Goal: Task Accomplishment & Management: Complete application form

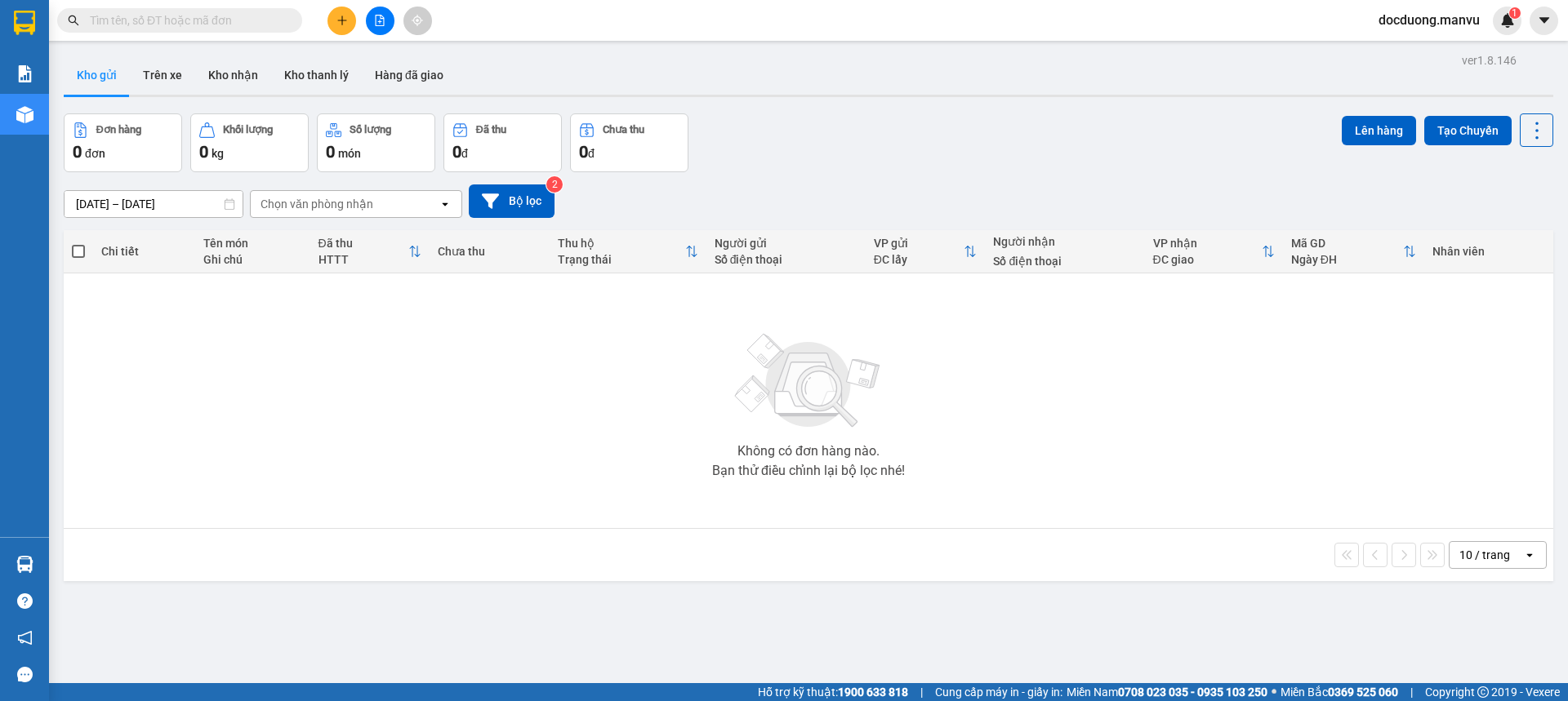
click at [330, 17] on button at bounding box center [341, 21] width 29 height 29
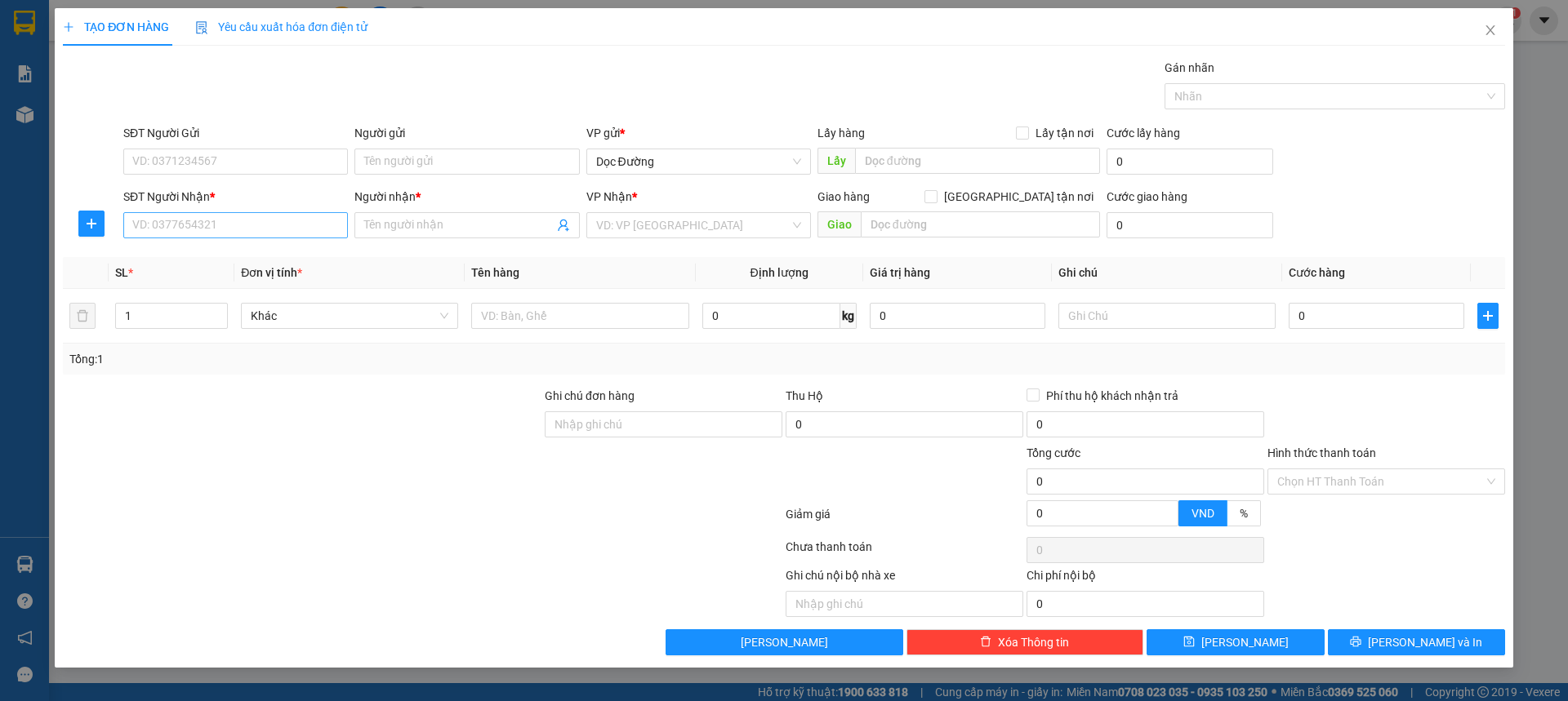
drag, startPoint x: 204, startPoint y: 242, endPoint x: 232, endPoint y: 224, distance: 33.3
click at [204, 241] on div "SĐT Người Nhận * VD: 0377654321" at bounding box center [235, 217] width 225 height 57
click at [232, 223] on input "SĐT Người Nhận *" at bounding box center [235, 225] width 225 height 26
type input "0366842001"
click at [397, 211] on div "Người nhận *" at bounding box center [466, 200] width 225 height 25
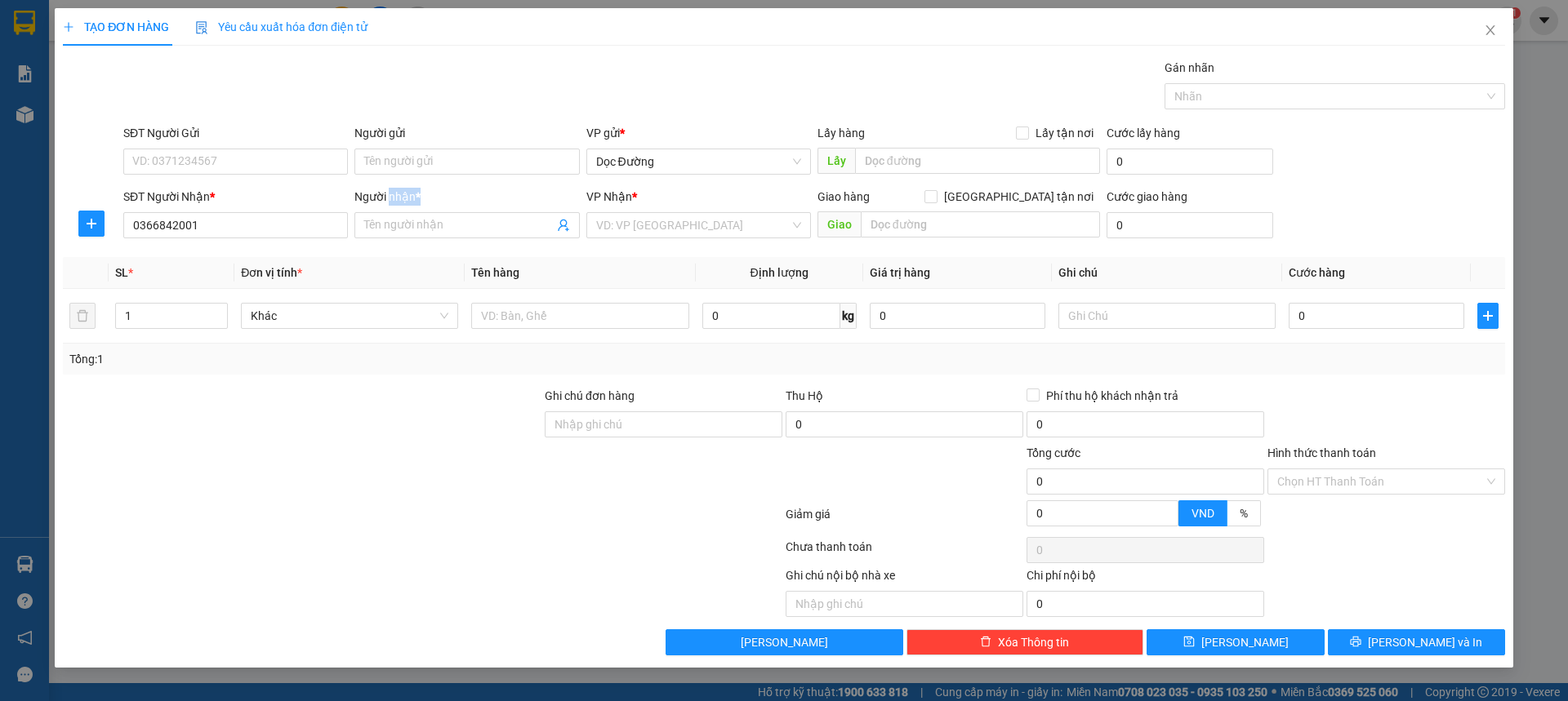
click at [398, 211] on div "Người nhận *" at bounding box center [466, 200] width 225 height 25
click at [396, 216] on span at bounding box center [466, 225] width 225 height 26
type input "kt"
click at [647, 232] on input "search" at bounding box center [693, 224] width 194 height 25
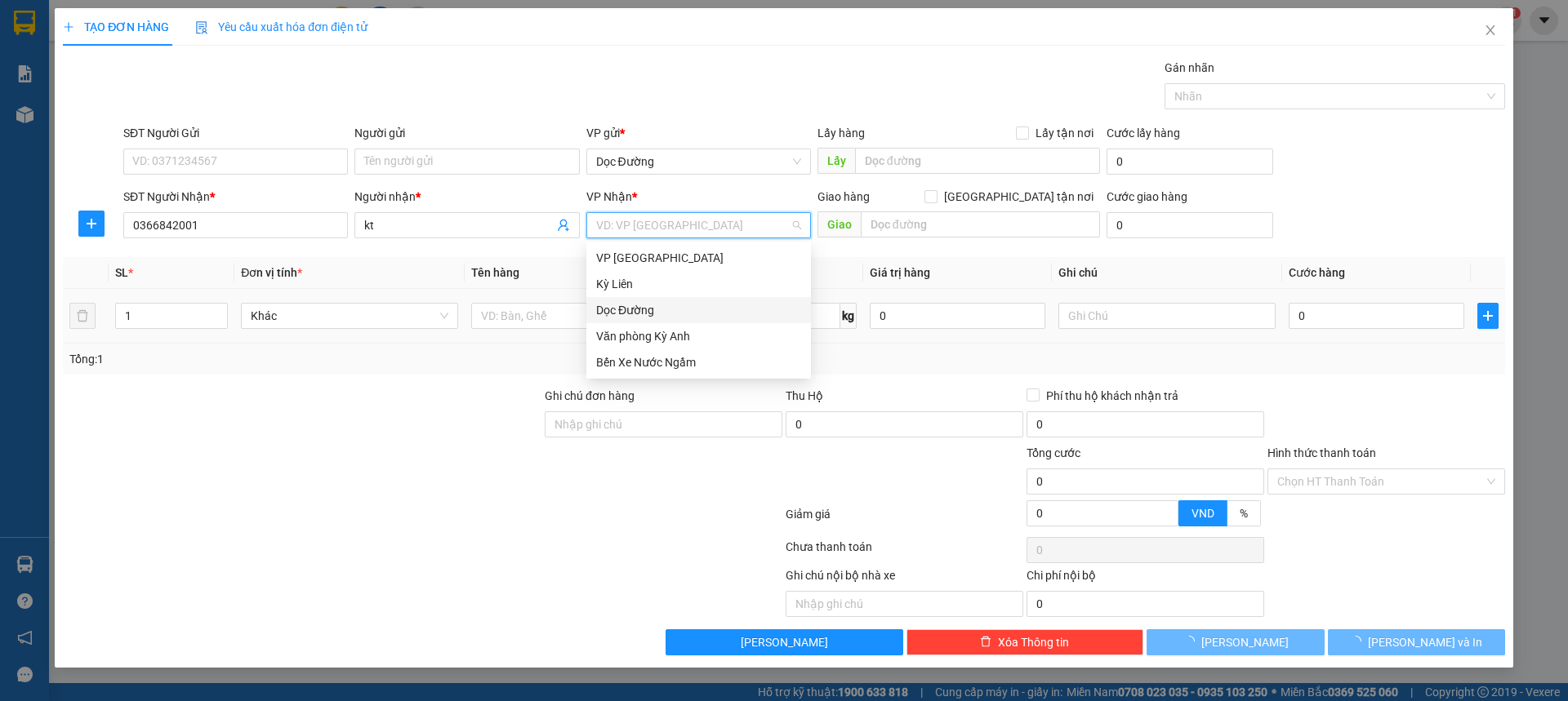
drag, startPoint x: 622, startPoint y: 306, endPoint x: 663, endPoint y: 292, distance: 43.3
click at [622, 307] on div "Dọc Đường" at bounding box center [698, 310] width 205 height 18
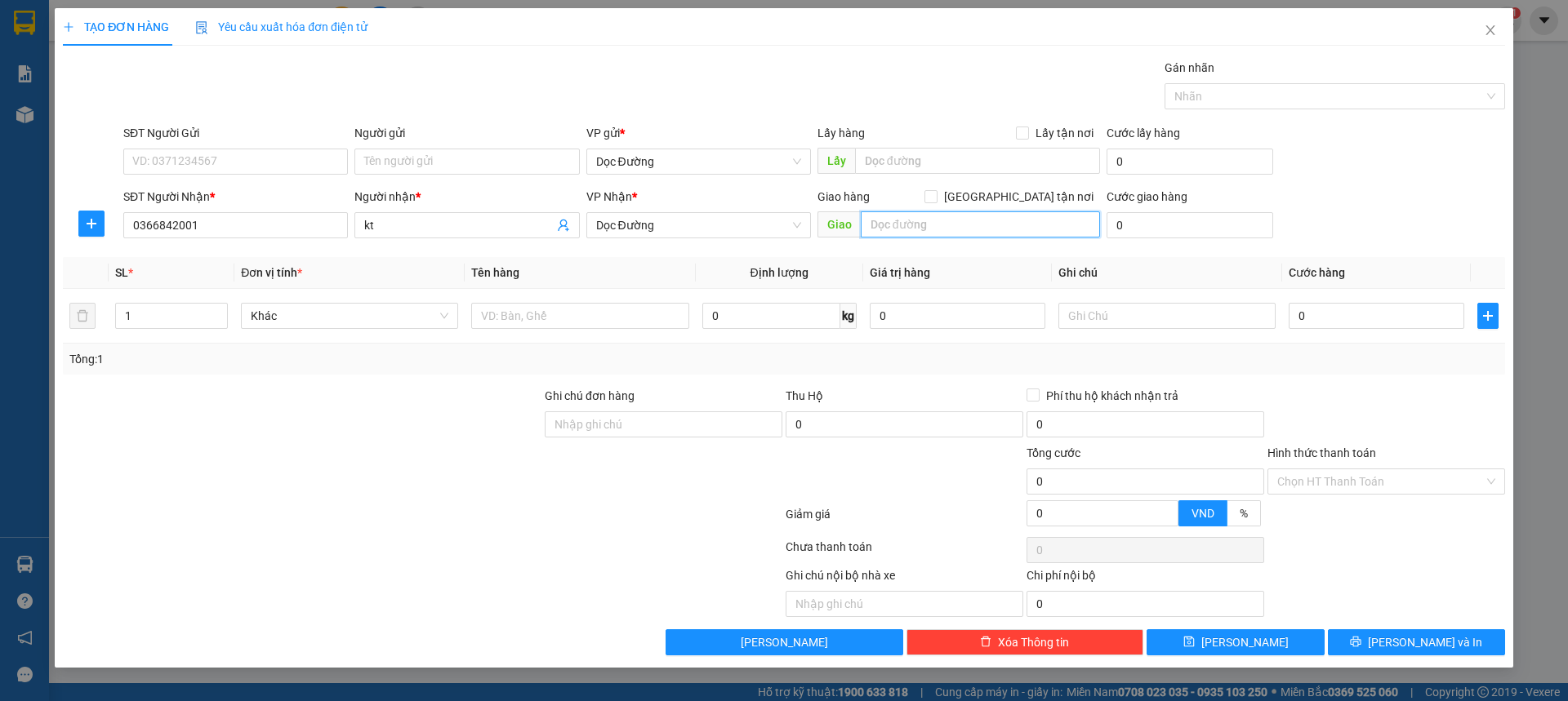
click at [897, 219] on input "text" at bounding box center [980, 224] width 239 height 26
type input "hn"
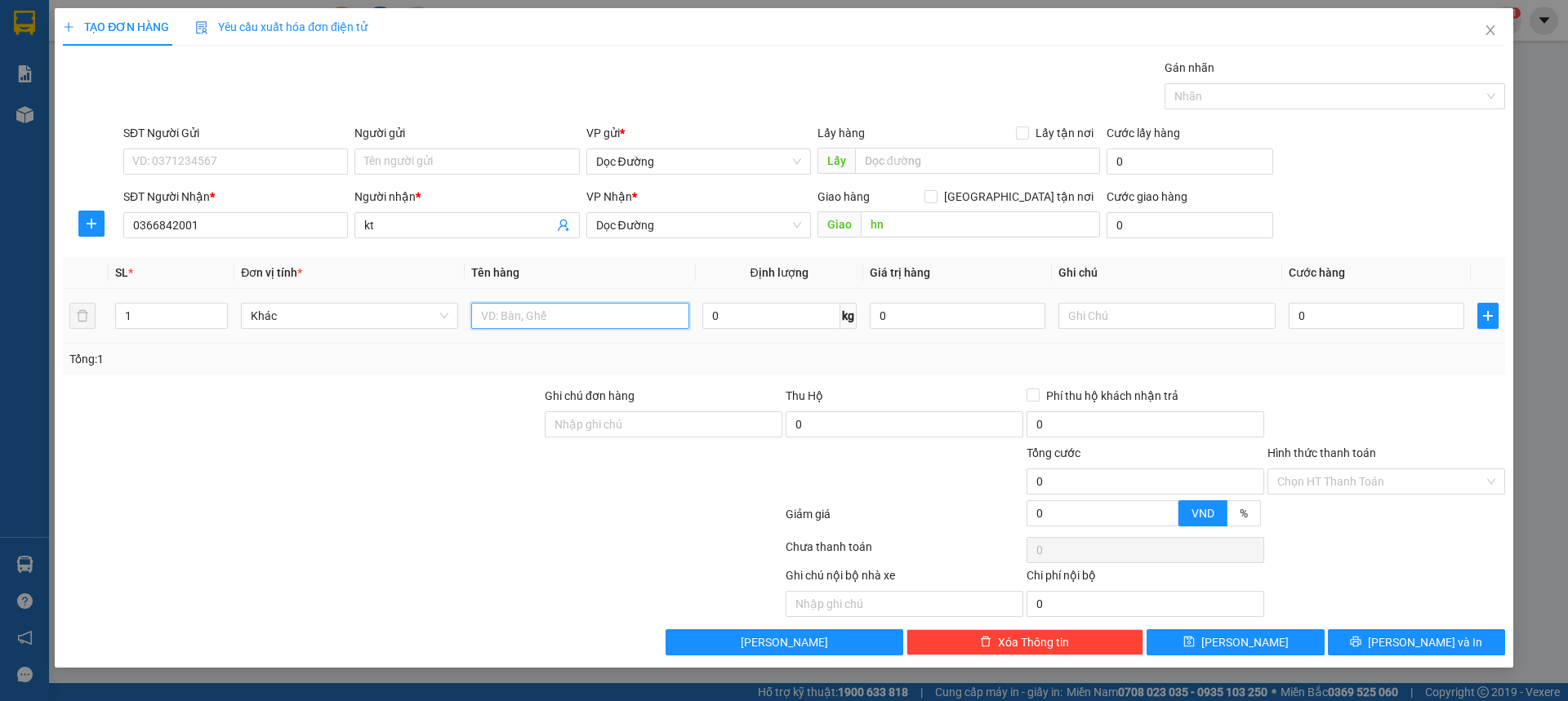
click at [639, 320] on input "text" at bounding box center [580, 315] width 218 height 26
type input "1 xe máy"
drag, startPoint x: 1361, startPoint y: 301, endPoint x: 1356, endPoint y: 307, distance: 7.8
click at [1360, 303] on td "0" at bounding box center [1376, 315] width 189 height 54
click at [1355, 308] on input "0" at bounding box center [1377, 315] width 176 height 26
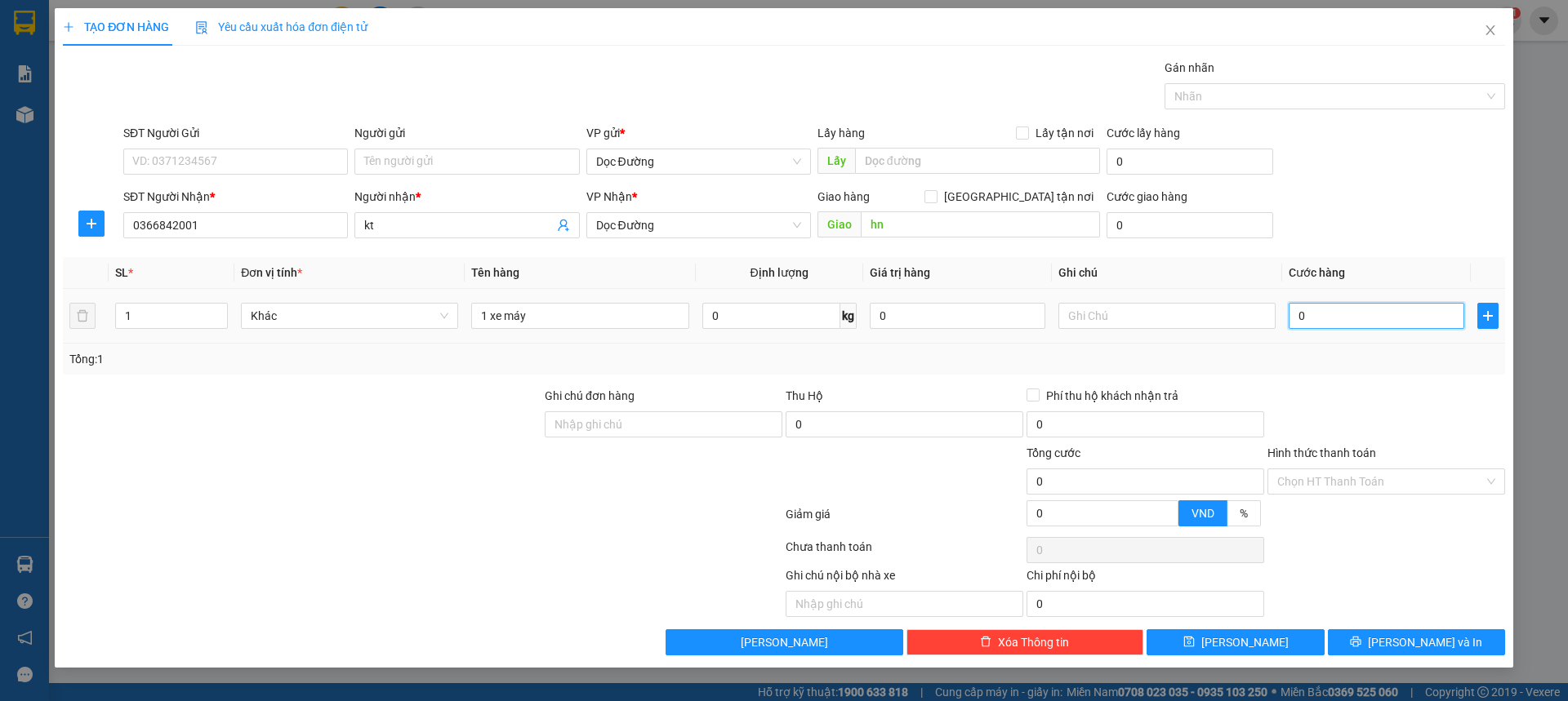
type input "005"
type input "5"
type input "0.050"
type input "50"
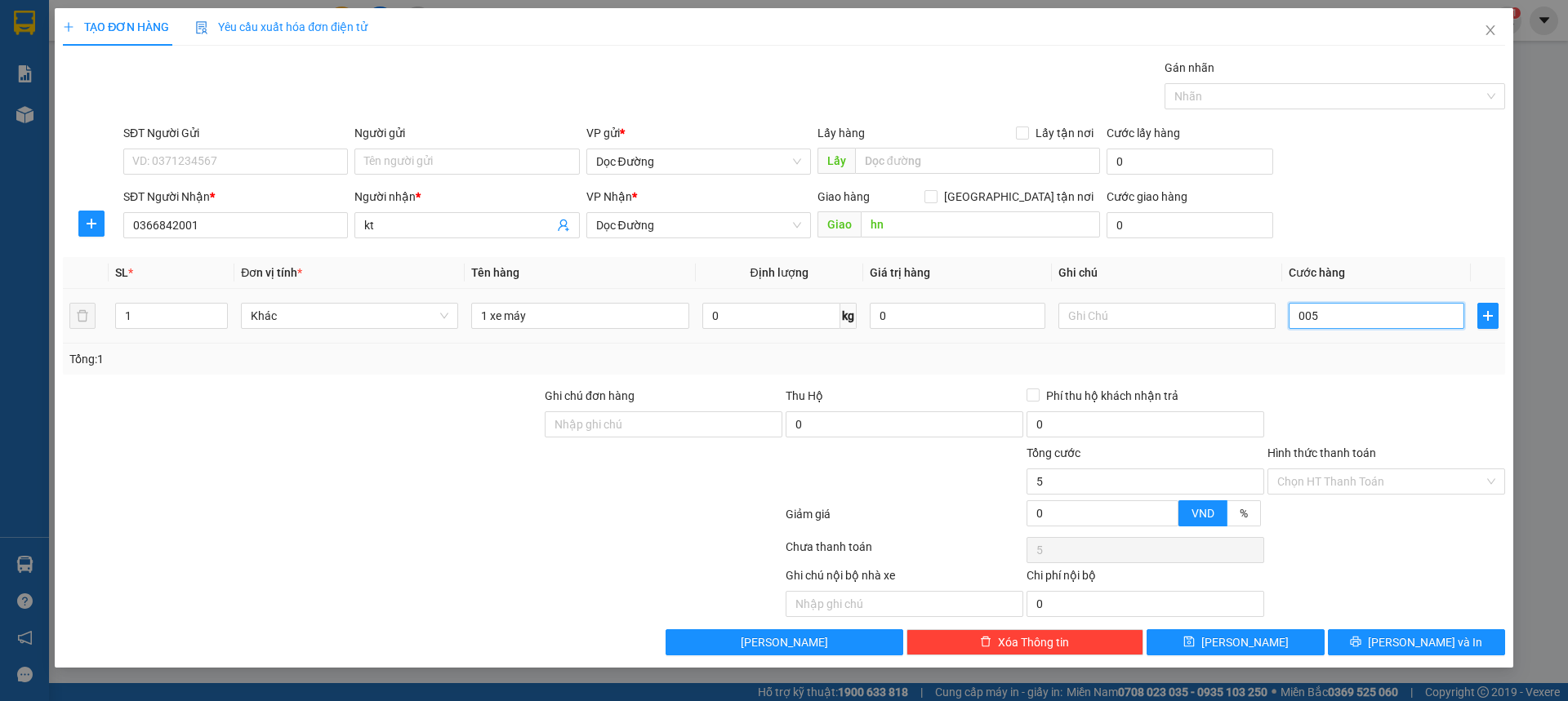
type input "50"
type input "00.500"
type input "500"
type input "0.005.000"
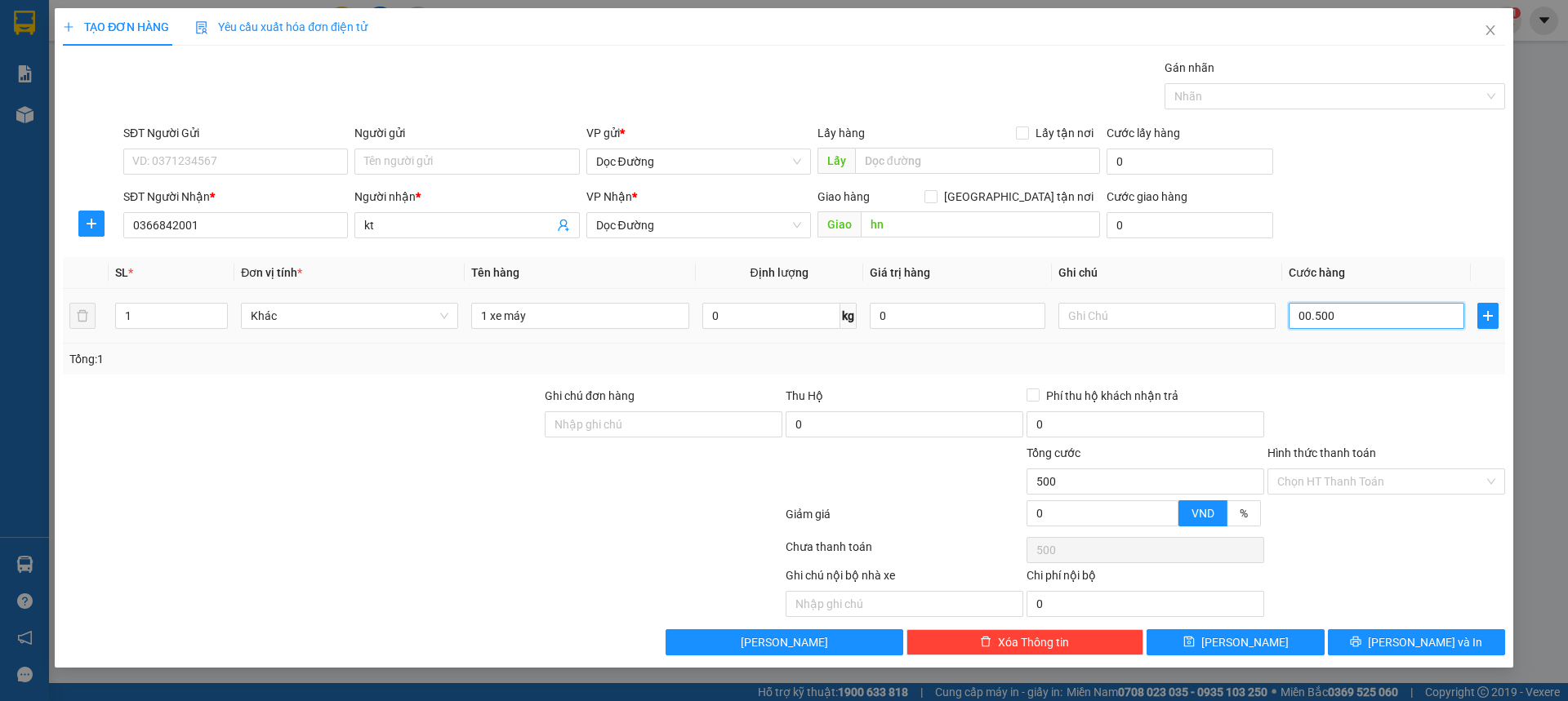
type input "5.000"
type input "000.050.000"
type input "50.000"
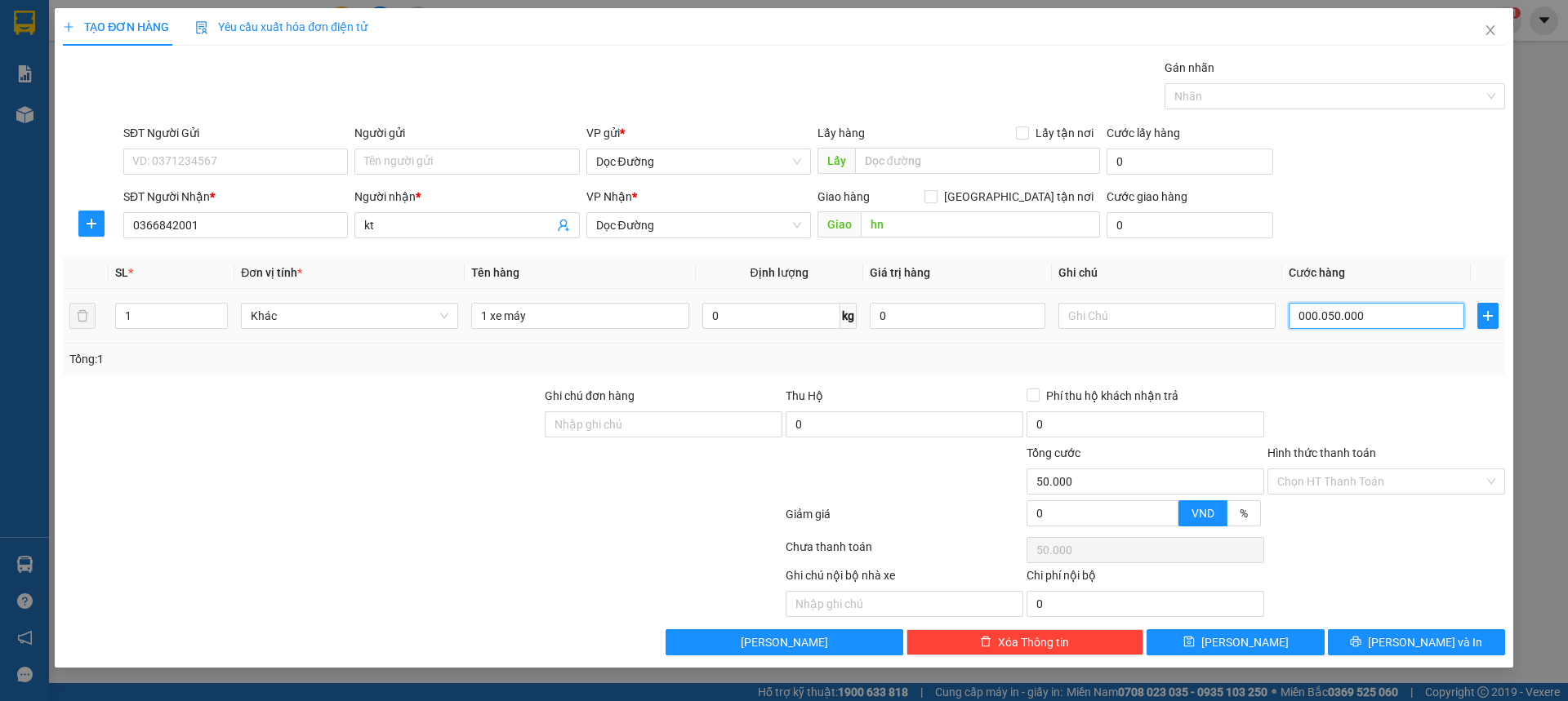
type input "[PHONE_NUMBER]"
type input "500.000"
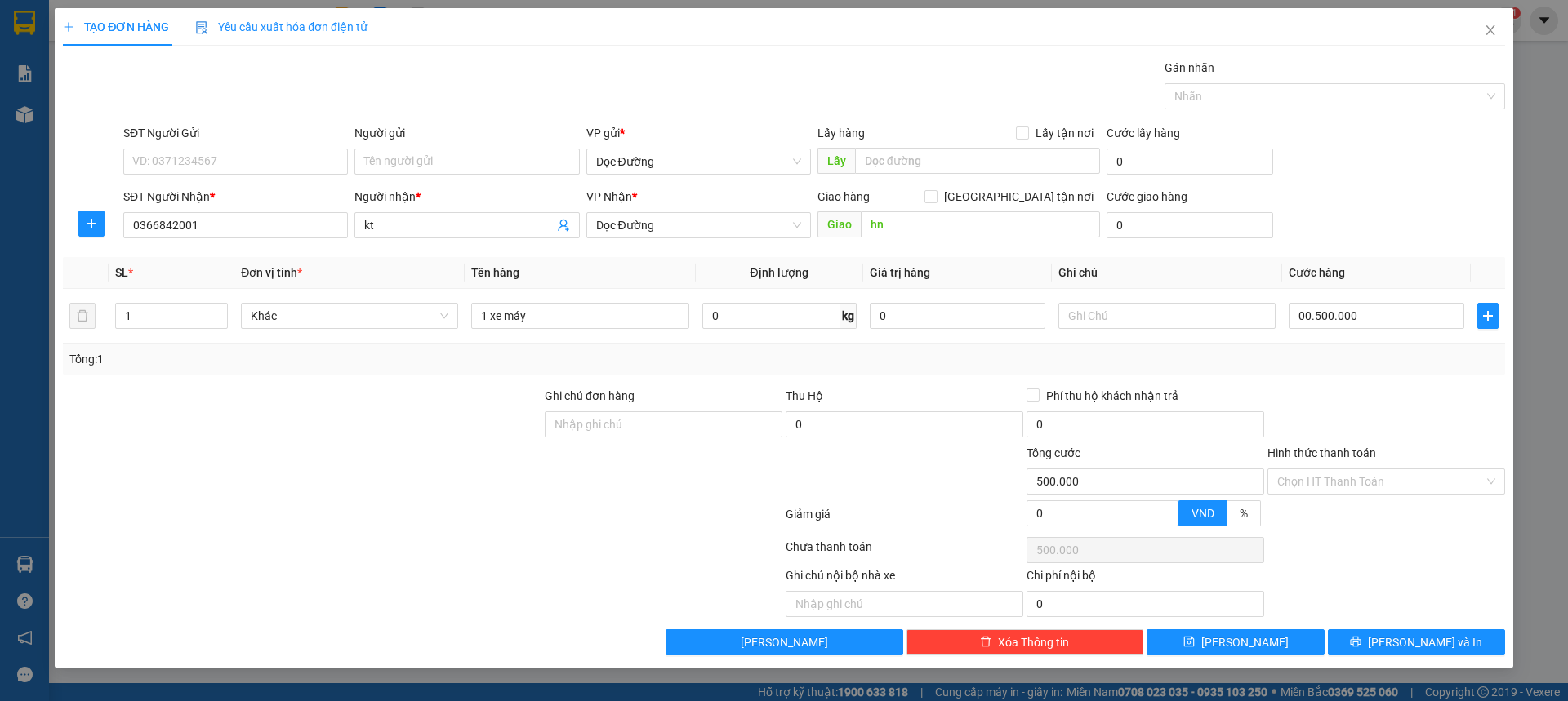
type input "500.000"
click at [1438, 375] on div "Transit Pickup Surcharge Ids Transit Deliver Surcharge Ids Transit Deliver Surc…" at bounding box center [784, 357] width 1442 height 597
click at [1247, 644] on span "[PERSON_NAME]" at bounding box center [1245, 643] width 87 height 18
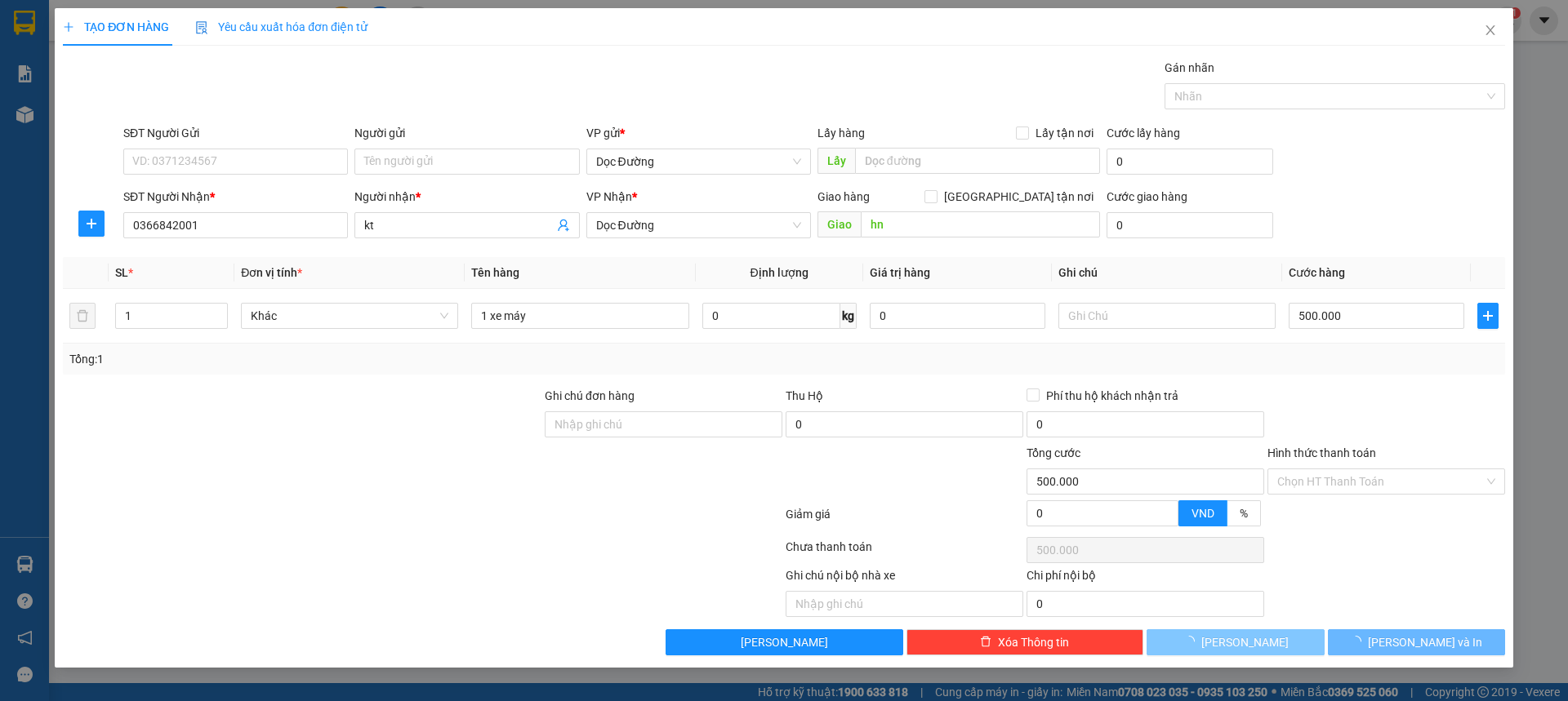
type input "0"
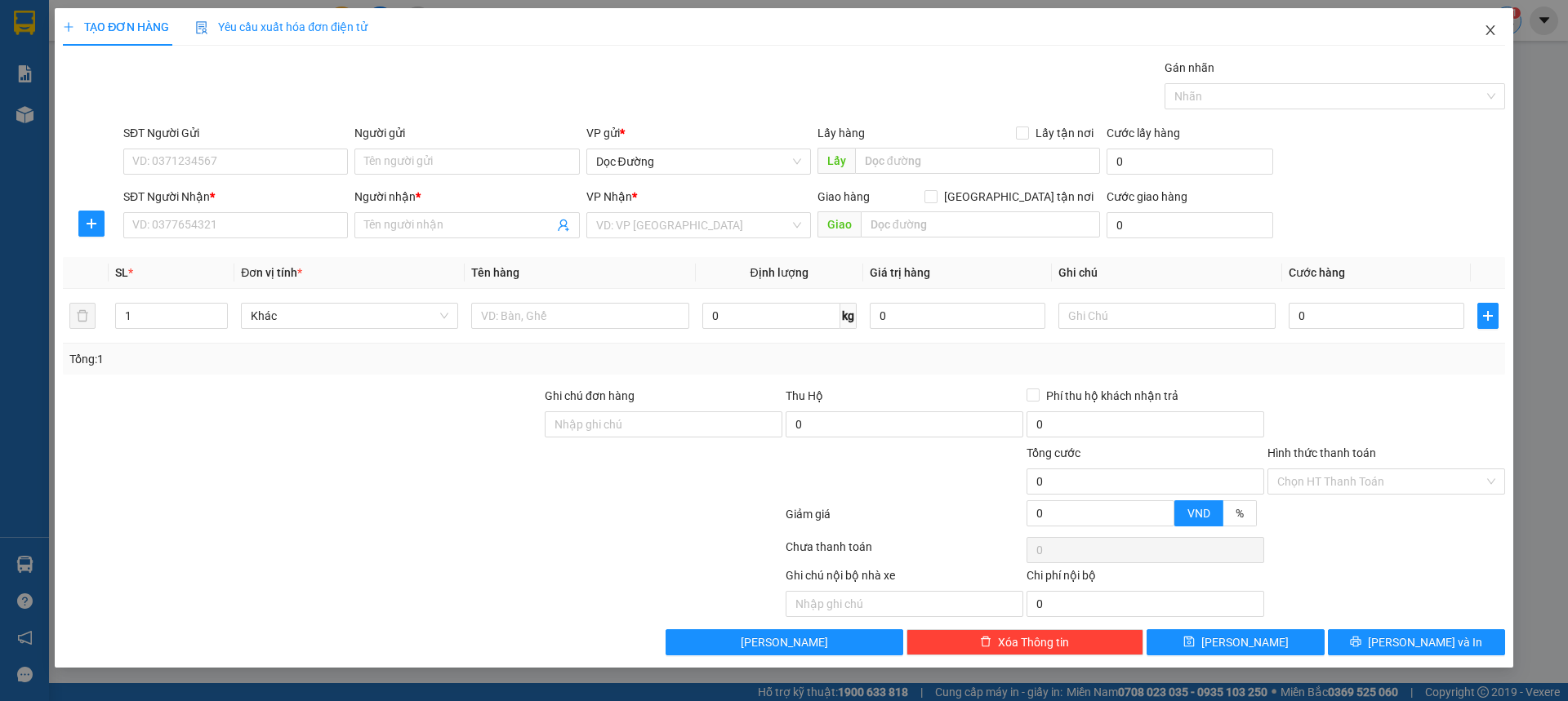
click at [1495, 36] on icon "close" at bounding box center [1490, 30] width 13 height 13
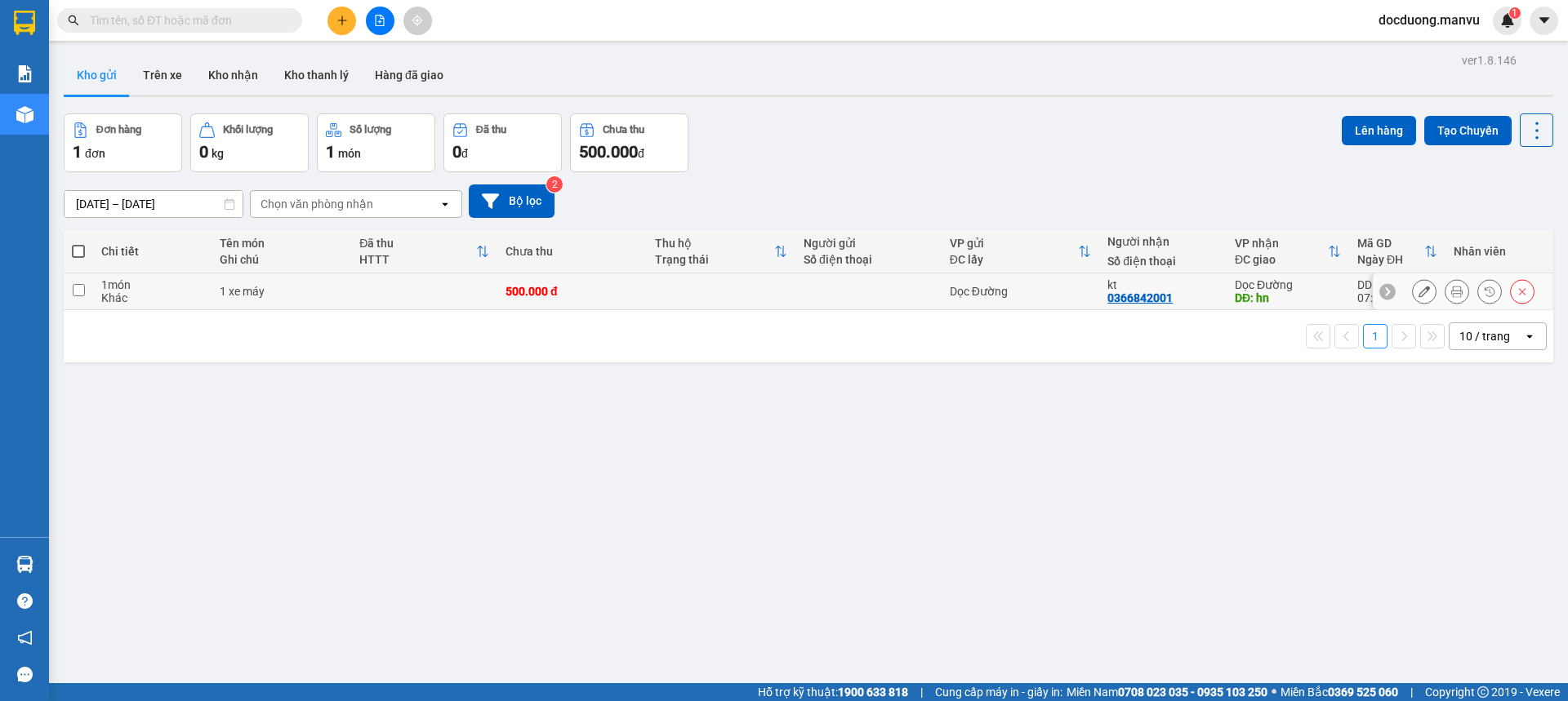
click at [755, 305] on td at bounding box center [721, 292] width 148 height 37
checkbox input "true"
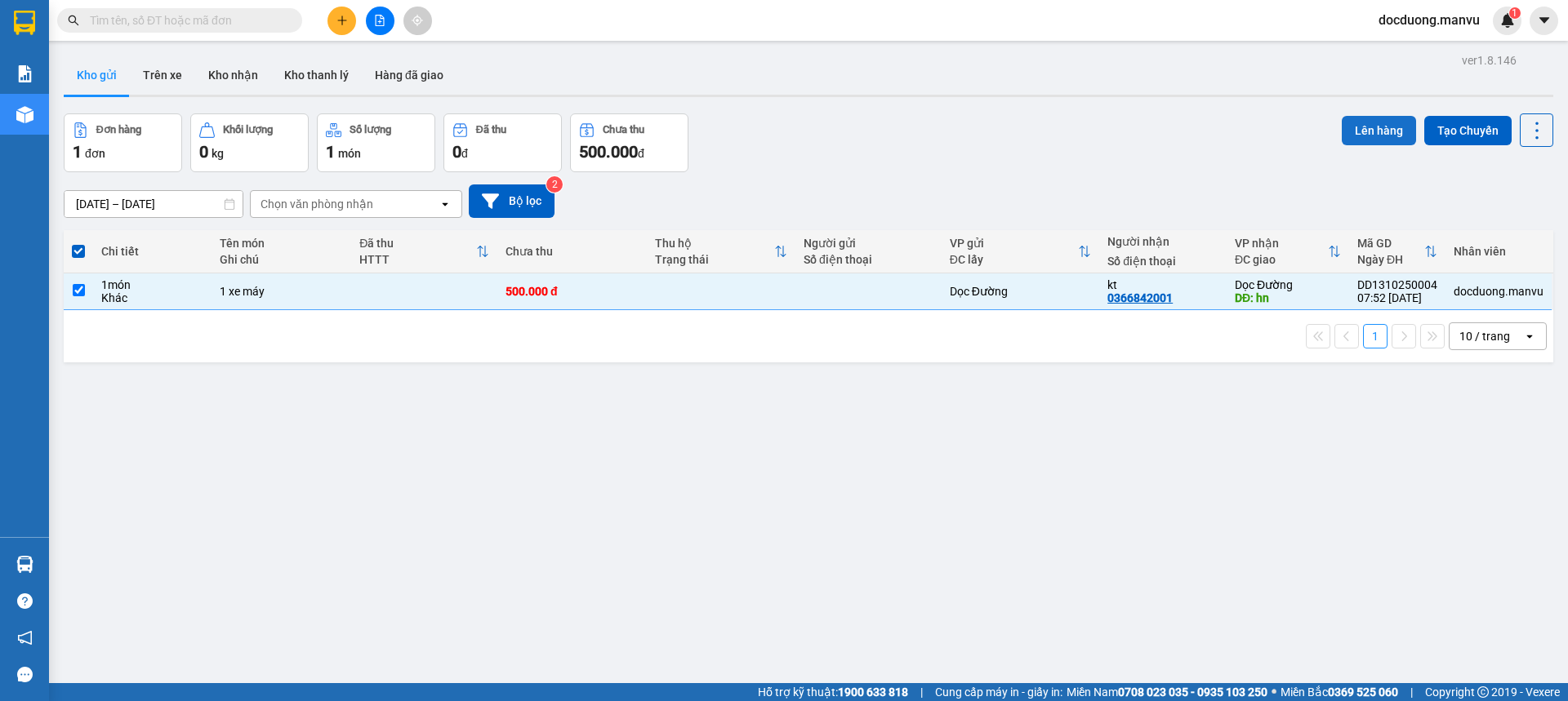
click at [1348, 131] on button "Lên hàng" at bounding box center [1379, 131] width 74 height 30
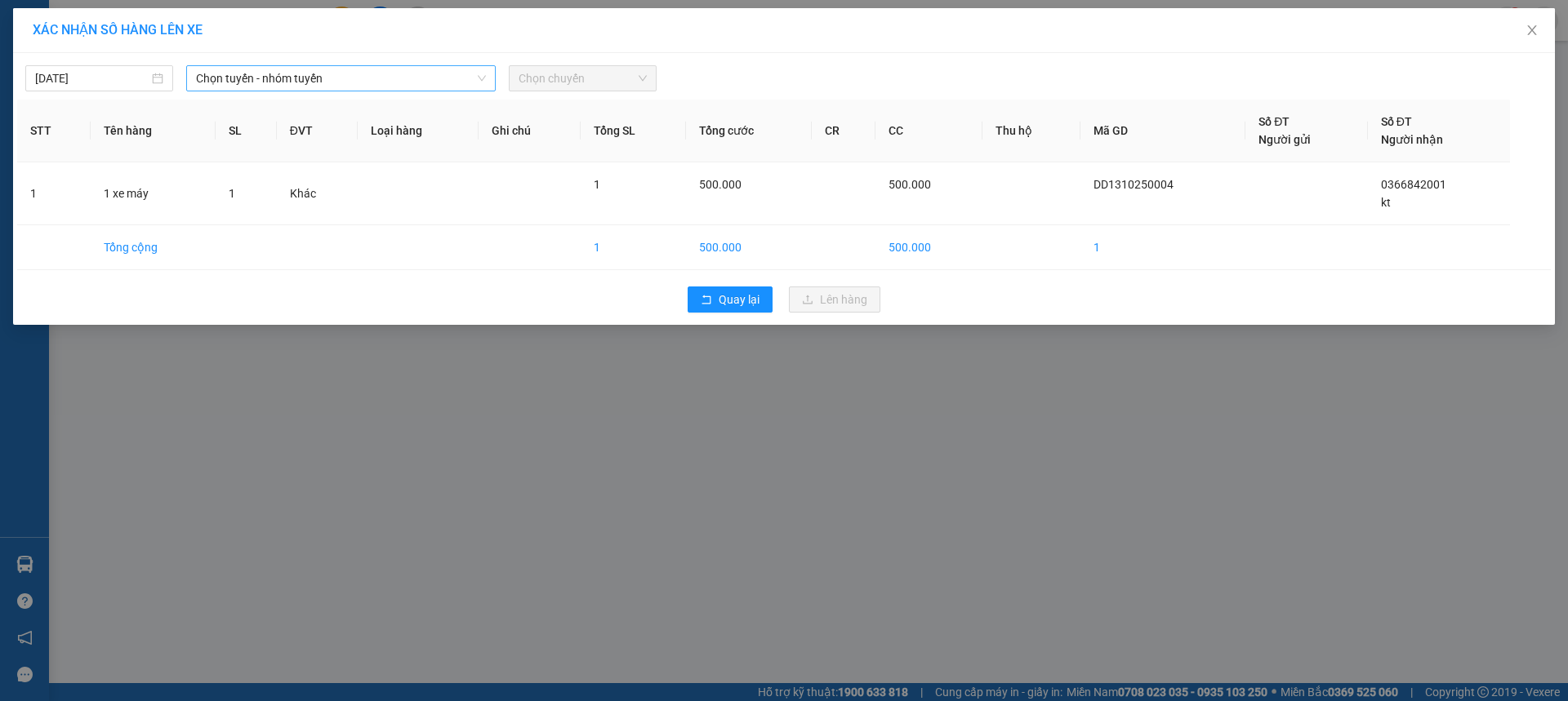
drag, startPoint x: 334, startPoint y: 82, endPoint x: 319, endPoint y: 91, distance: 17.5
click at [333, 82] on span "Chọn tuyến - nhóm tuyến" at bounding box center [340, 78] width 290 height 25
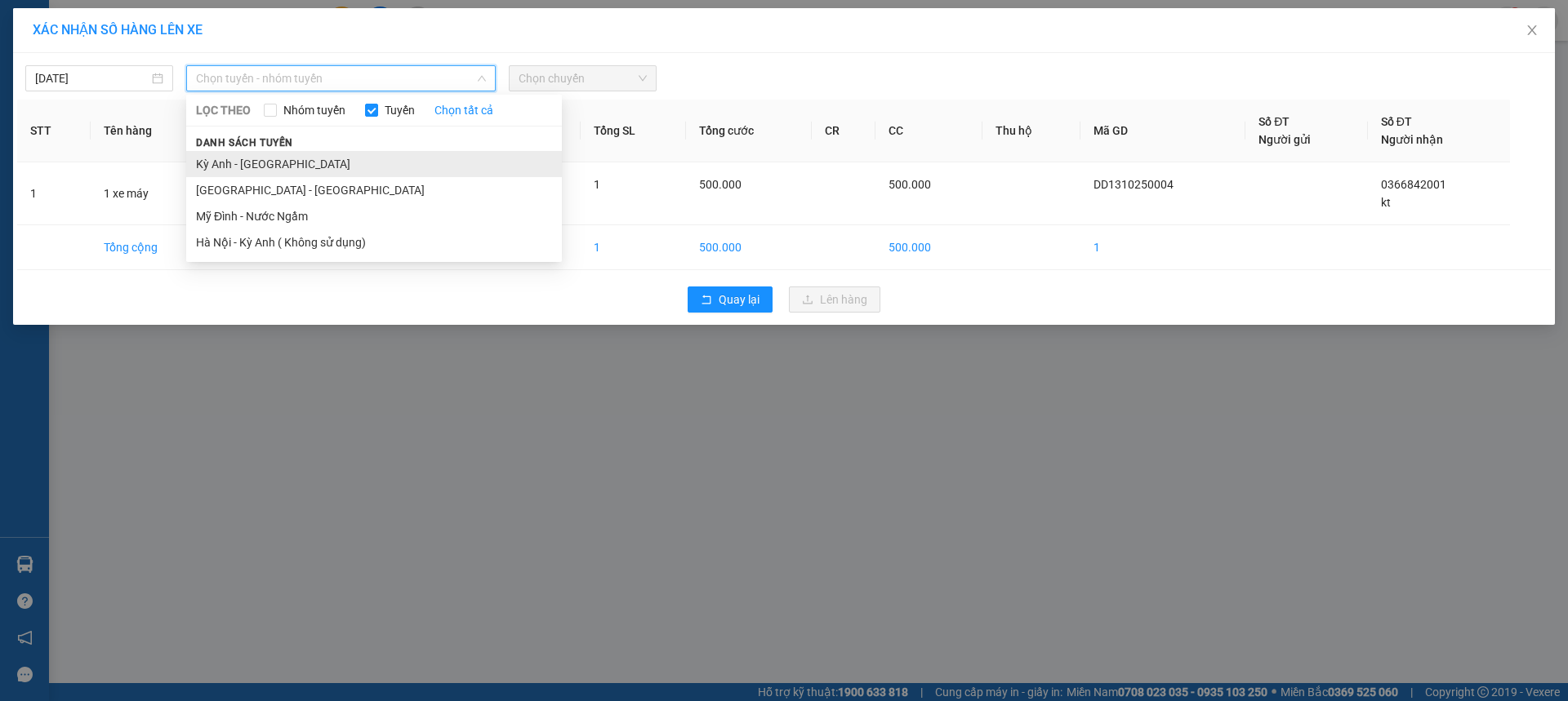
click at [262, 168] on li "Kỳ Anh - [GEOGRAPHIC_DATA]" at bounding box center [374, 164] width 376 height 26
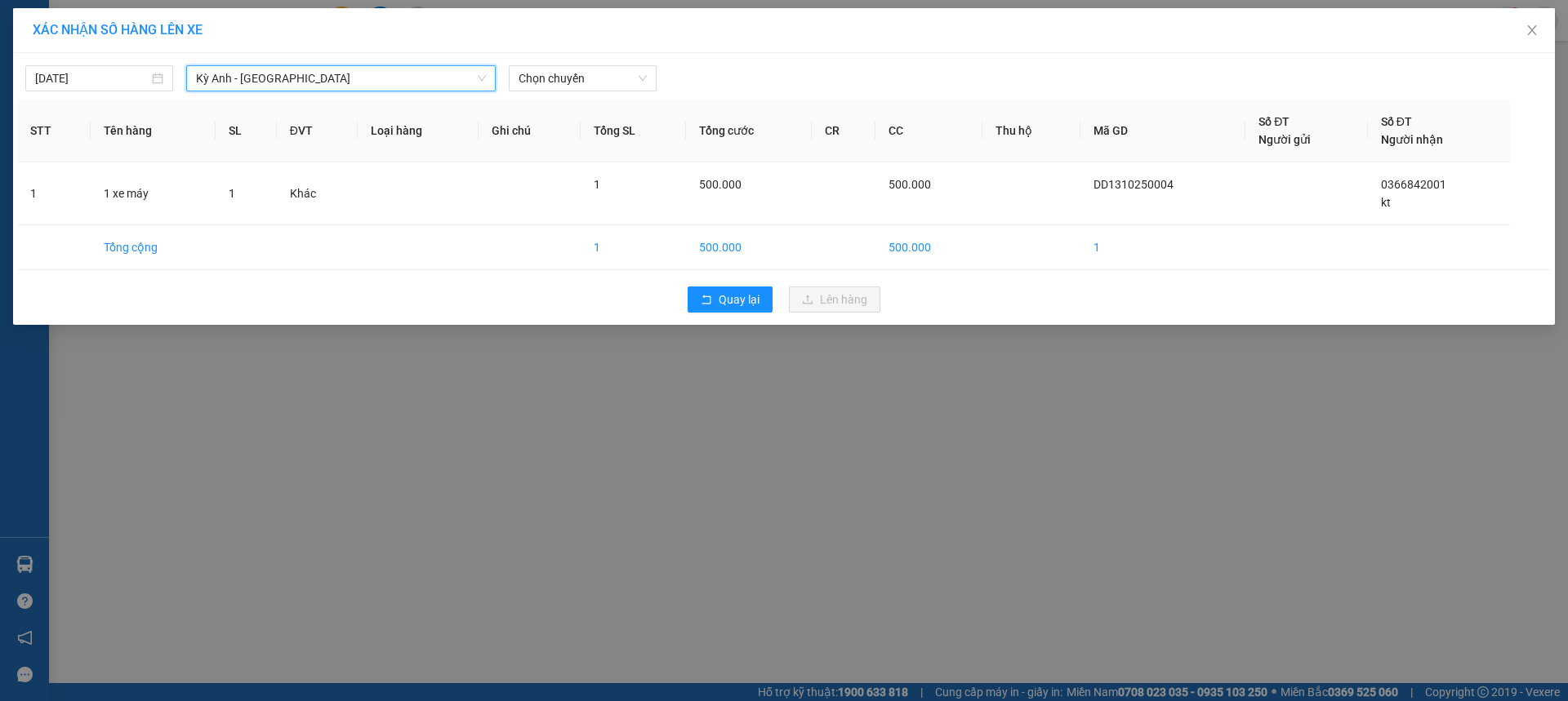
click at [349, 83] on span "Kỳ Anh - [GEOGRAPHIC_DATA]" at bounding box center [340, 78] width 290 height 25
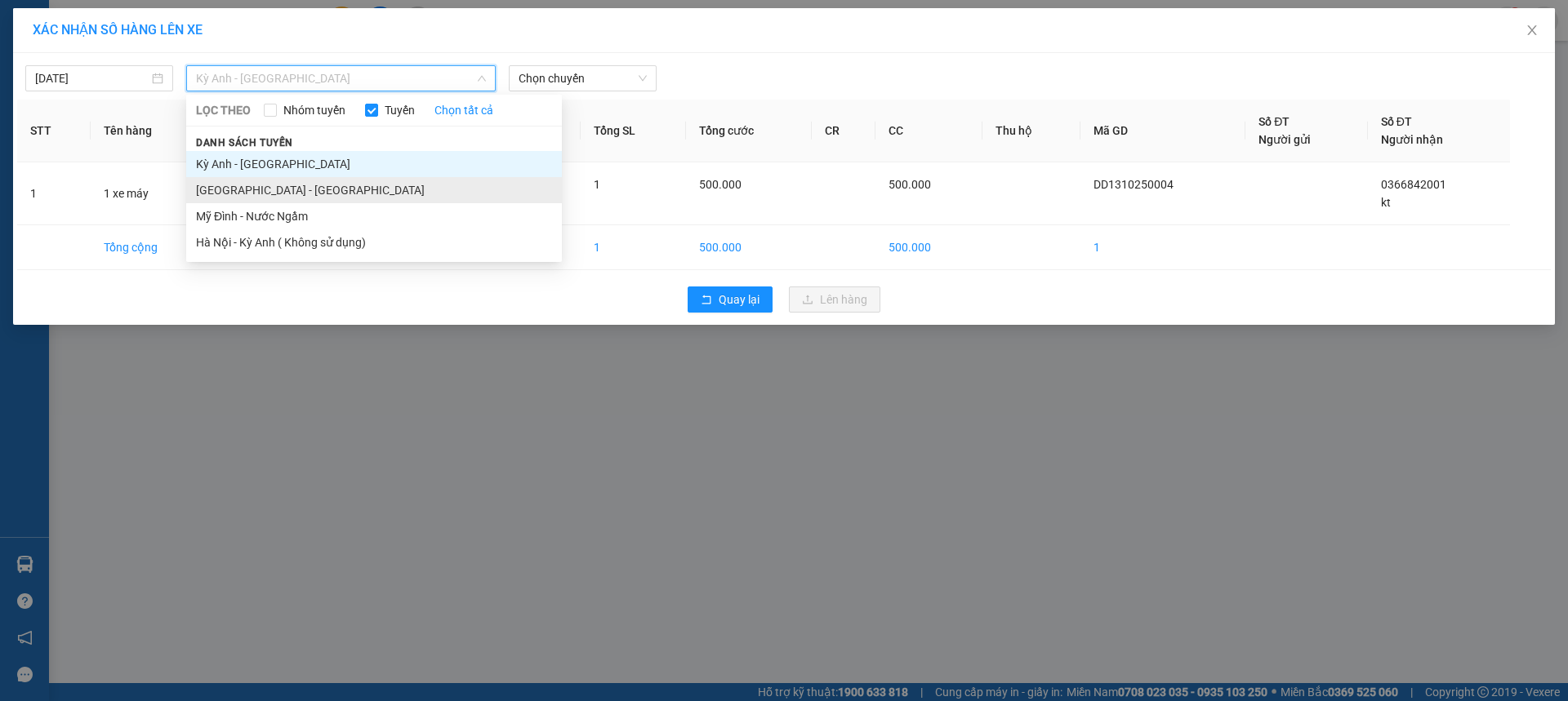
click at [262, 191] on li "[GEOGRAPHIC_DATA] - [GEOGRAPHIC_DATA]" at bounding box center [374, 190] width 376 height 26
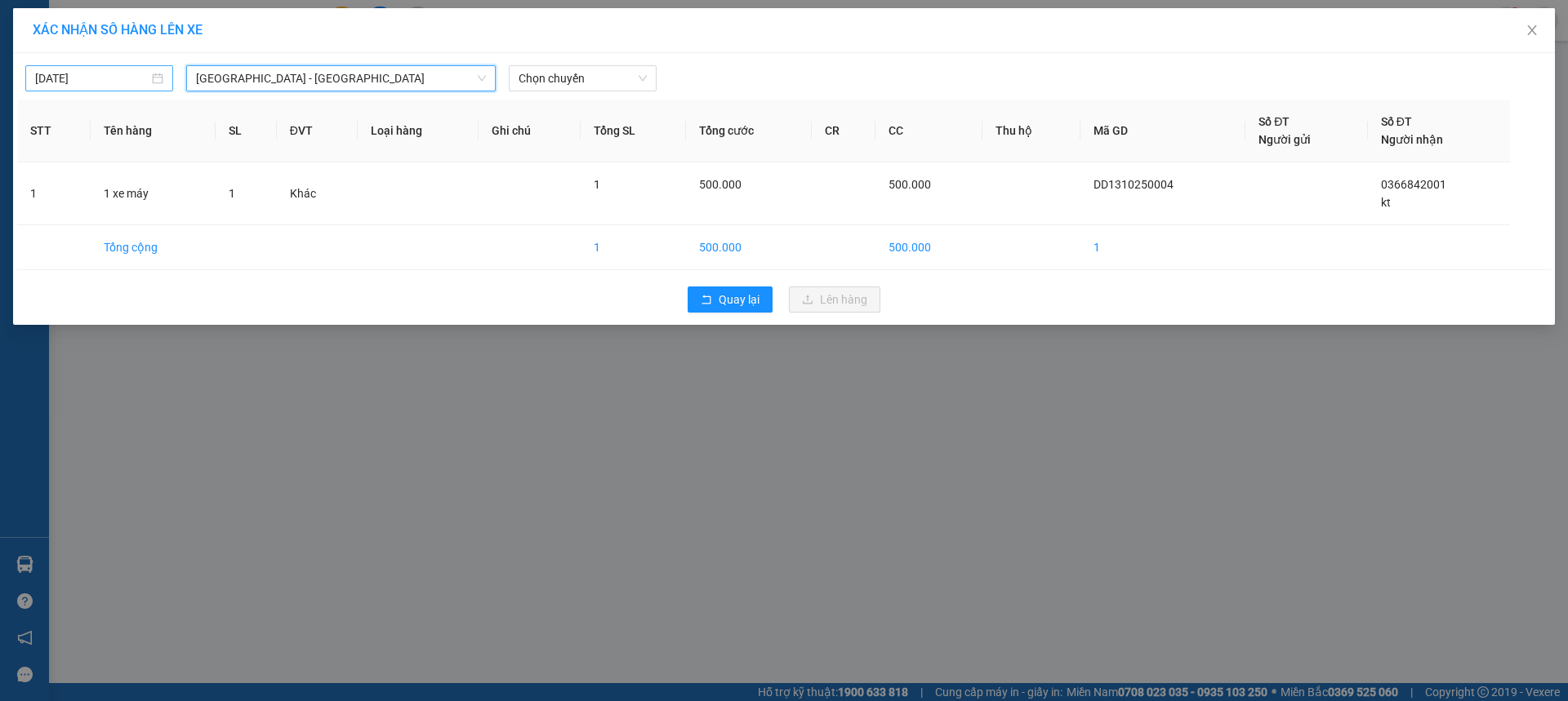
click at [89, 84] on input "[DATE]" at bounding box center [92, 78] width 114 height 18
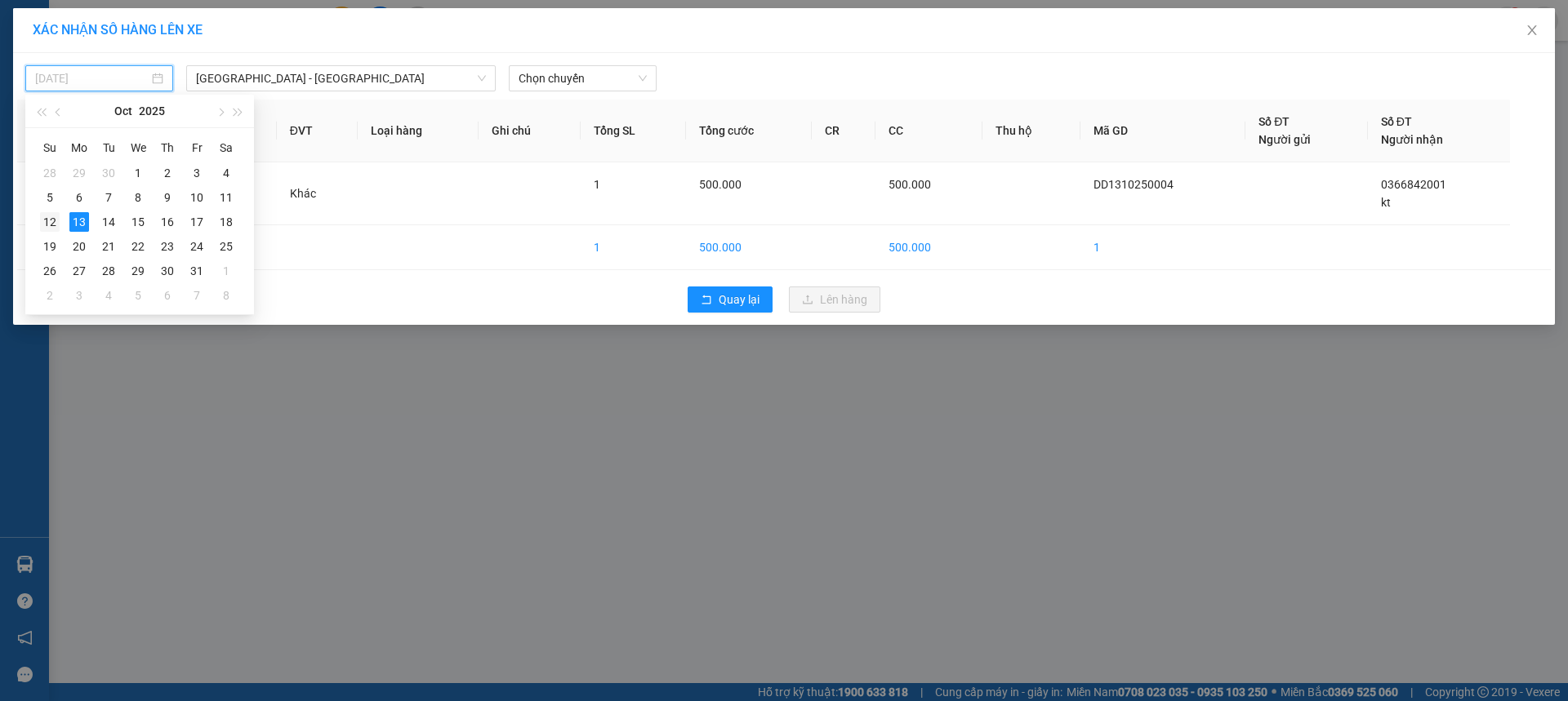
click at [57, 219] on div "12" at bounding box center [49, 222] width 20 height 20
type input "[DATE]"
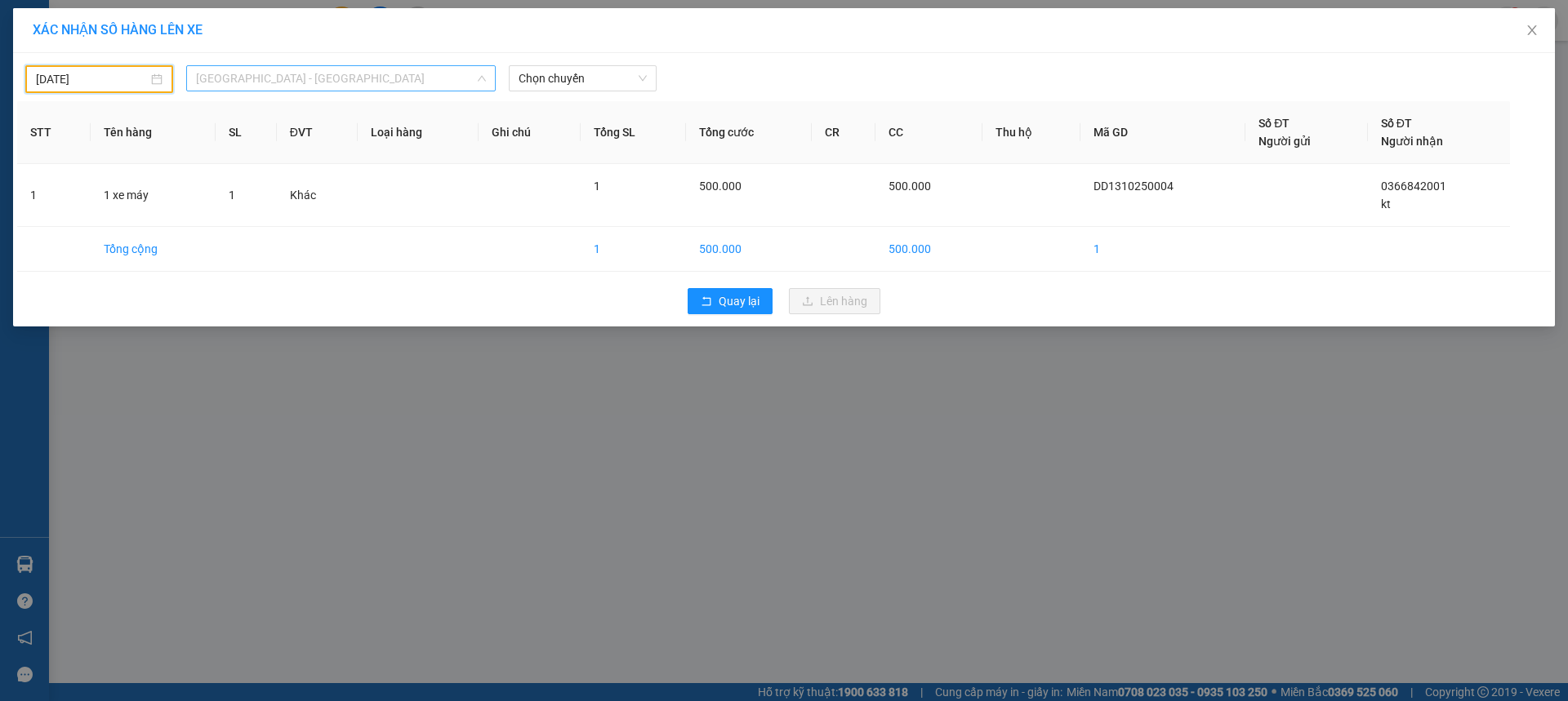
click at [335, 77] on span "[GEOGRAPHIC_DATA] - [GEOGRAPHIC_DATA]" at bounding box center [340, 78] width 290 height 25
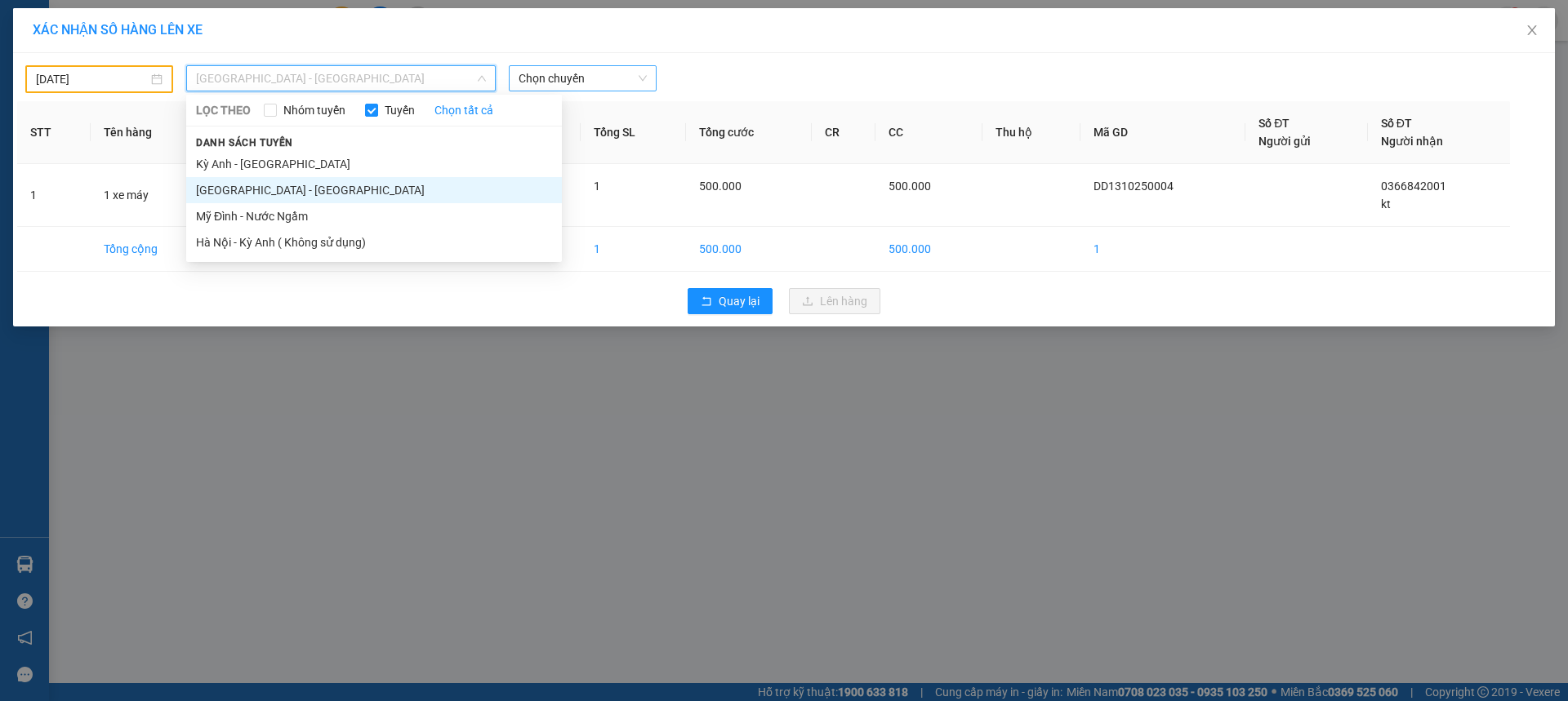
click at [567, 76] on span "Chọn chuyến" at bounding box center [583, 78] width 129 height 25
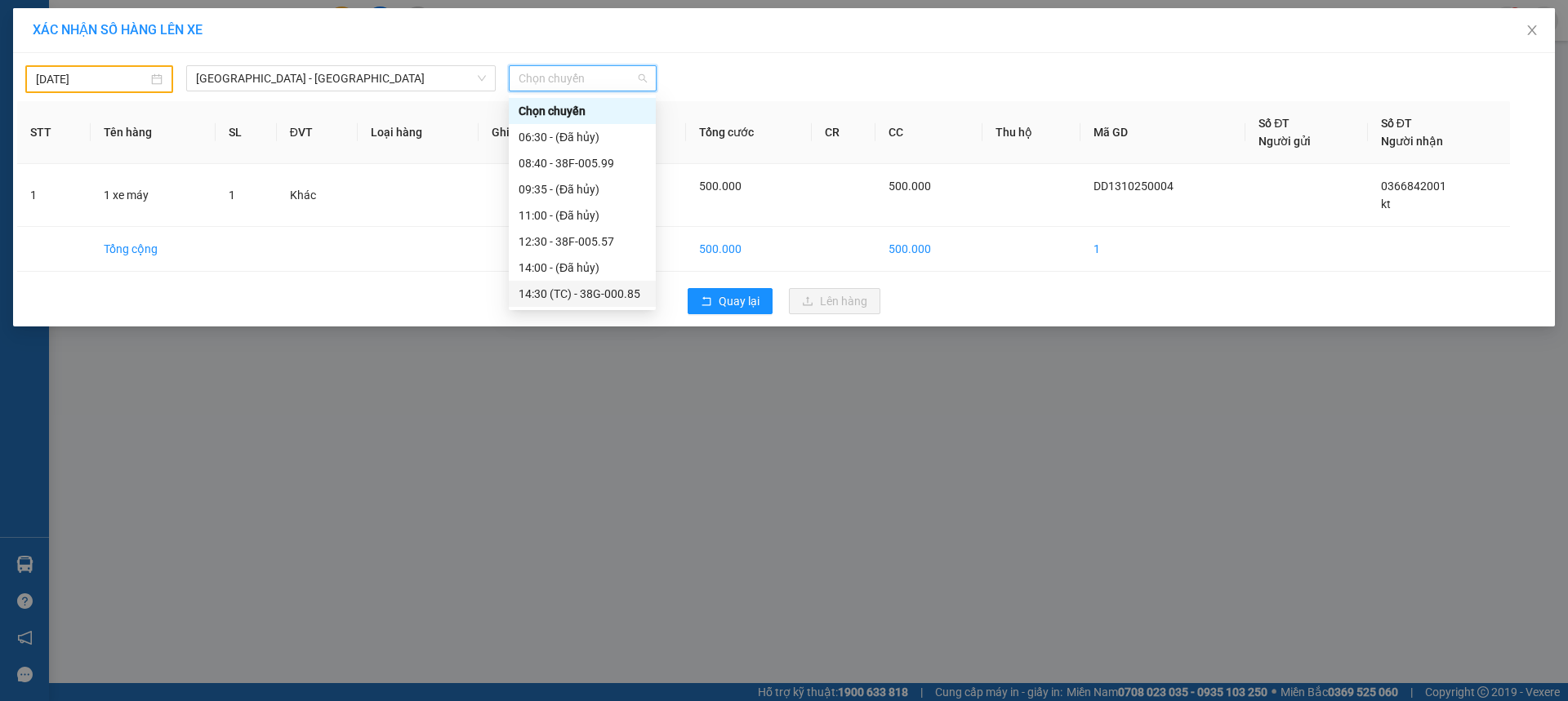
click at [609, 289] on div "14:30 (TC) - 38G-000.85" at bounding box center [582, 294] width 128 height 18
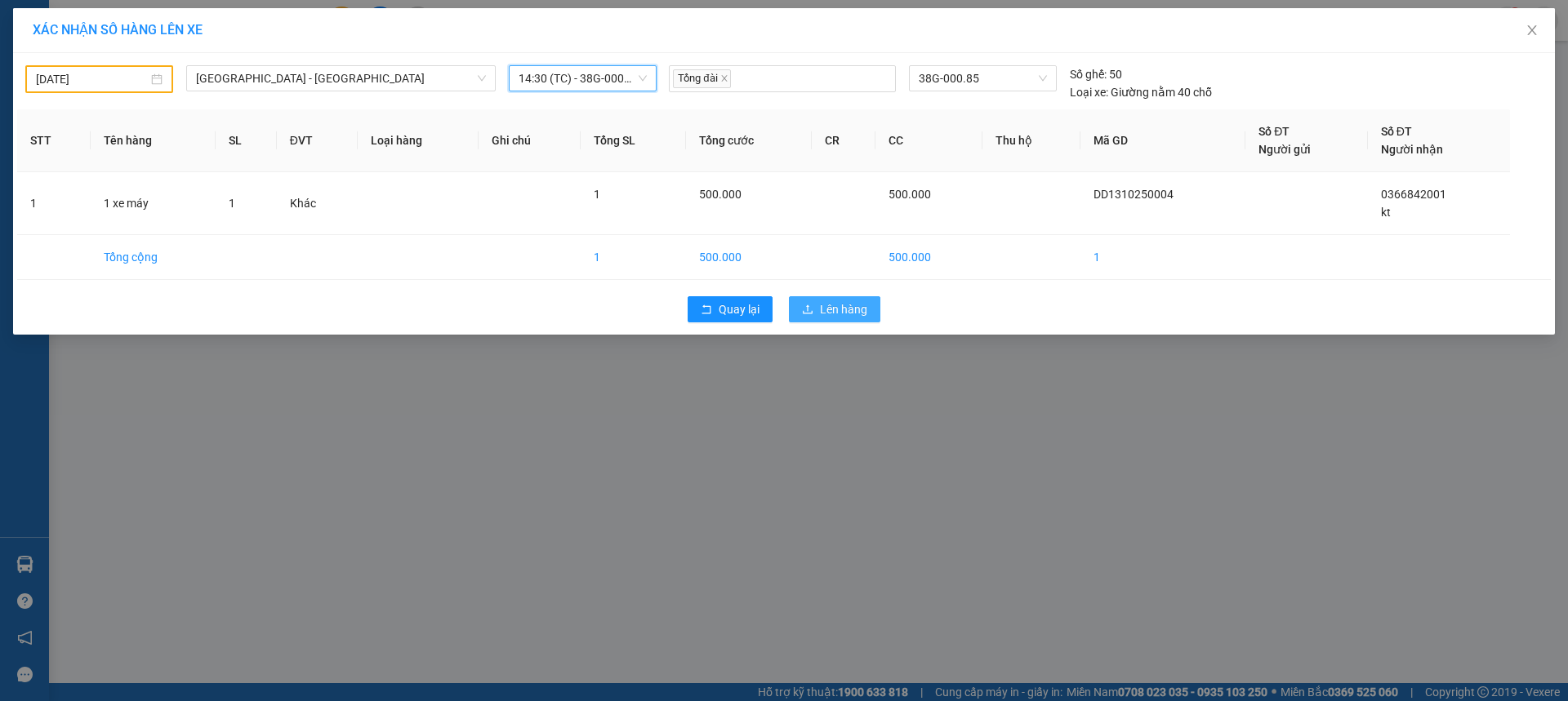
click at [819, 304] on button "Lên hàng" at bounding box center [835, 309] width 91 height 26
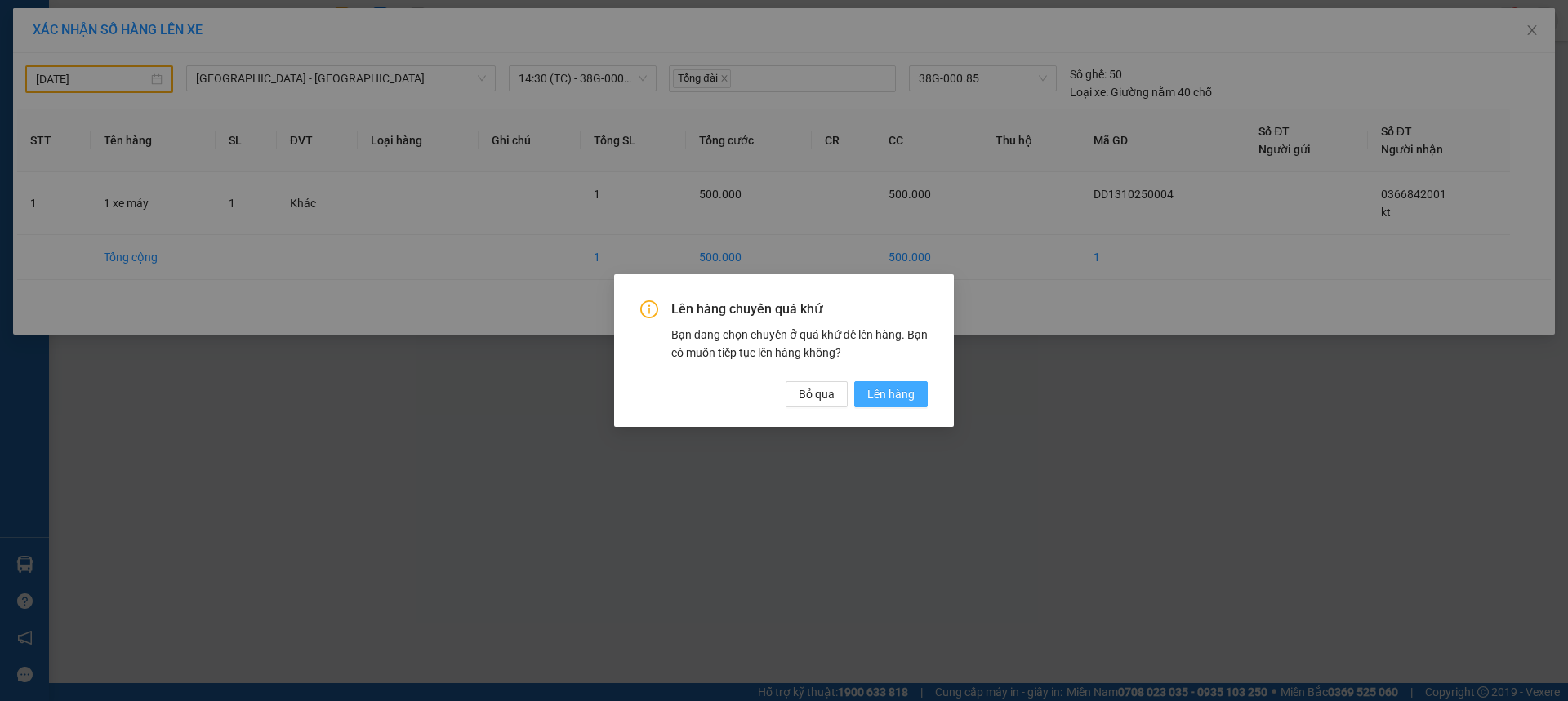
click at [902, 393] on span "Lên hàng" at bounding box center [891, 394] width 47 height 18
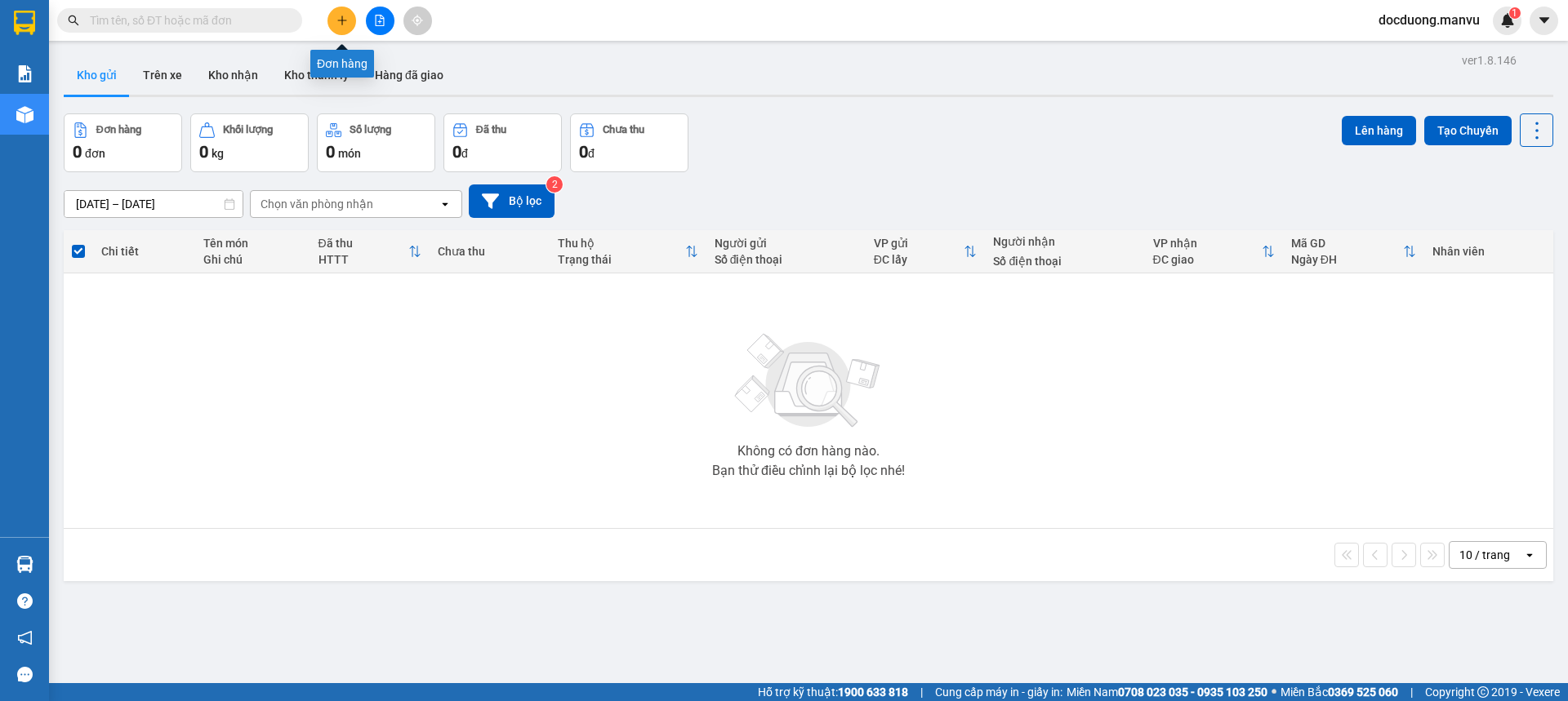
click at [350, 27] on button at bounding box center [341, 21] width 29 height 29
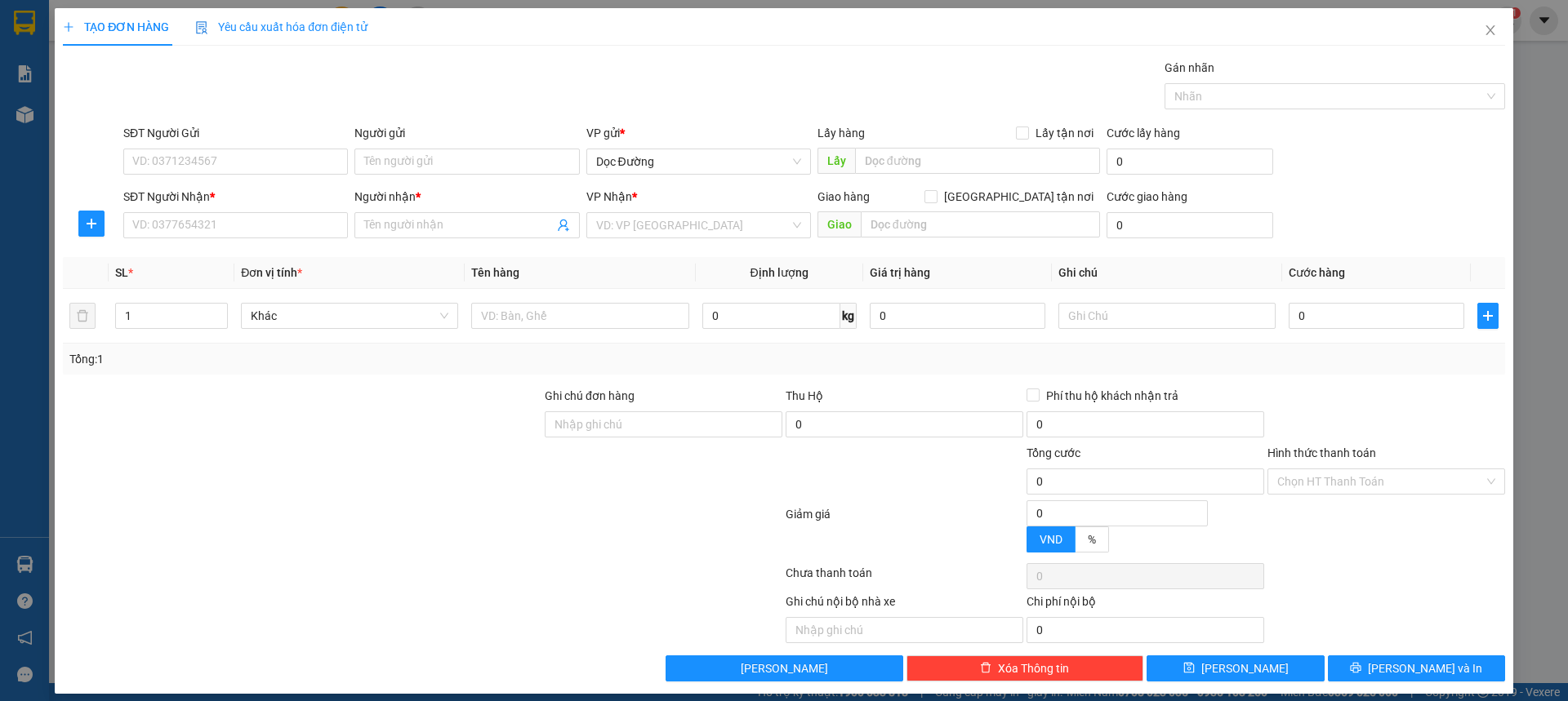
click at [262, 207] on div "SĐT Người Nhận *" at bounding box center [235, 200] width 225 height 25
click at [248, 221] on input "SĐT Người Nhận *" at bounding box center [235, 225] width 225 height 26
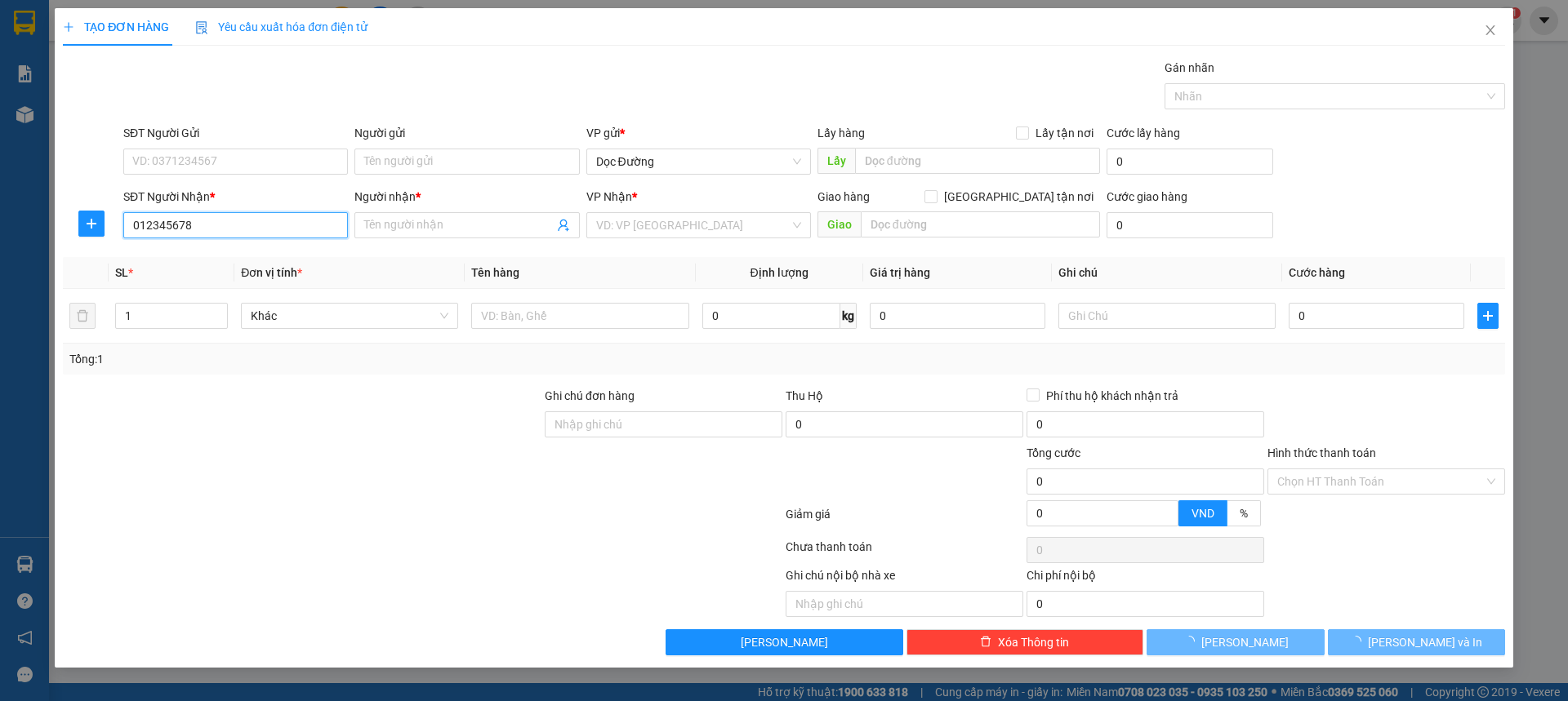
type input "0123456789"
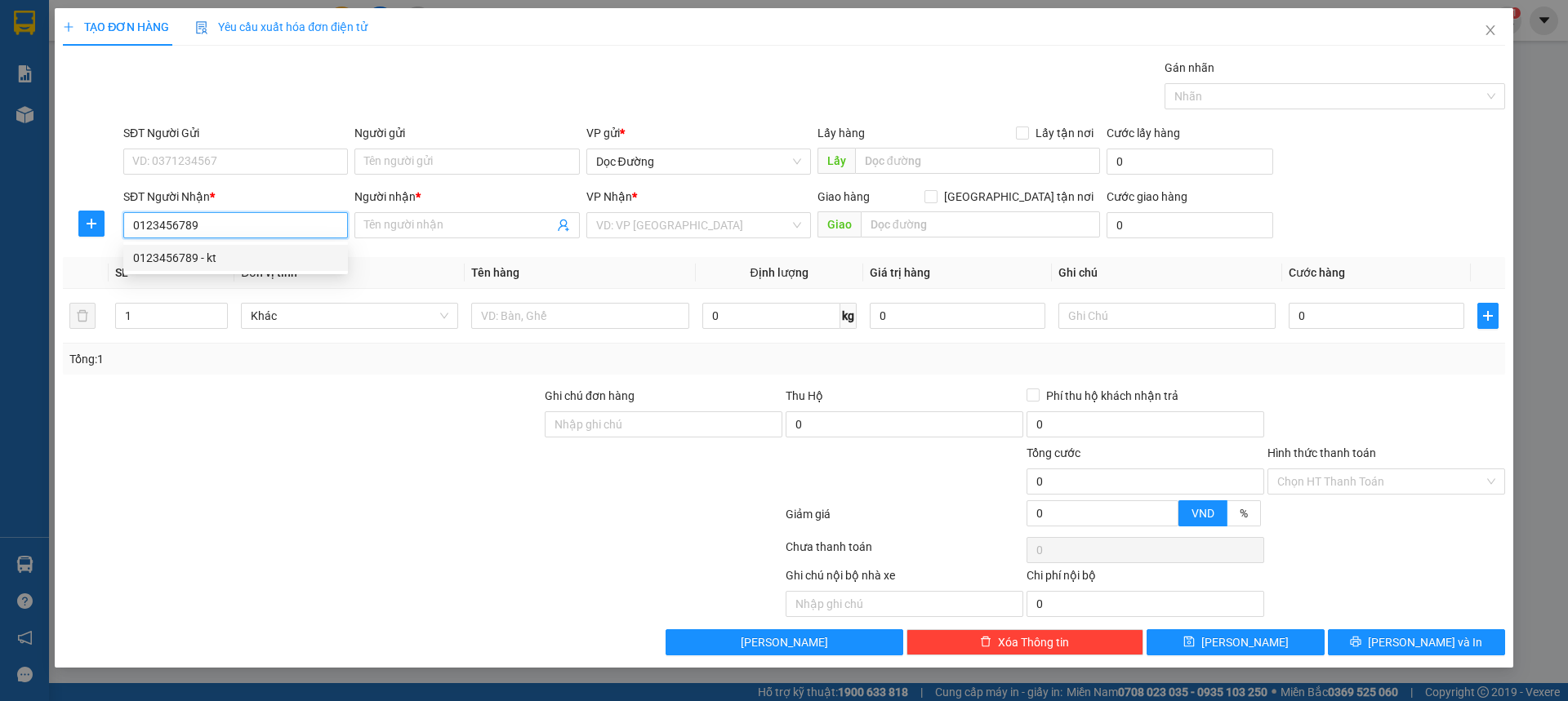
click at [226, 251] on div "0123456789 - kt" at bounding box center [235, 258] width 205 height 18
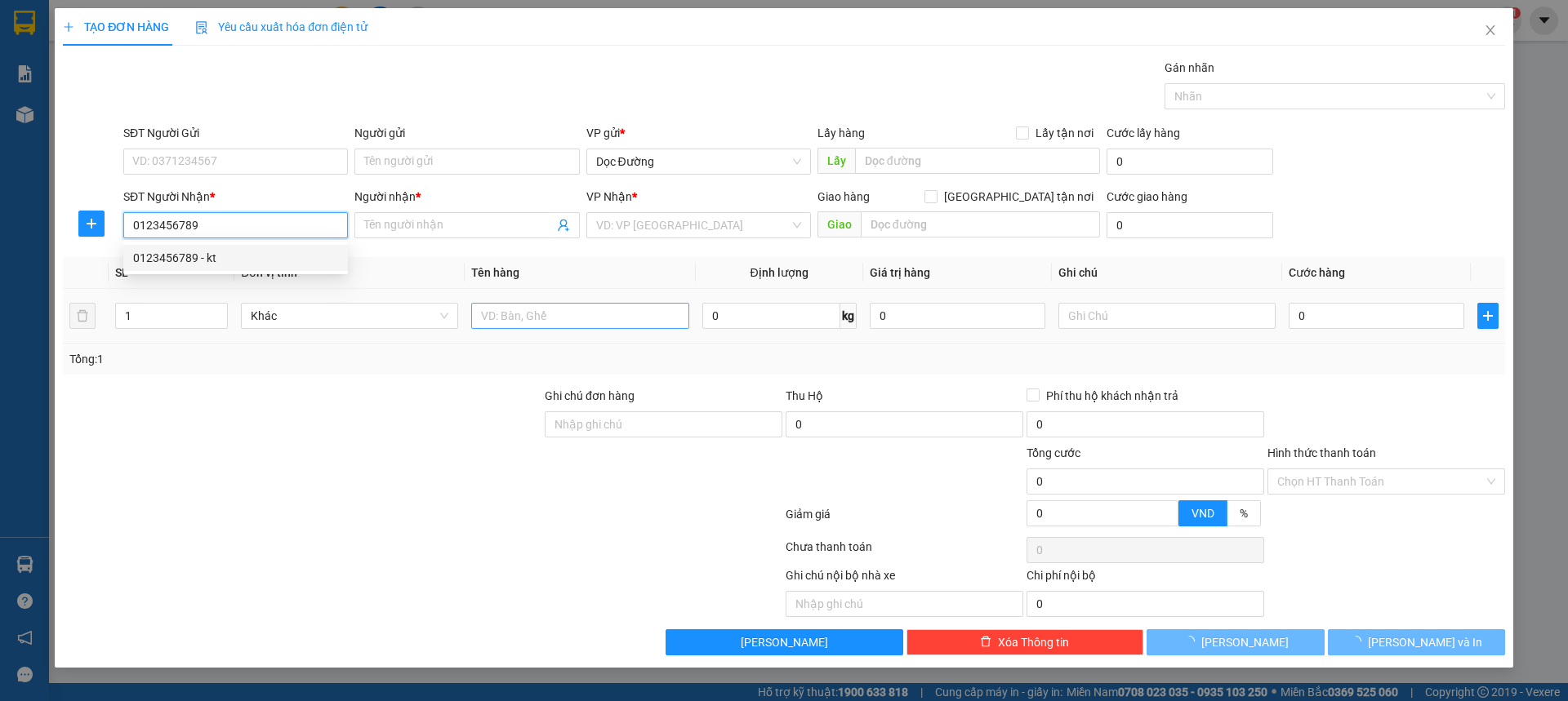
type input "kt"
type input "ka"
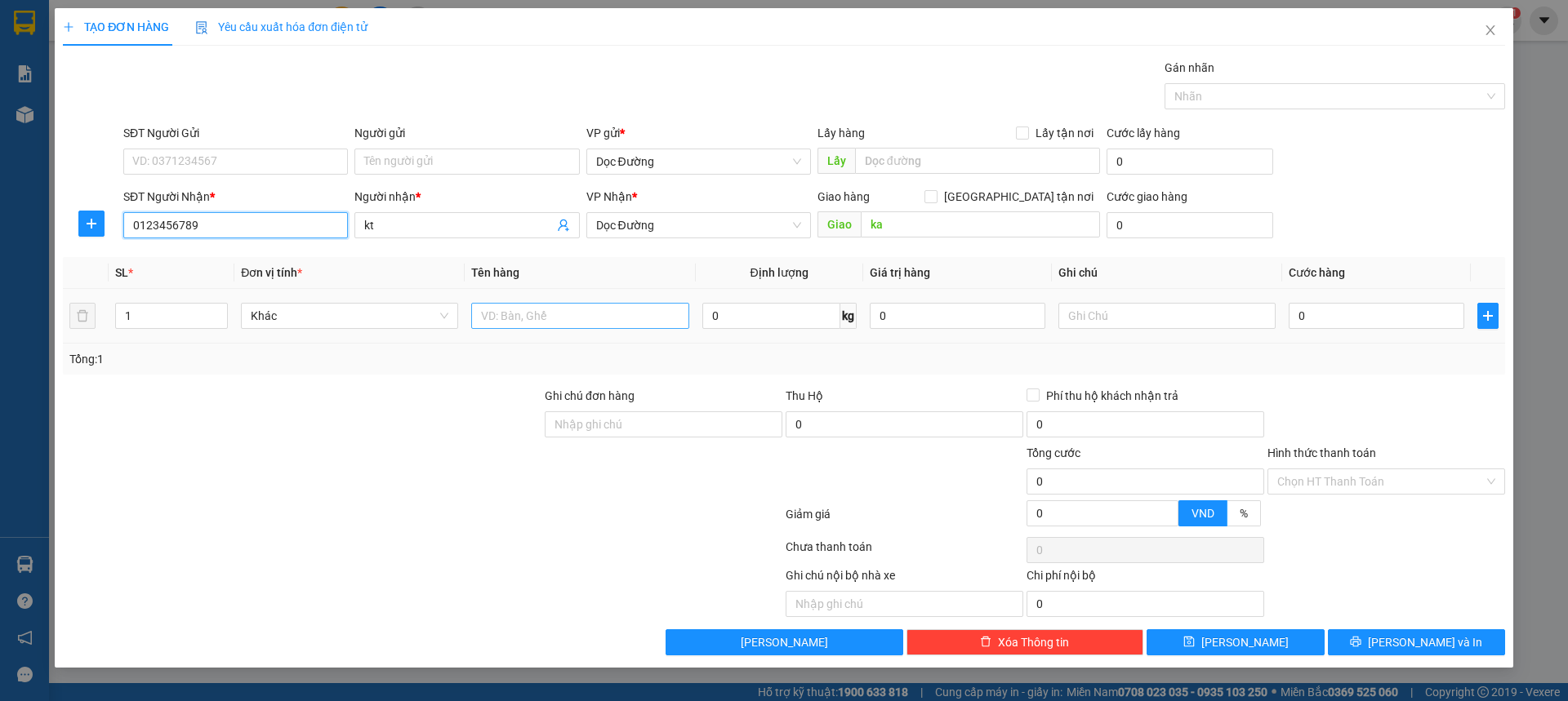
type input "0123456789"
click at [513, 308] on input "text" at bounding box center [580, 315] width 218 height 26
type input "1 xốp"
click at [1336, 325] on input "0" at bounding box center [1377, 315] width 176 height 26
type input "001"
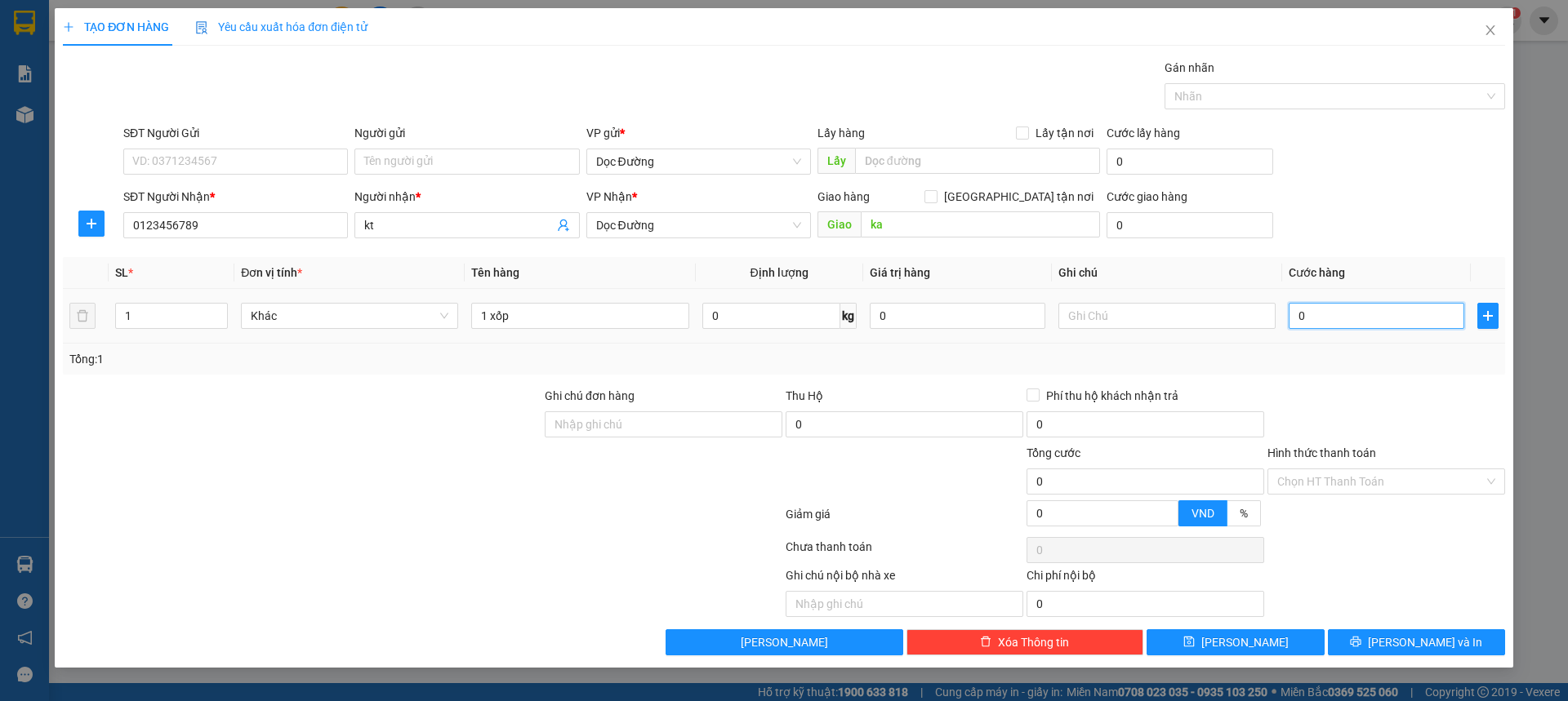
type input "1"
type input "0.010"
type input "10"
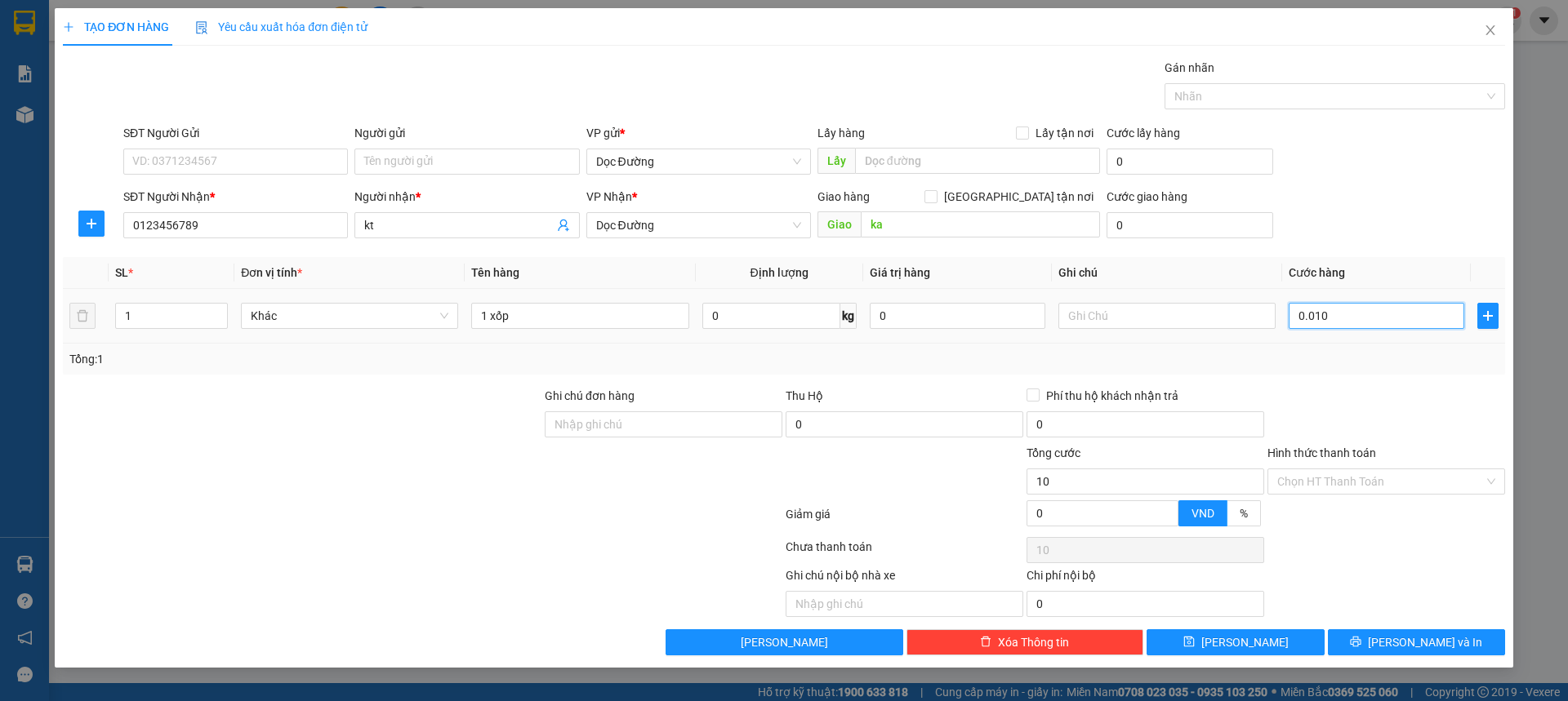
type input "00.100"
type input "100"
type input "0.001.000"
type input "1.000"
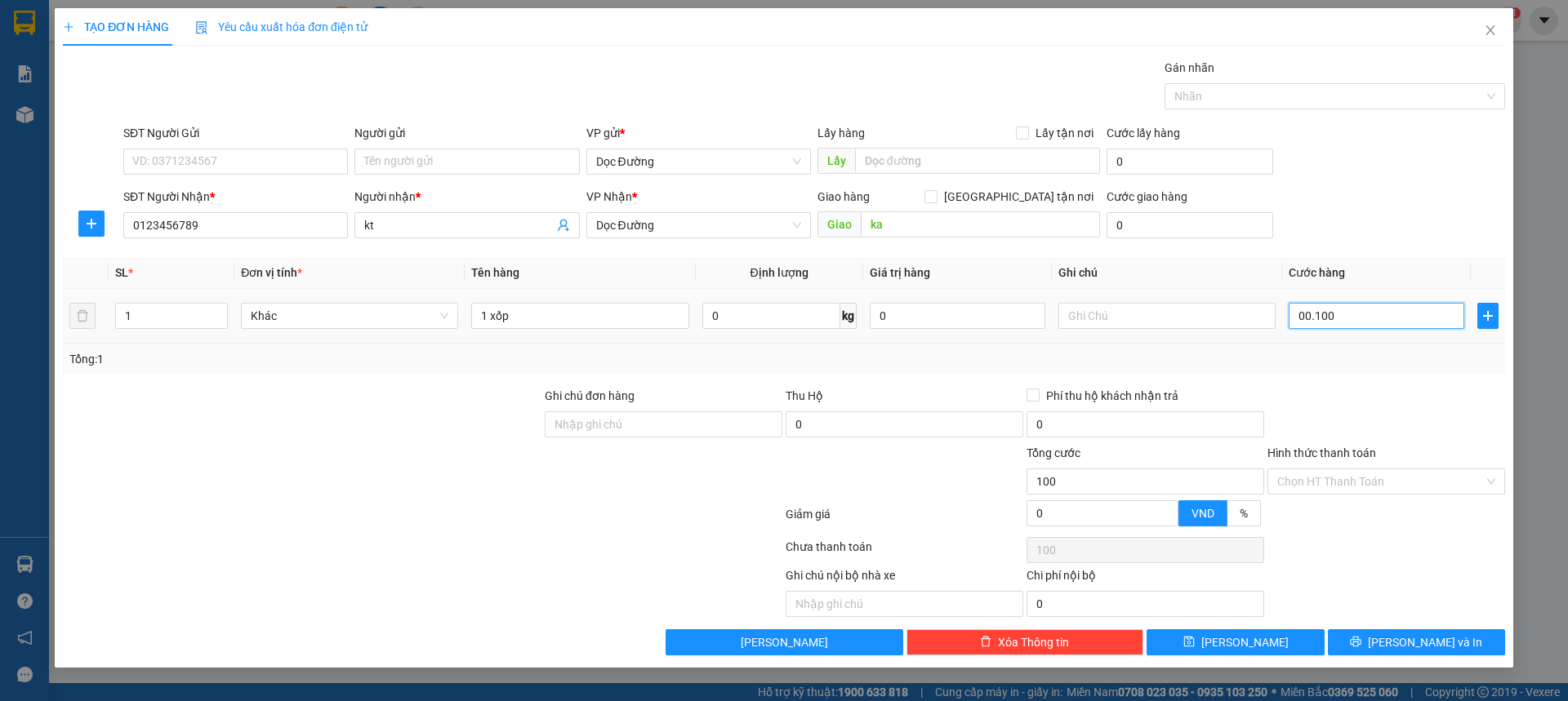
type input "1.000"
type input "000.010.000"
type input "10.000"
type input "00.000.100.000"
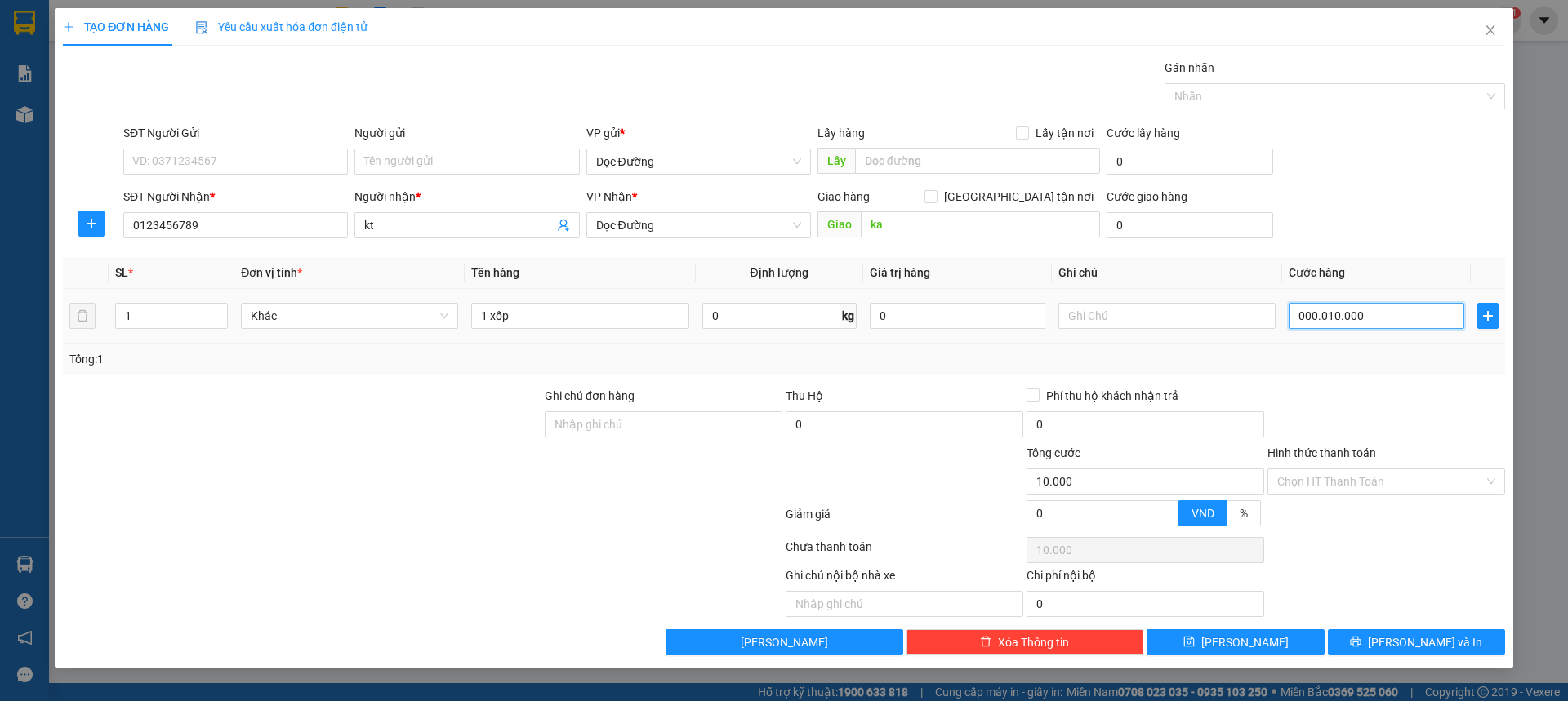
type input "100.000"
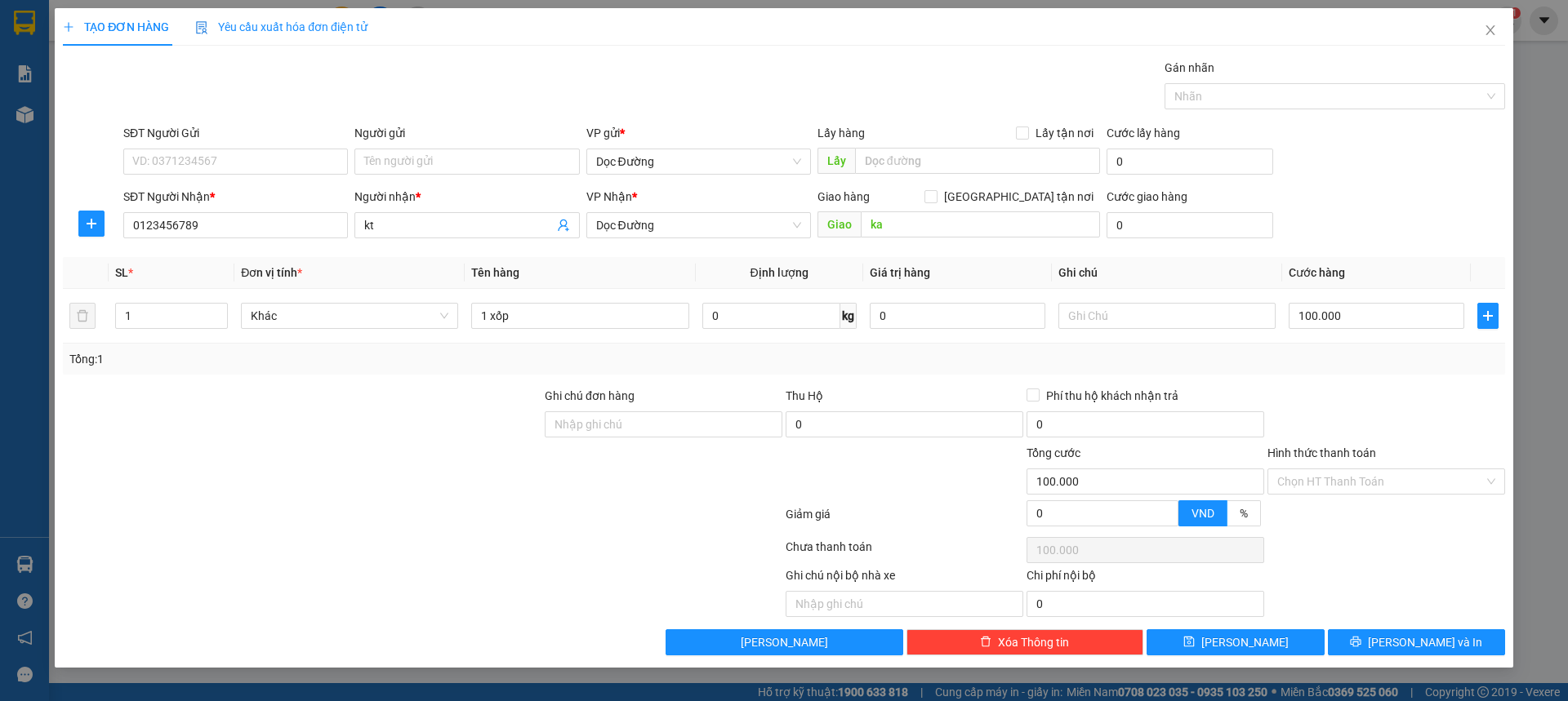
click at [1230, 656] on div "TẠO ĐƠN HÀNG Yêu cầu xuất hóa đơn điện tử Transit Pickup Surcharge Ids Transit …" at bounding box center [784, 337] width 1459 height 659
click at [1194, 638] on icon "save" at bounding box center [1188, 642] width 11 height 11
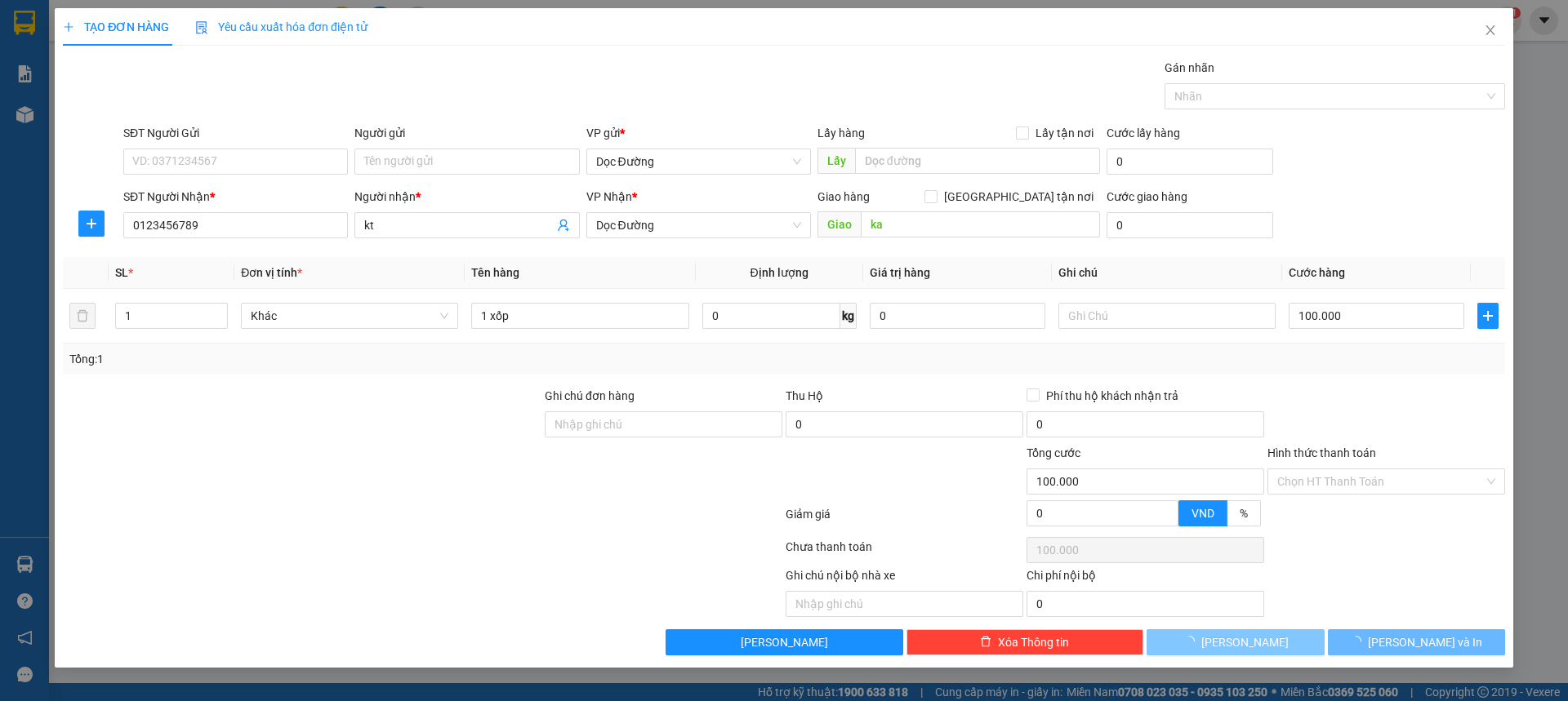
type input "0"
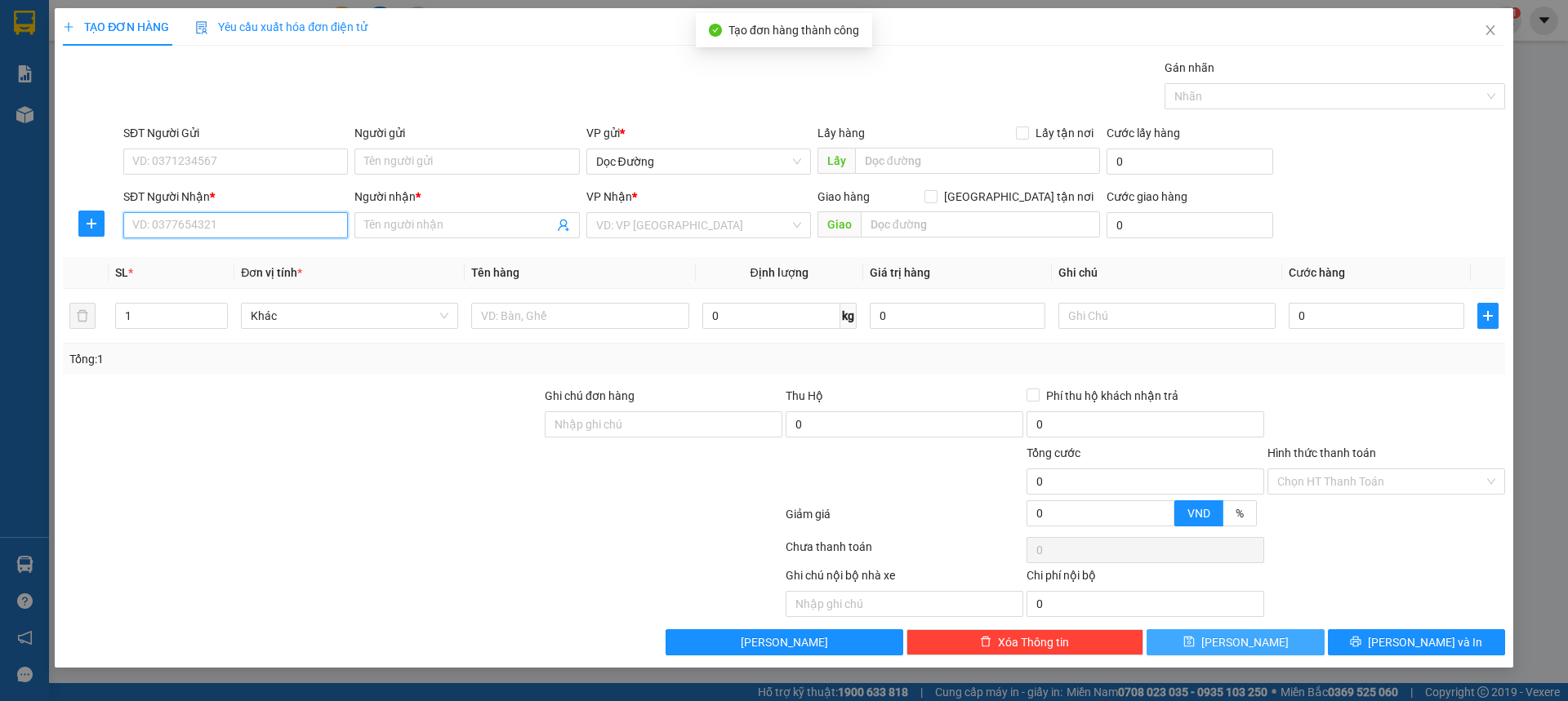
click at [284, 227] on input "SĐT Người Nhận *" at bounding box center [235, 225] width 225 height 26
type input "0123456789"
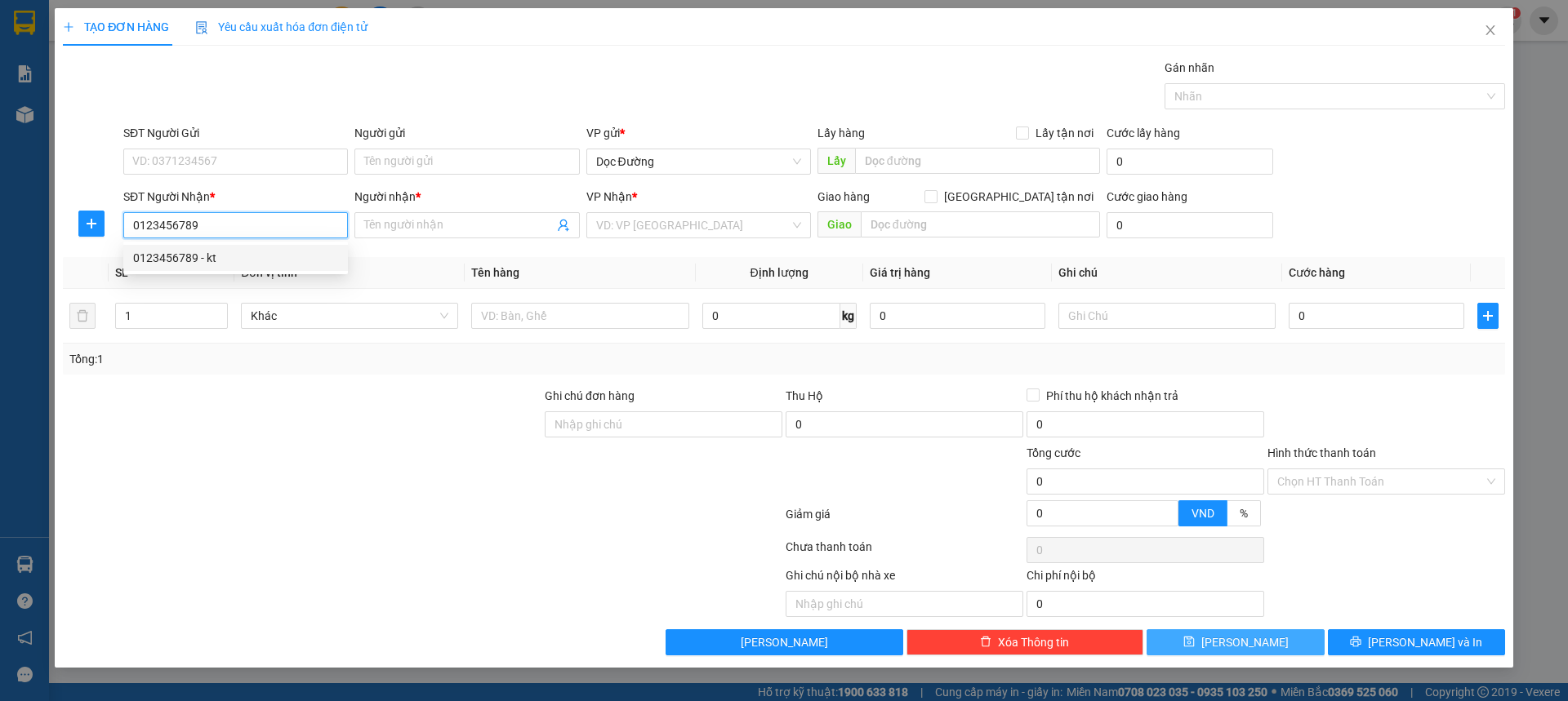
click at [233, 255] on div "0123456789 - kt" at bounding box center [235, 258] width 205 height 18
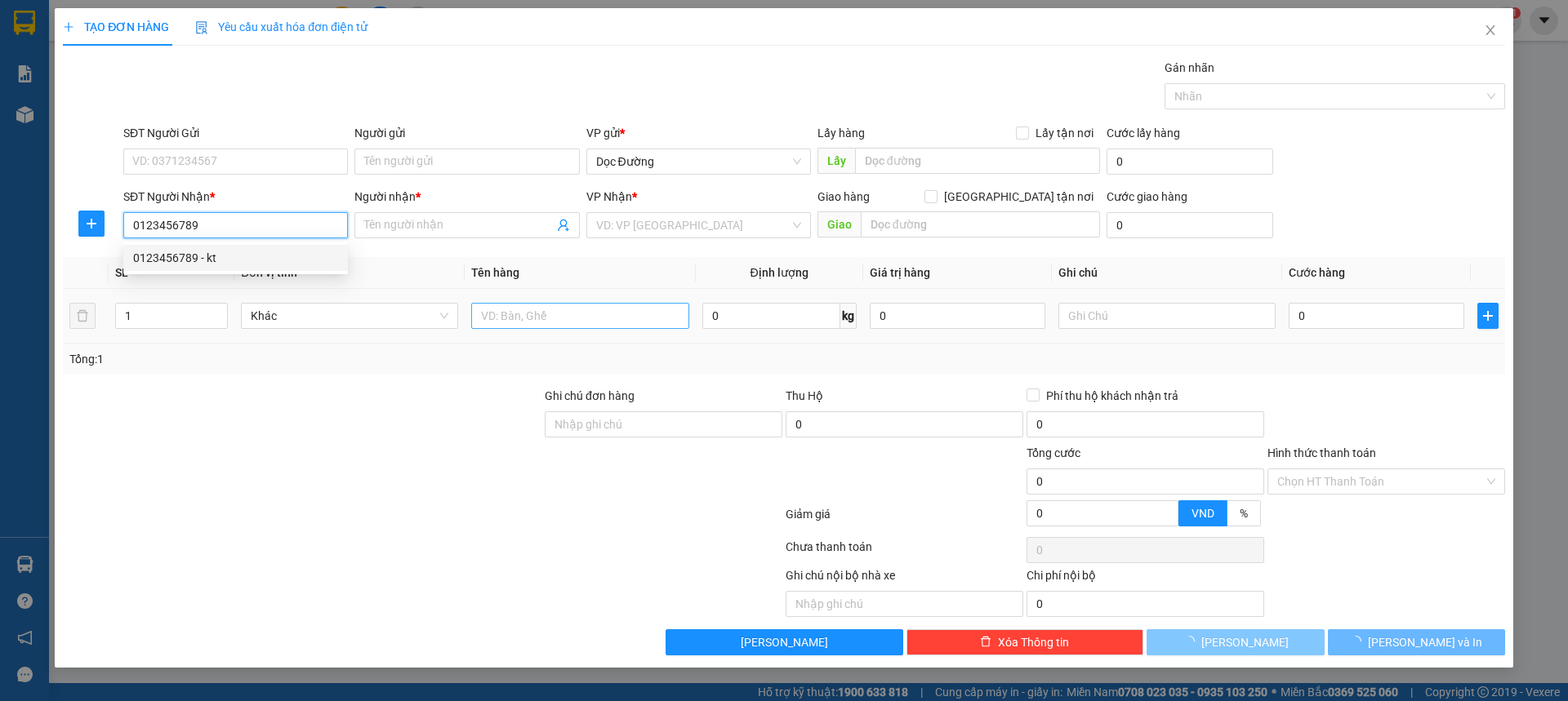
type input "kt"
type input "ka"
type input "0123456789"
click at [578, 321] on input "text" at bounding box center [580, 315] width 218 height 26
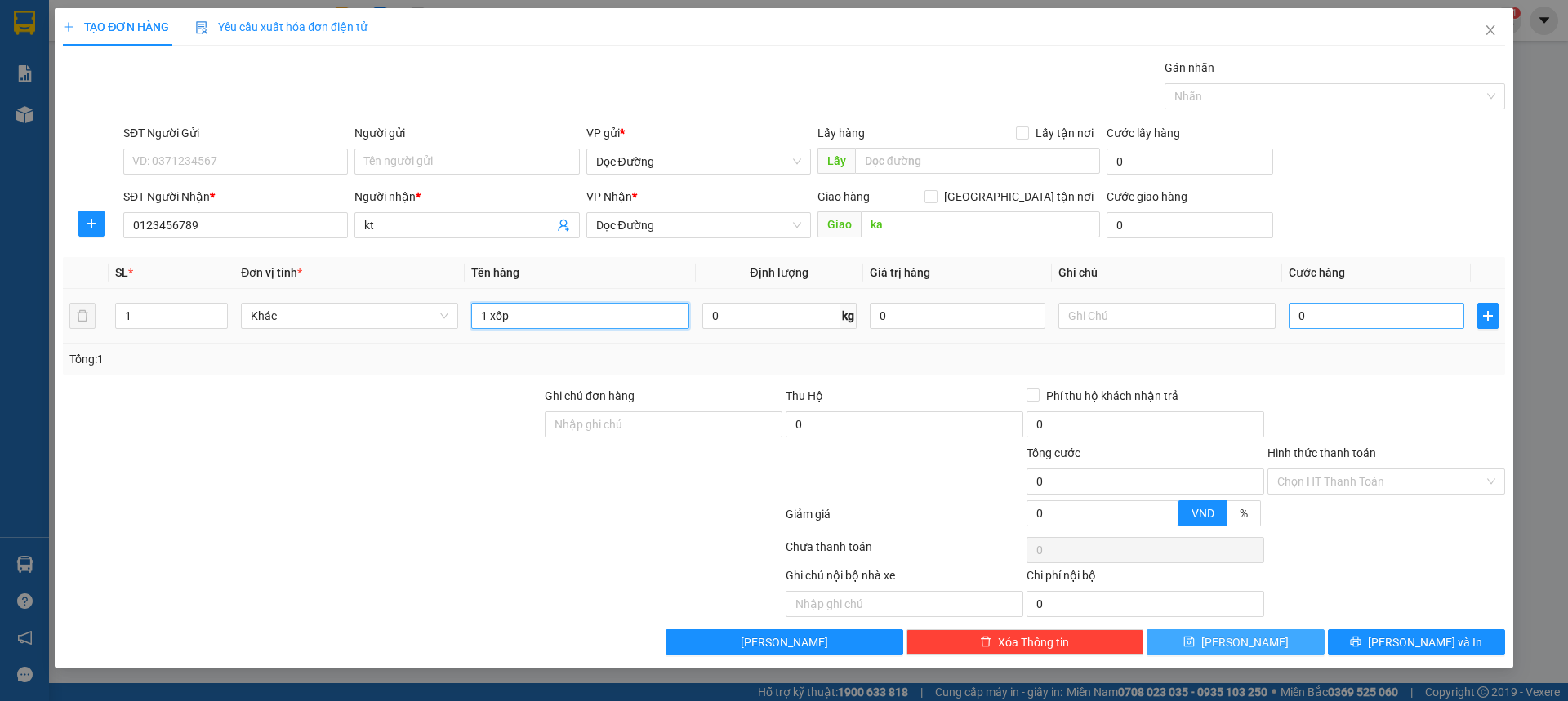
type input "1 xốp"
click at [1347, 310] on input "0" at bounding box center [1377, 315] width 176 height 26
type input "001"
type input "1"
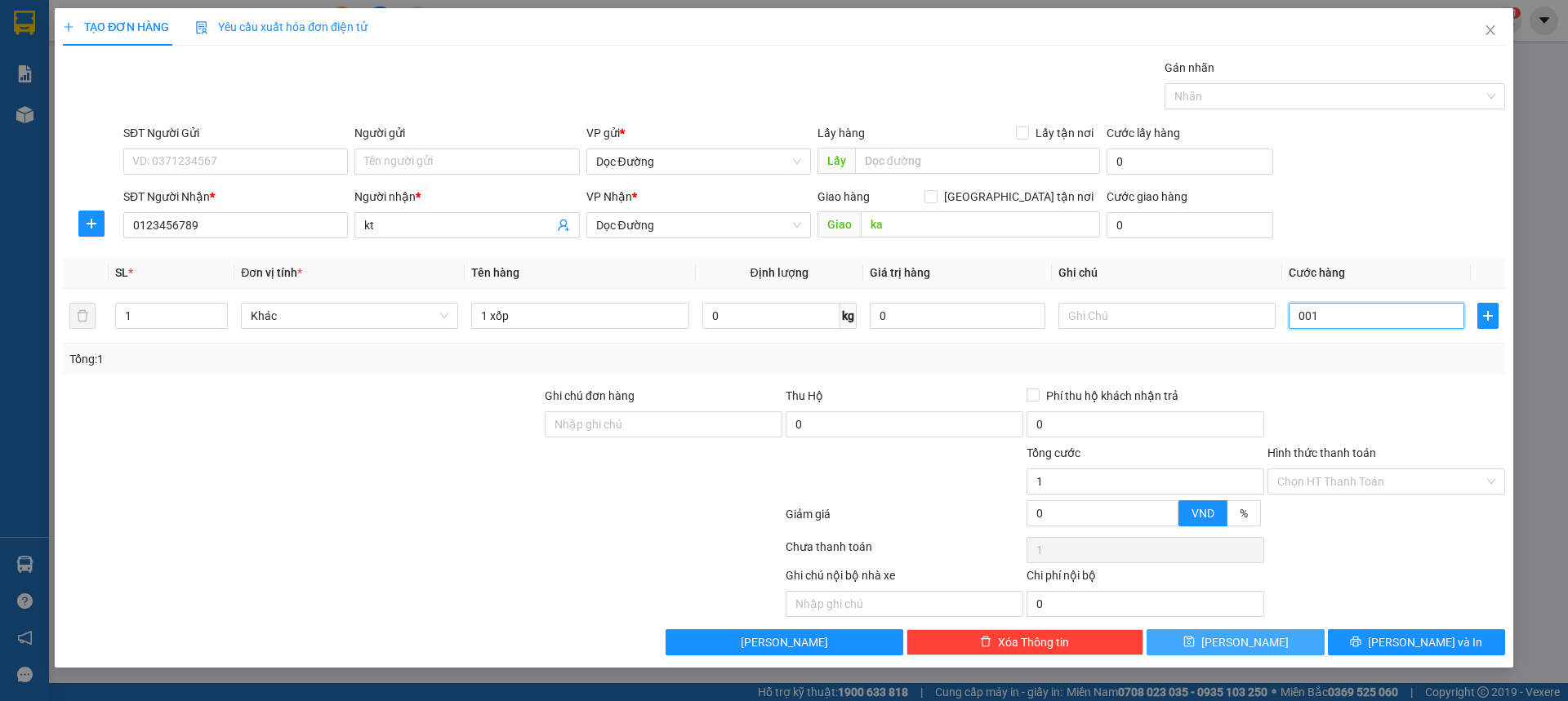
type input "0.010"
type input "10"
type input "00.100"
type input "100"
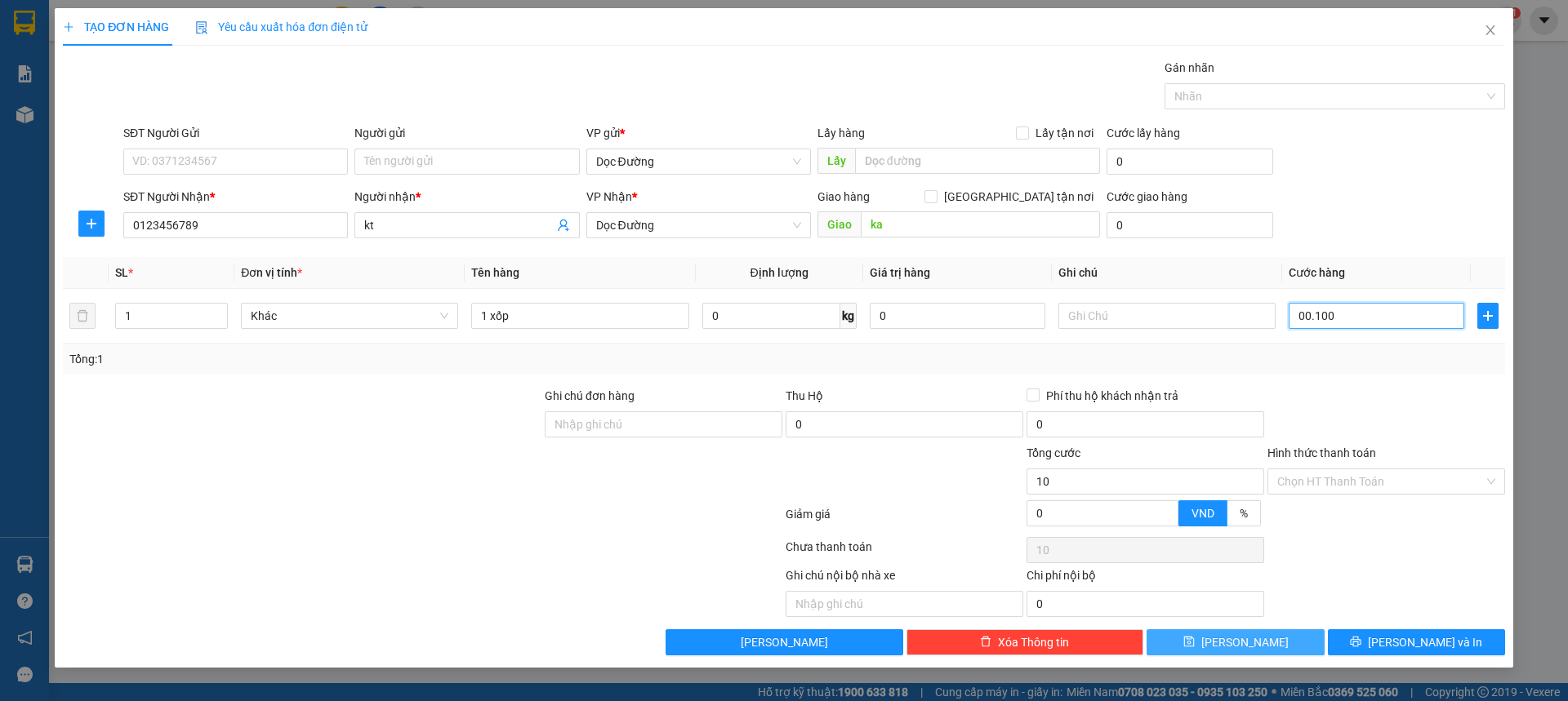
type input "100"
type input "0.001.000"
type input "1.000"
type input "000.010.000"
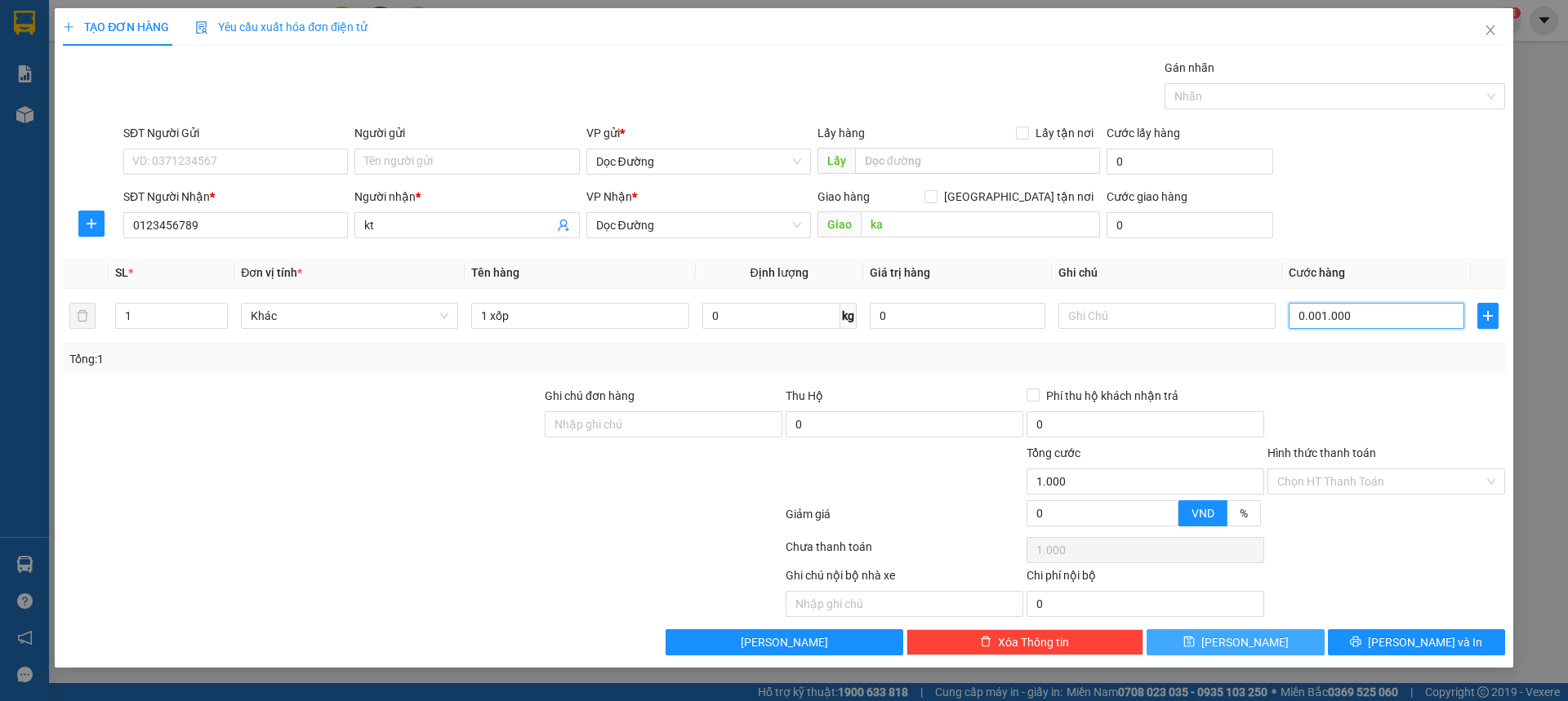
type input "10.000"
type input "00.000.100.000"
type input "100.000"
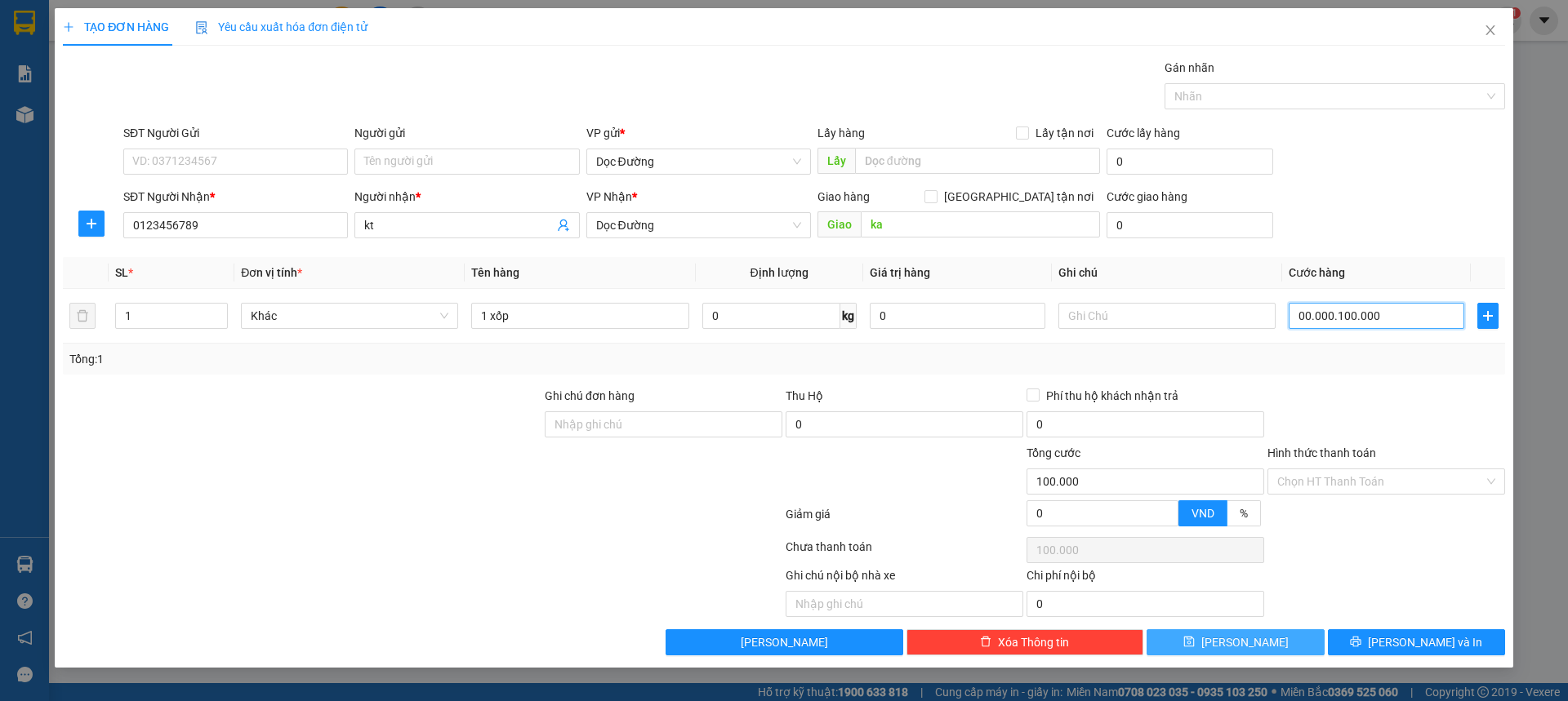
type input "0.000.001.000.000"
type input "1.000.000"
type input "00.000.010.100.000"
type input "10.100.000"
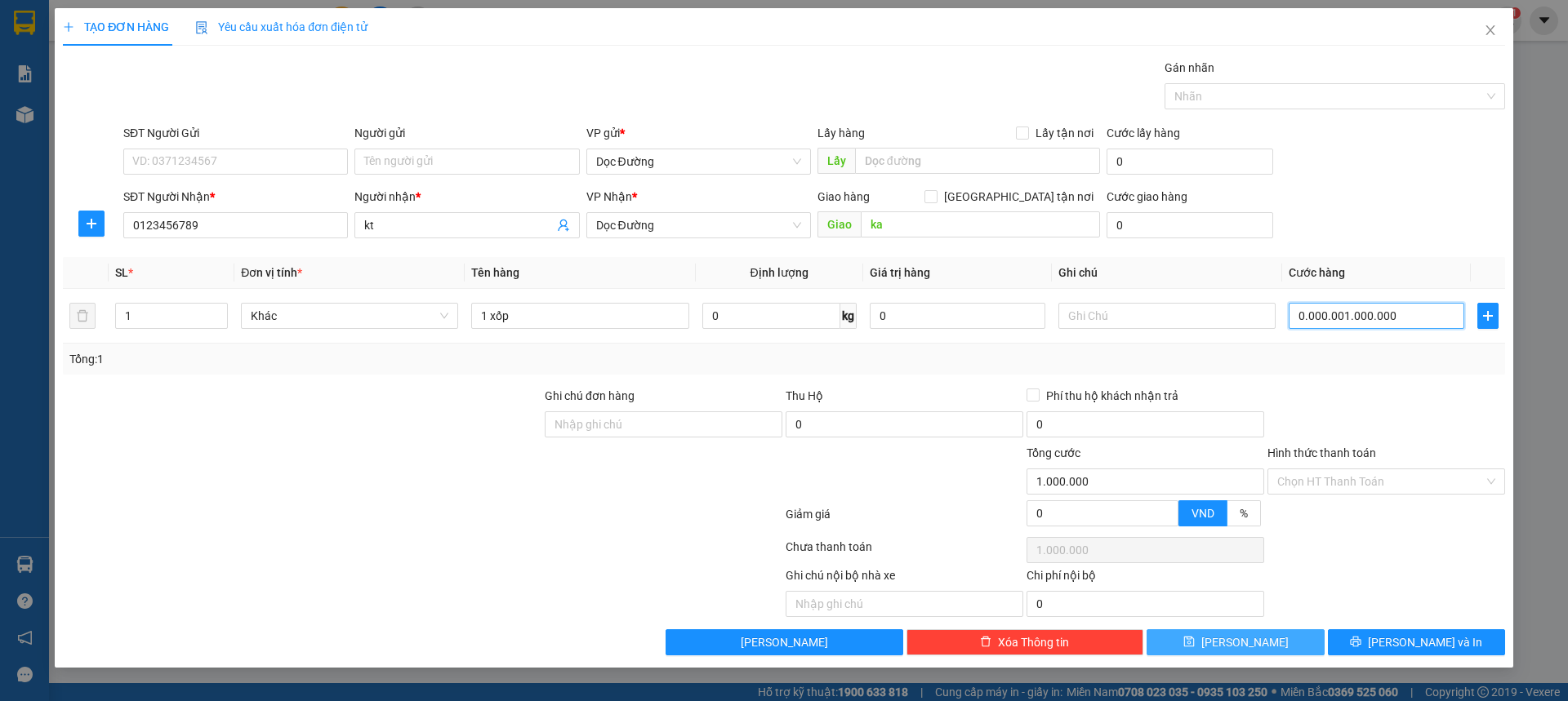
type input "10.100.000"
type input "100.000"
click at [1365, 232] on div "SĐT Người Nhận * 0123456789 Người nhận * kt VP Nhận * Dọc Đường Giao hàng [GEOG…" at bounding box center [814, 217] width 1389 height 57
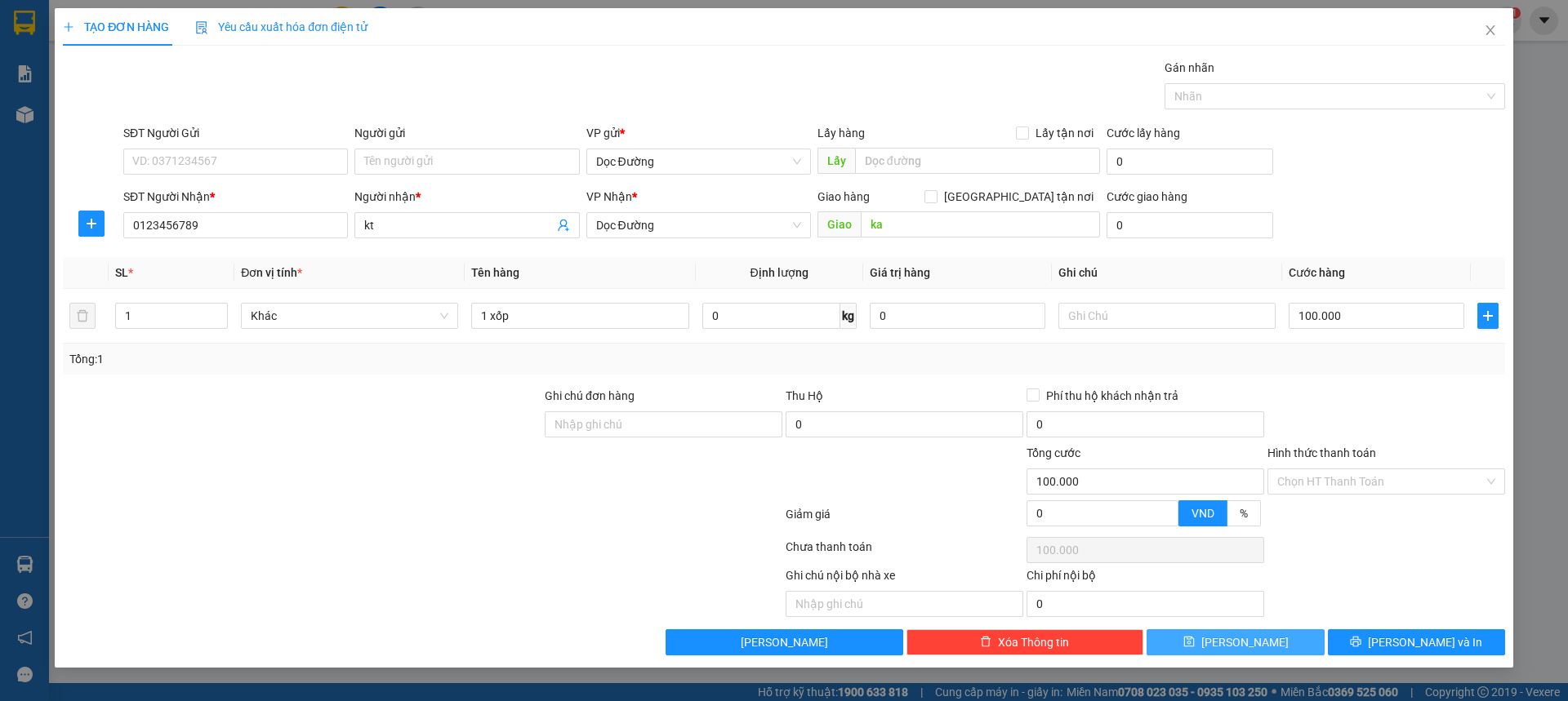
click at [1275, 635] on button "[PERSON_NAME]" at bounding box center [1235, 643] width 177 height 26
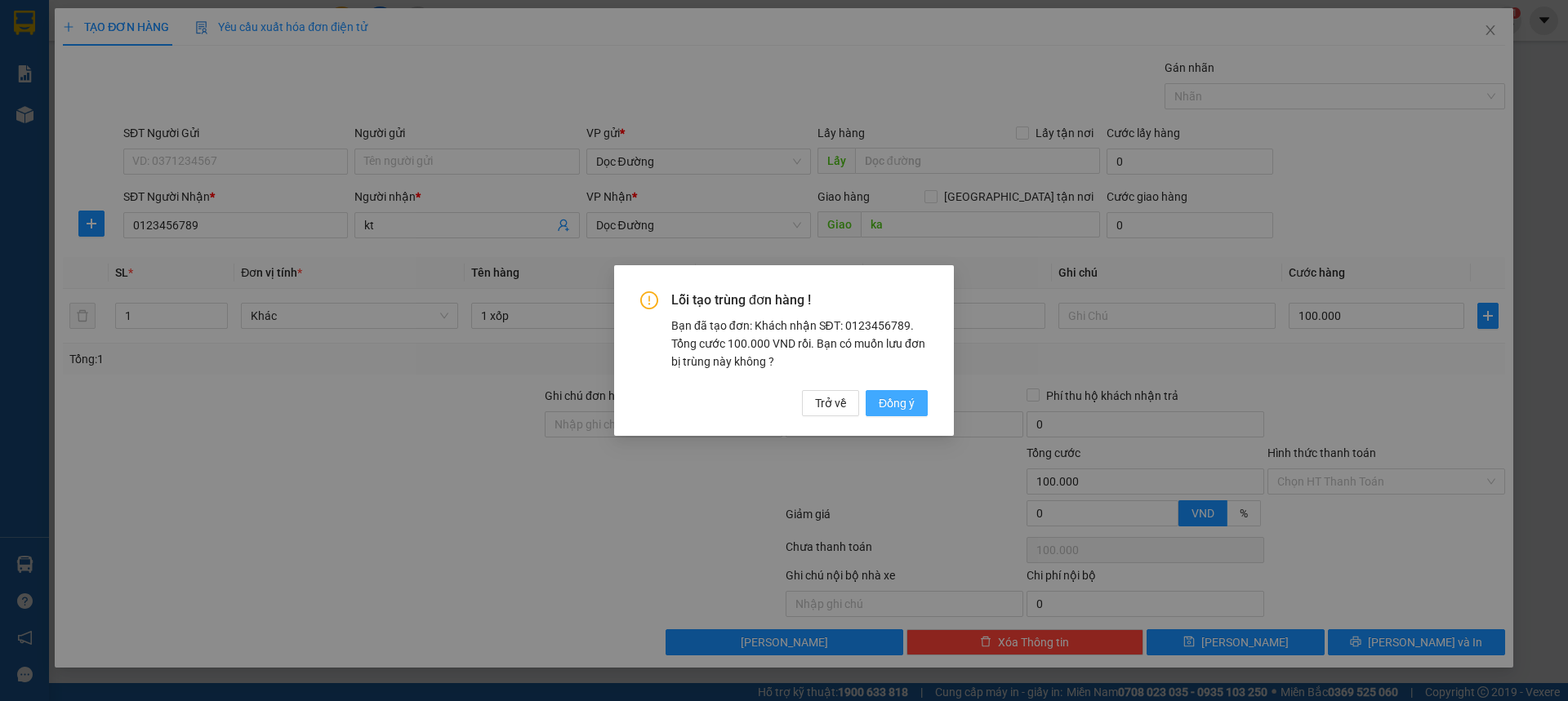
drag, startPoint x: 889, startPoint y: 407, endPoint x: 1043, endPoint y: 343, distance: 166.8
click at [889, 405] on span "Đồng ý" at bounding box center [896, 403] width 36 height 18
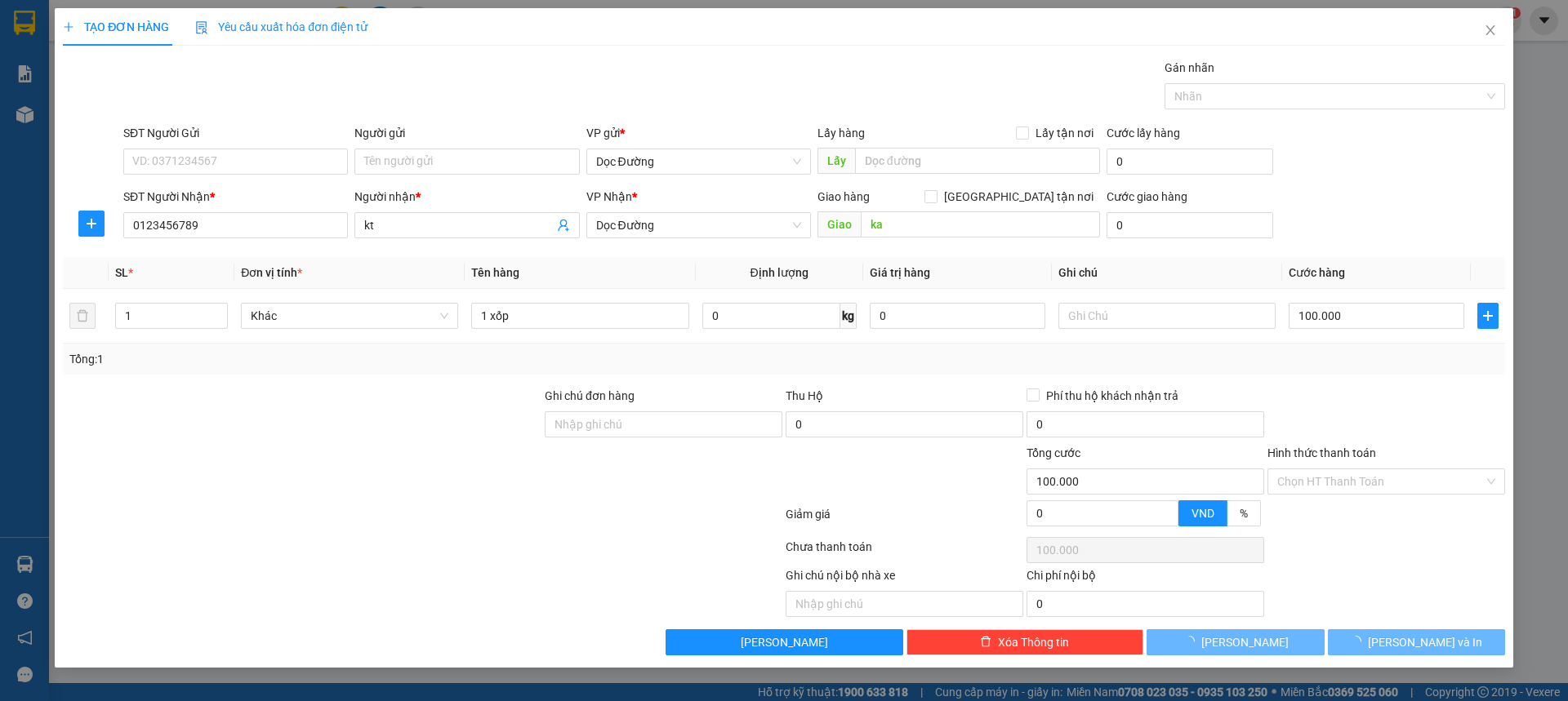
type input "0"
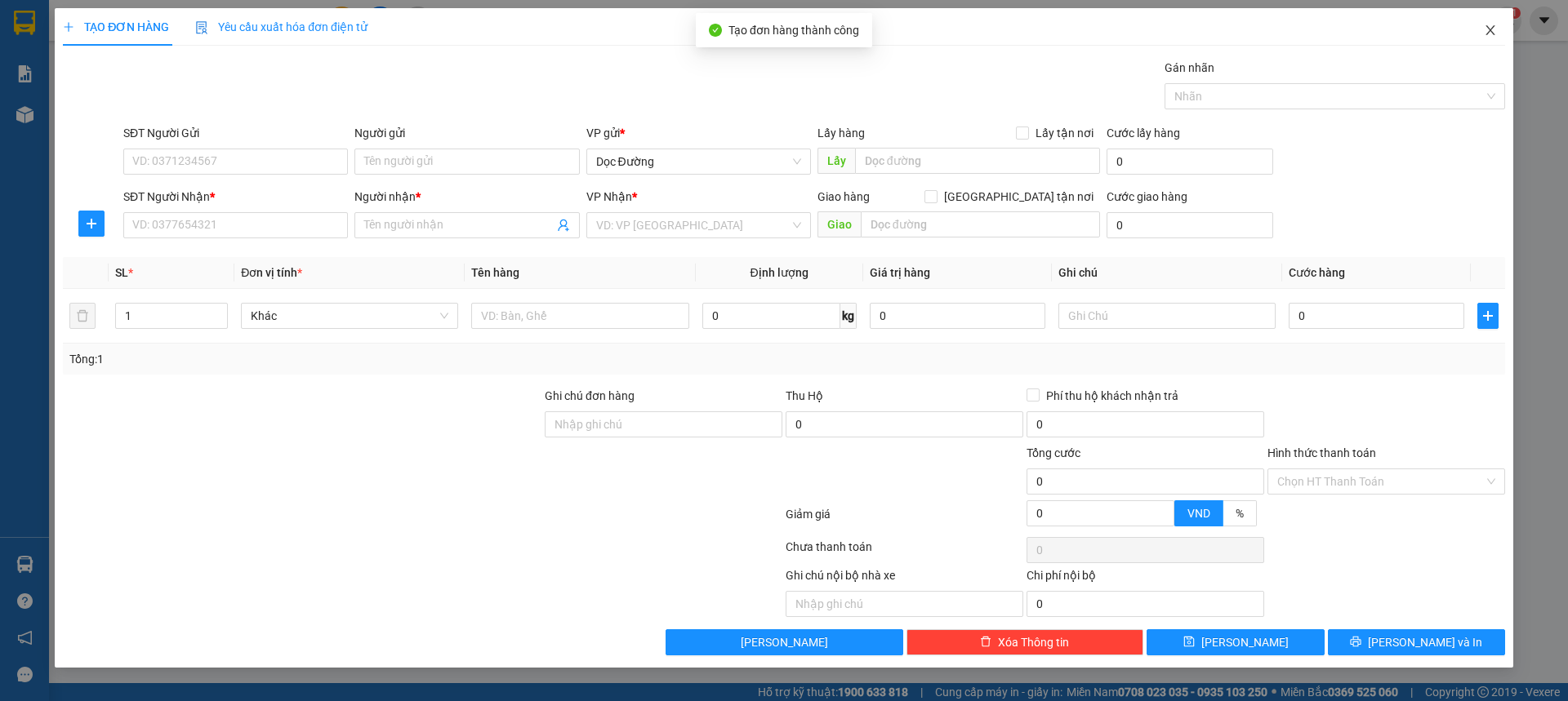
click at [1497, 32] on icon "close" at bounding box center [1490, 30] width 13 height 13
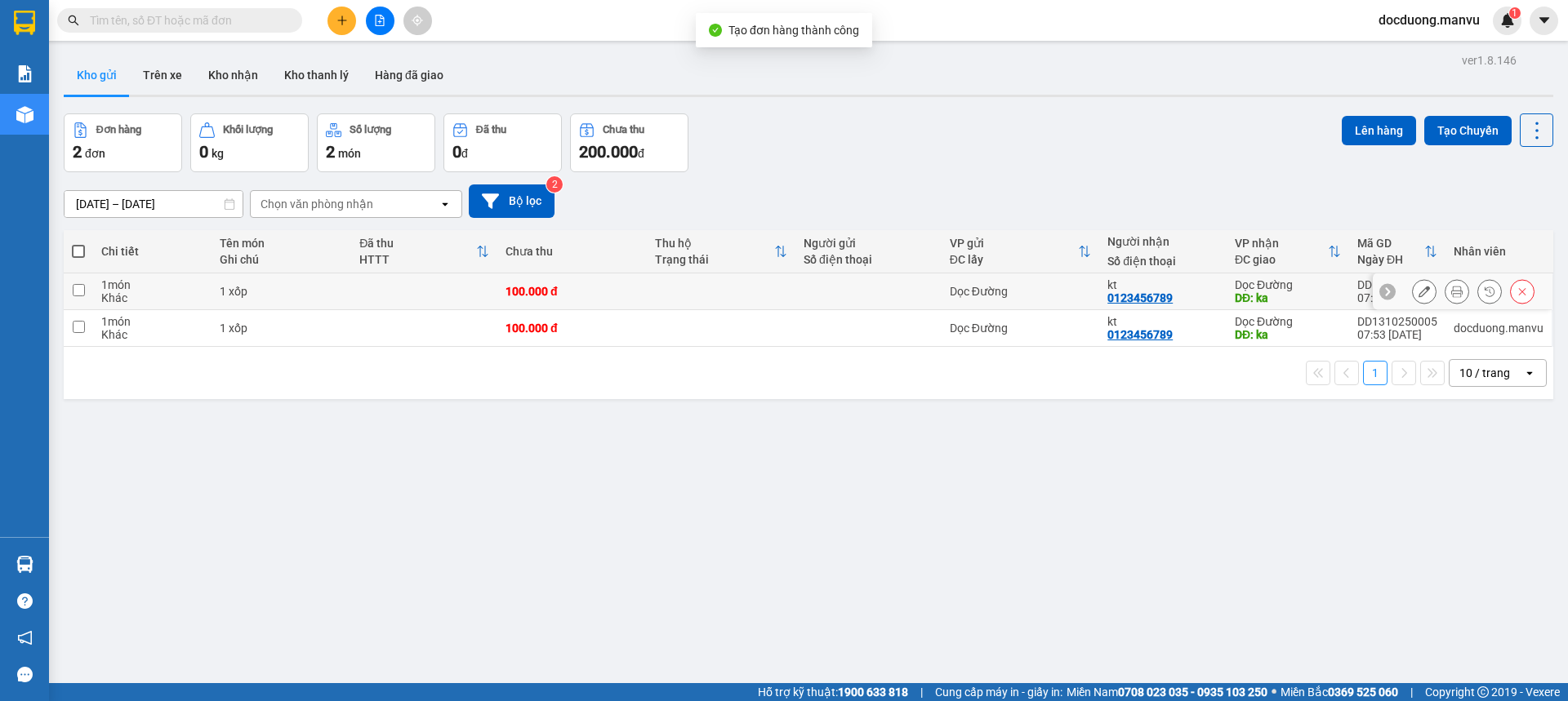
click at [871, 302] on td at bounding box center [869, 292] width 146 height 37
checkbox input "true"
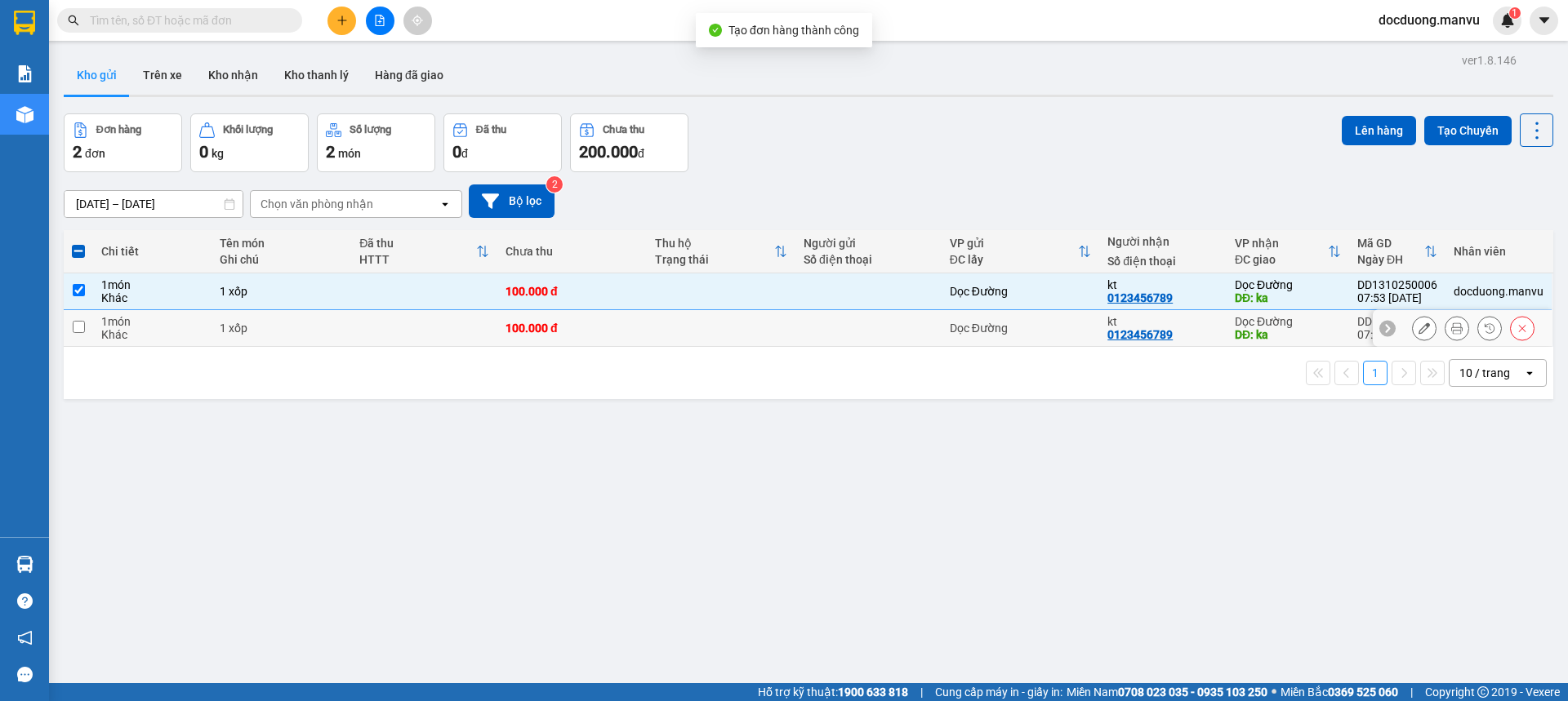
click at [817, 337] on td at bounding box center [869, 328] width 146 height 37
checkbox input "true"
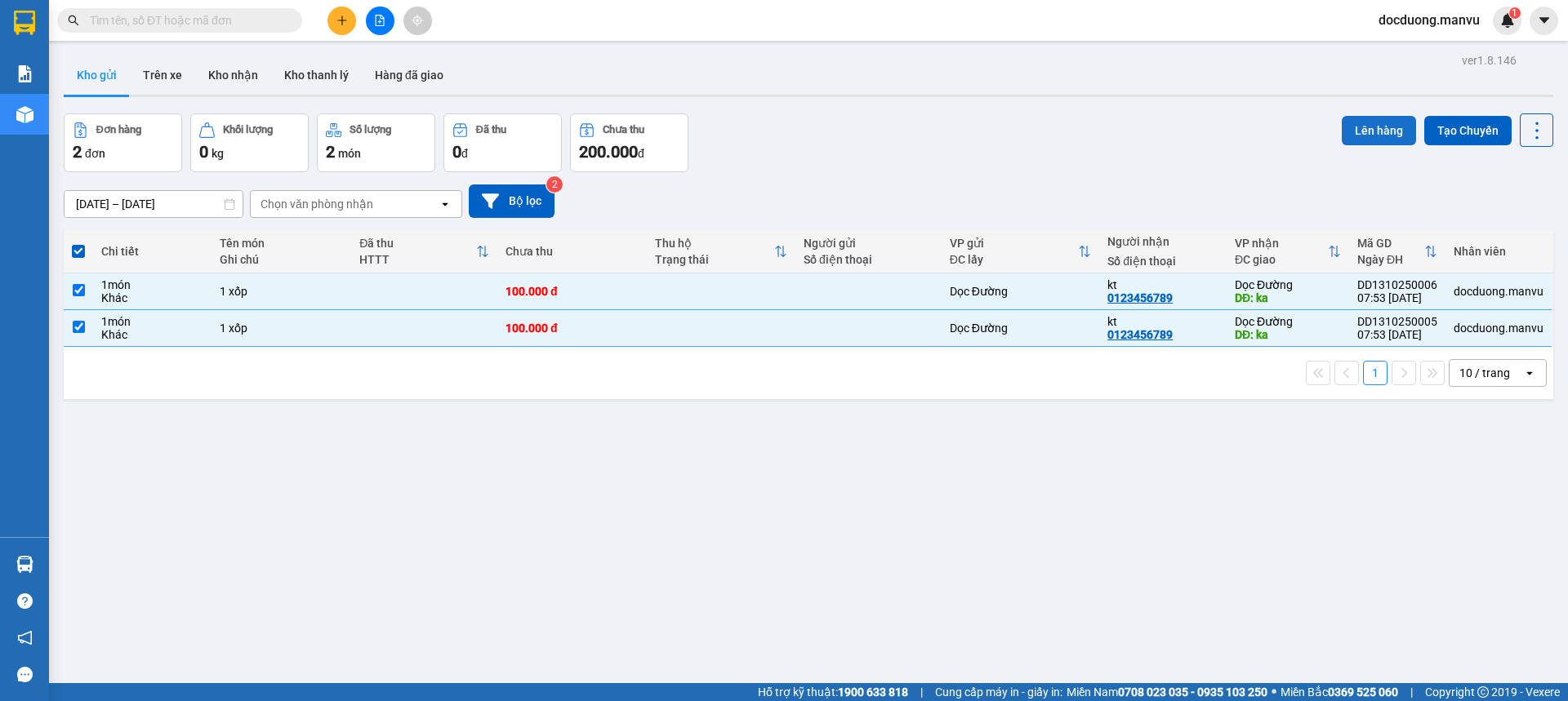
click at [1375, 131] on button "Lên hàng" at bounding box center [1379, 131] width 74 height 30
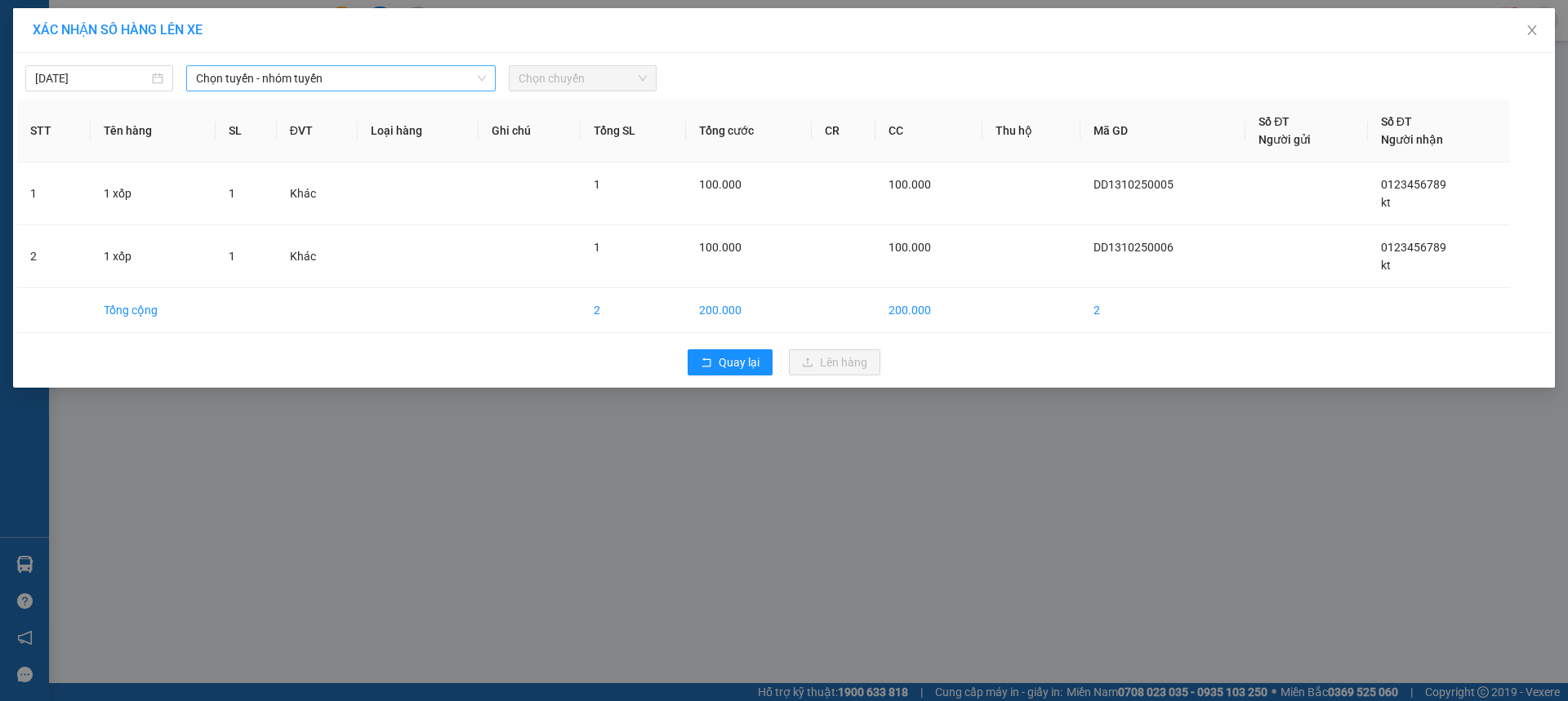
drag, startPoint x: 417, startPoint y: 80, endPoint x: 396, endPoint y: 88, distance: 22.5
click at [416, 80] on span "Chọn tuyến - nhóm tuyến" at bounding box center [340, 78] width 290 height 25
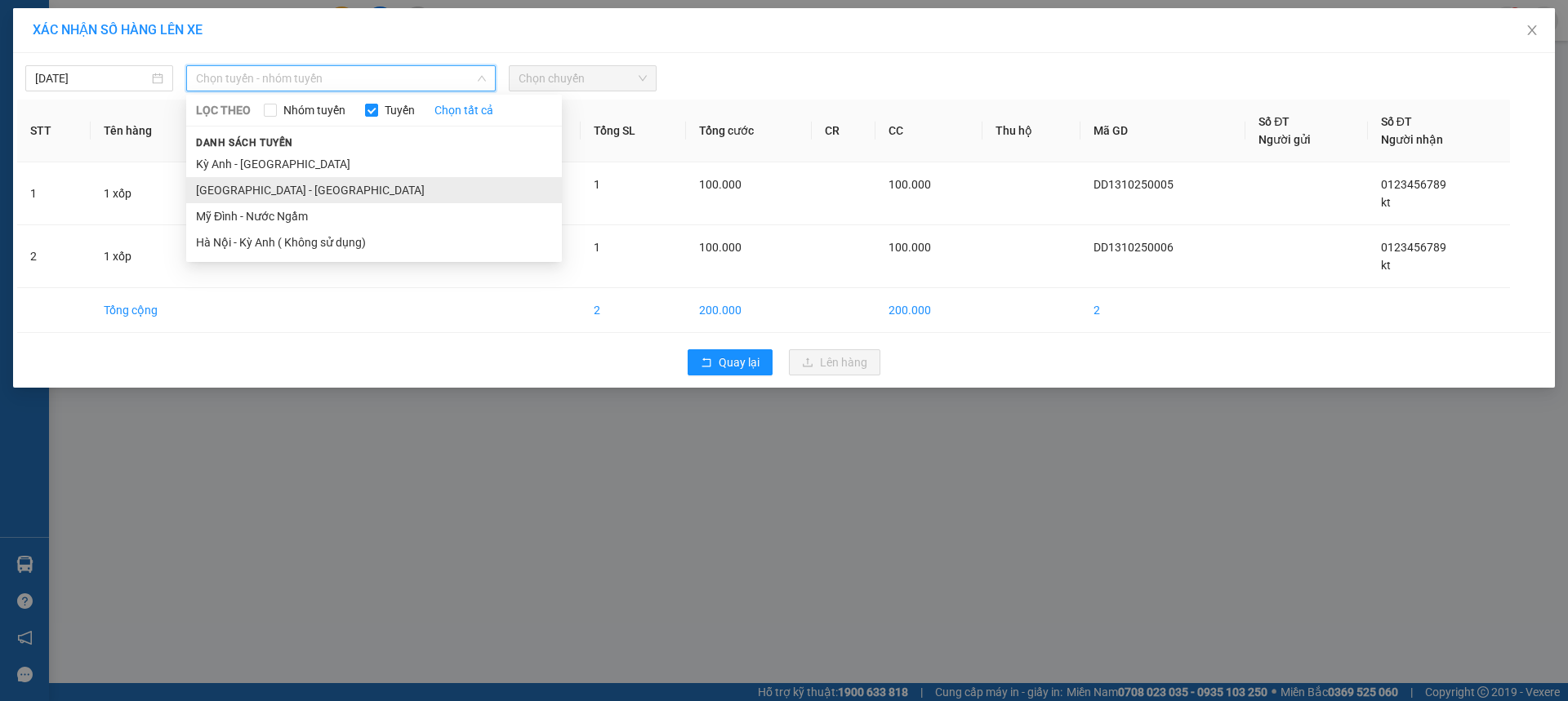
click at [260, 190] on li "[GEOGRAPHIC_DATA] - [GEOGRAPHIC_DATA]" at bounding box center [374, 190] width 376 height 26
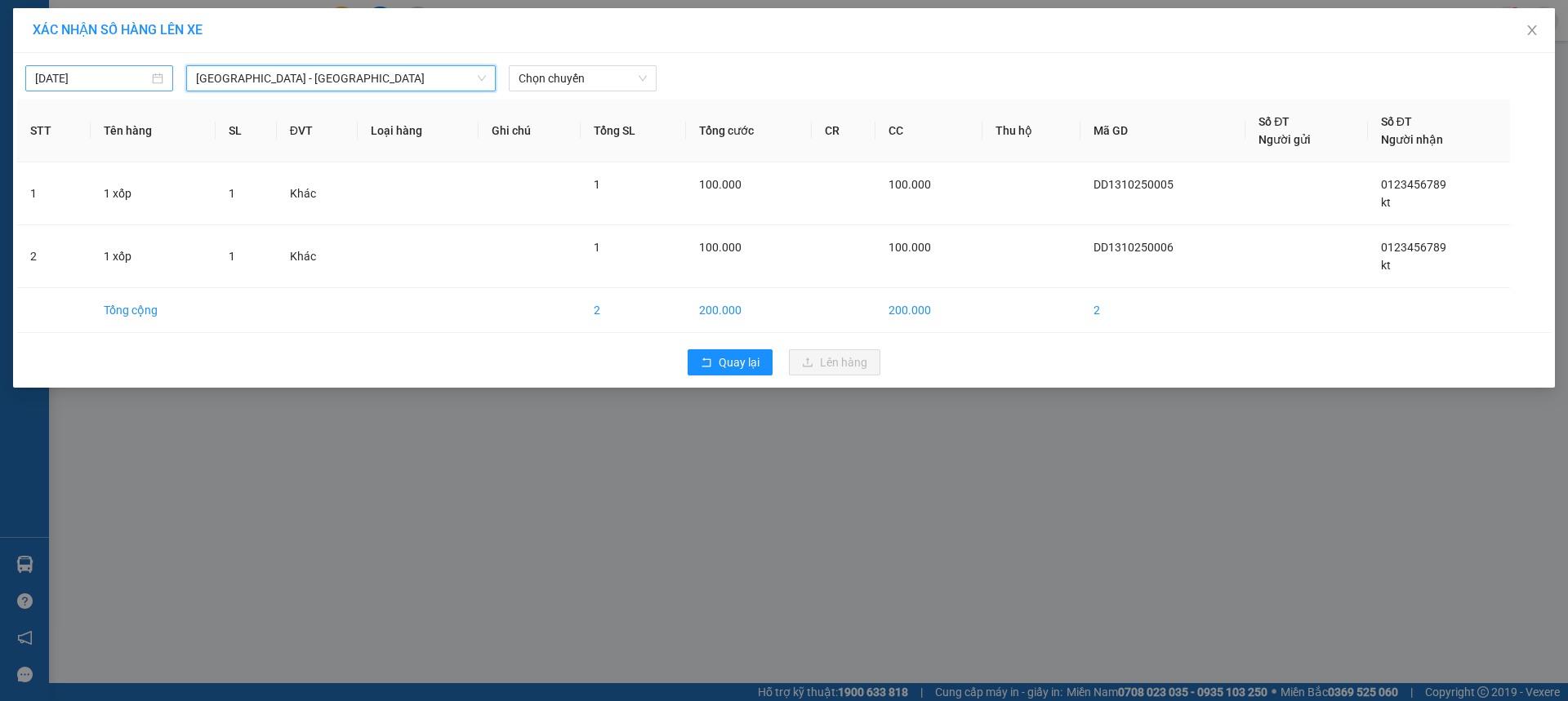
click at [78, 82] on input "[DATE]" at bounding box center [92, 78] width 114 height 18
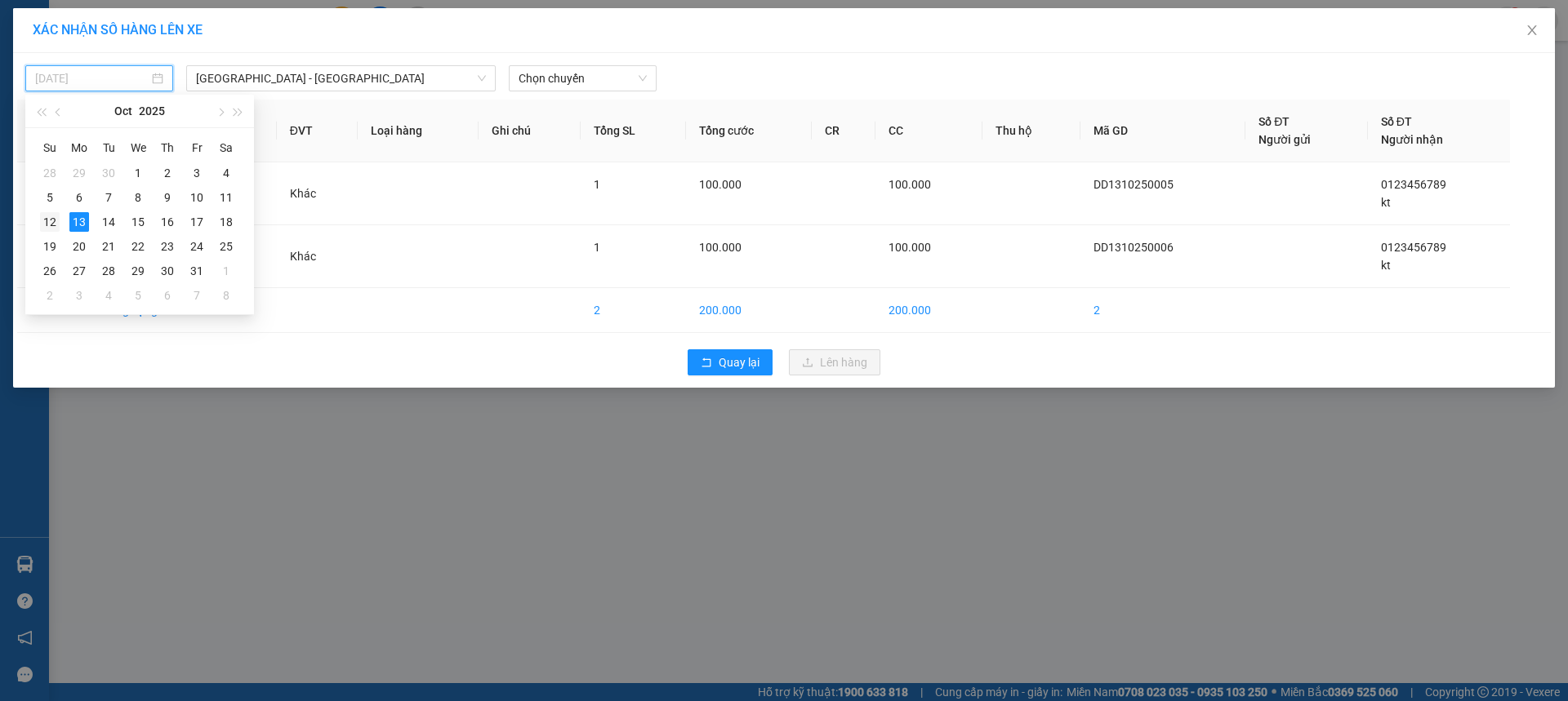
click at [47, 218] on div "12" at bounding box center [49, 222] width 20 height 20
type input "[DATE]"
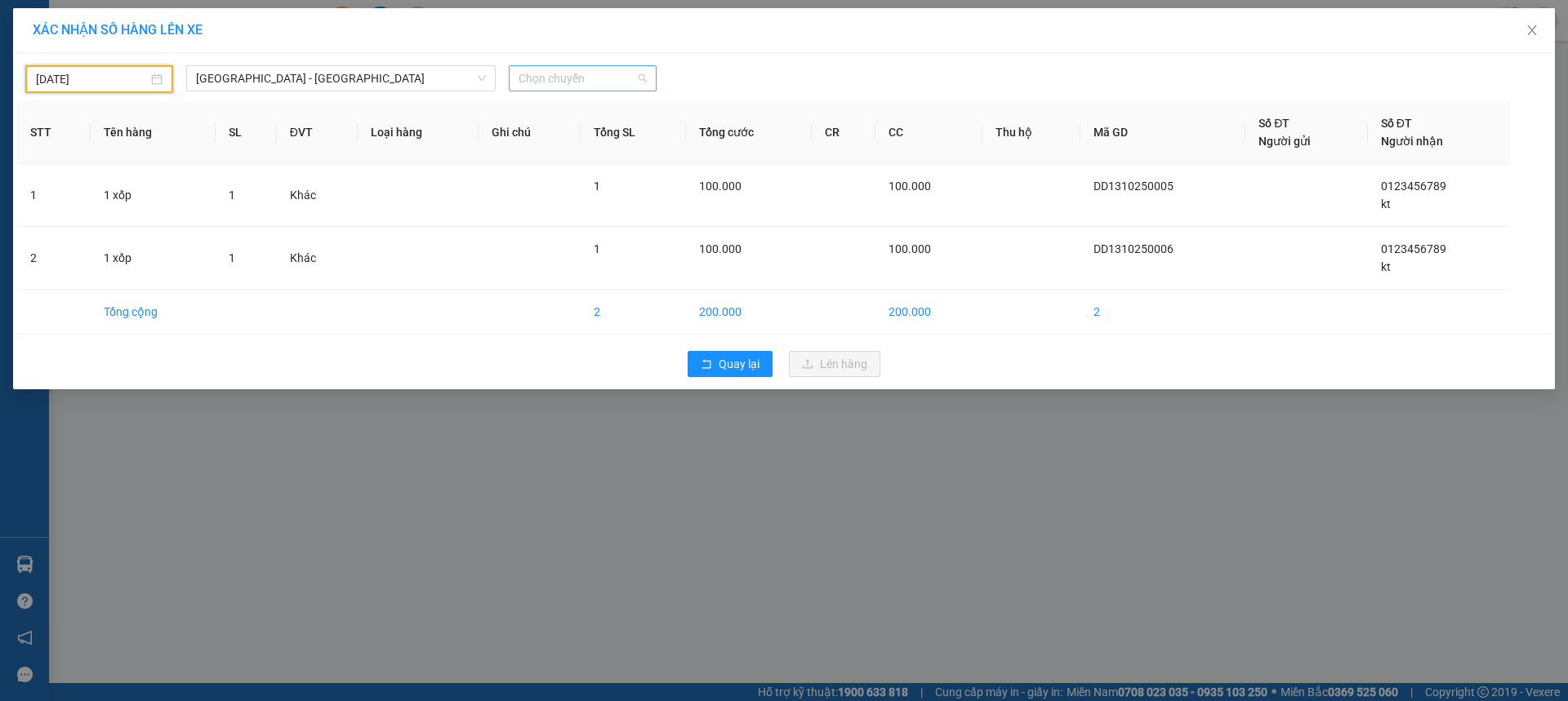
click at [620, 85] on span "Chọn chuyến" at bounding box center [583, 78] width 129 height 25
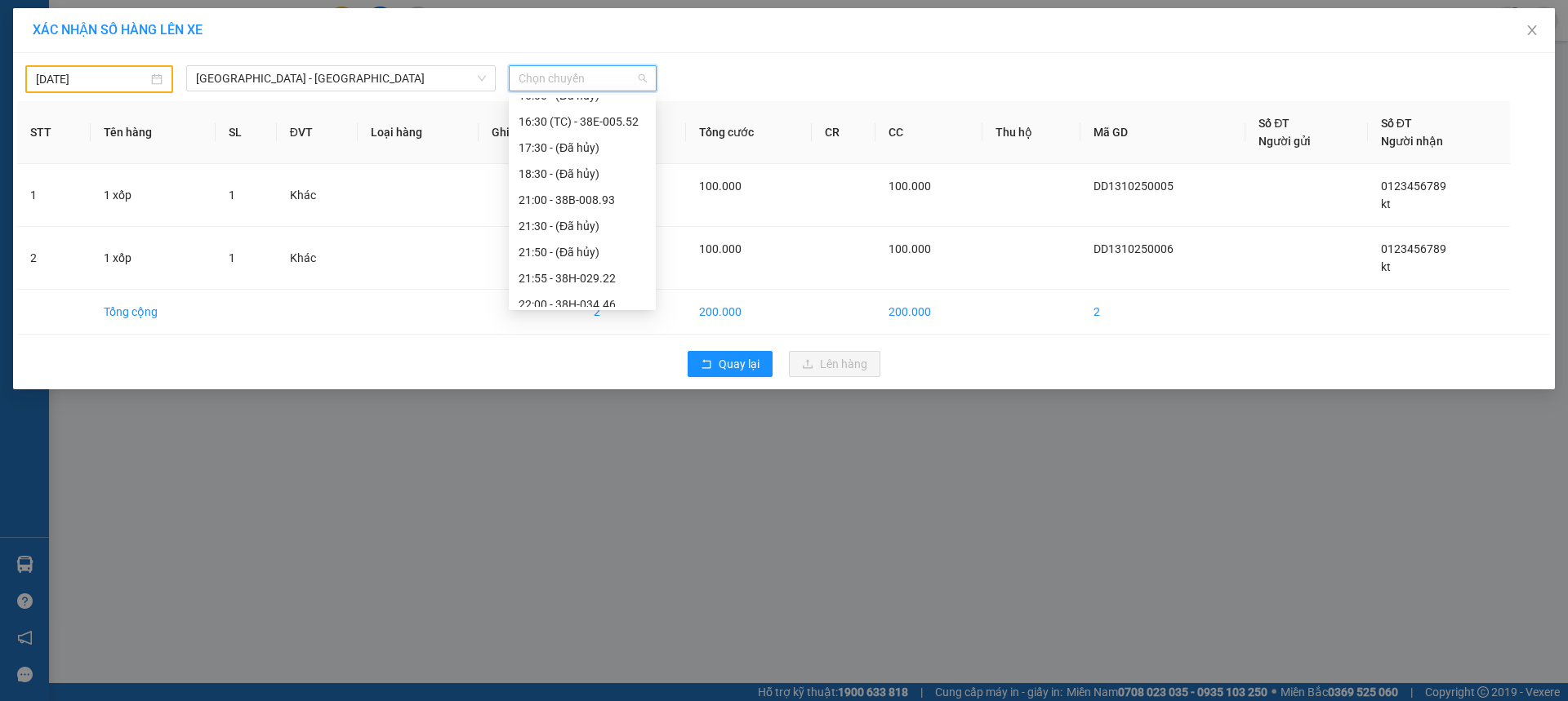
scroll to position [235, 0]
click at [602, 298] on div "22:00 - 38H-034.46" at bounding box center [582, 294] width 128 height 18
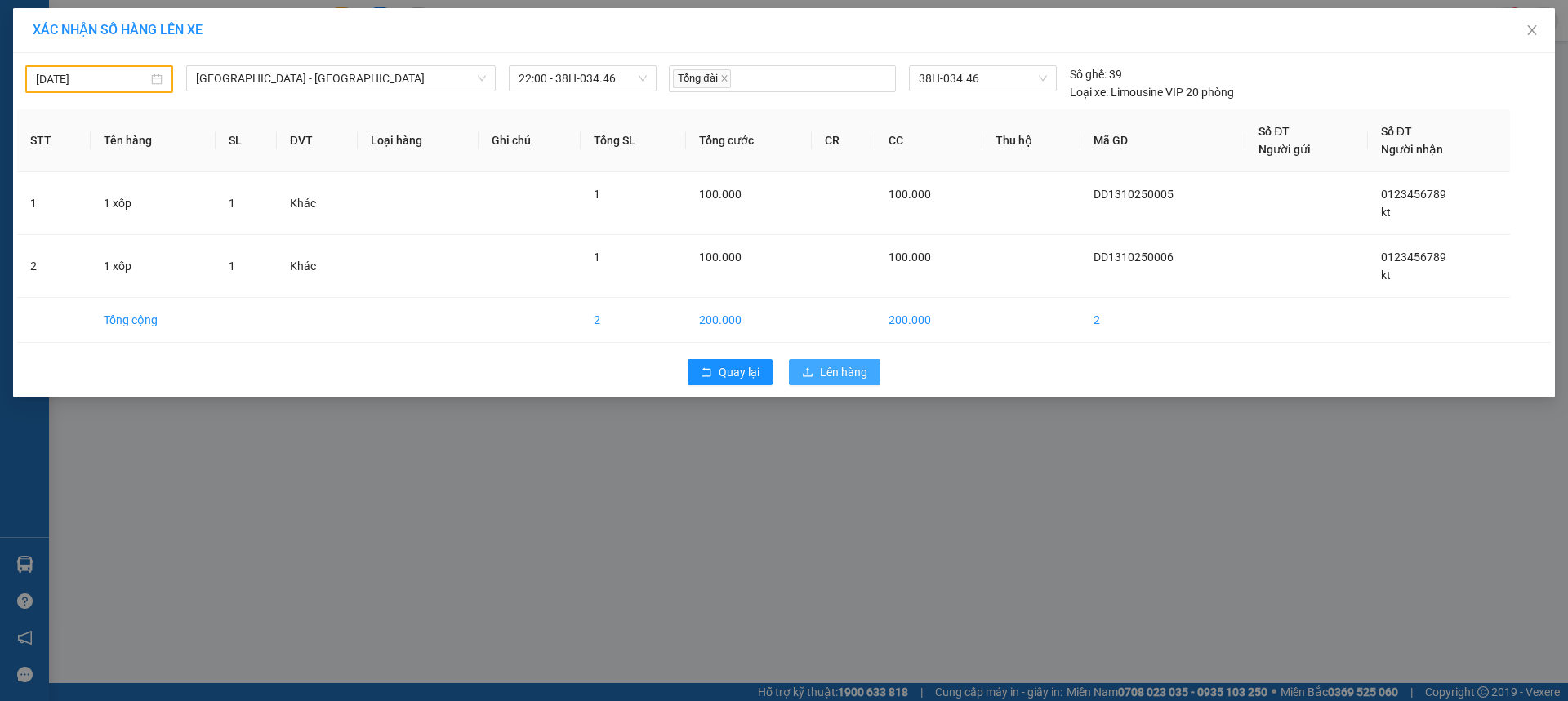
click at [803, 363] on button "Lên hàng" at bounding box center [835, 372] width 91 height 26
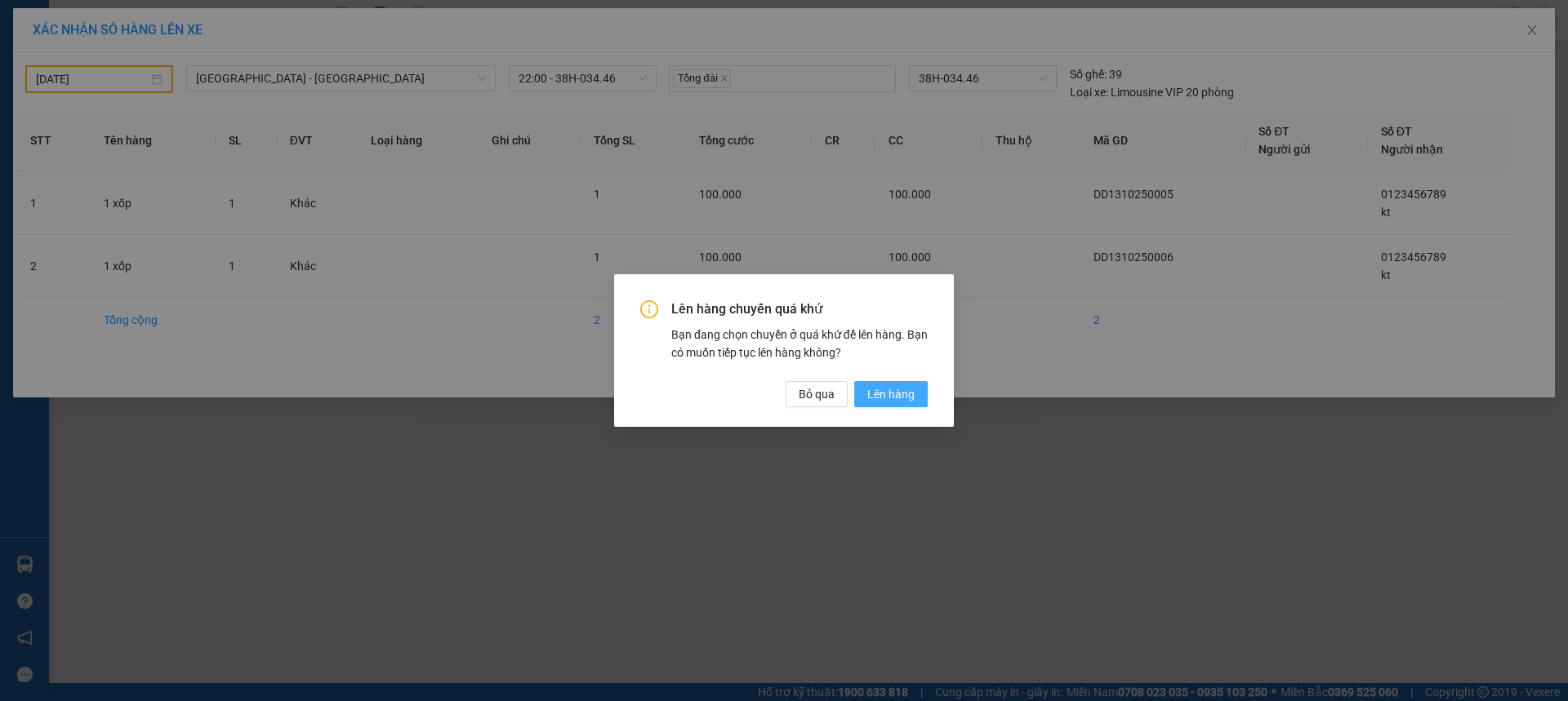
click at [895, 390] on span "Lên hàng" at bounding box center [891, 394] width 47 height 18
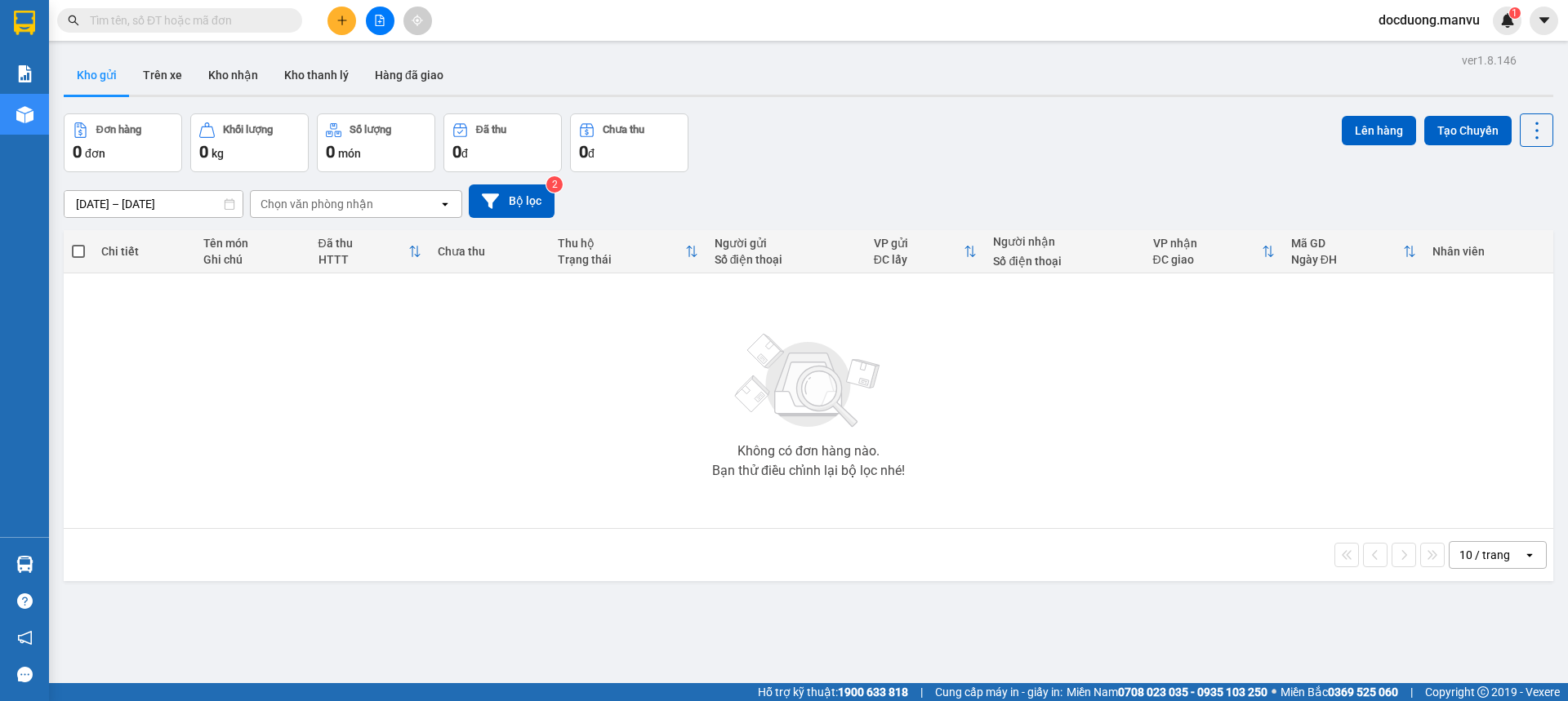
click at [354, 17] on button at bounding box center [341, 21] width 29 height 29
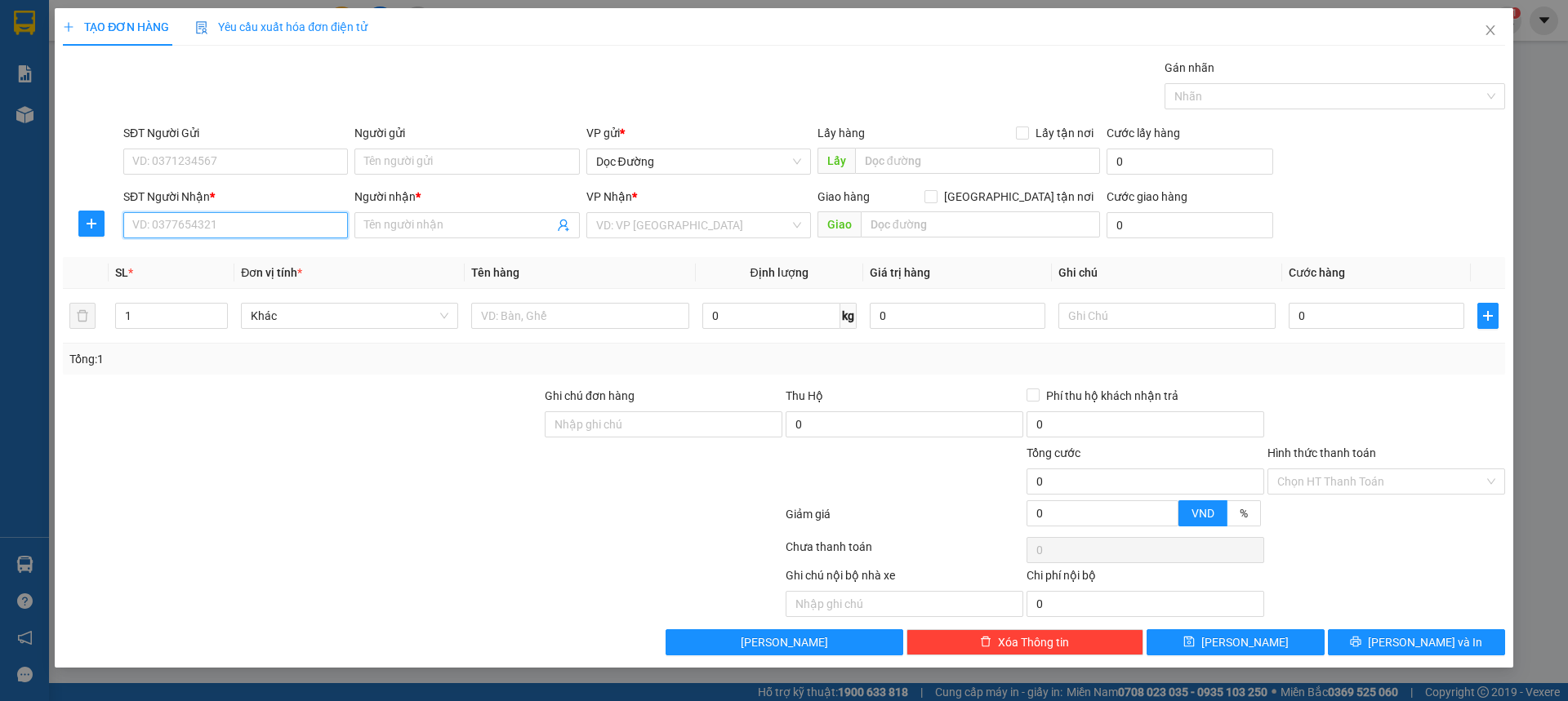
click at [221, 220] on input "SĐT Người Nhận *" at bounding box center [235, 225] width 225 height 26
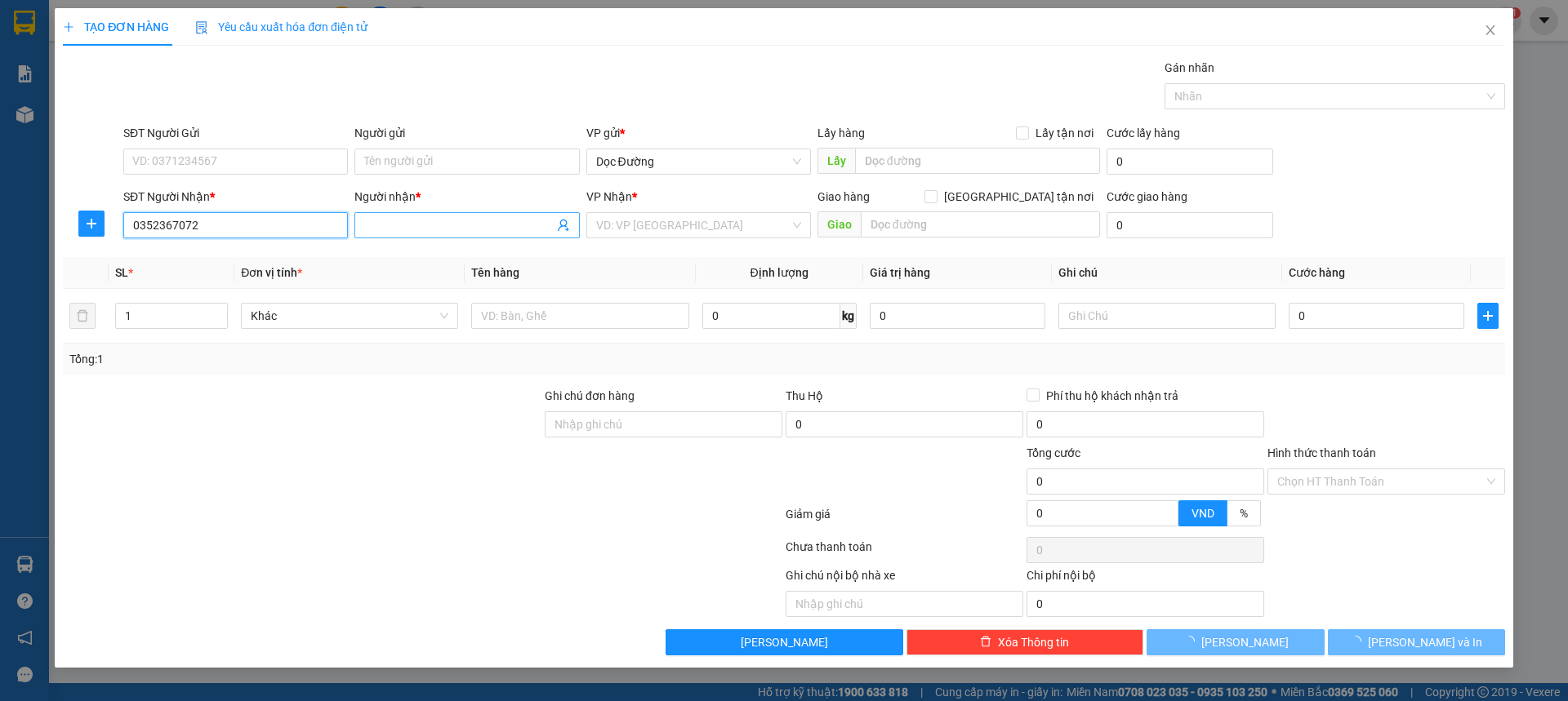
type input "0352367072"
click at [433, 221] on input "Người nhận *" at bounding box center [458, 225] width 189 height 18
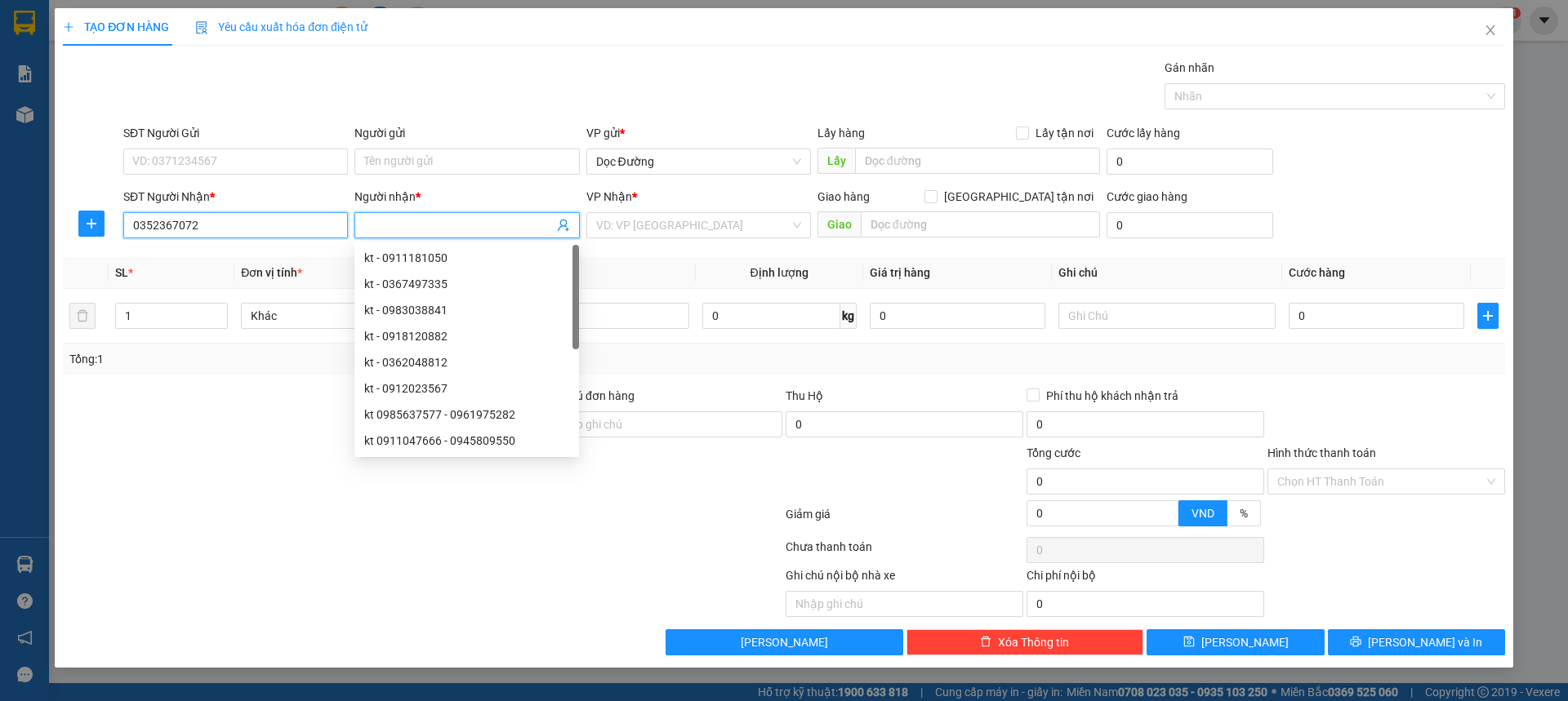
click at [223, 218] on input "0352367072" at bounding box center [235, 225] width 225 height 26
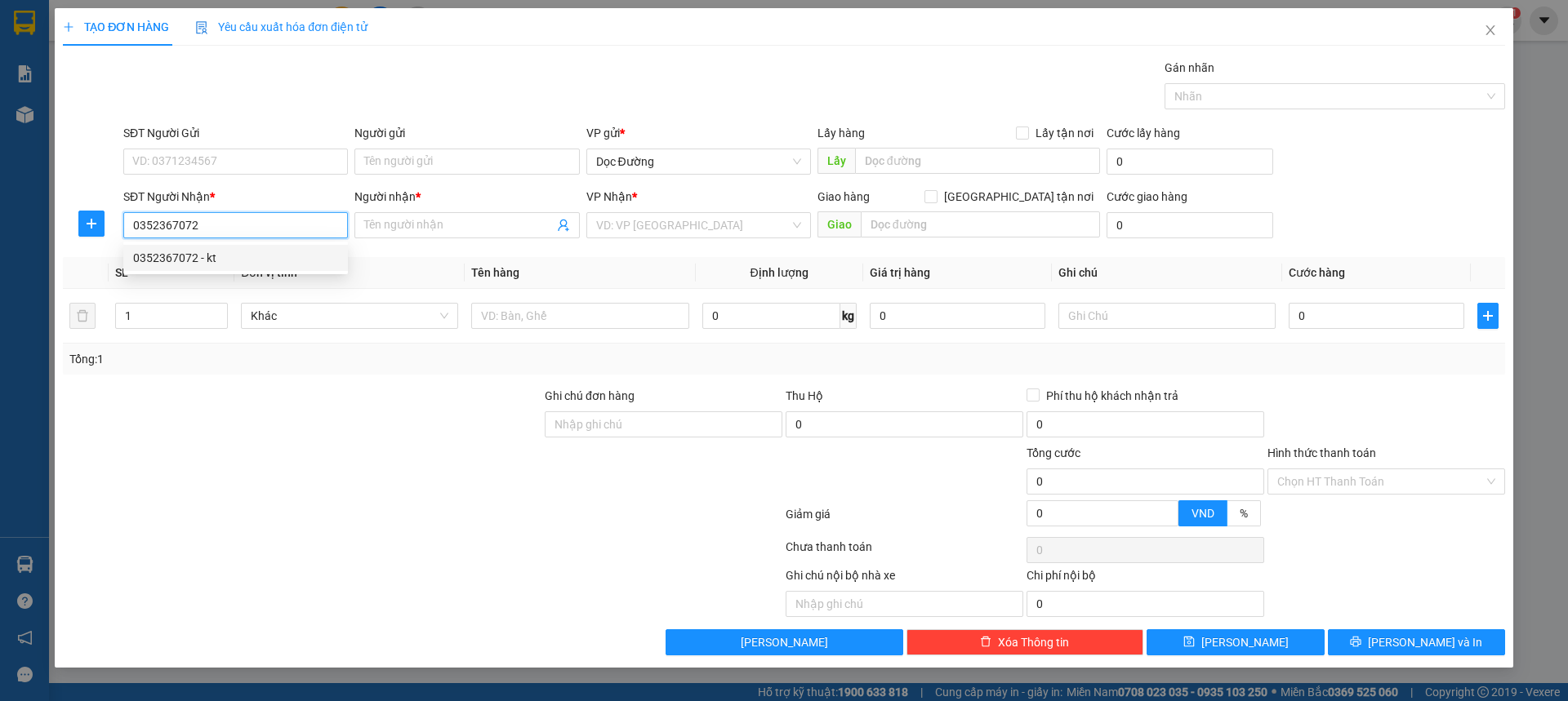
drag, startPoint x: 219, startPoint y: 246, endPoint x: 235, endPoint y: 247, distance: 16.0
click at [218, 246] on div "0352367072 - kt" at bounding box center [235, 258] width 225 height 26
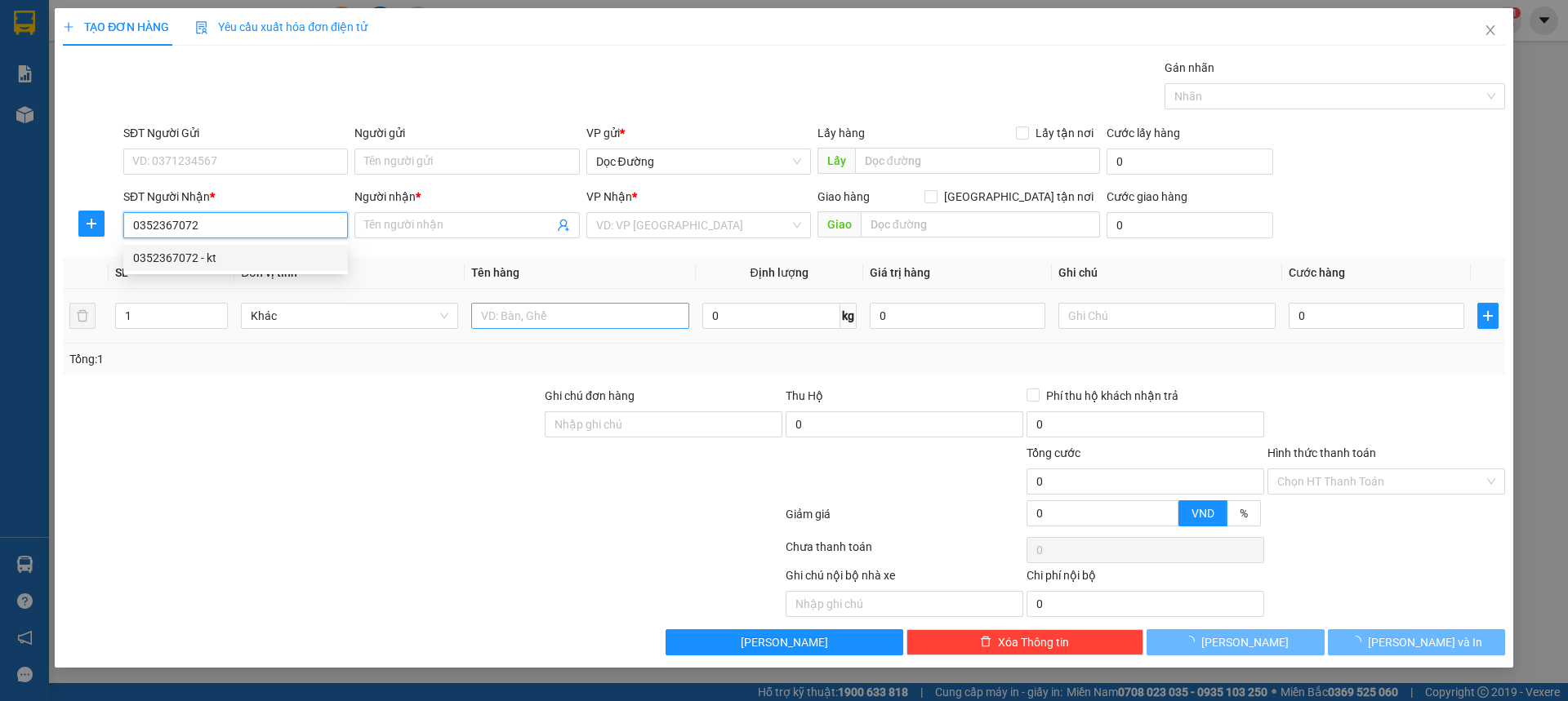
type input "kt"
type input "hn"
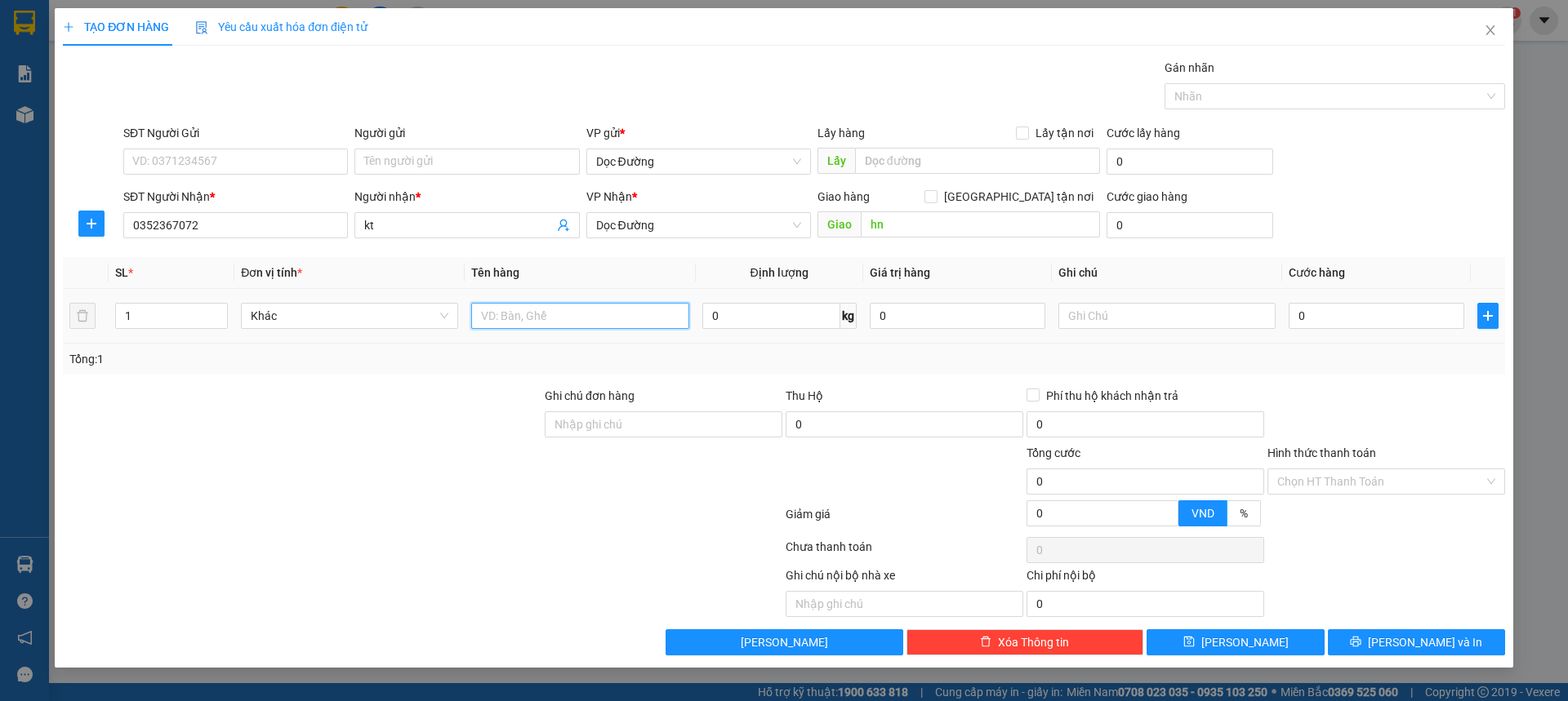
click at [640, 315] on input "text" at bounding box center [580, 315] width 218 height 26
type input "1 thùng"
click at [1296, 307] on input "0" at bounding box center [1377, 315] width 176 height 26
type input "005"
type input "5"
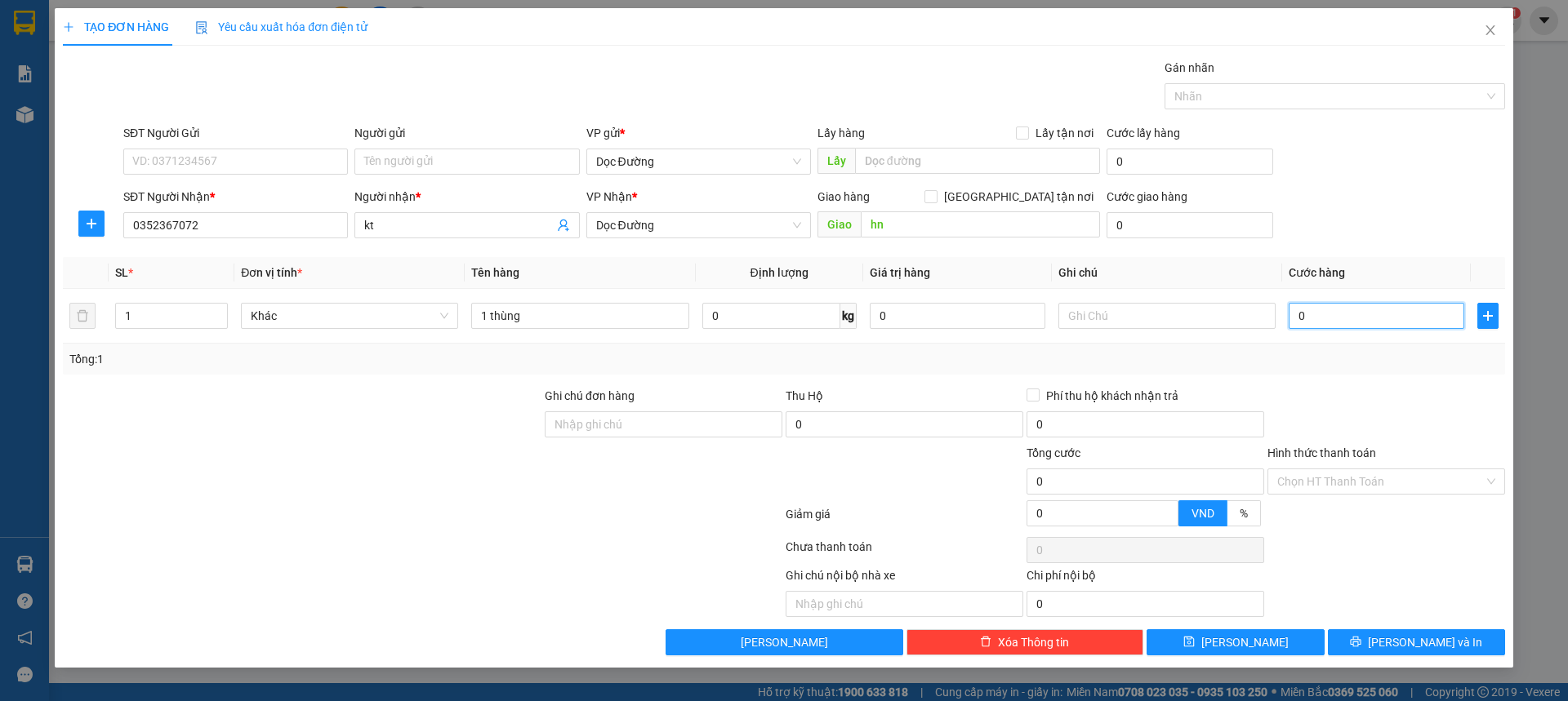
type input "5"
type input "0.050"
type input "50"
type input "00.500"
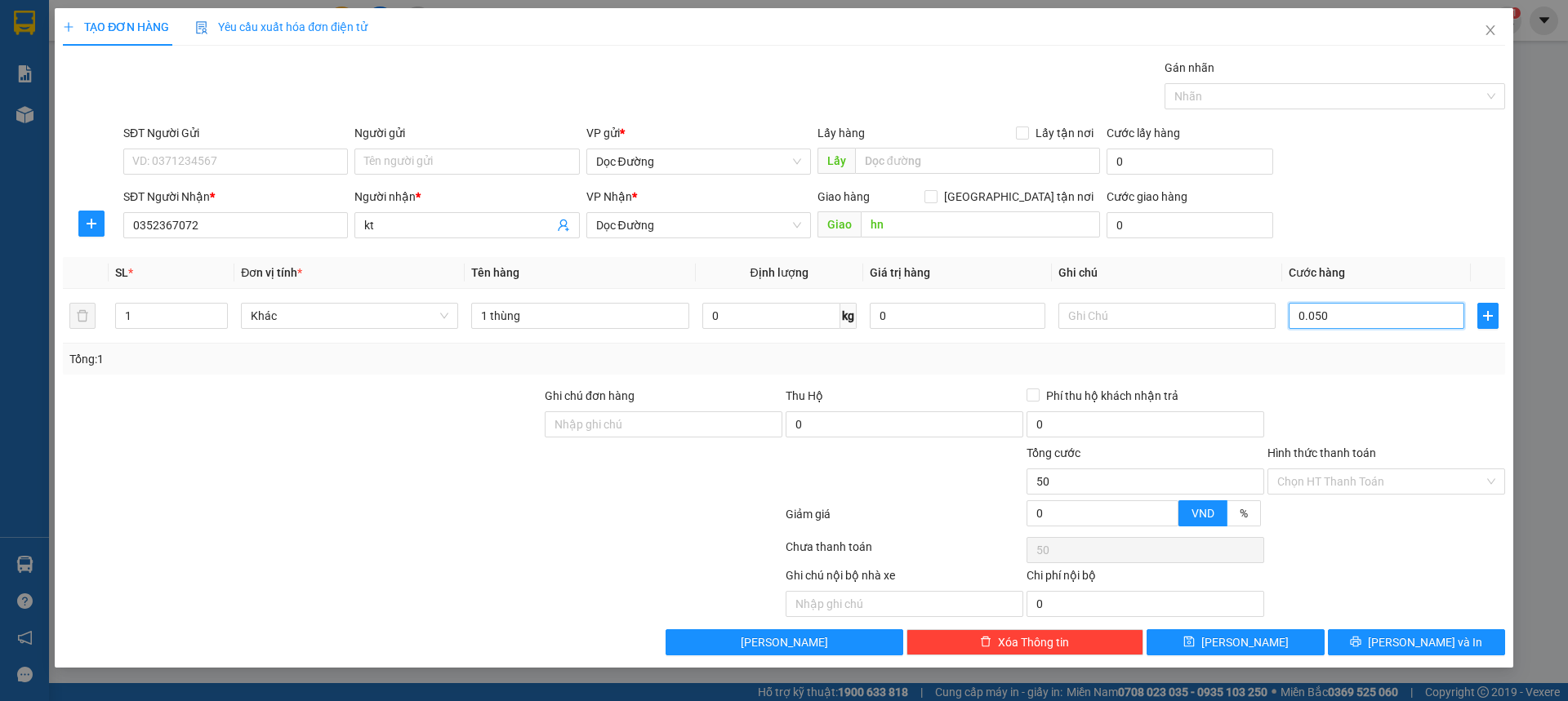
type input "500"
type input "0.005.000"
type input "5.000"
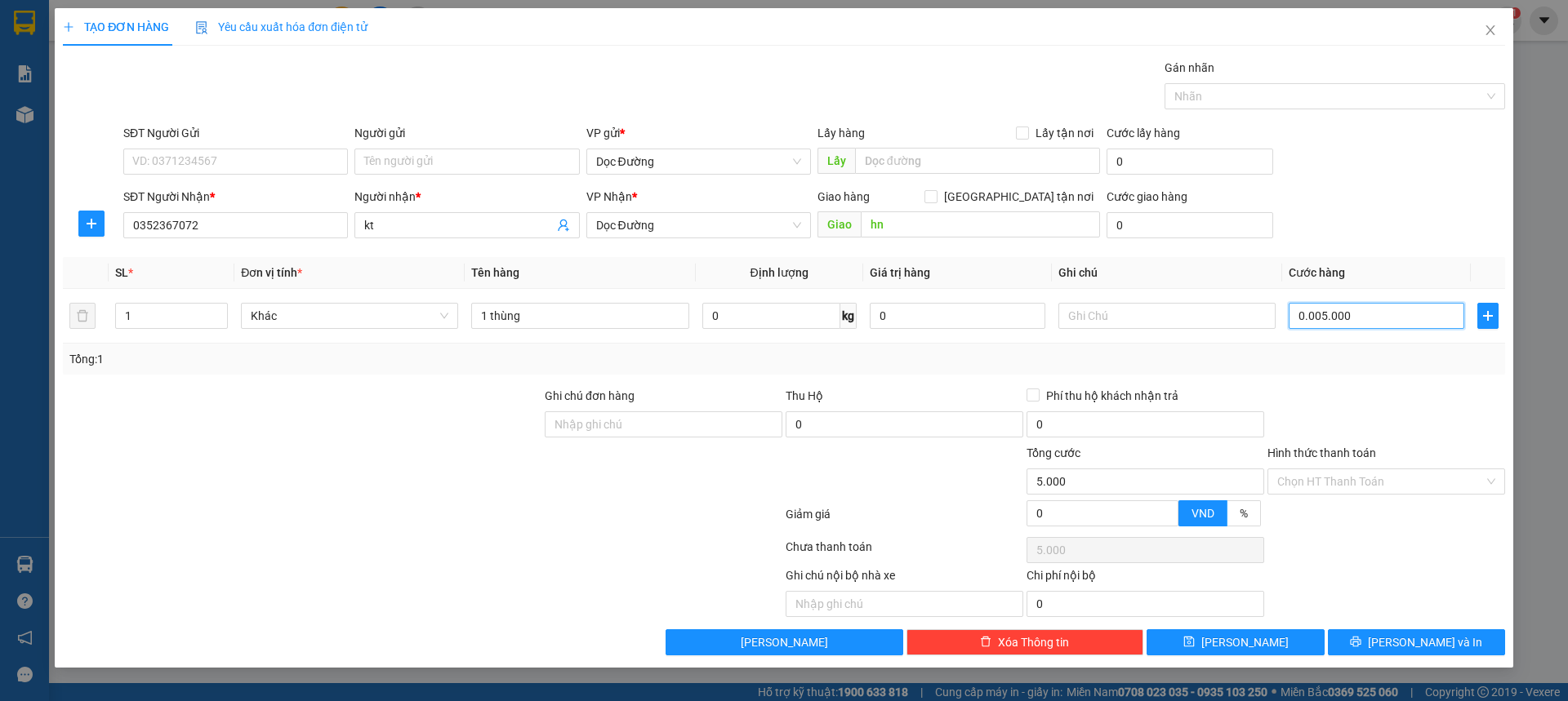
type input "000.050.000"
type input "50.000"
type input "[PHONE_NUMBER]"
type input "500.000"
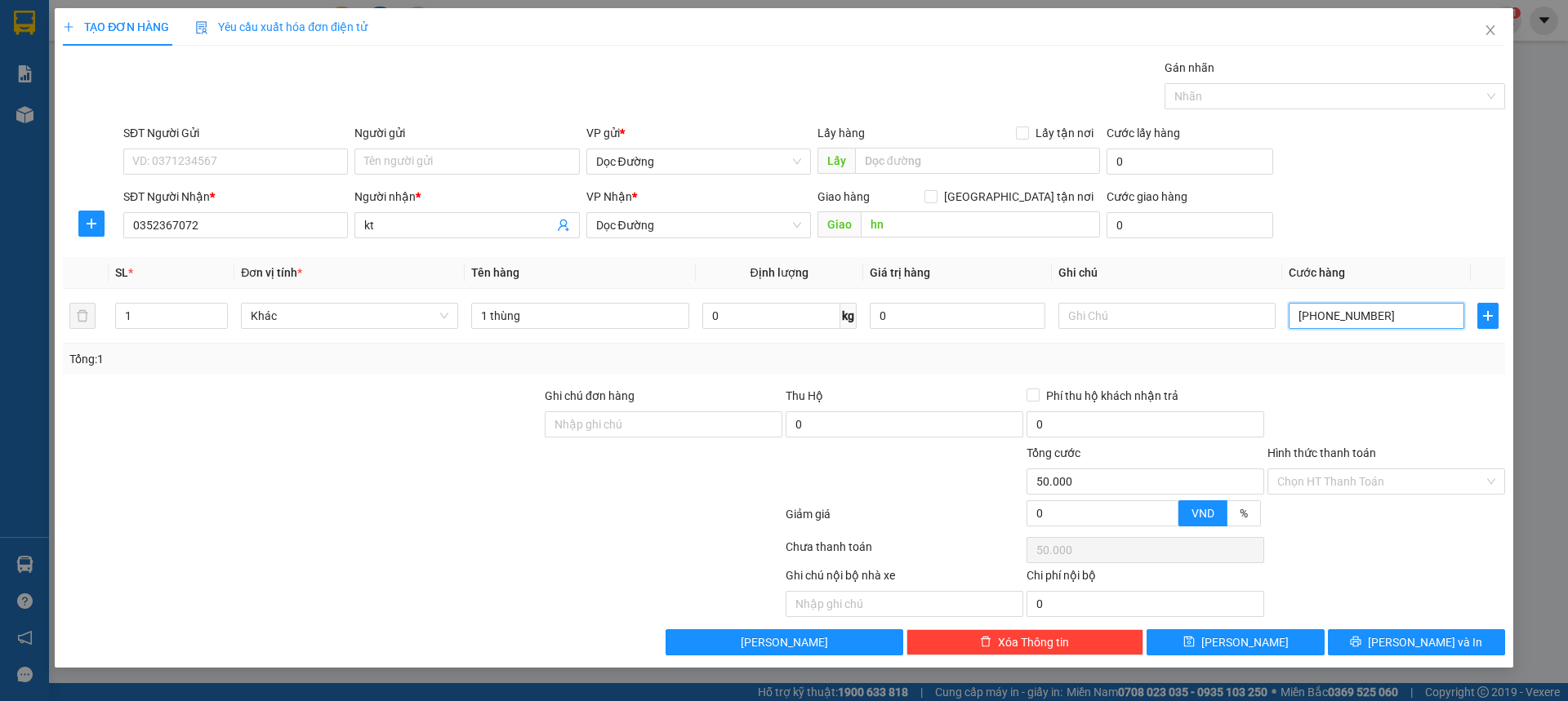
type input "500.000"
type input "00.000.050.000"
type input "50.000"
click at [1408, 248] on div "Transit Pickup Surcharge Ids Transit Deliver Surcharge Ids Transit Deliver Surc…" at bounding box center [784, 357] width 1442 height 597
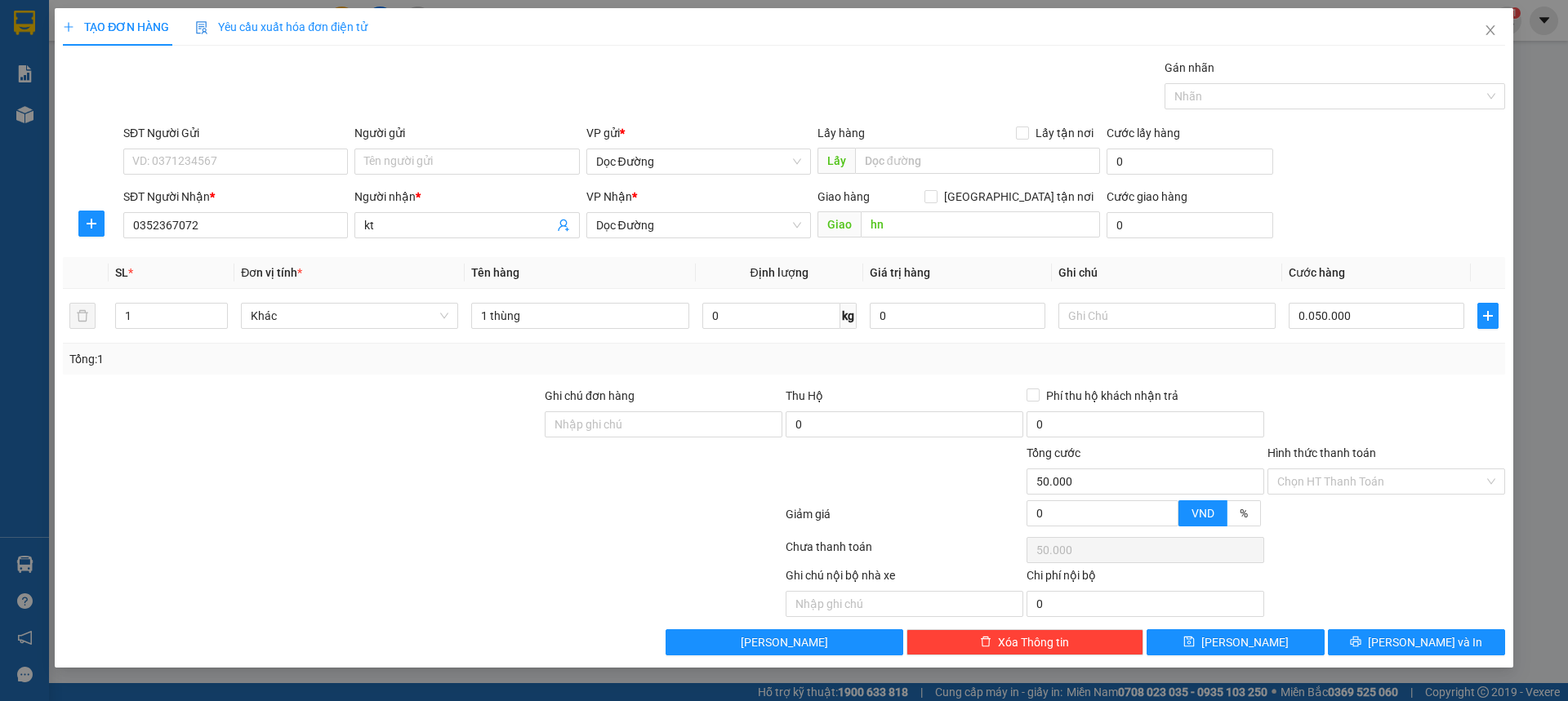
type input "50.000"
click at [1257, 634] on button "[PERSON_NAME]" at bounding box center [1235, 643] width 177 height 26
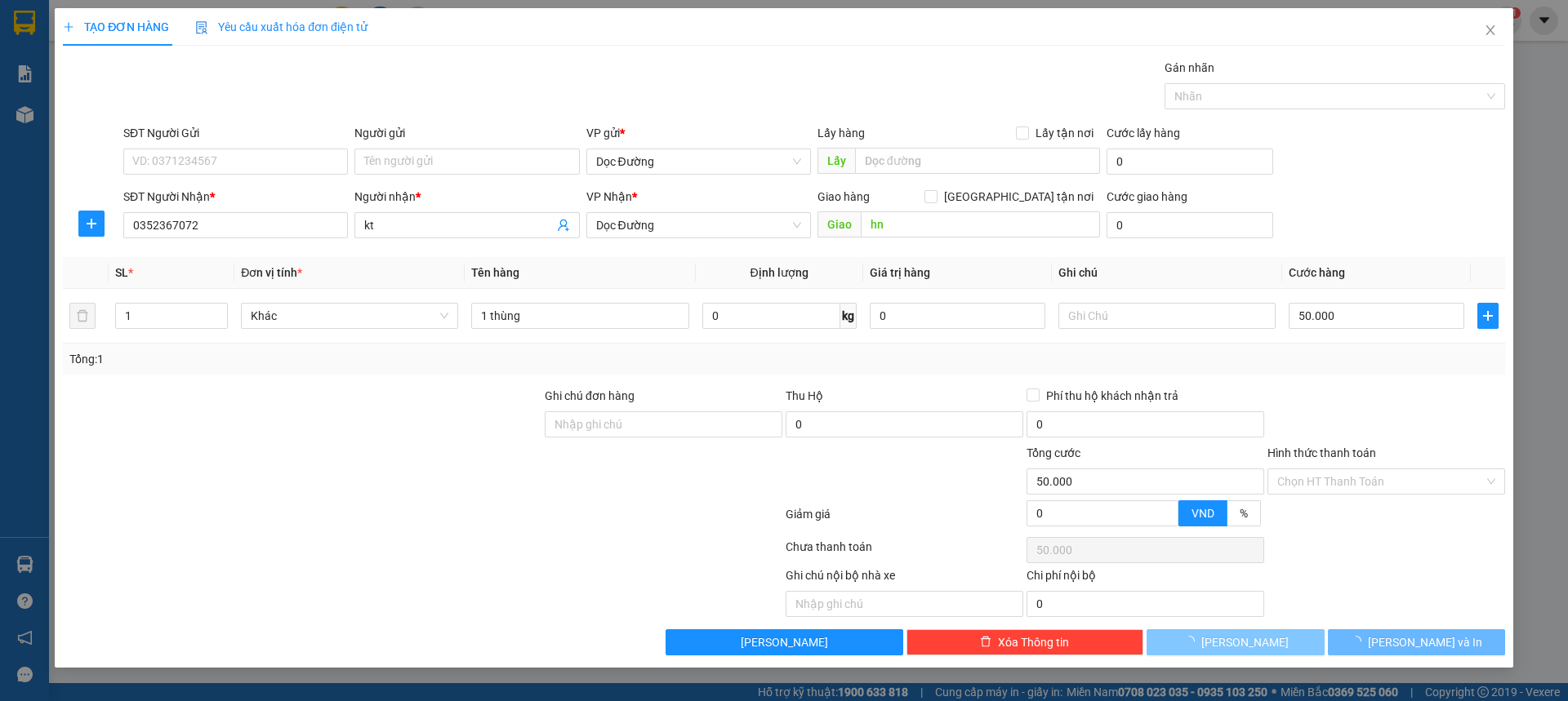
type input "0"
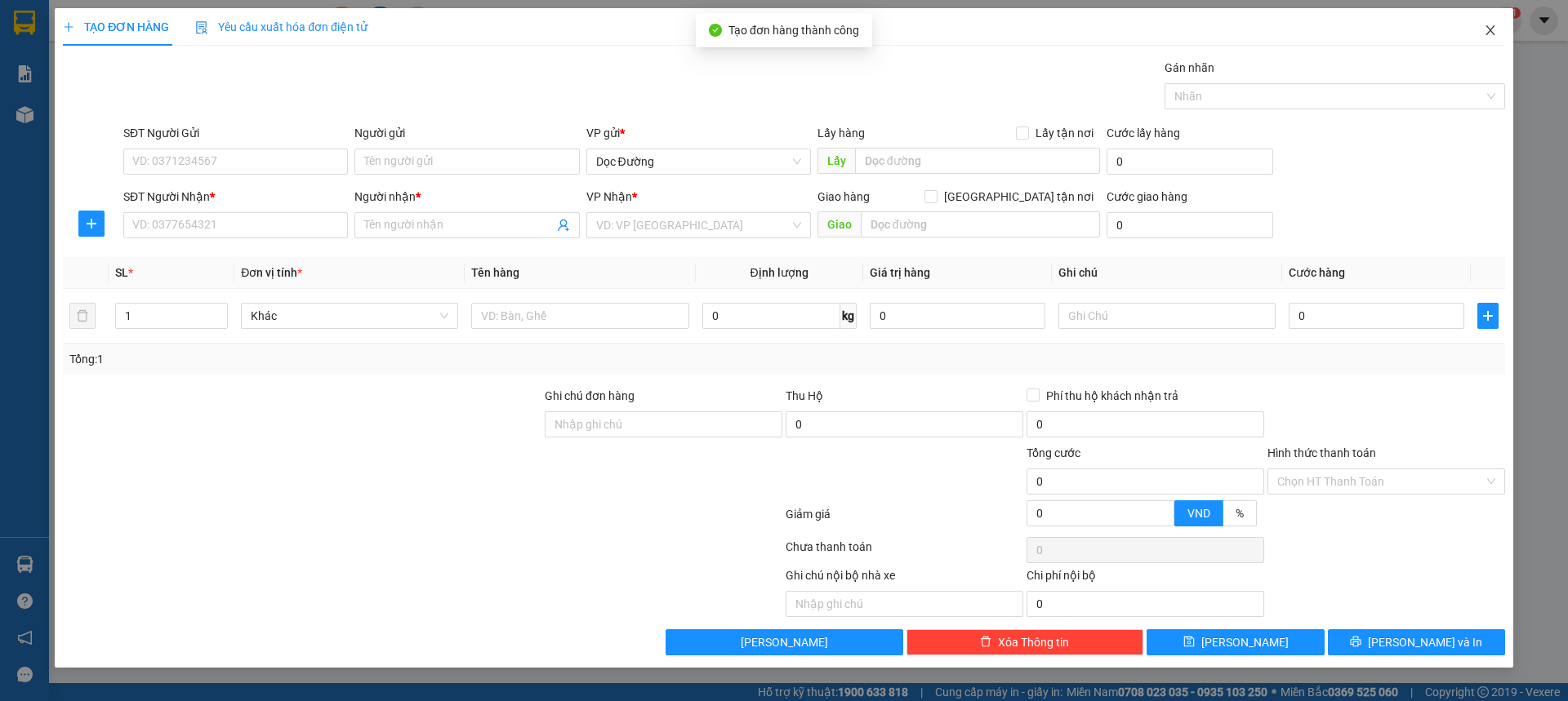
click at [1485, 32] on icon "close" at bounding box center [1490, 30] width 13 height 13
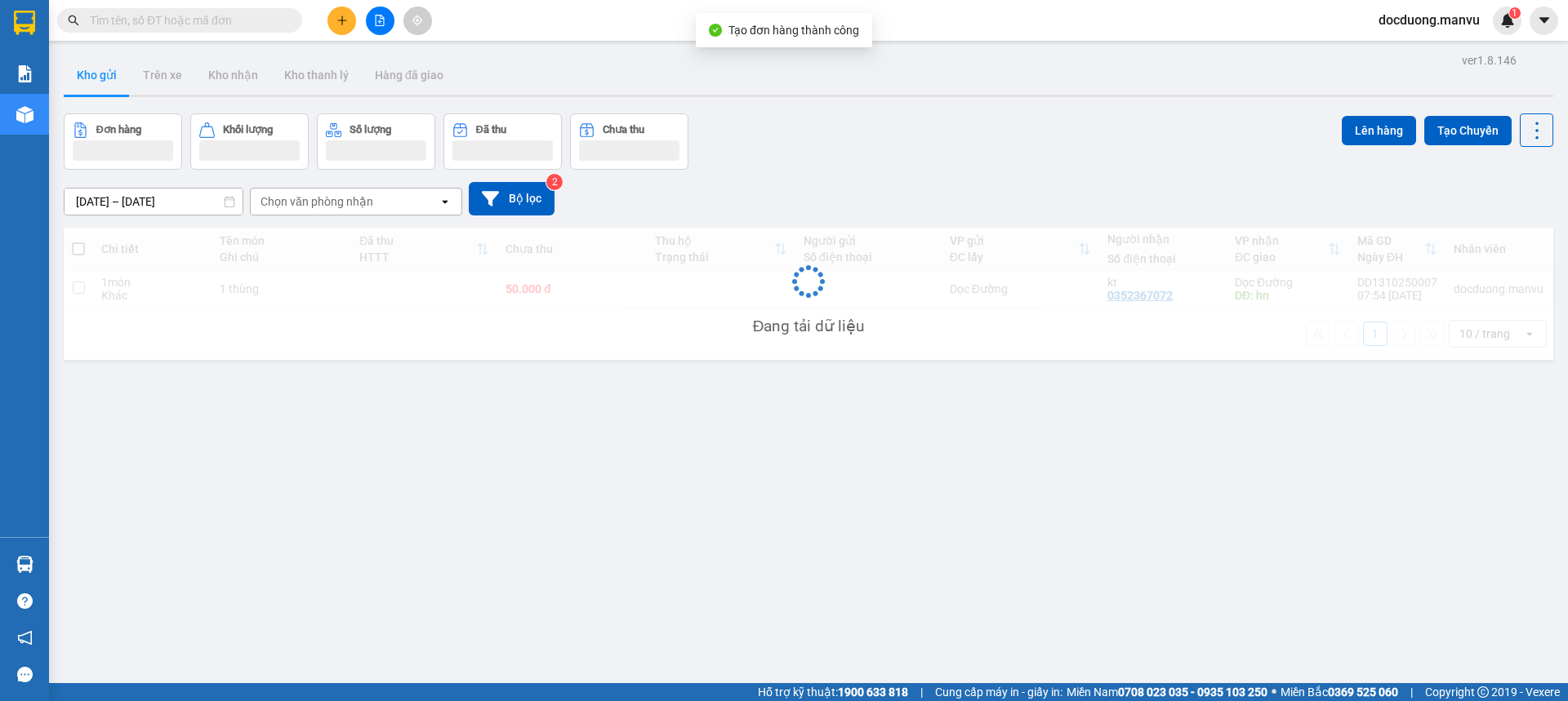
drag, startPoint x: 630, startPoint y: 300, endPoint x: 640, endPoint y: 292, distance: 12.8
click at [630, 298] on td "50.000 đ" at bounding box center [572, 289] width 148 height 37
checkbox input "true"
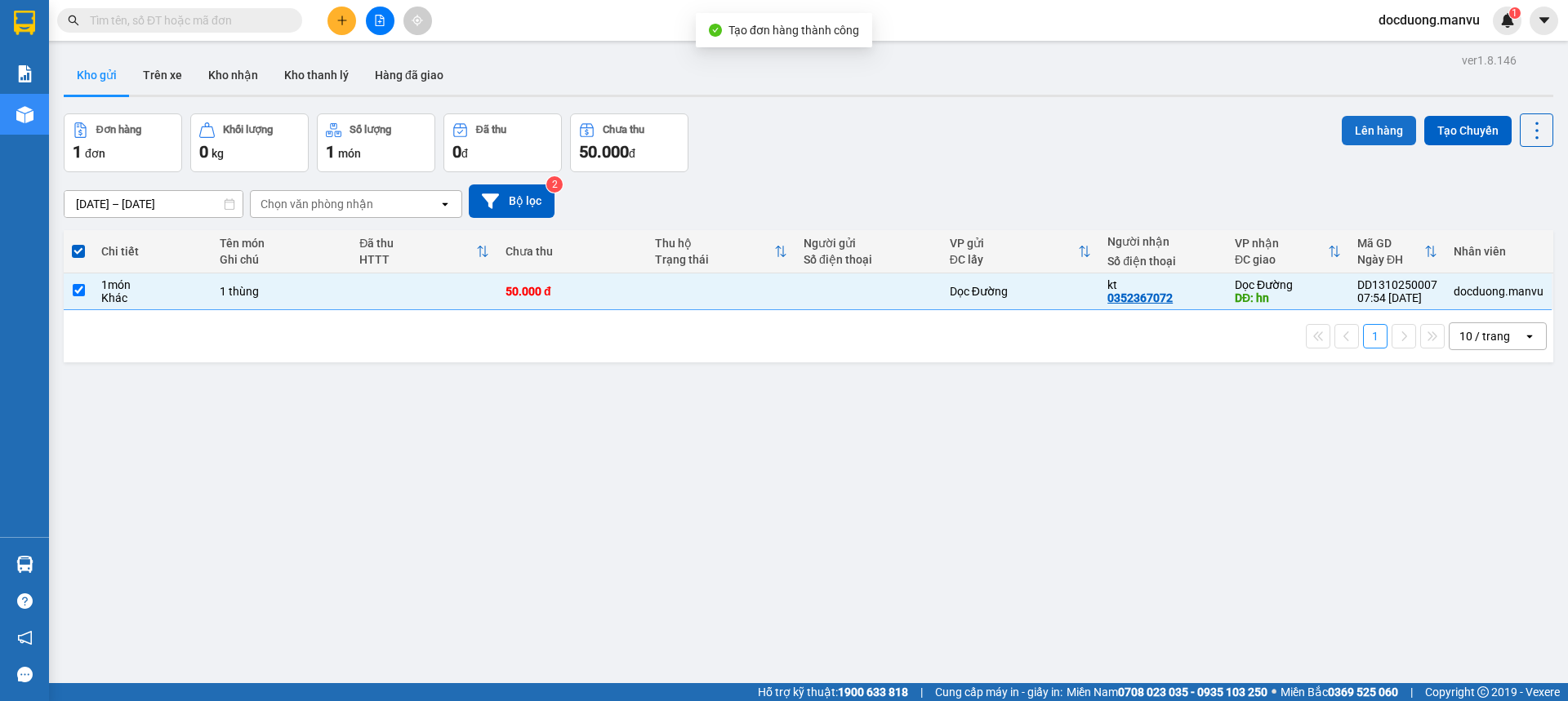
click at [1346, 134] on button "Lên hàng" at bounding box center [1379, 131] width 74 height 30
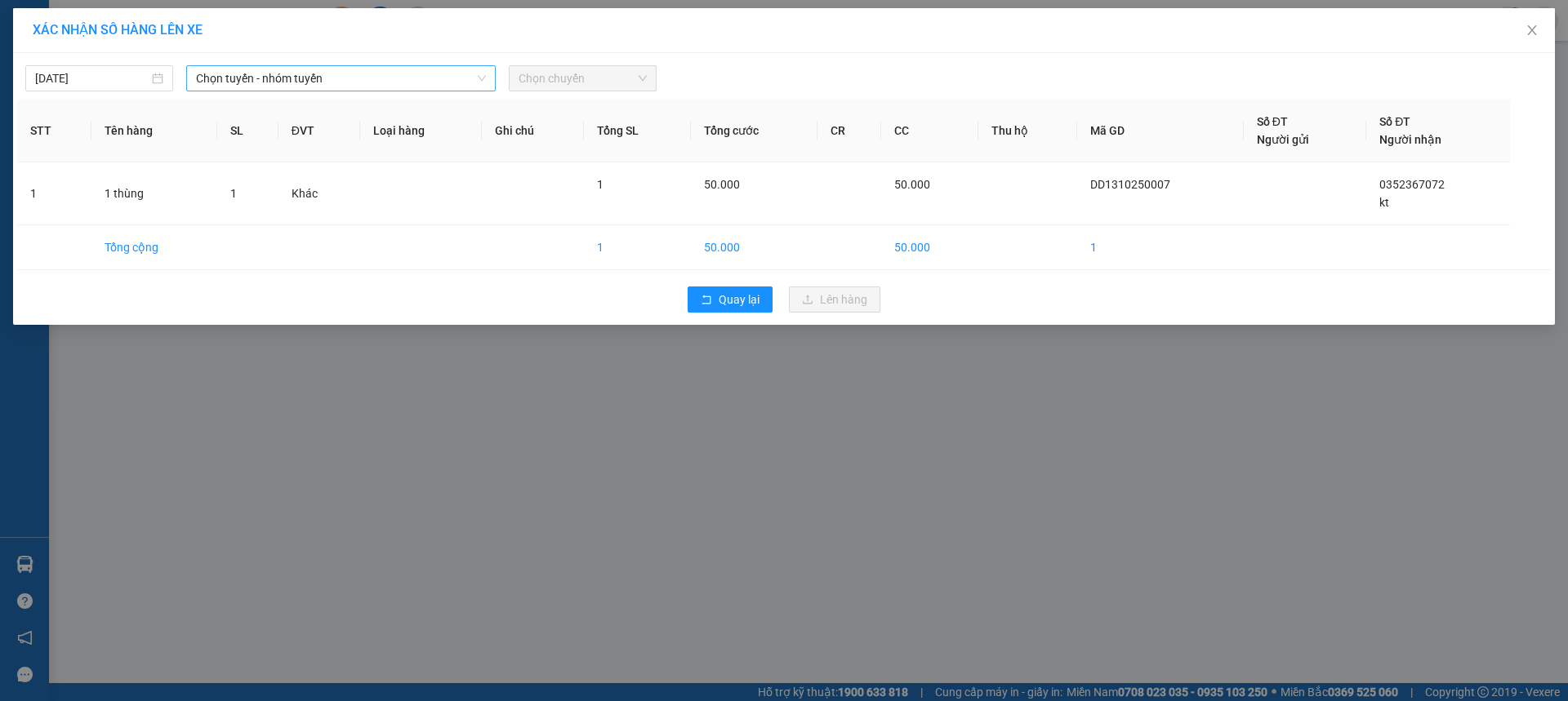
click at [222, 71] on span "Chọn tuyến - nhóm tuyến" at bounding box center [340, 78] width 290 height 25
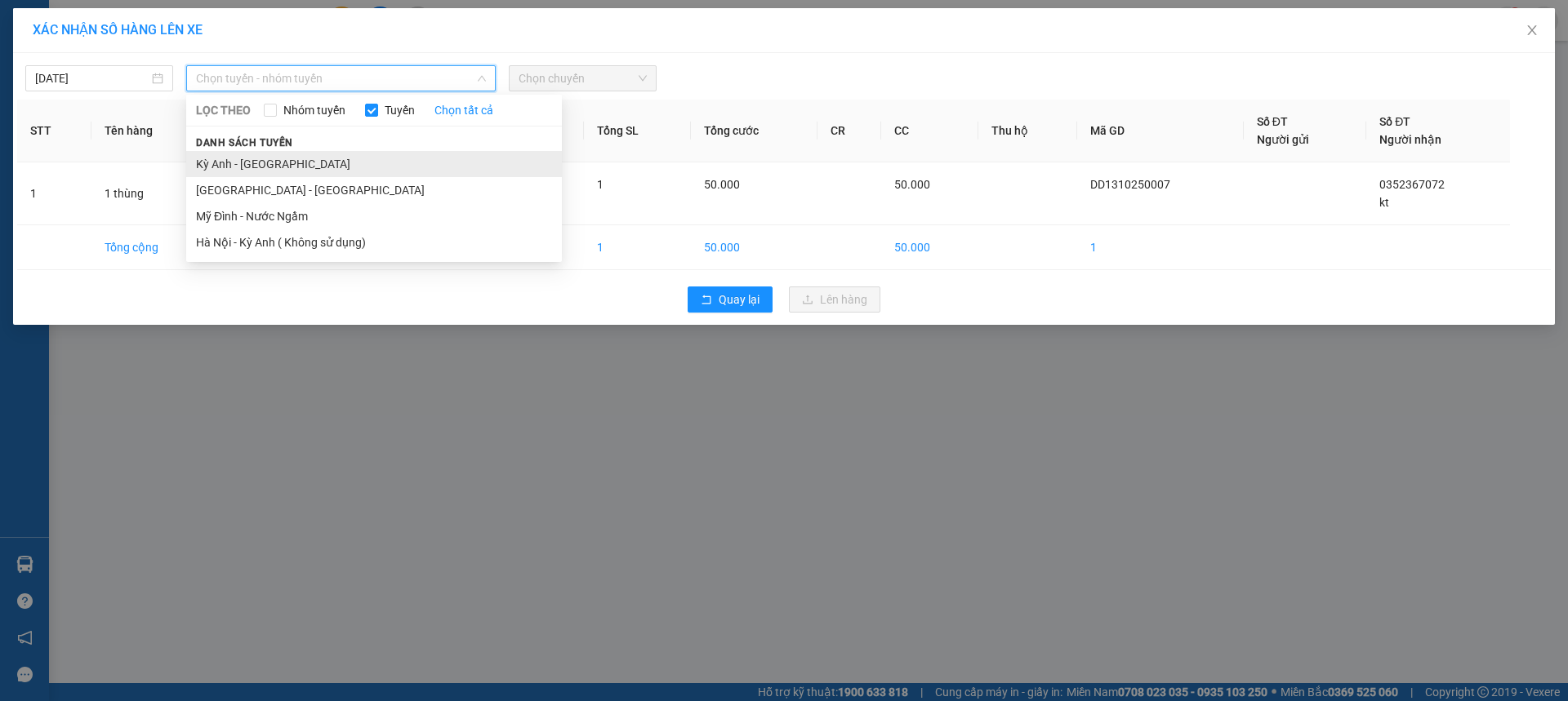
click at [214, 164] on li "Kỳ Anh - [GEOGRAPHIC_DATA]" at bounding box center [374, 164] width 376 height 26
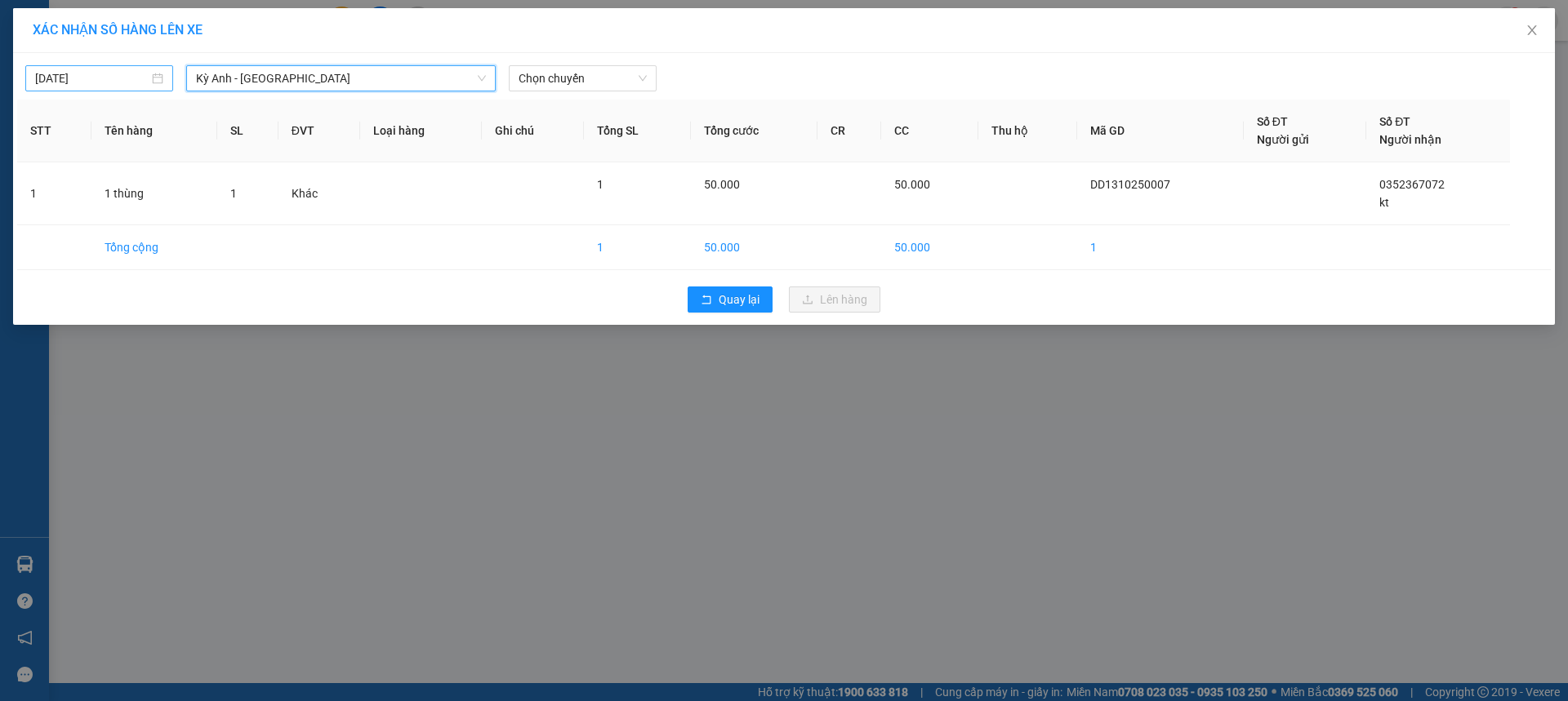
click at [59, 81] on input "[DATE]" at bounding box center [92, 78] width 114 height 18
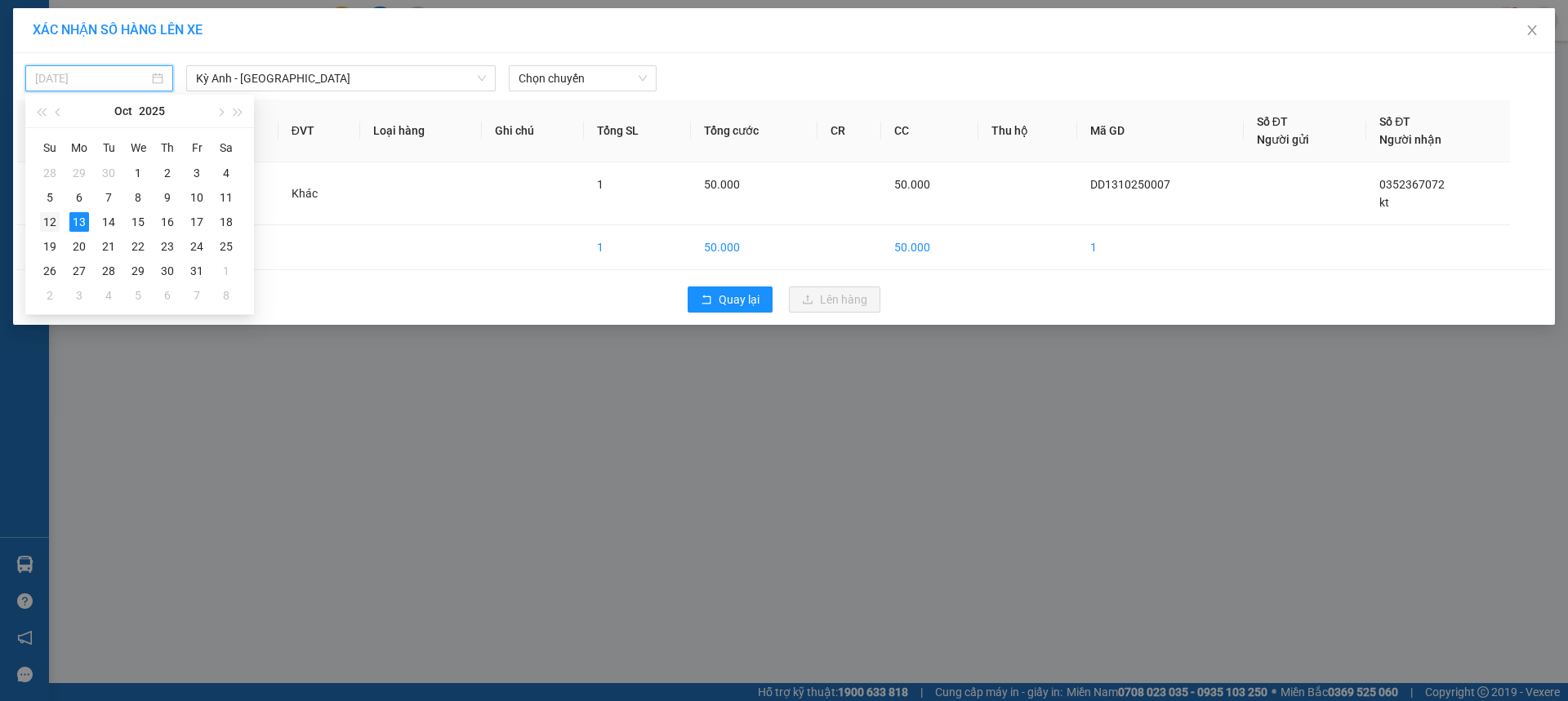
click at [41, 221] on div "12" at bounding box center [49, 222] width 20 height 20
type input "[DATE]"
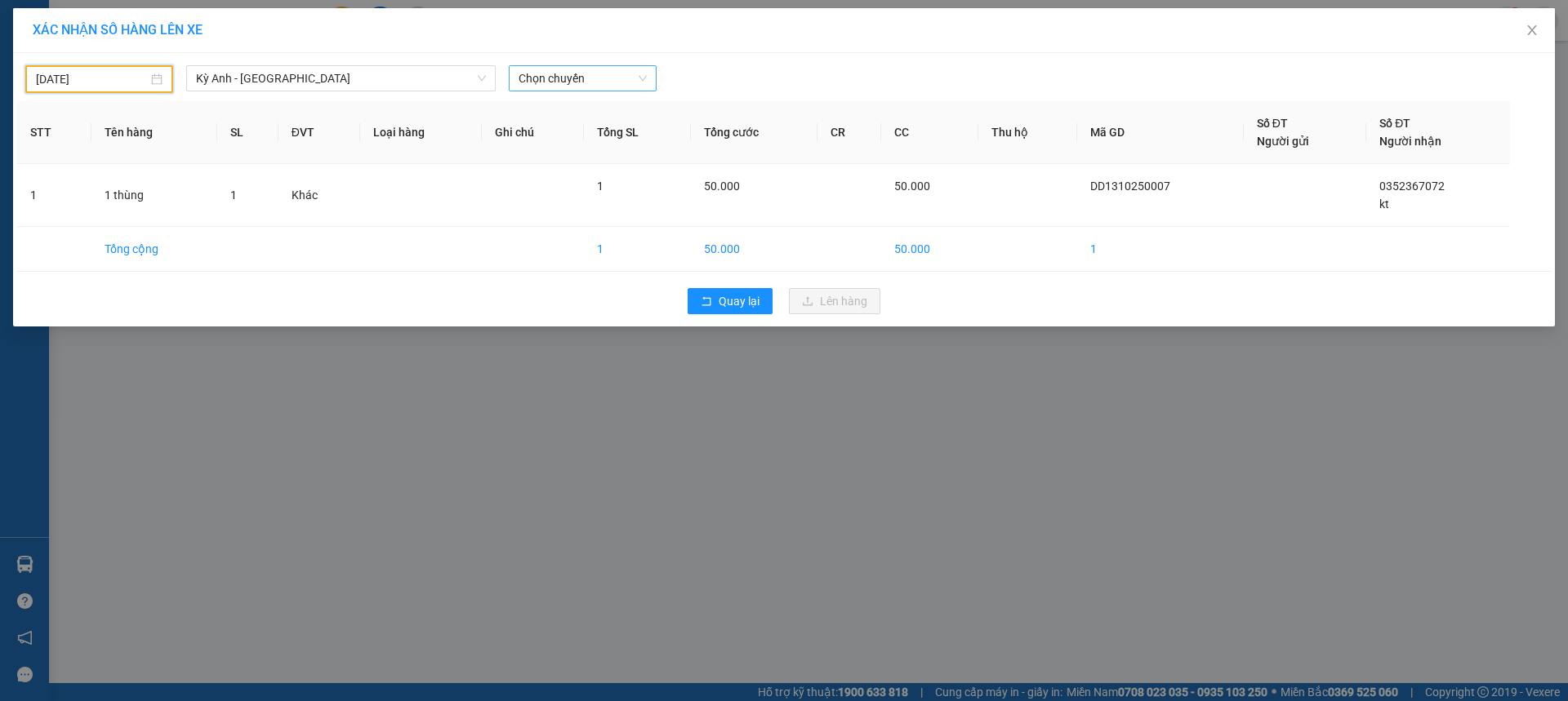
click at [552, 77] on span "Chọn chuyến" at bounding box center [583, 78] width 129 height 25
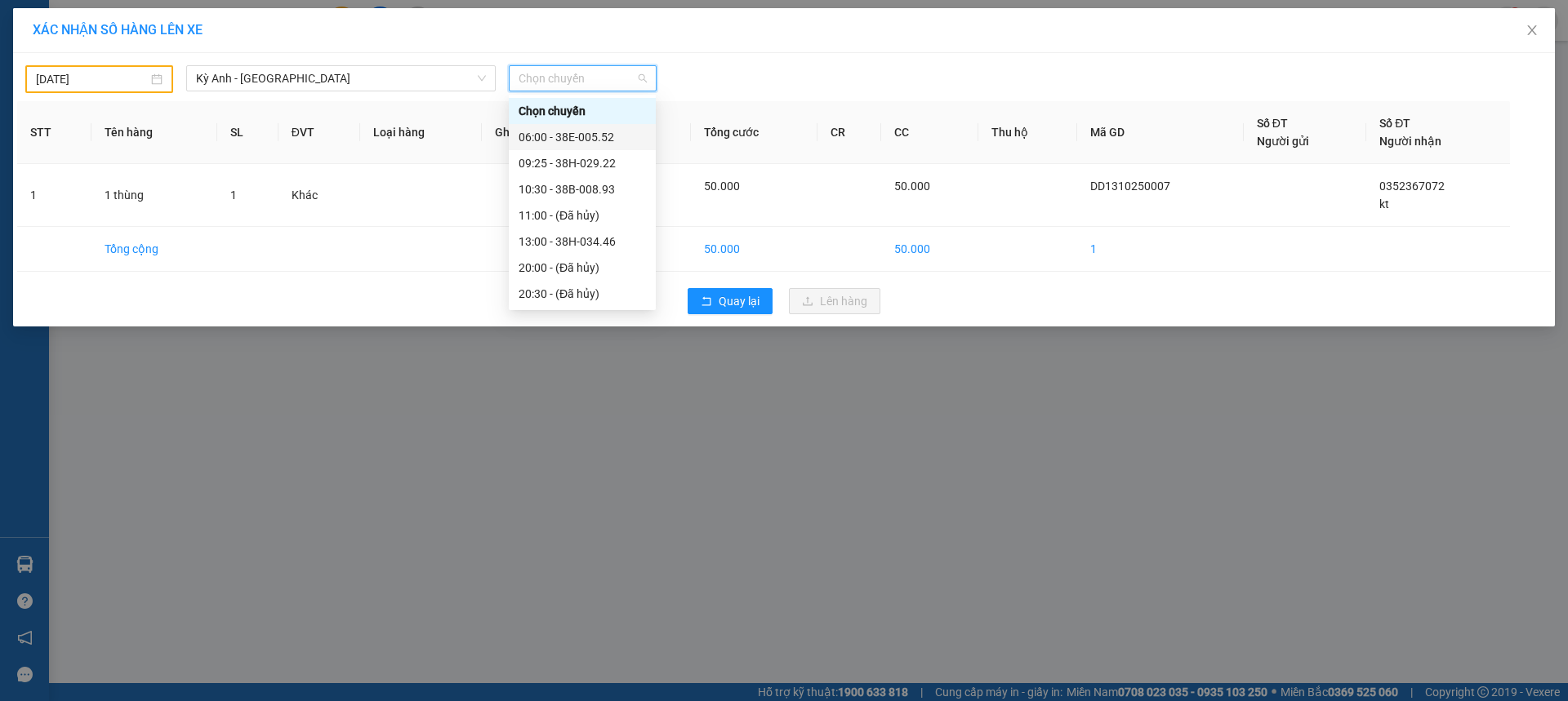
click at [608, 142] on div "06:00 - 38E-005.52" at bounding box center [582, 137] width 128 height 18
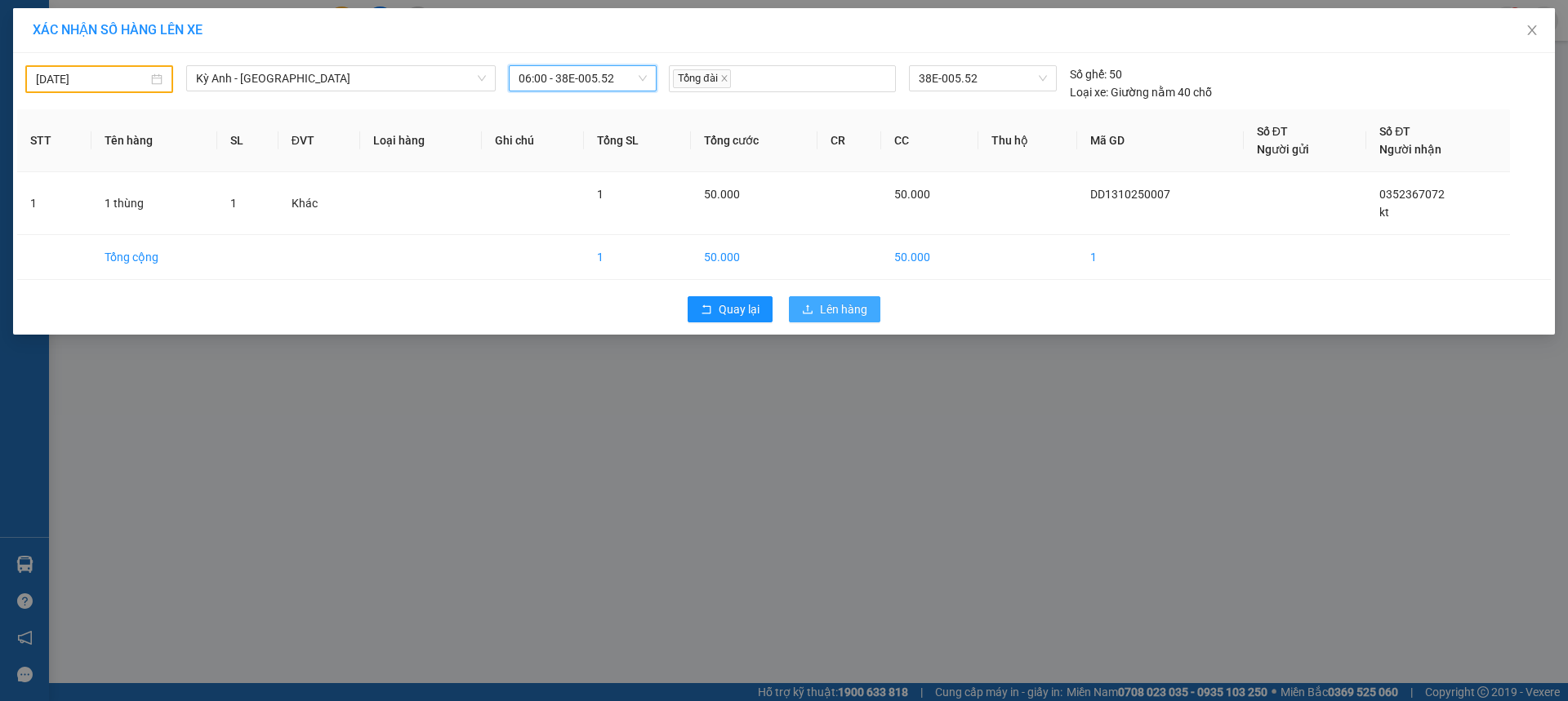
click at [835, 310] on span "Lên hàng" at bounding box center [844, 309] width 47 height 18
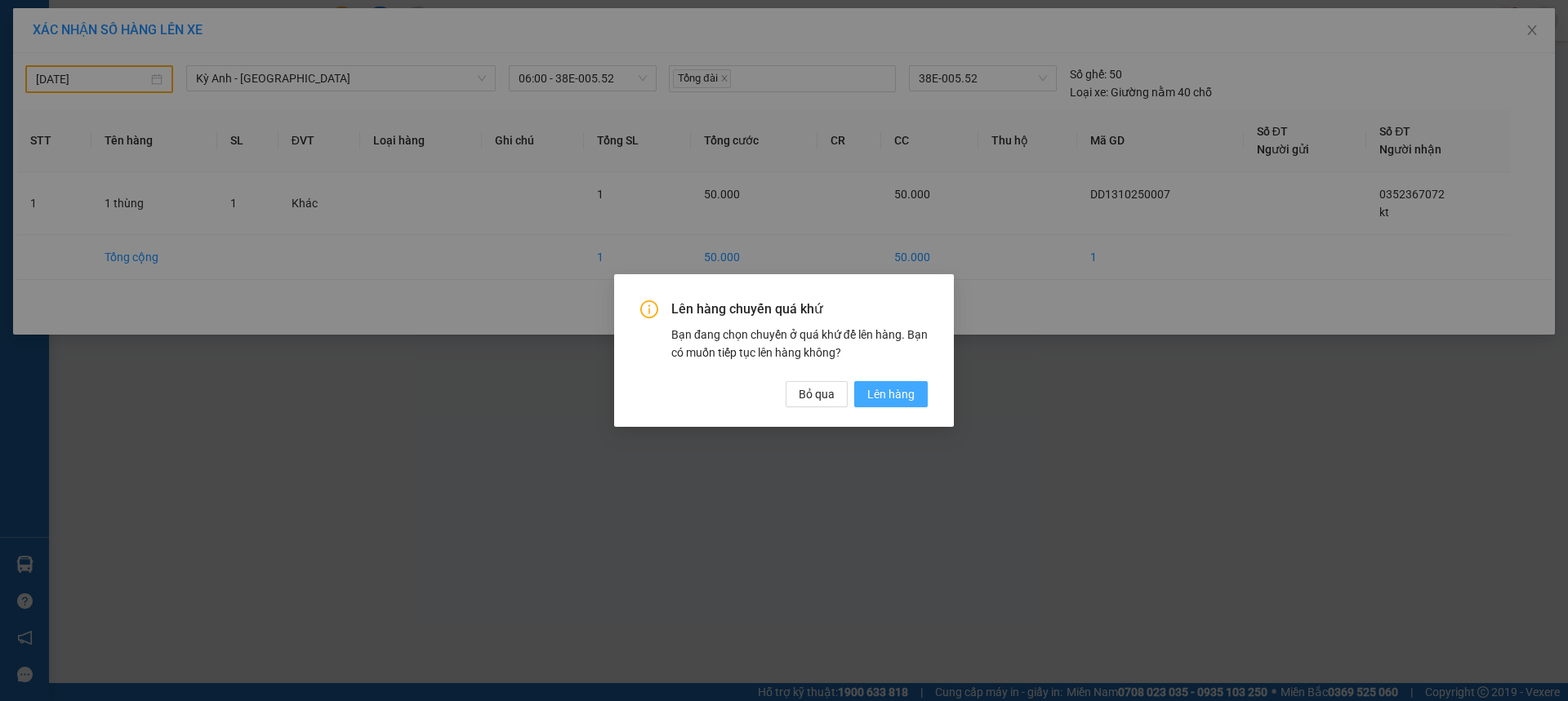
click at [903, 395] on span "Lên hàng" at bounding box center [891, 394] width 47 height 18
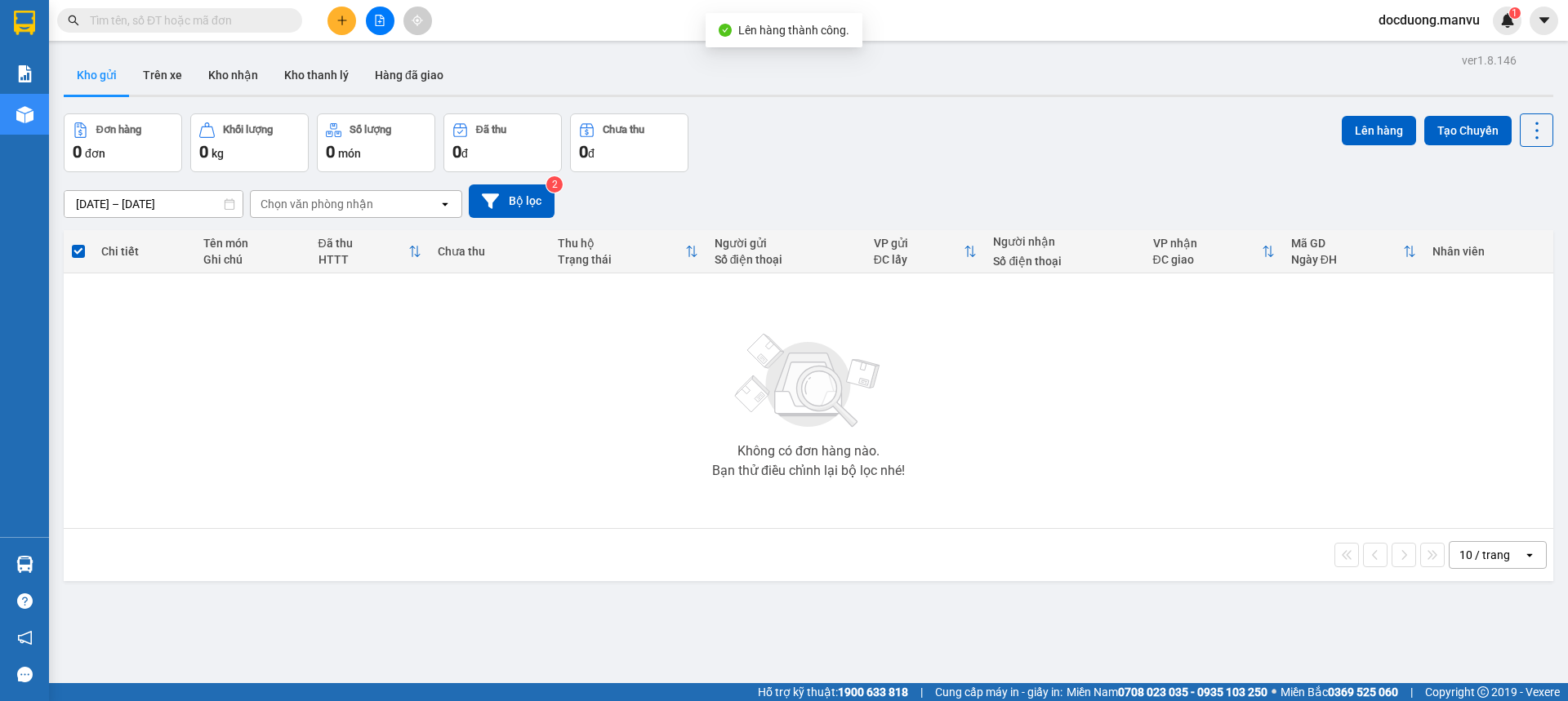
click at [332, 36] on div "Kết quả tìm kiếm ( 0 ) Bộ lọc Gửi 3 ngày gần nhất No Data docduong.manvu 1" at bounding box center [784, 20] width 1568 height 41
click at [339, 27] on button at bounding box center [341, 21] width 29 height 29
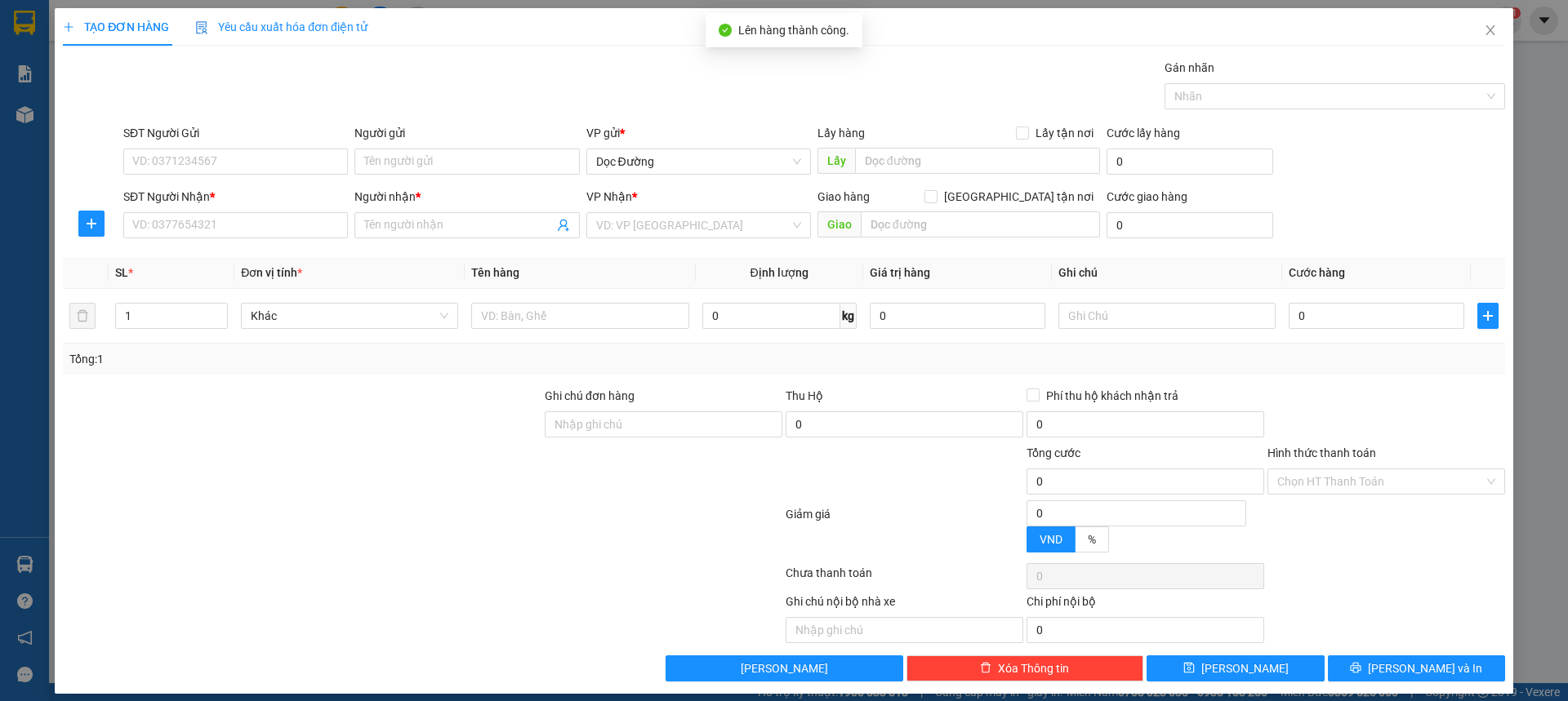
click at [223, 199] on div "SĐT Người Nhận *" at bounding box center [235, 197] width 225 height 18
click at [223, 213] on input "SĐT Người Nhận *" at bounding box center [235, 225] width 225 height 26
click at [204, 213] on div "SĐT Người Nhận * VD: 0377654321" at bounding box center [235, 217] width 225 height 57
click at [201, 218] on input "SĐT Người Nhận *" at bounding box center [235, 225] width 225 height 26
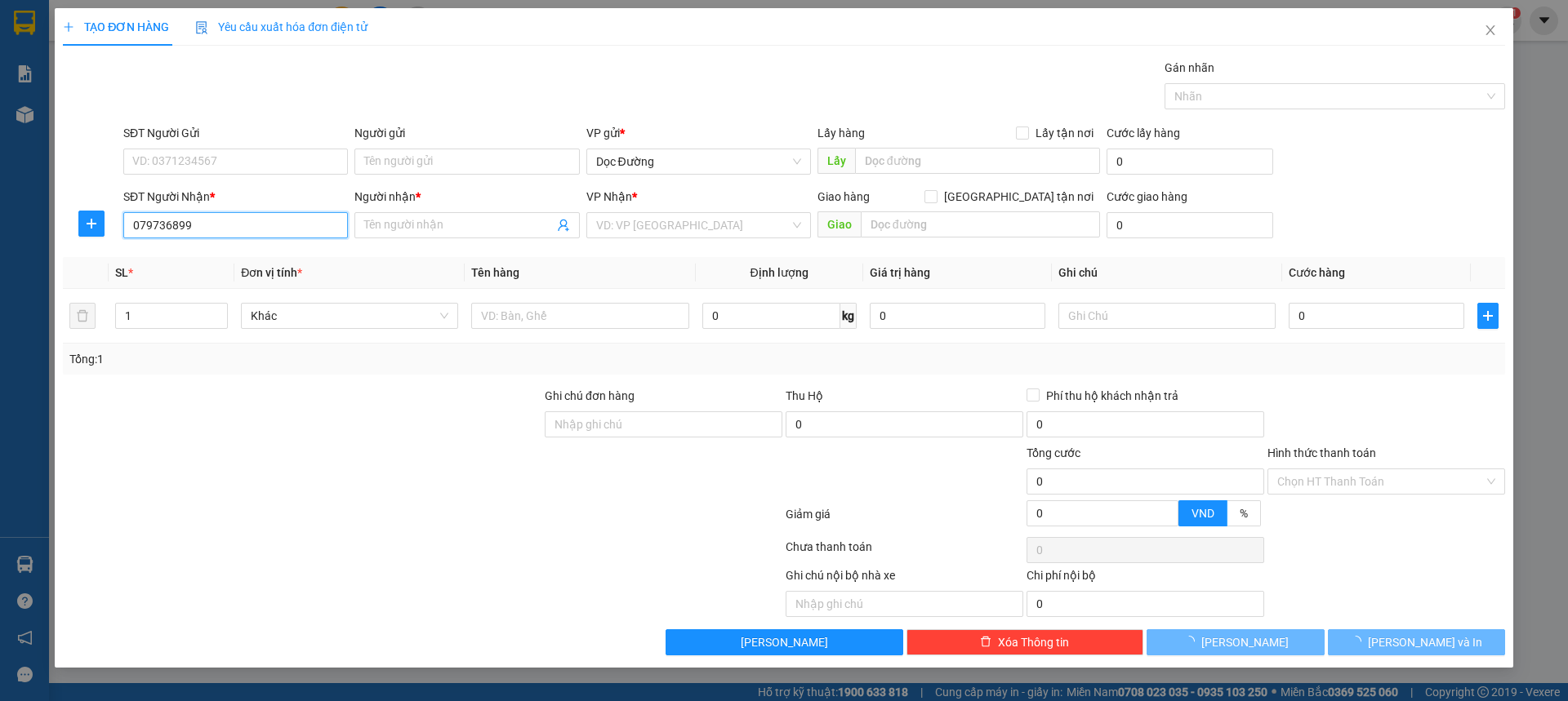
type input "0797368999"
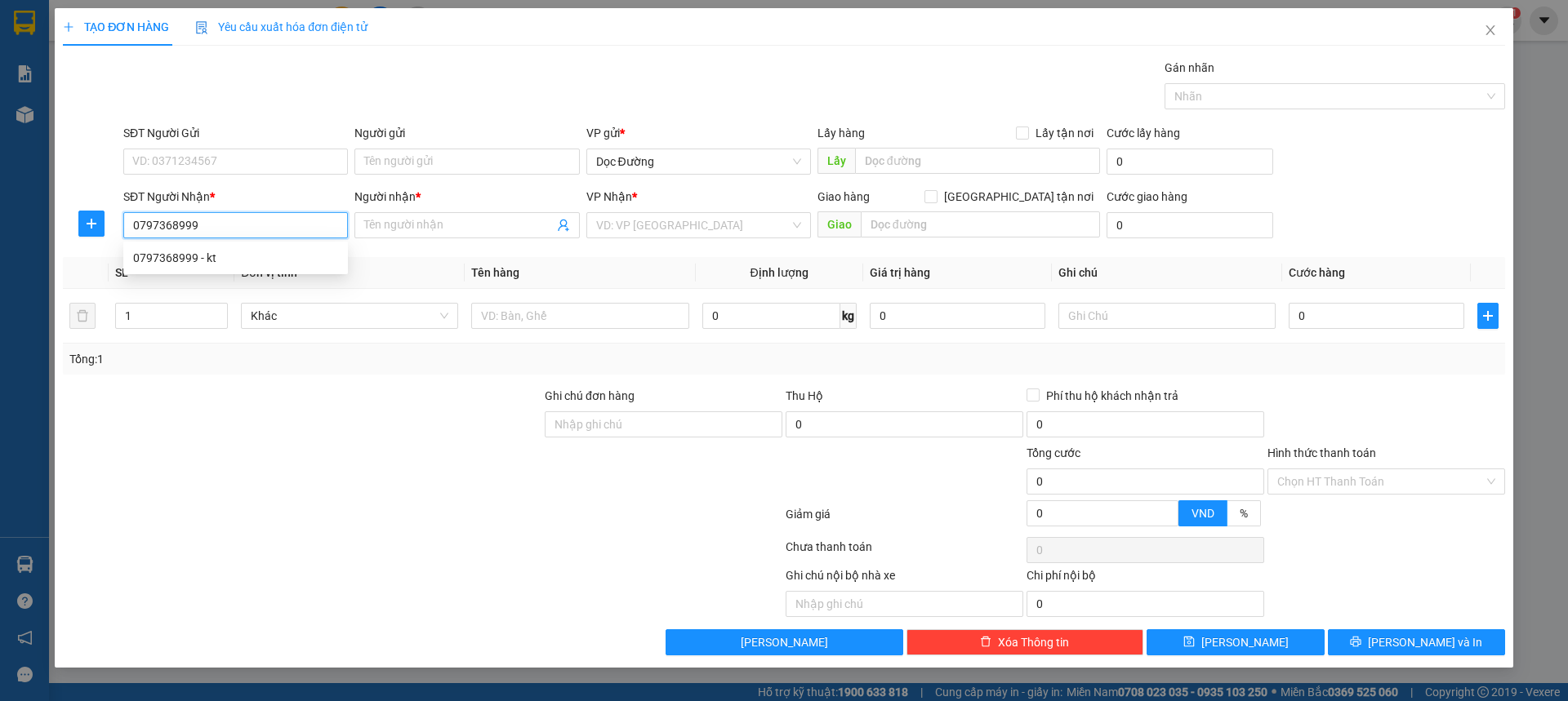
click at [213, 265] on div "0797368999 - kt" at bounding box center [235, 258] width 205 height 18
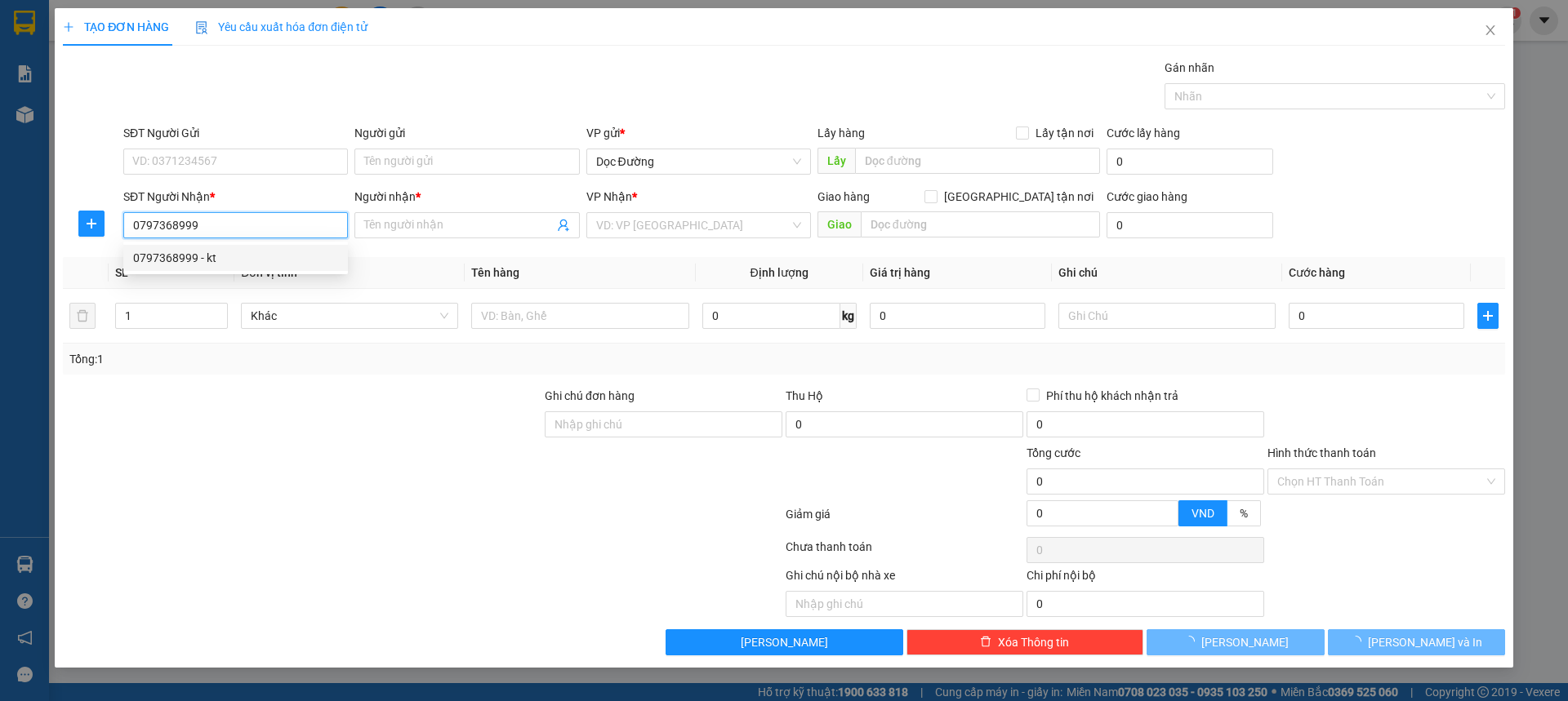
type input "kt"
type input "ka"
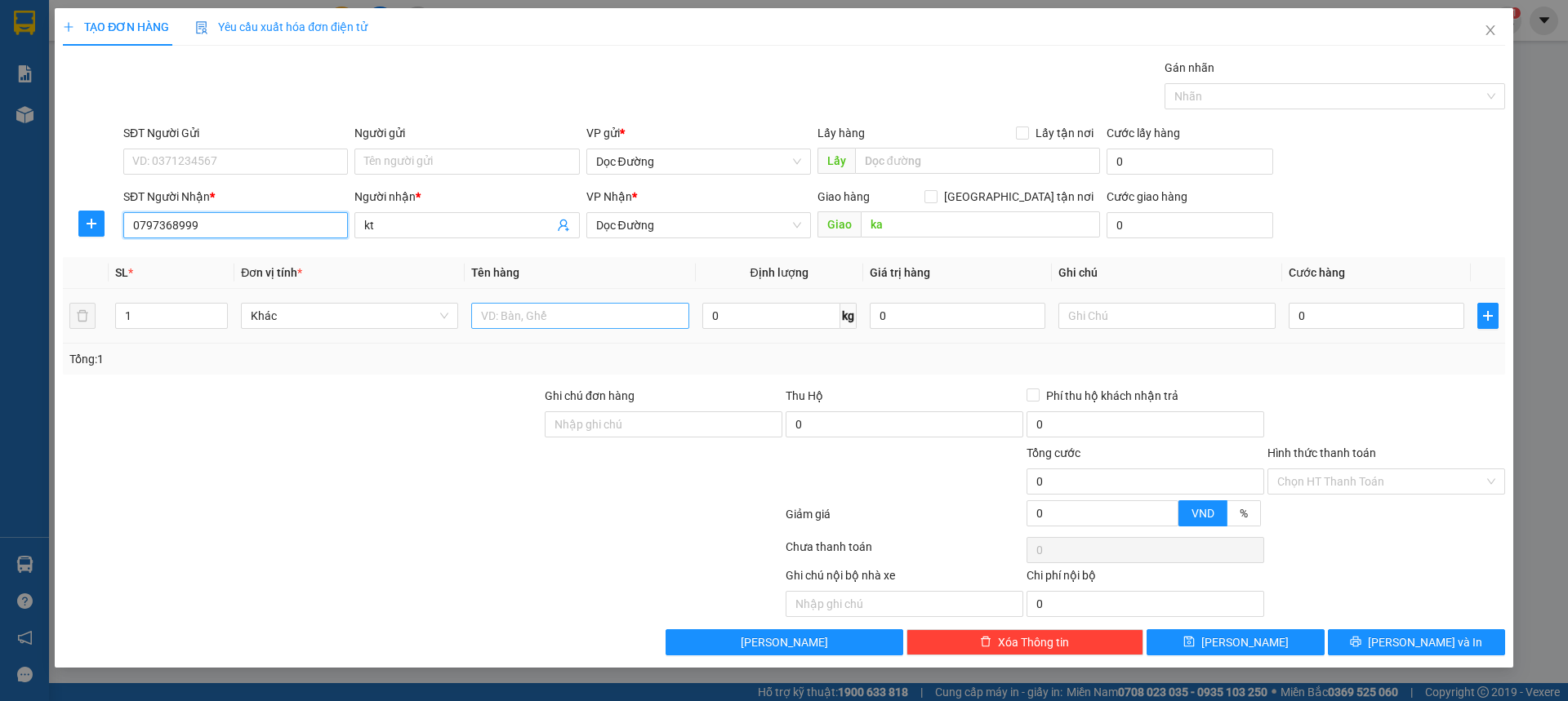
type input "0797368999"
click at [542, 311] on input "text" at bounding box center [580, 315] width 218 height 26
type input "1 bọc"
click at [1329, 319] on input "0" at bounding box center [1377, 315] width 176 height 26
type input "005"
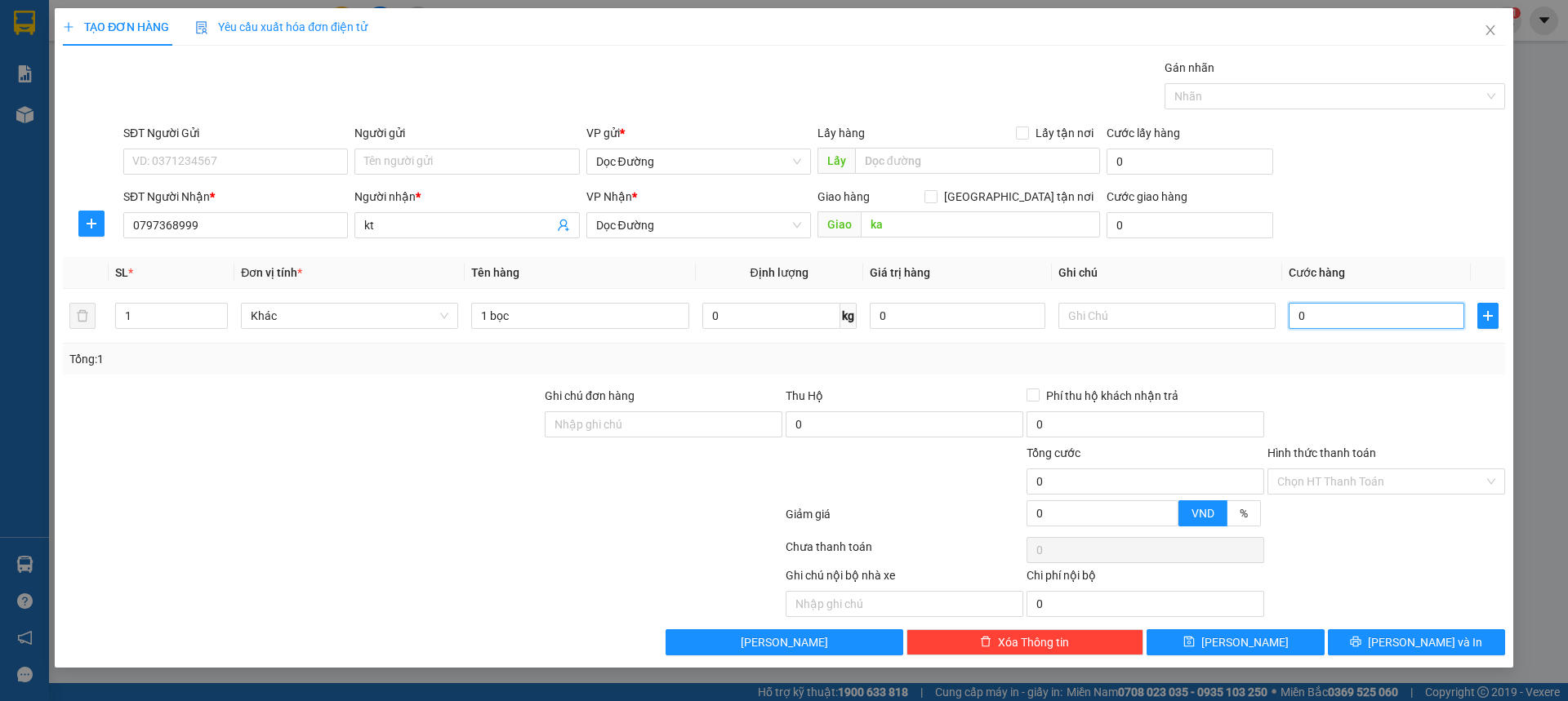
type input "5"
type input "0.050"
type input "50"
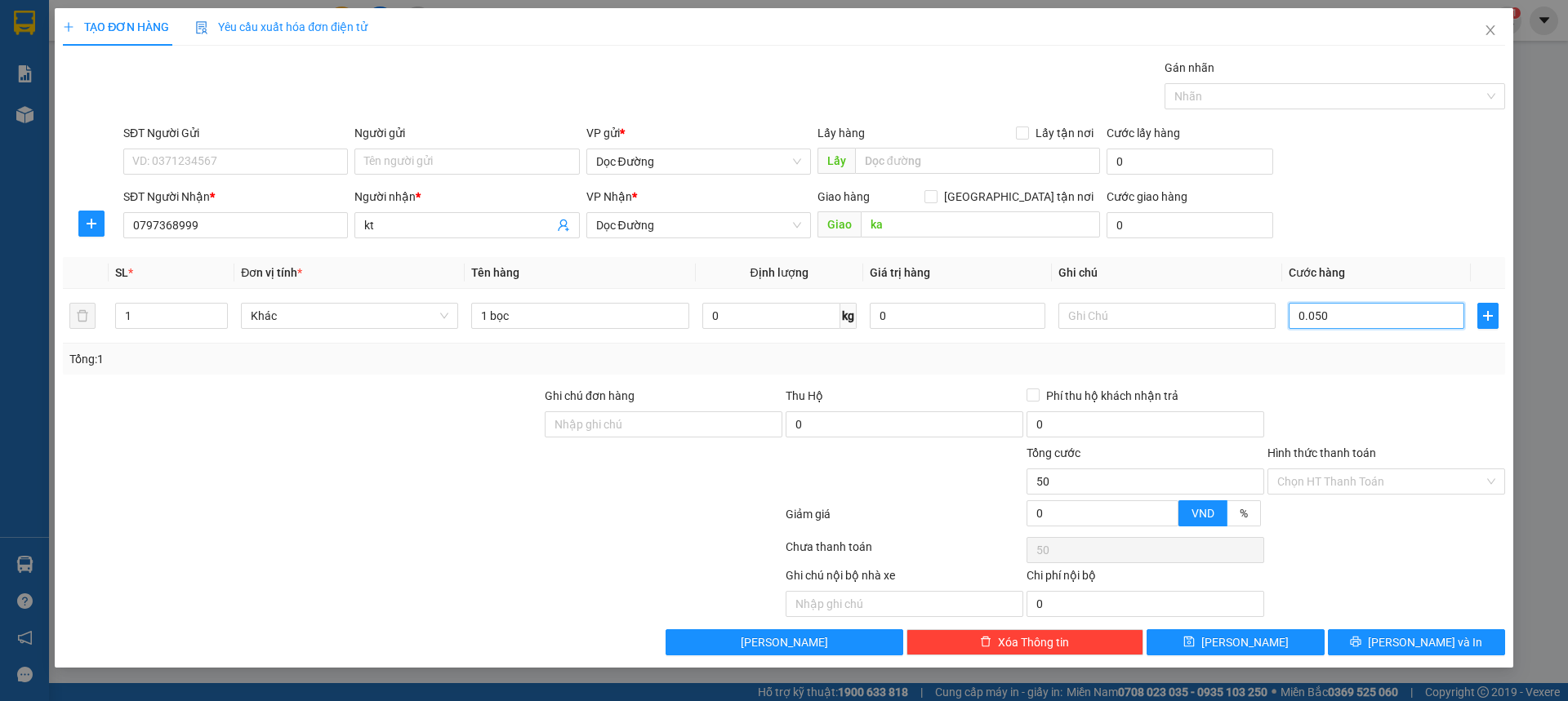
type input "00.500"
type input "500"
type input "0.005.000"
type input "5.000"
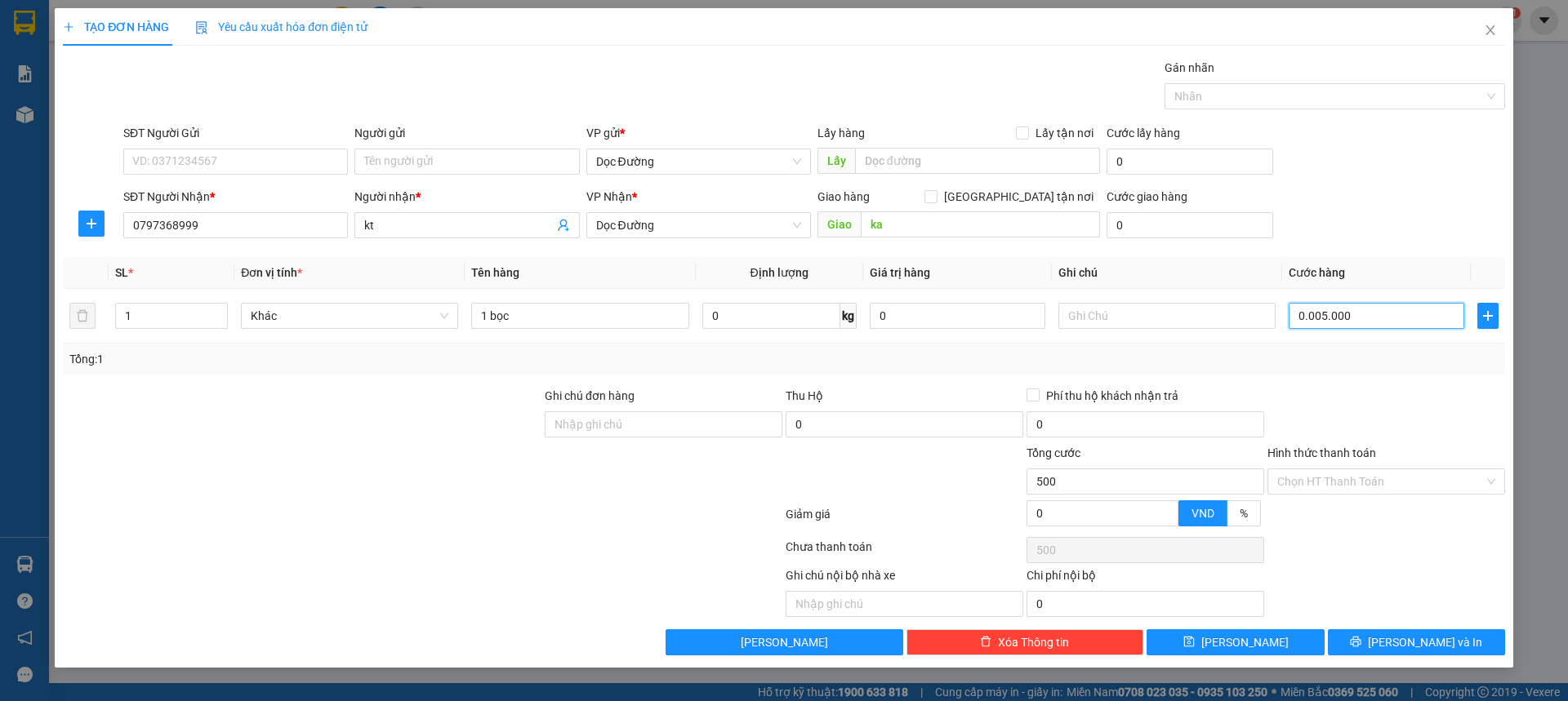
type input "5.000"
type input "000.050.000"
type input "50.000"
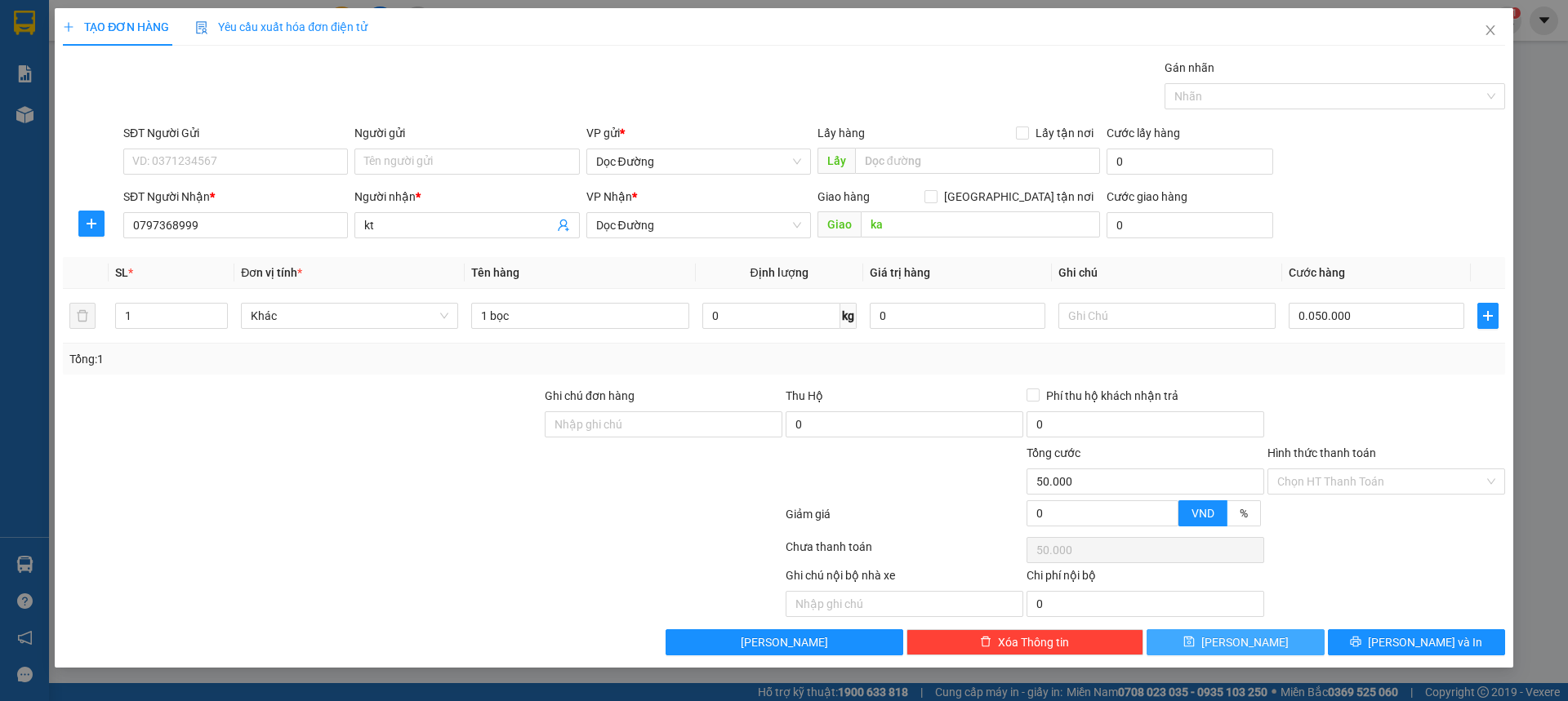
type input "50.000"
click at [1245, 649] on span "[PERSON_NAME]" at bounding box center [1245, 643] width 87 height 18
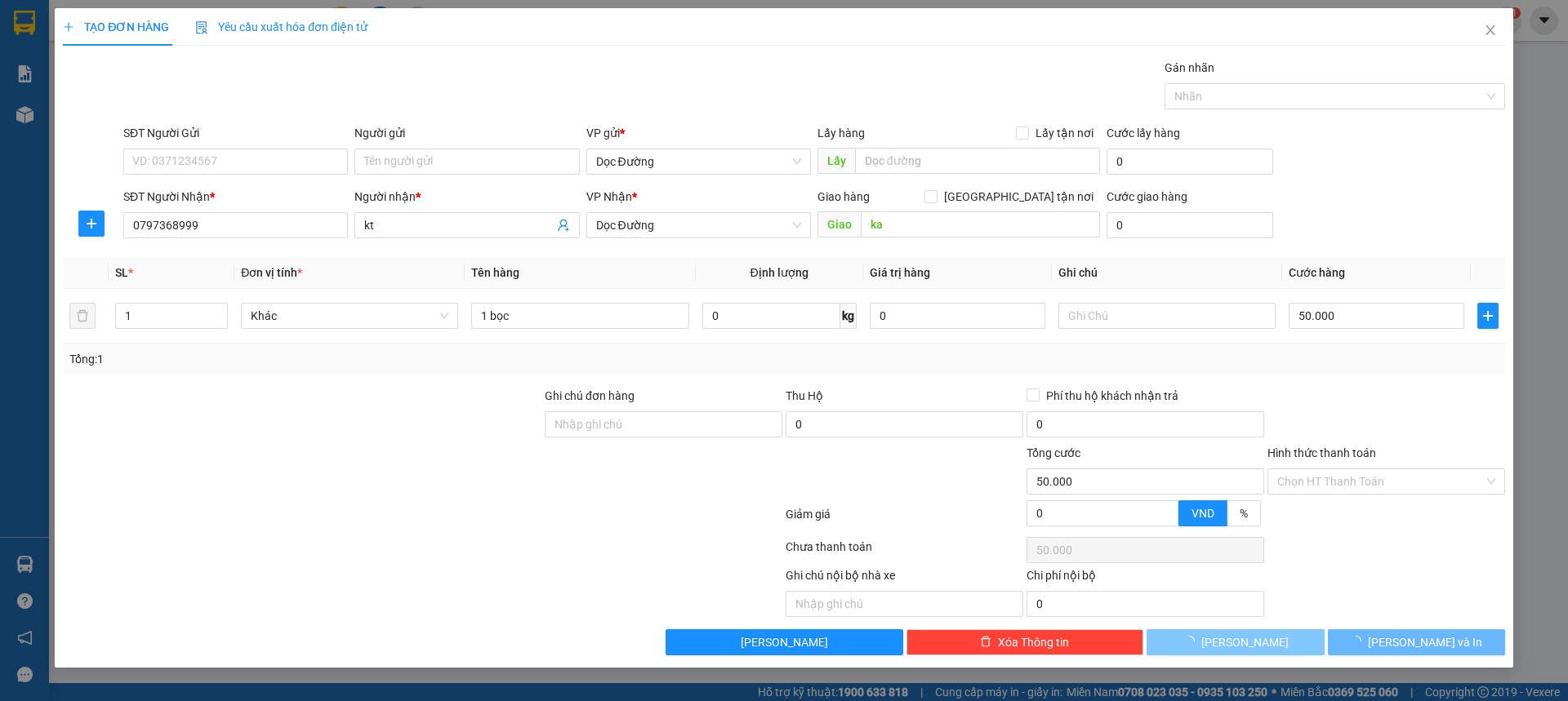
type input "0"
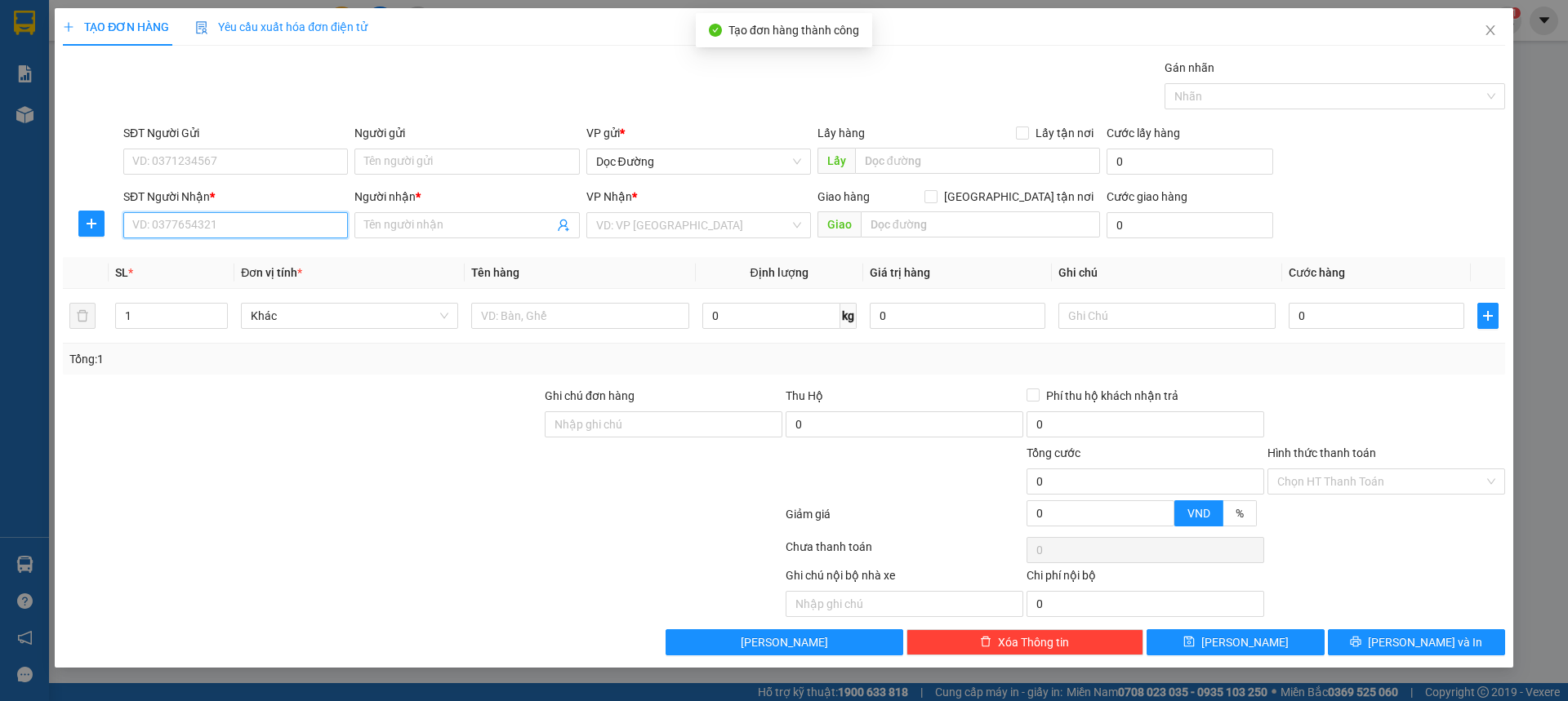
click at [267, 233] on input "SĐT Người Nhận *" at bounding box center [235, 225] width 225 height 26
type input "0912068732"
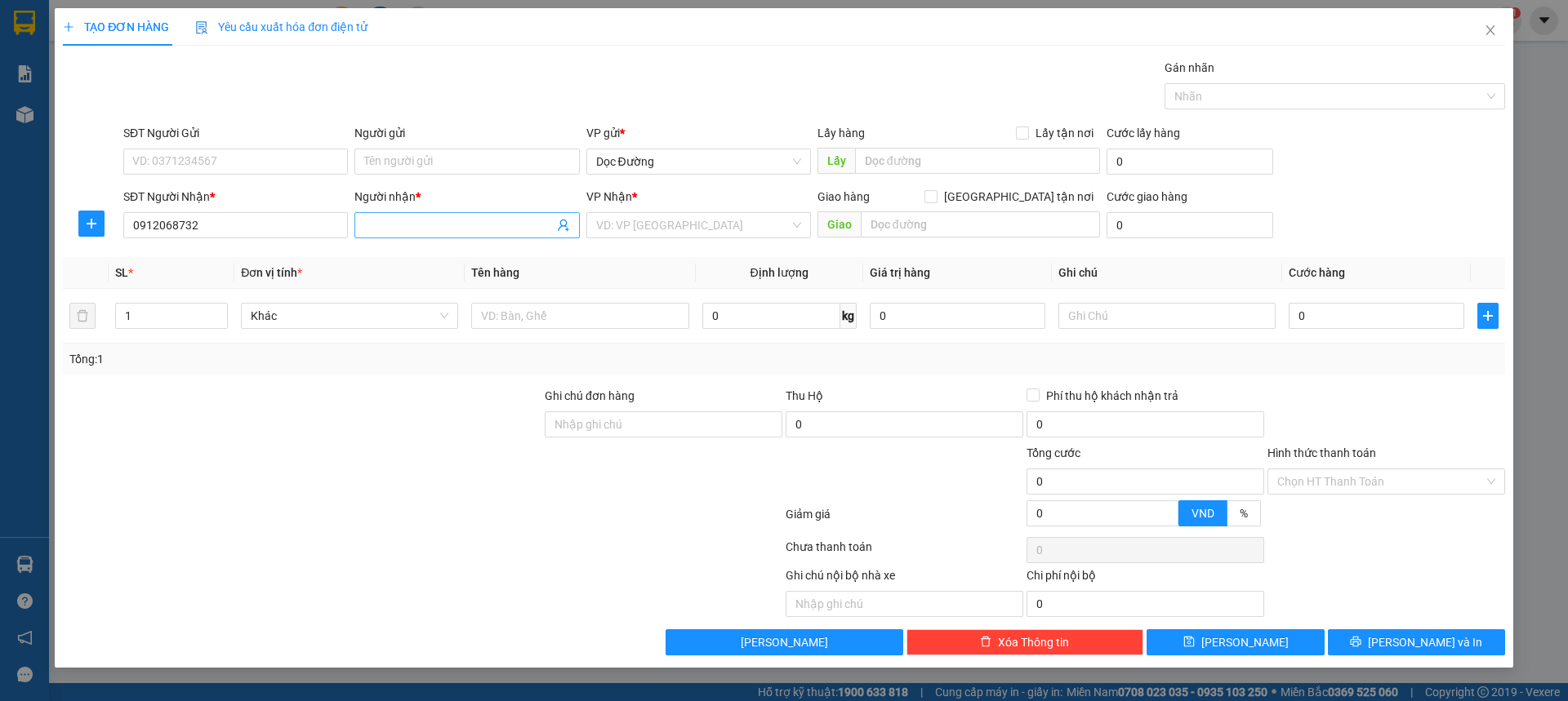
click at [410, 227] on input "Người nhận *" at bounding box center [458, 225] width 189 height 18
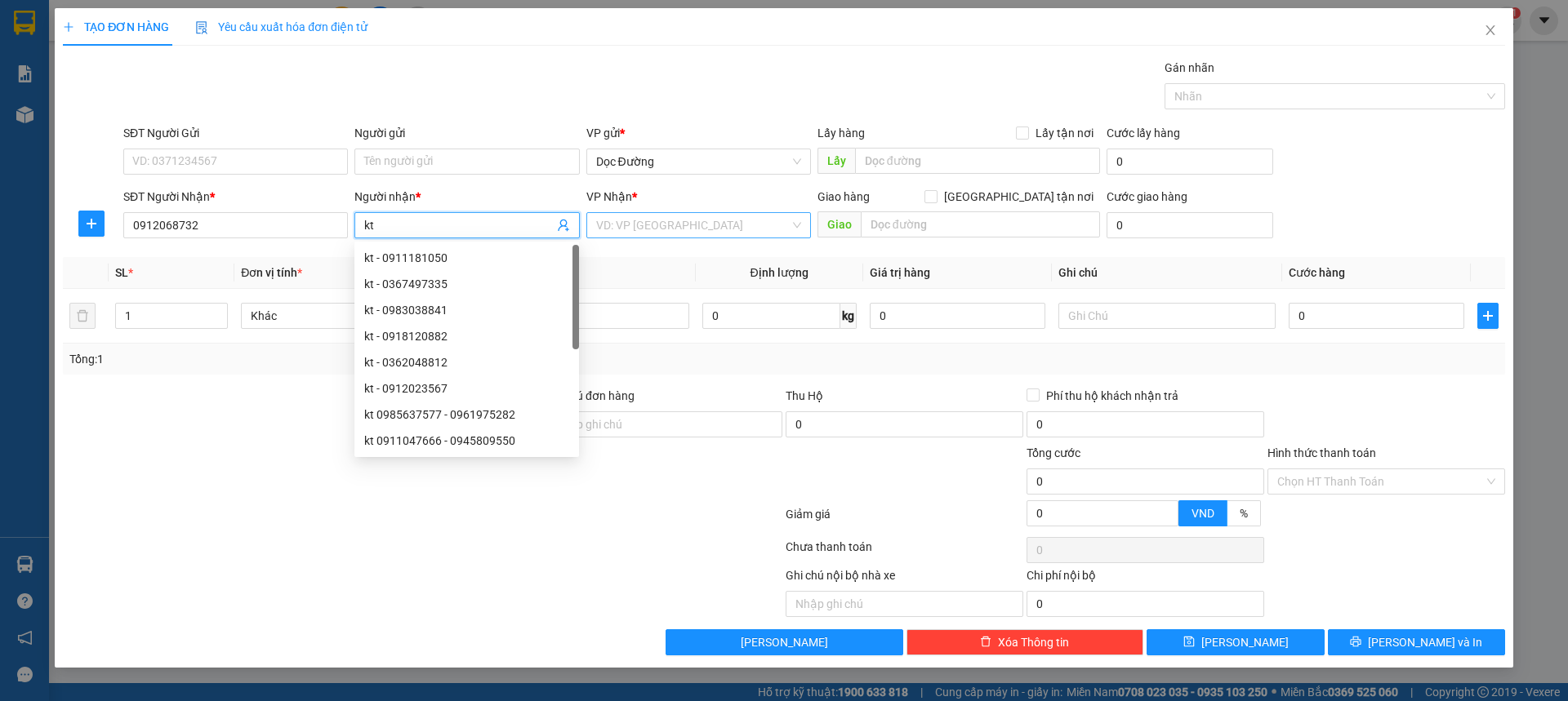
type input "kt"
click at [709, 227] on input "search" at bounding box center [693, 224] width 194 height 25
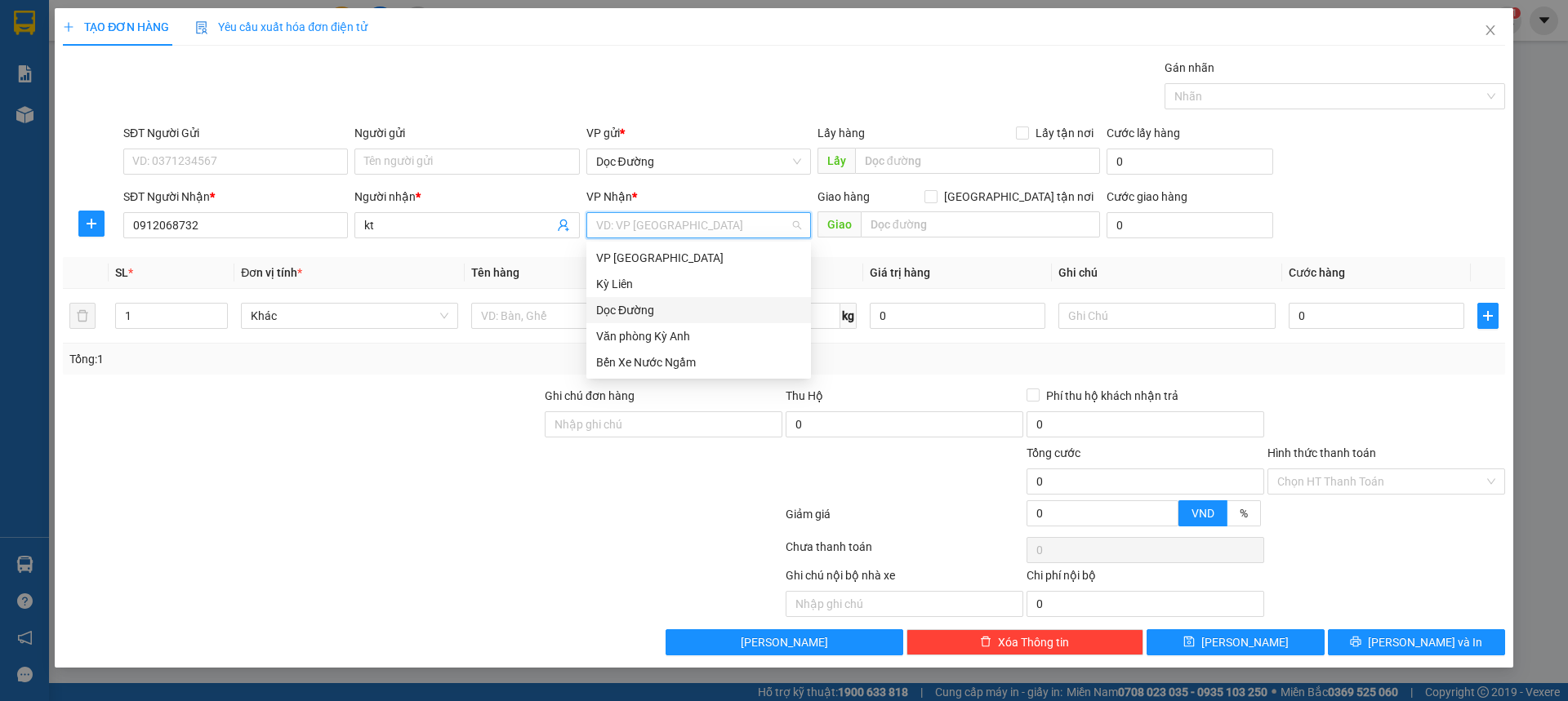
click at [631, 307] on div "Dọc Đường" at bounding box center [698, 310] width 205 height 18
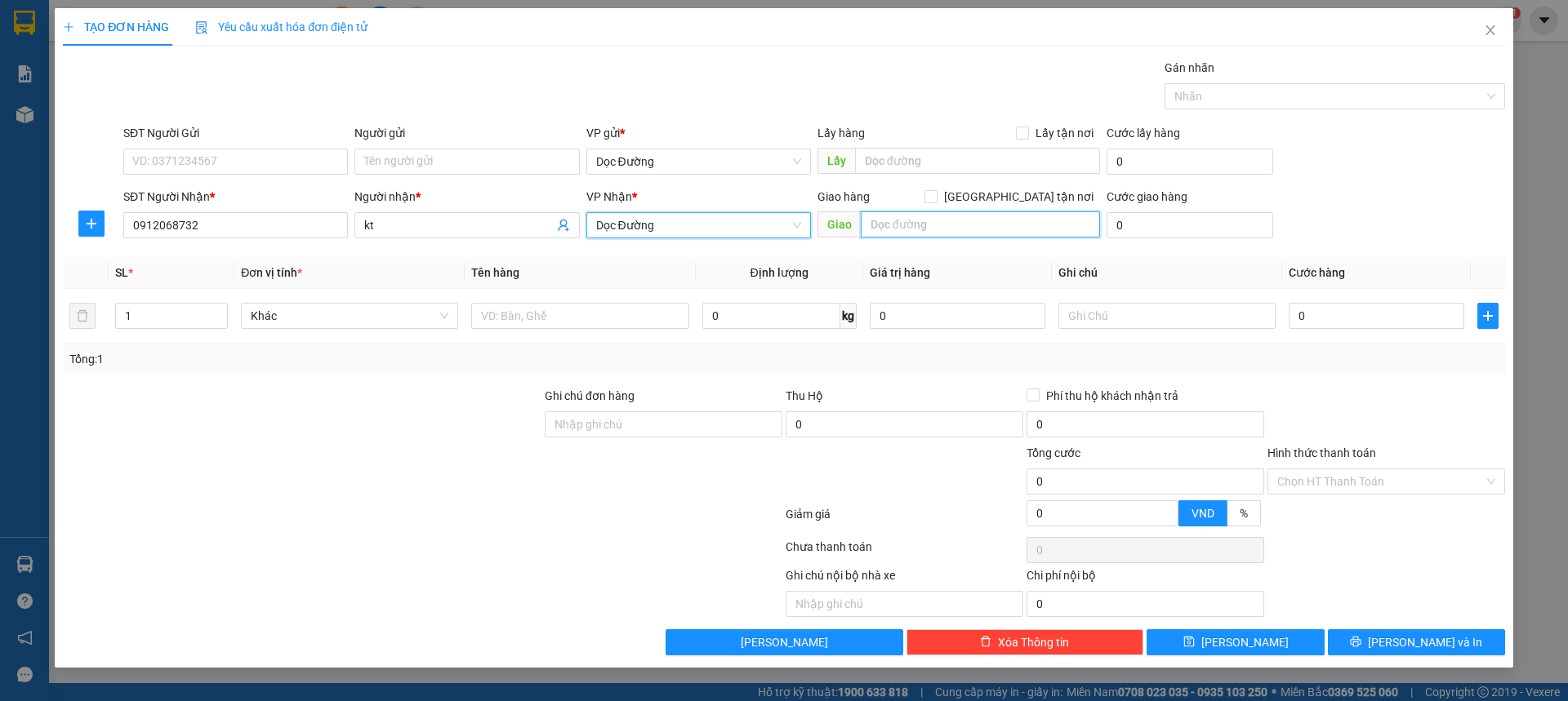
click at [921, 227] on input "text" at bounding box center [980, 224] width 239 height 26
type input "cx"
click at [565, 330] on div at bounding box center [580, 315] width 218 height 33
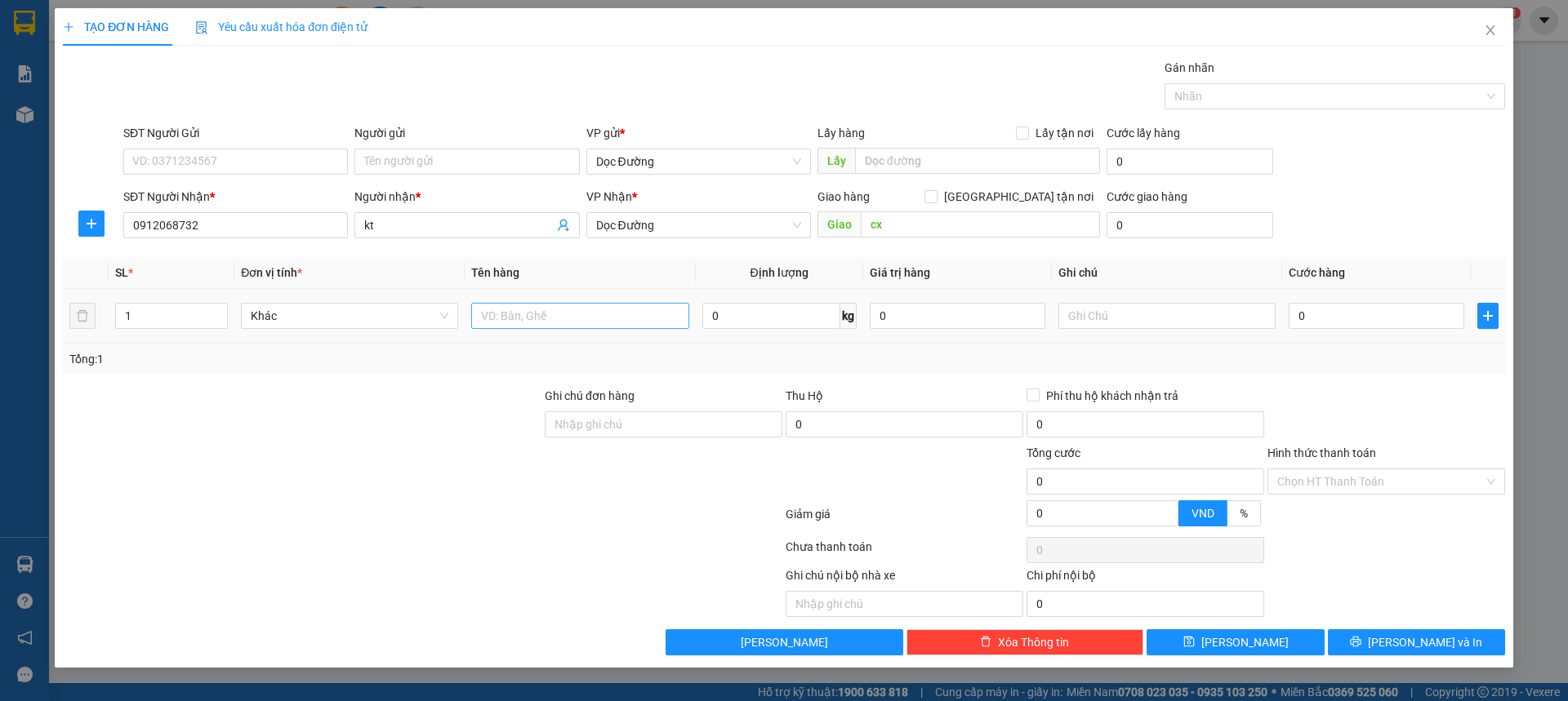
click at [577, 317] on input "text" at bounding box center [580, 315] width 218 height 26
type input "1 thùng"
click at [1320, 312] on input "0" at bounding box center [1377, 315] width 176 height 26
type input "005"
type input "5"
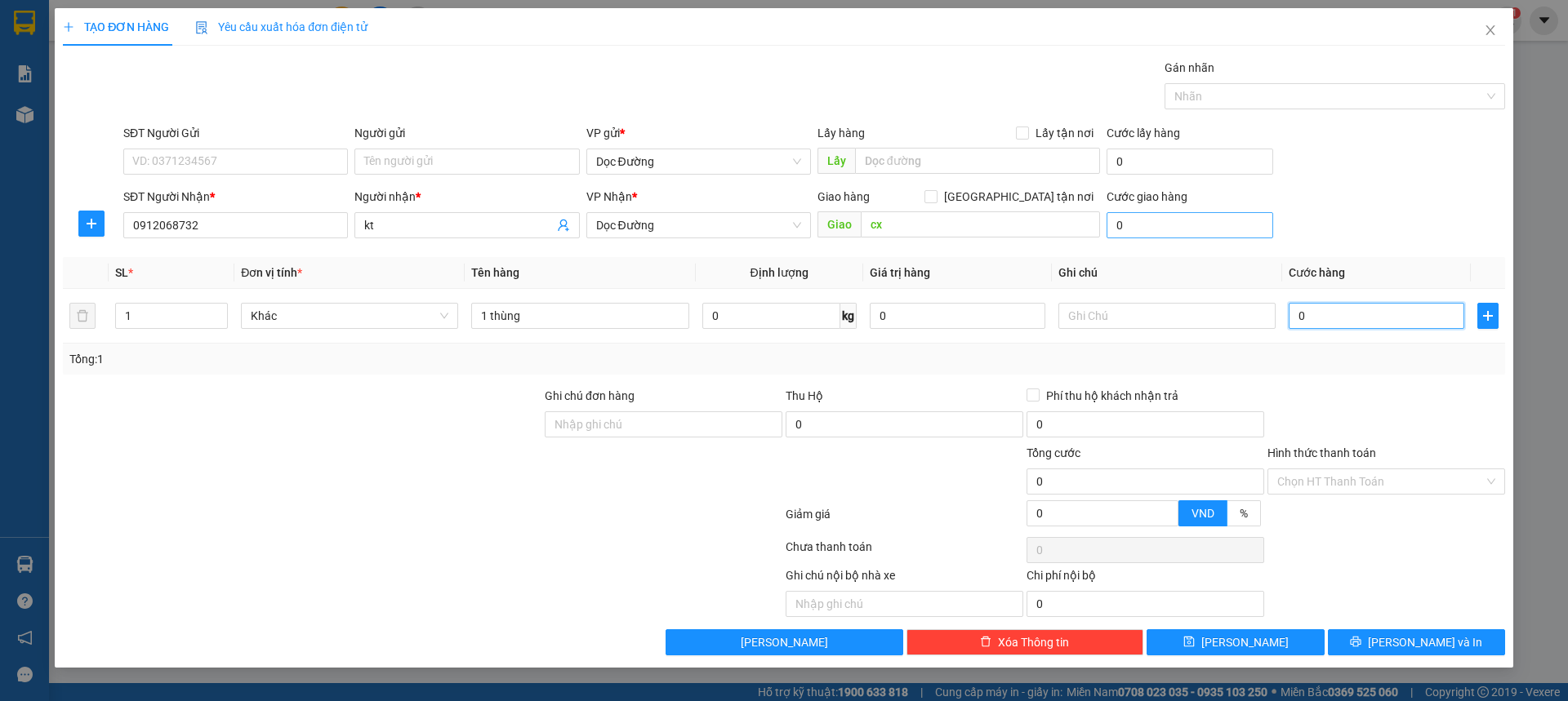
type input "5"
type input "0.050"
type input "50"
type input "00.500"
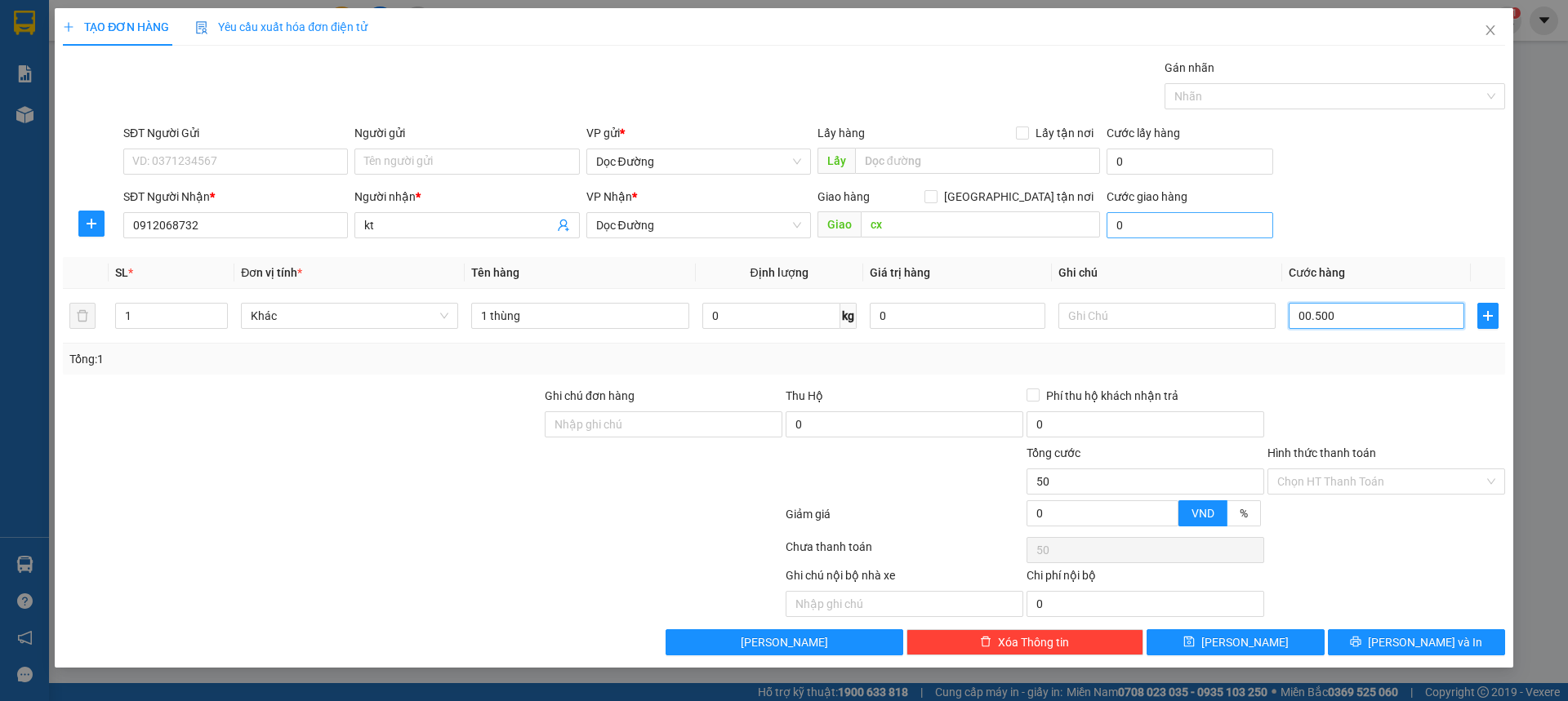
type input "500"
type input "0.005.000"
type input "5.000"
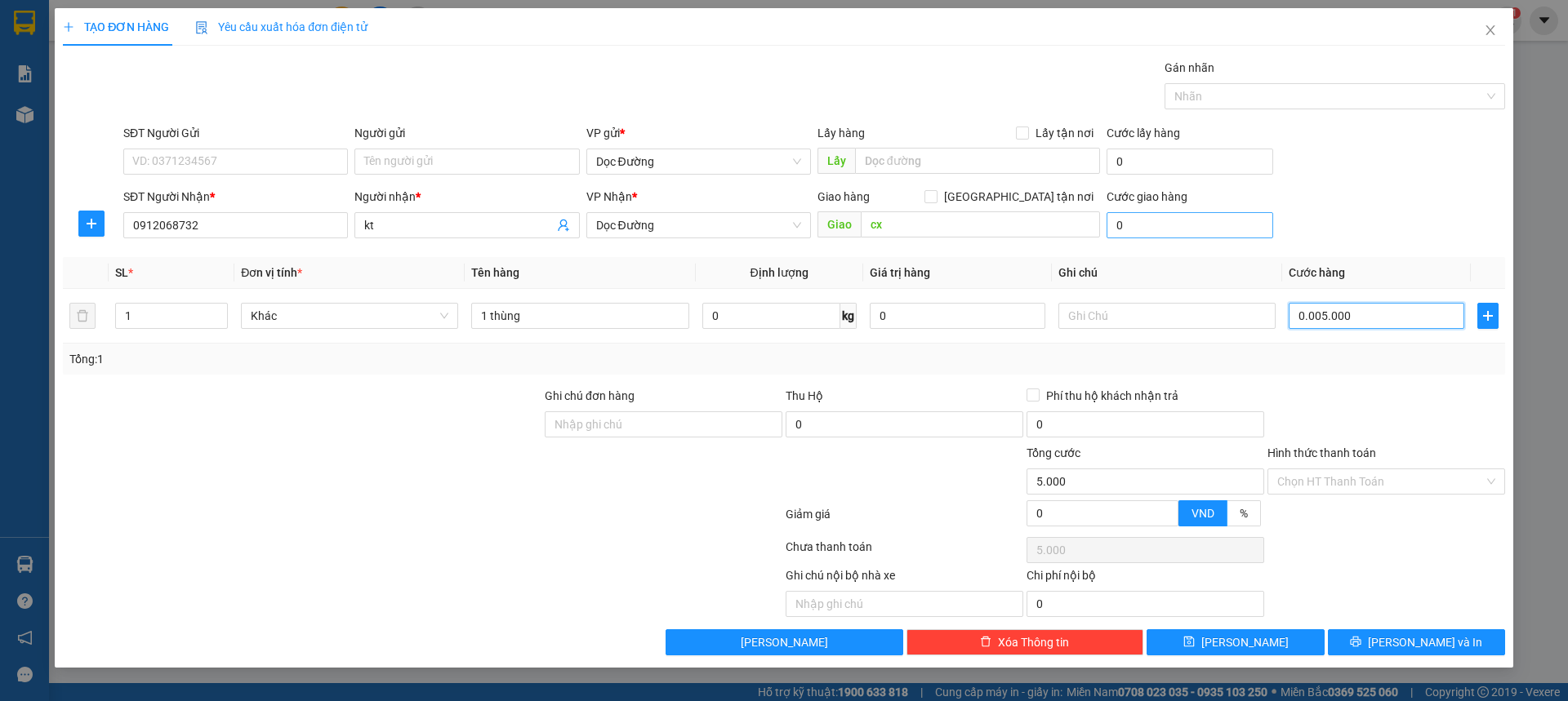
type input "000.050.000"
type input "50.000"
click at [1195, 641] on icon "save" at bounding box center [1189, 642] width 12 height 12
type input "50.000"
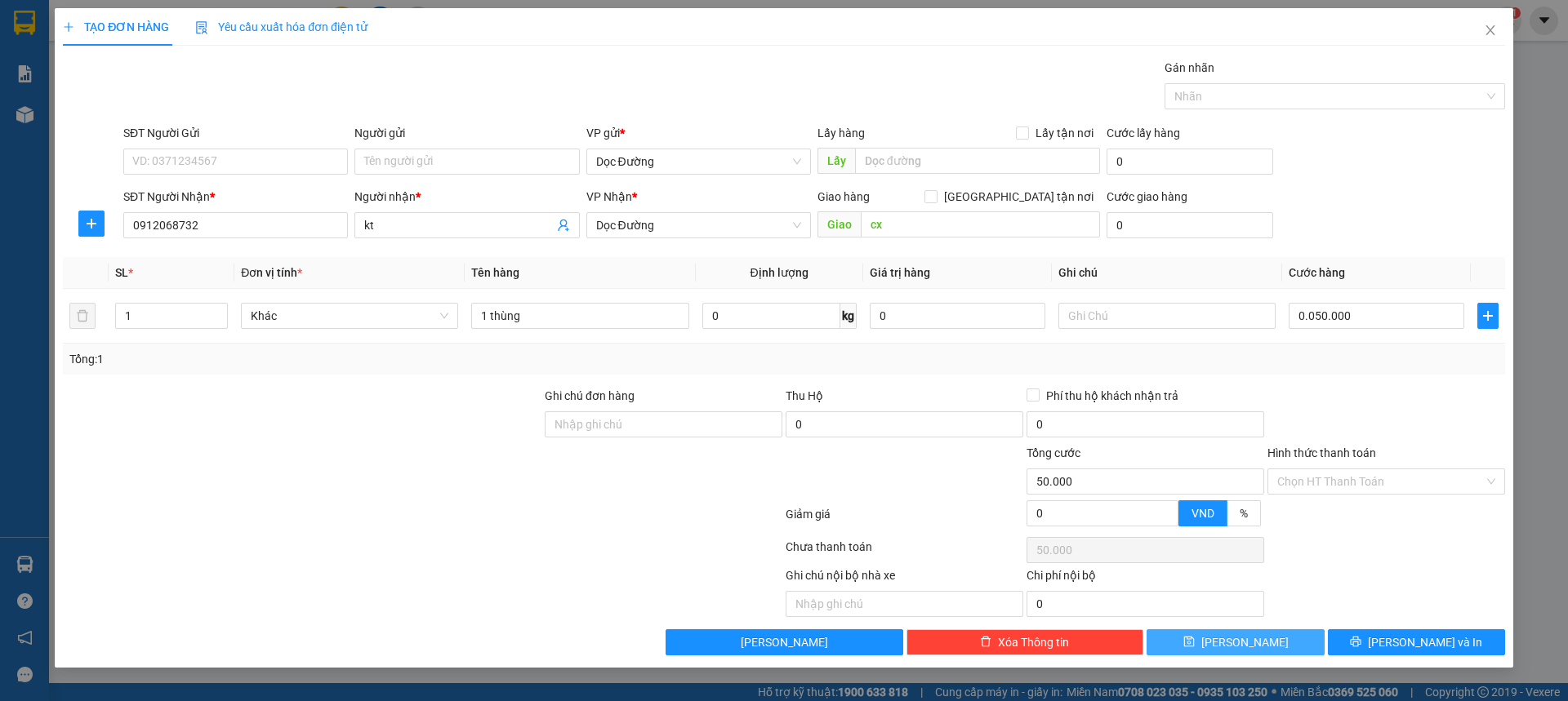
type input "50.000"
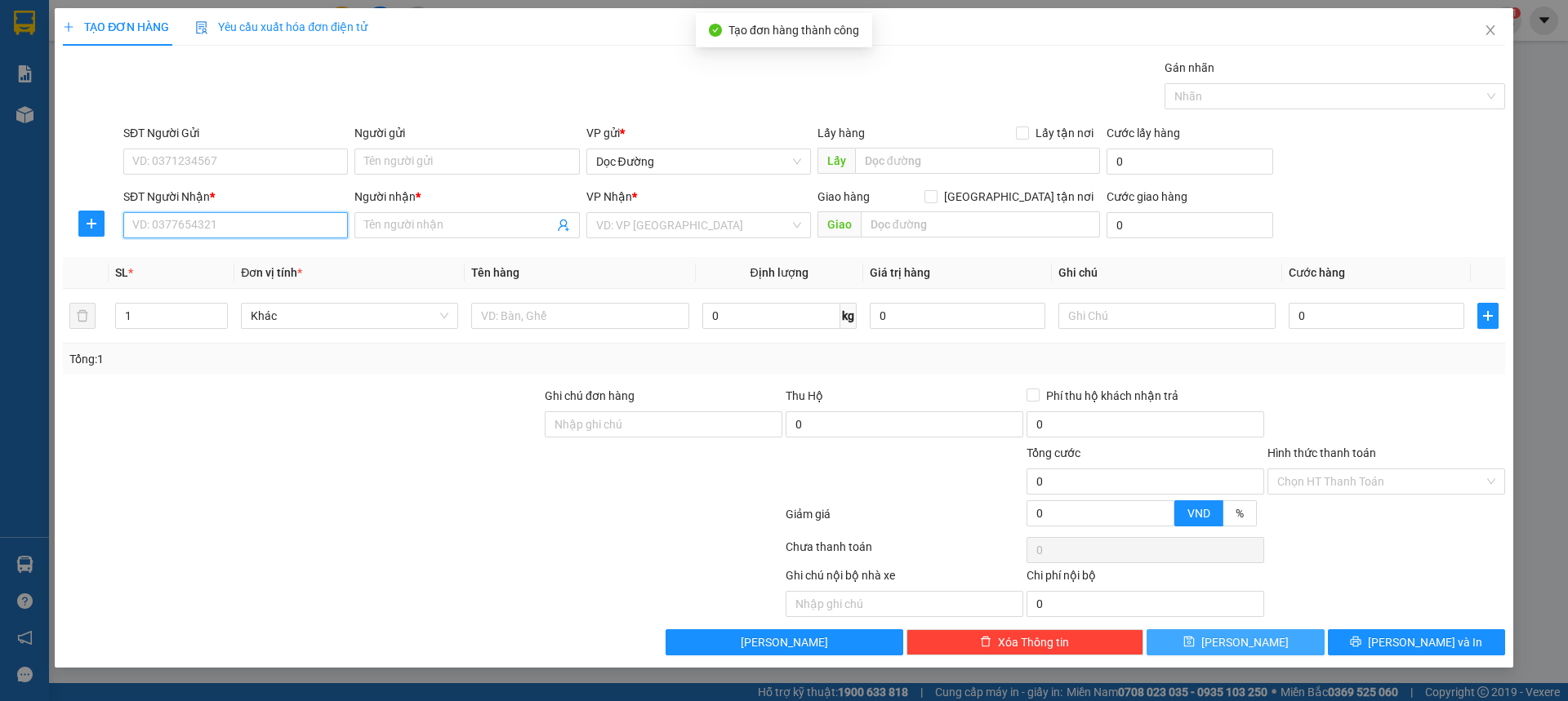
click at [259, 227] on input "SĐT Người Nhận *" at bounding box center [235, 225] width 225 height 26
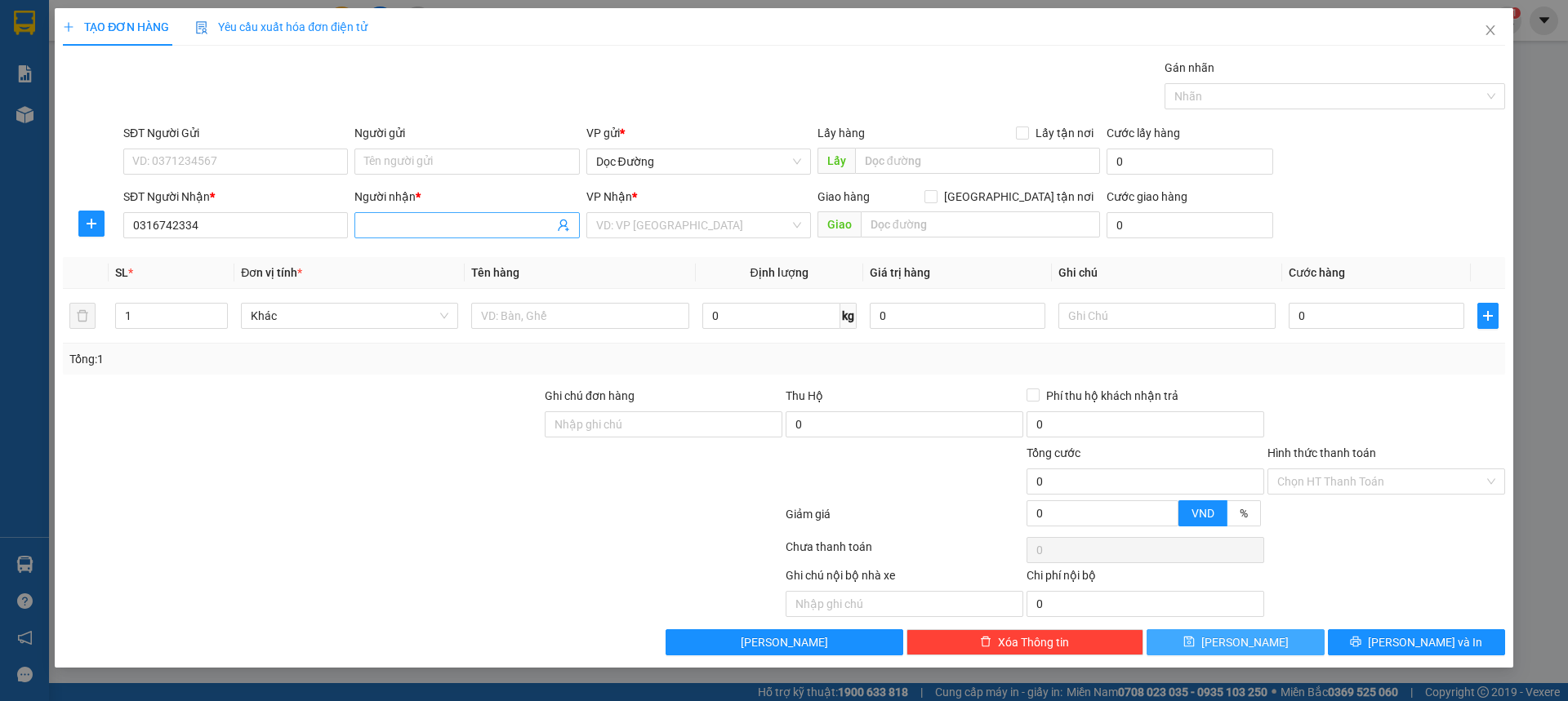
click at [446, 230] on input "Người nhận *" at bounding box center [458, 225] width 189 height 18
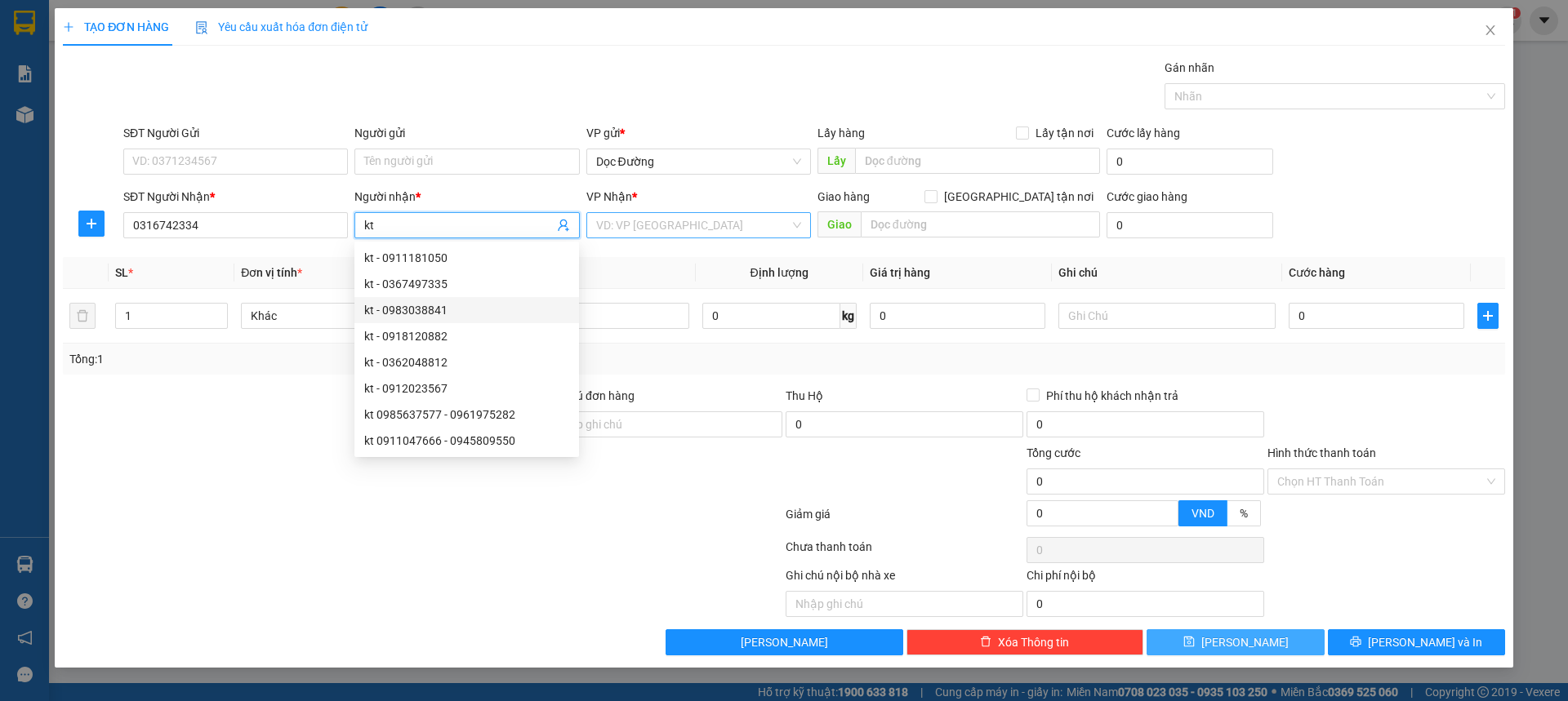
click at [688, 236] on input "search" at bounding box center [693, 224] width 194 height 25
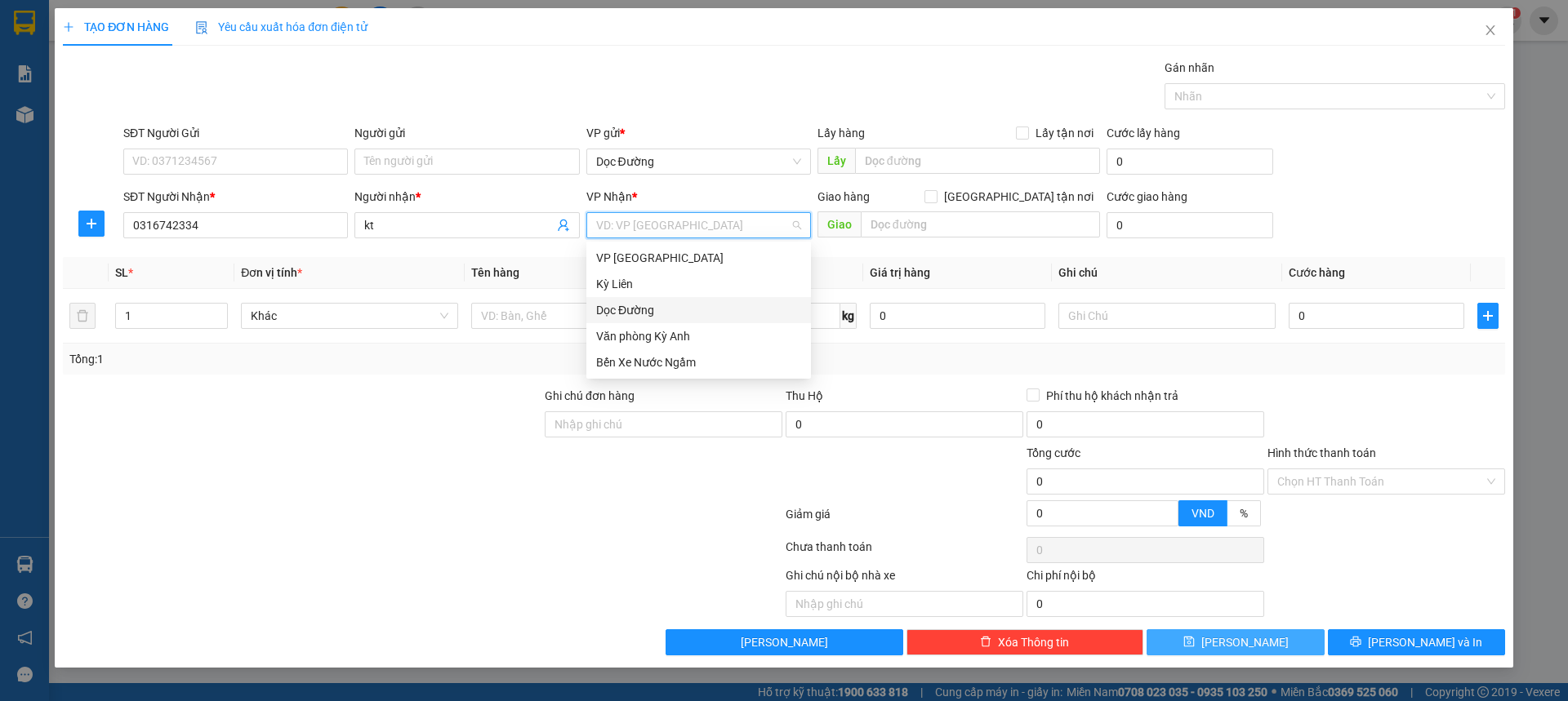
click at [671, 312] on div "Dọc Đường" at bounding box center [698, 310] width 205 height 18
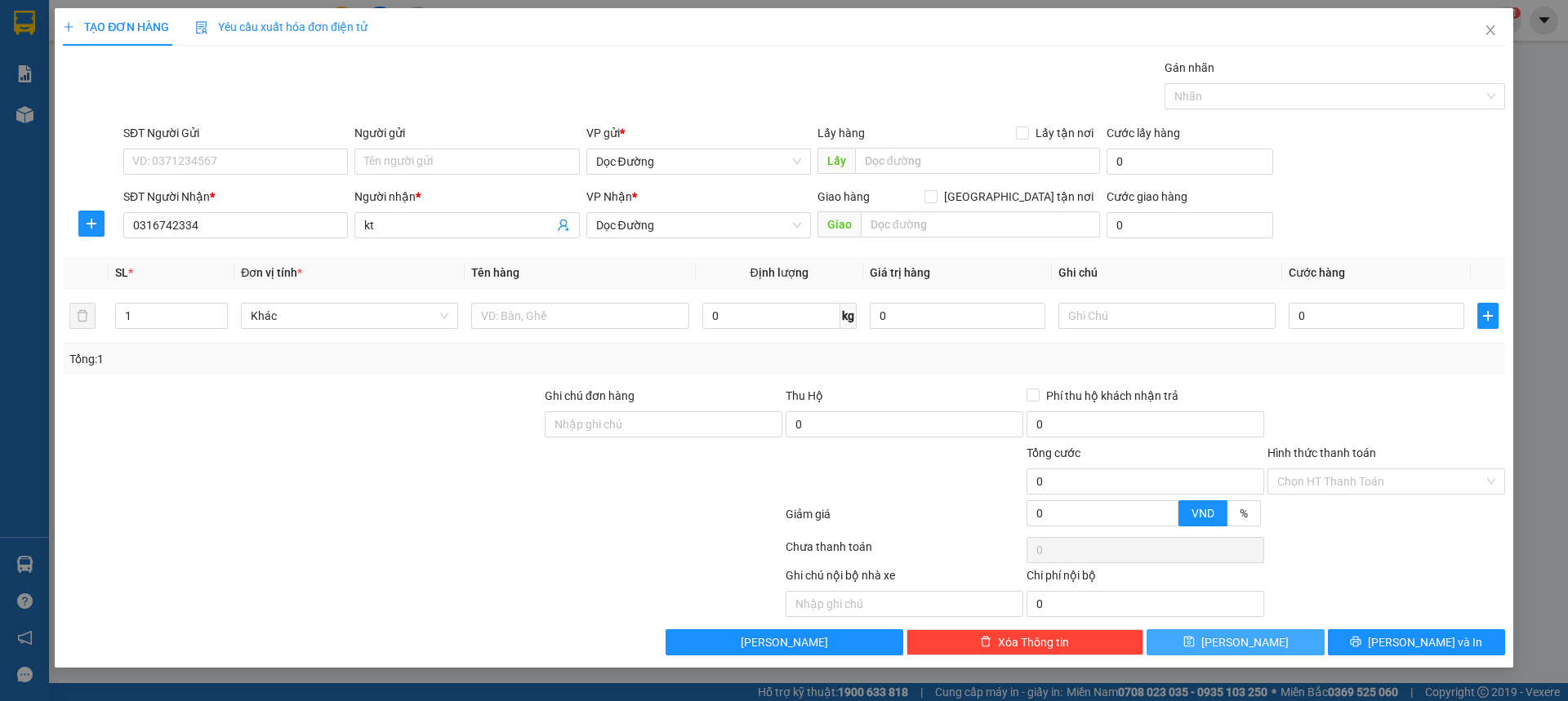
drag, startPoint x: 922, startPoint y: 207, endPoint x: 919, endPoint y: 215, distance: 8.5
click at [922, 209] on div "Giao hàng [GEOGRAPHIC_DATA] tận nơi" at bounding box center [959, 200] width 283 height 25
click at [919, 215] on input "text" at bounding box center [980, 224] width 239 height 26
click at [625, 309] on input "text" at bounding box center [580, 315] width 218 height 26
click at [1323, 310] on input "0" at bounding box center [1377, 315] width 176 height 26
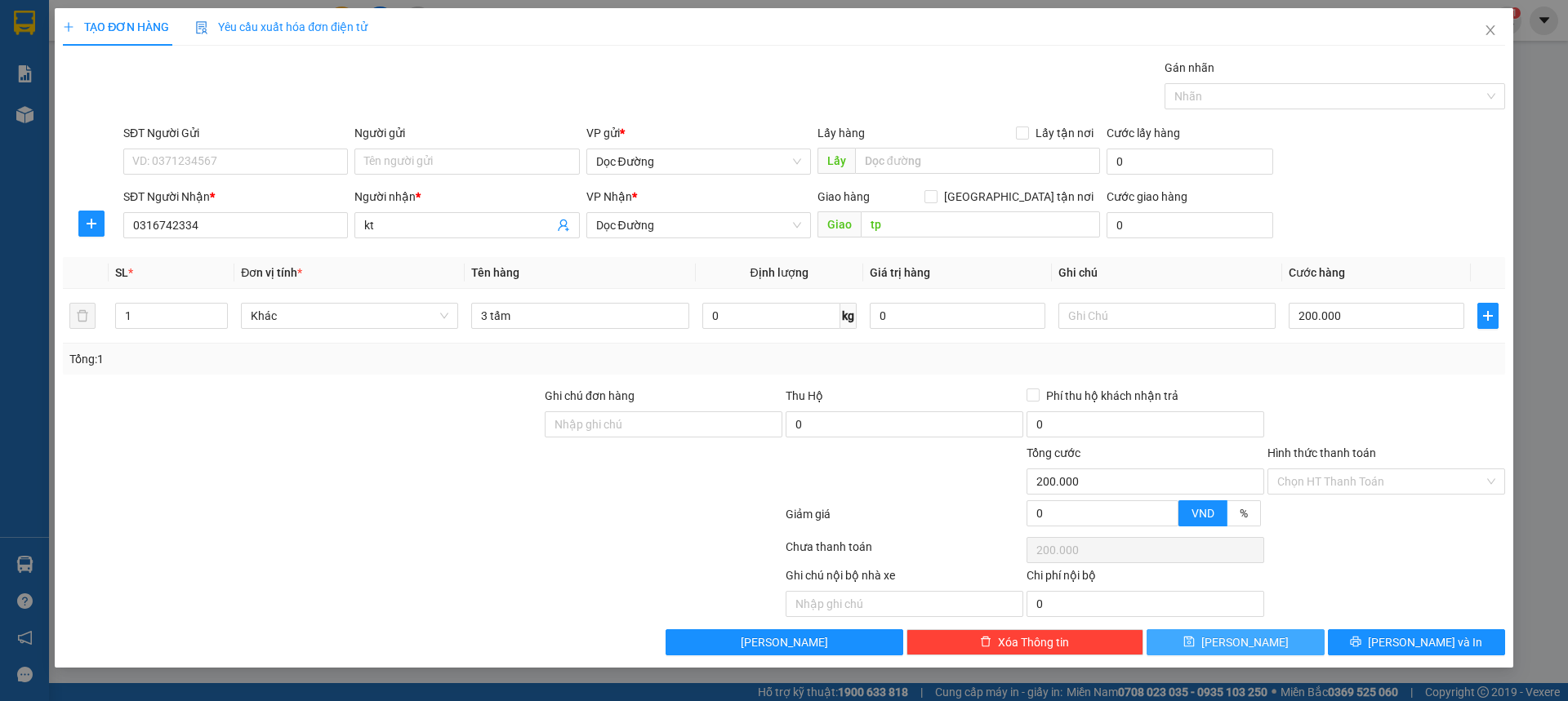
click at [1240, 654] on button "[PERSON_NAME]" at bounding box center [1235, 643] width 177 height 26
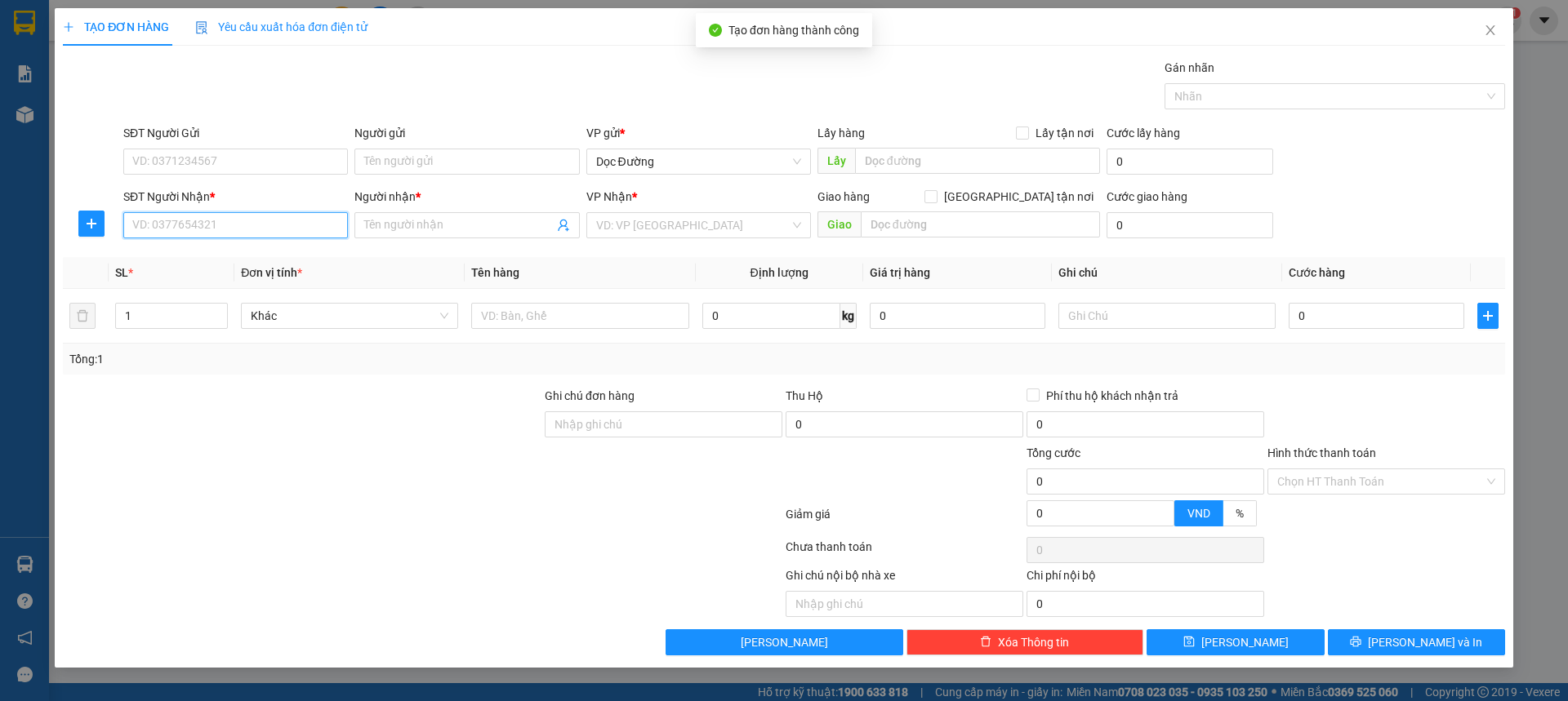
click at [260, 236] on input "SĐT Người Nhận *" at bounding box center [235, 225] width 225 height 26
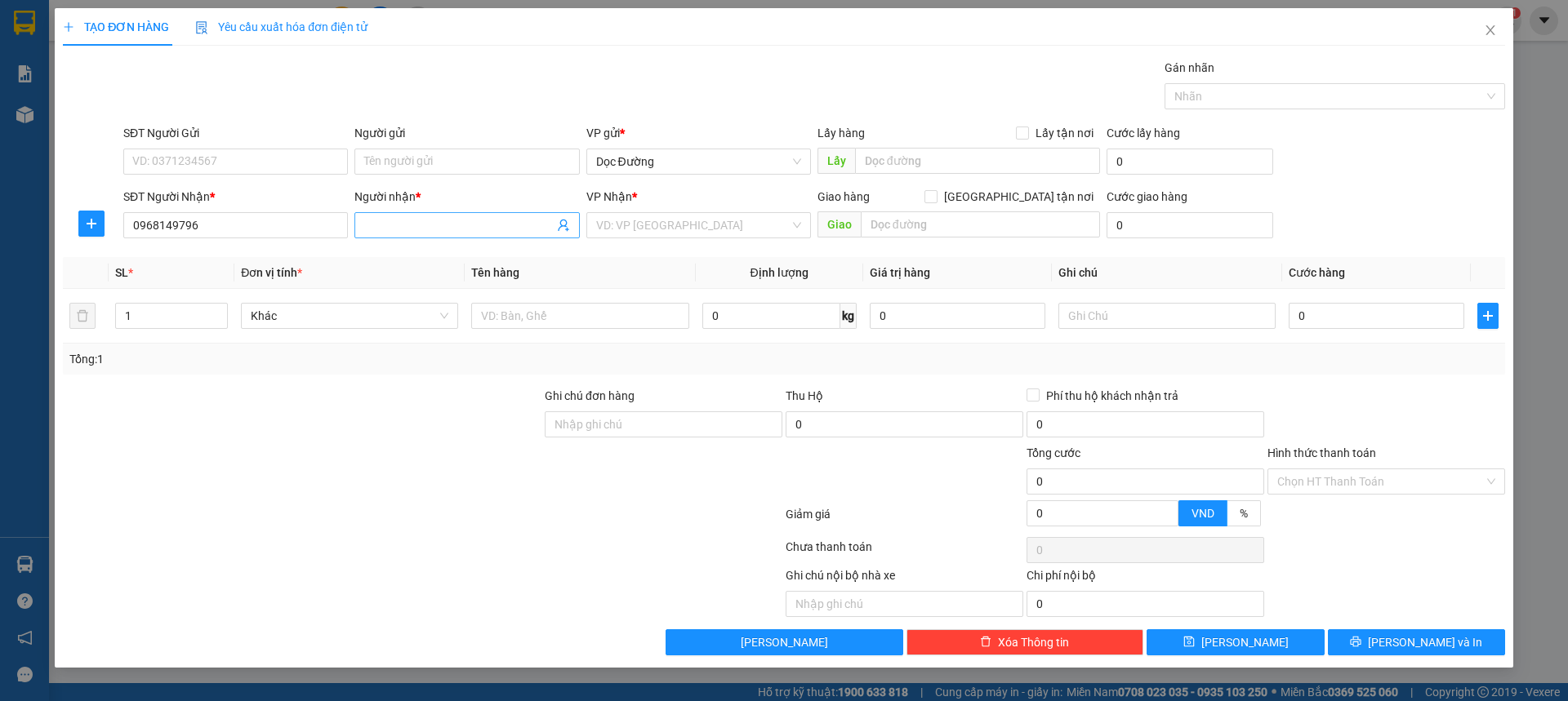
click at [382, 218] on input "Người nhận *" at bounding box center [458, 225] width 189 height 18
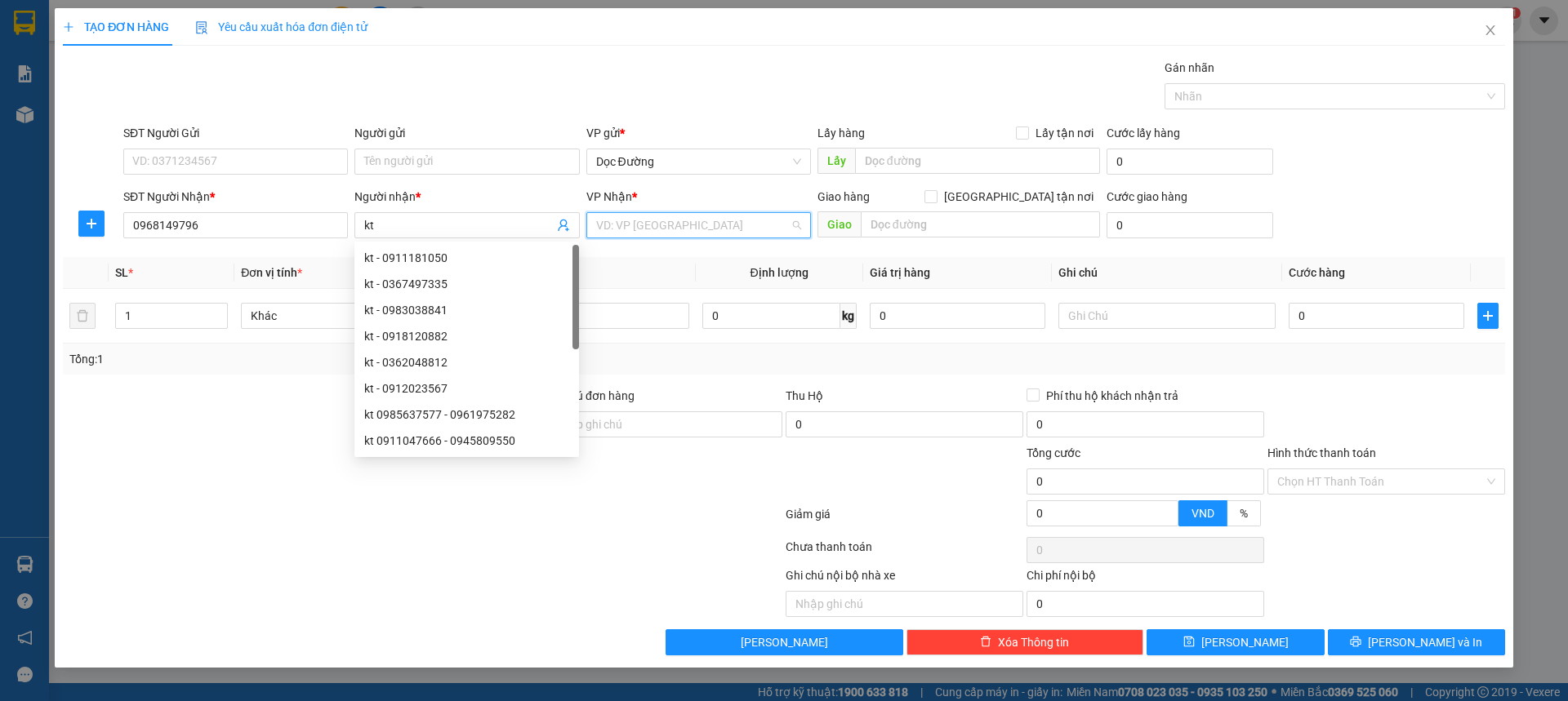
click at [631, 231] on input "search" at bounding box center [693, 224] width 194 height 25
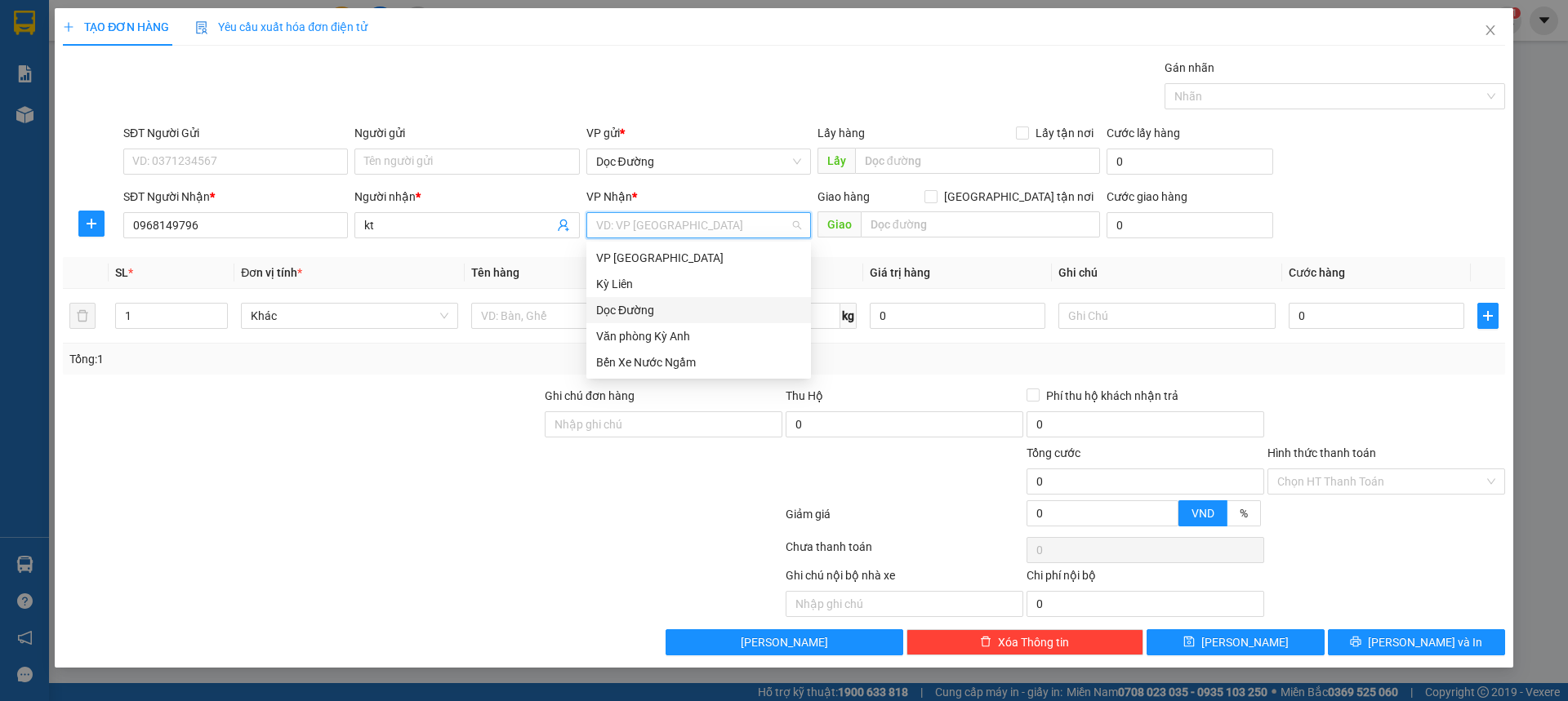
click at [659, 311] on div "Dọc Đường" at bounding box center [698, 310] width 205 height 18
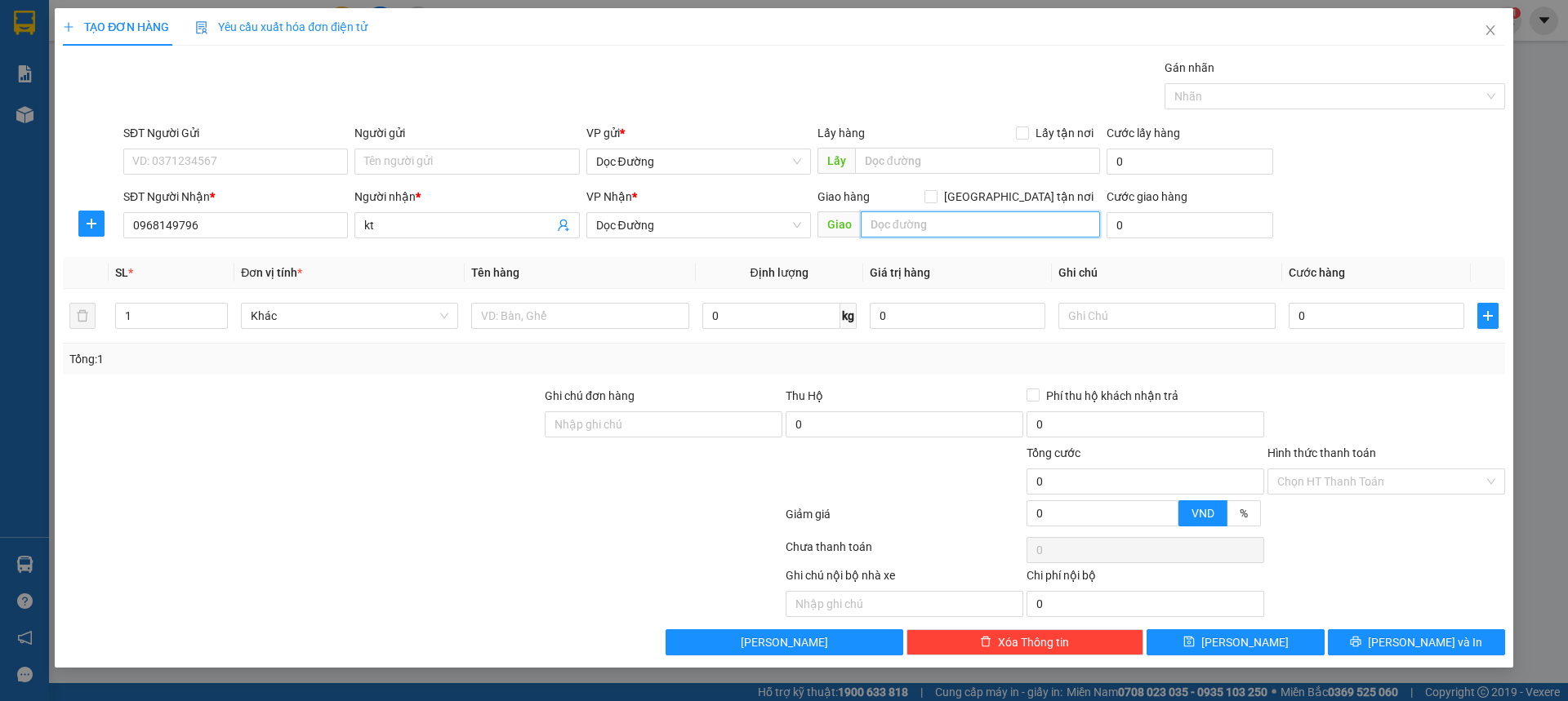
click at [881, 231] on input "text" at bounding box center [980, 224] width 239 height 26
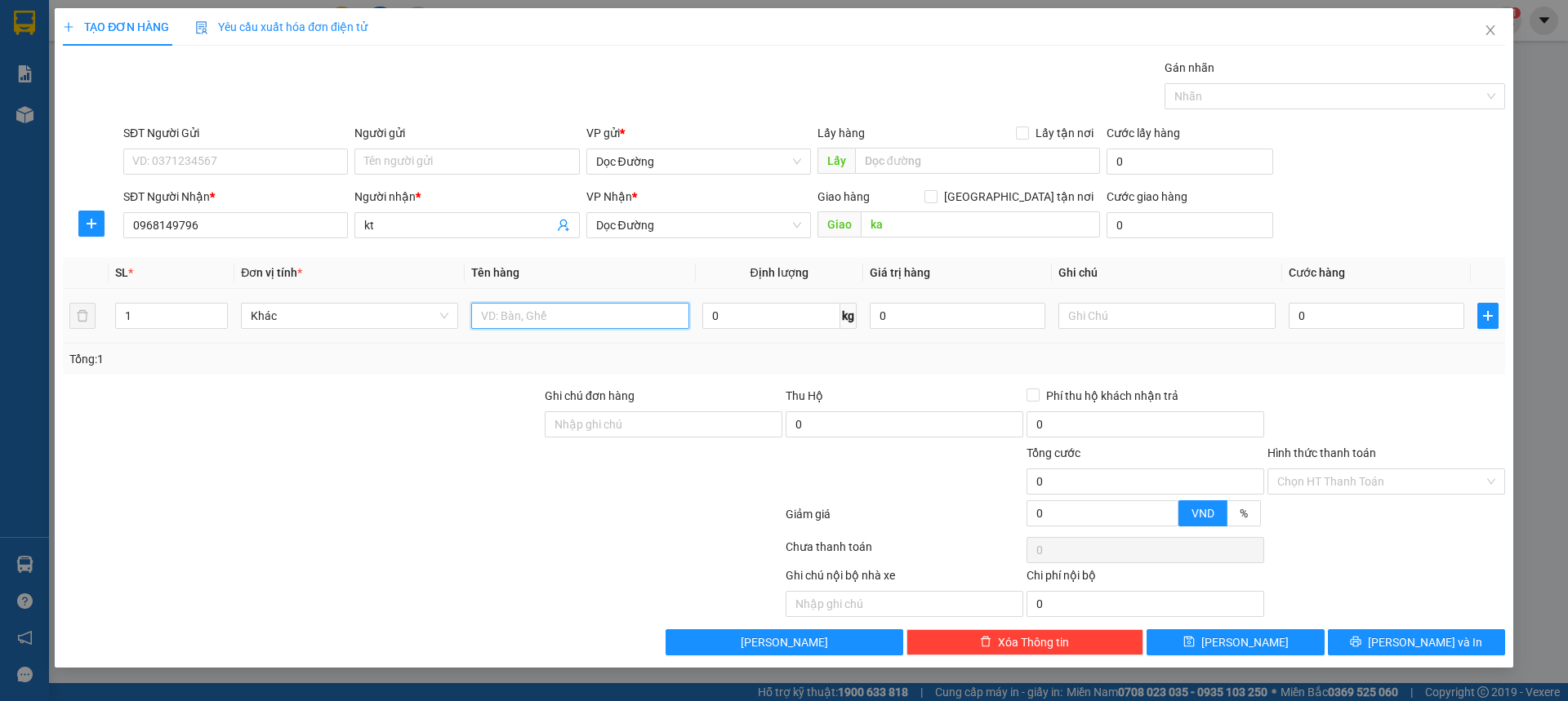
click at [578, 317] on input "text" at bounding box center [580, 315] width 218 height 26
click at [1337, 319] on input "0" at bounding box center [1377, 315] width 176 height 26
click at [1342, 375] on div "Transit Pickup Surcharge Ids Transit Deliver Surcharge Ids Transit Deliver Surc…" at bounding box center [784, 357] width 1442 height 597
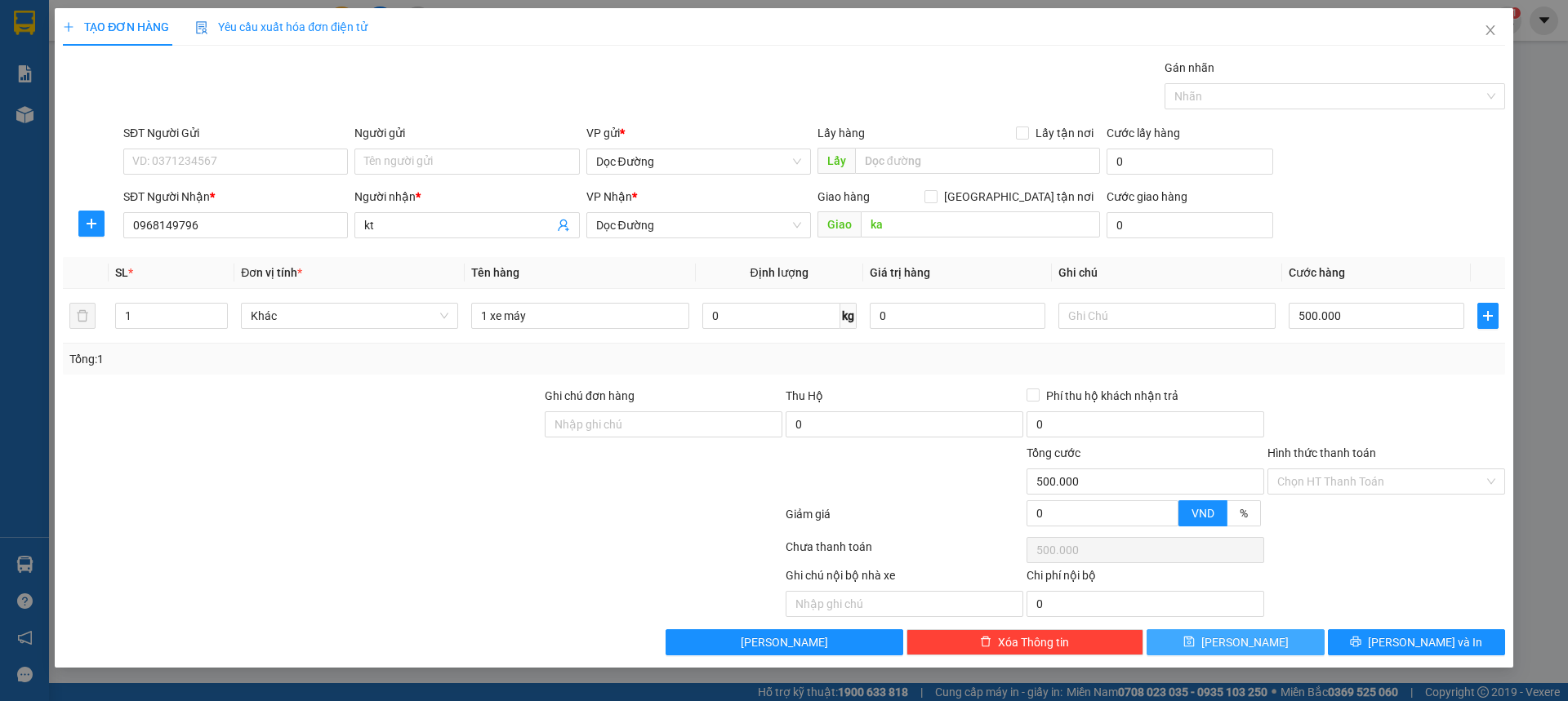
click at [1253, 639] on span "[PERSON_NAME]" at bounding box center [1245, 643] width 87 height 18
click at [1496, 43] on span "Close" at bounding box center [1491, 31] width 46 height 45
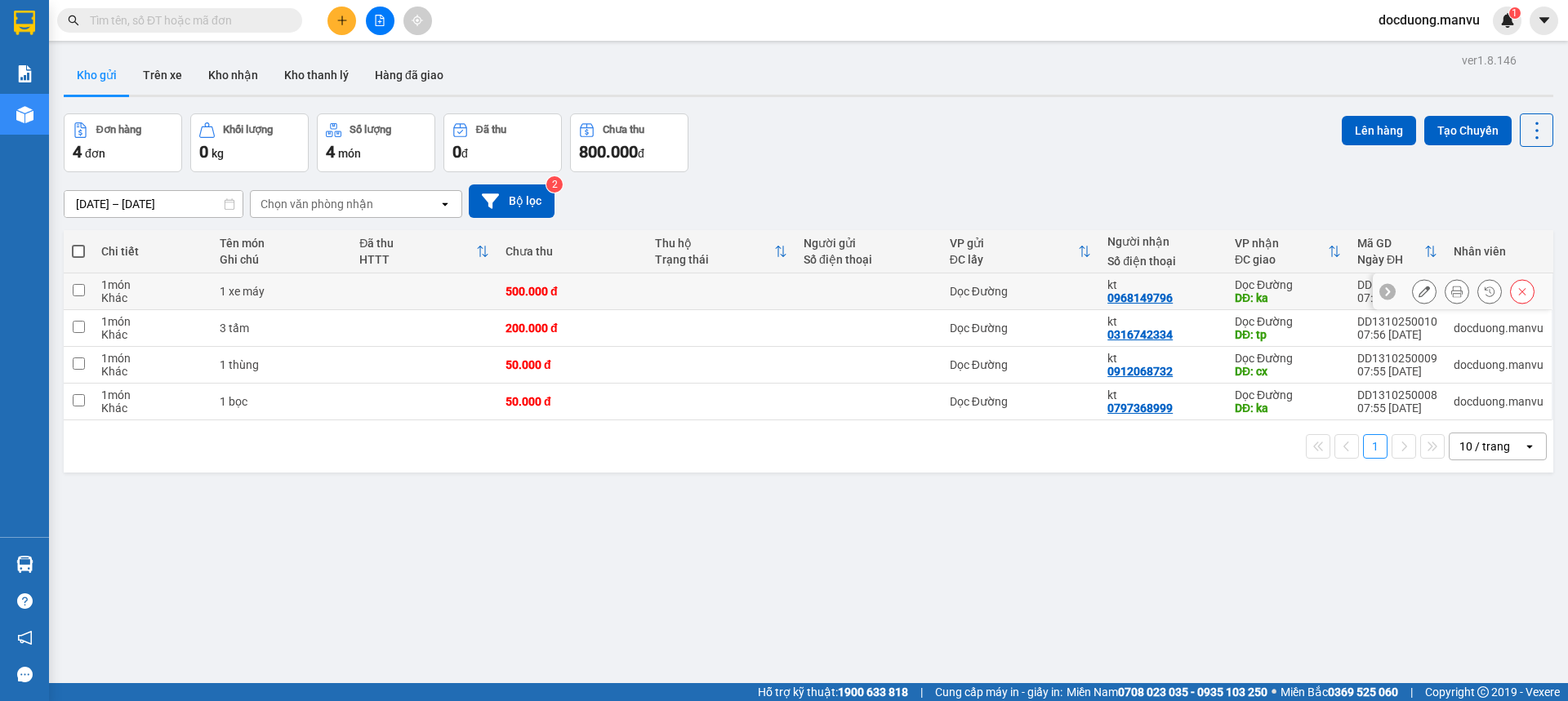
click at [823, 285] on div at bounding box center [868, 291] width 130 height 13
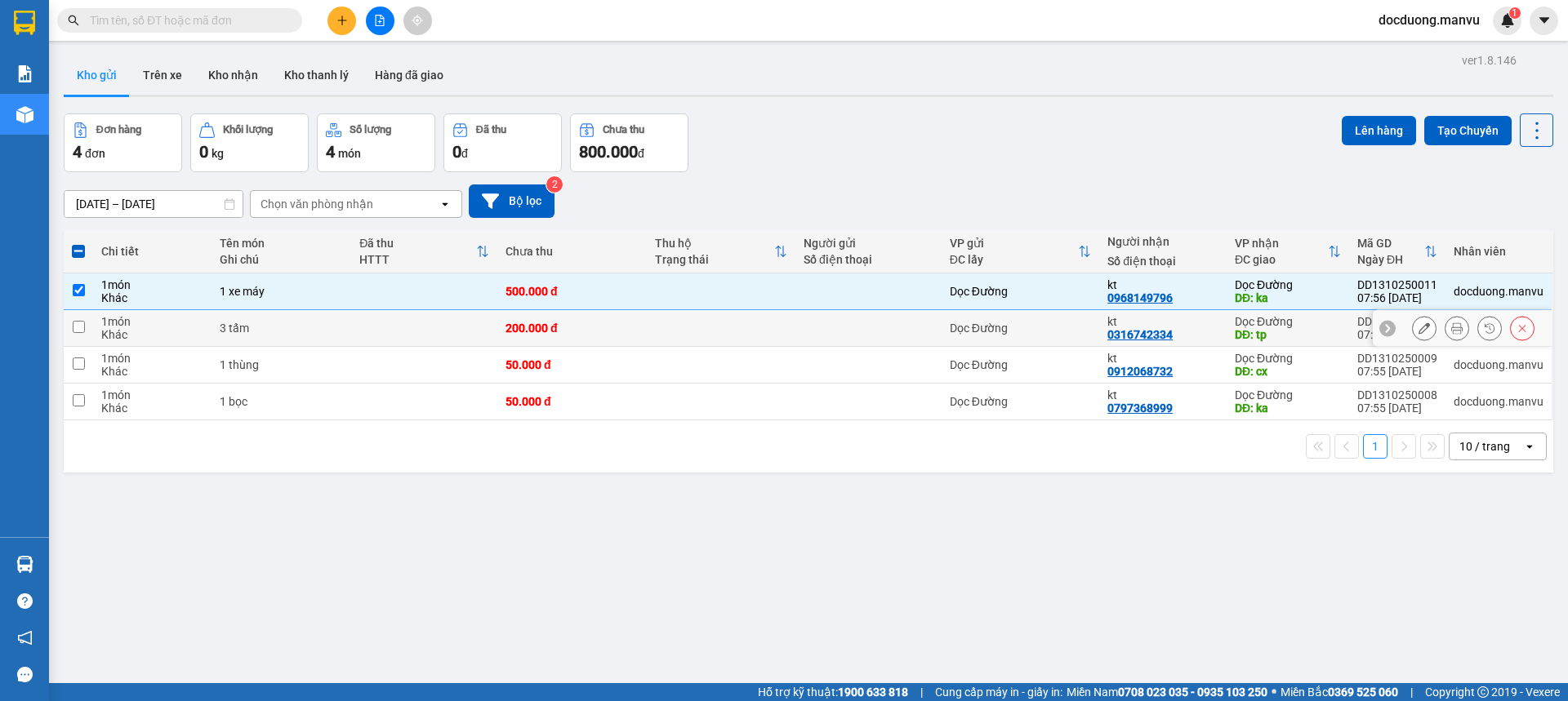
click at [784, 315] on td at bounding box center [721, 328] width 148 height 37
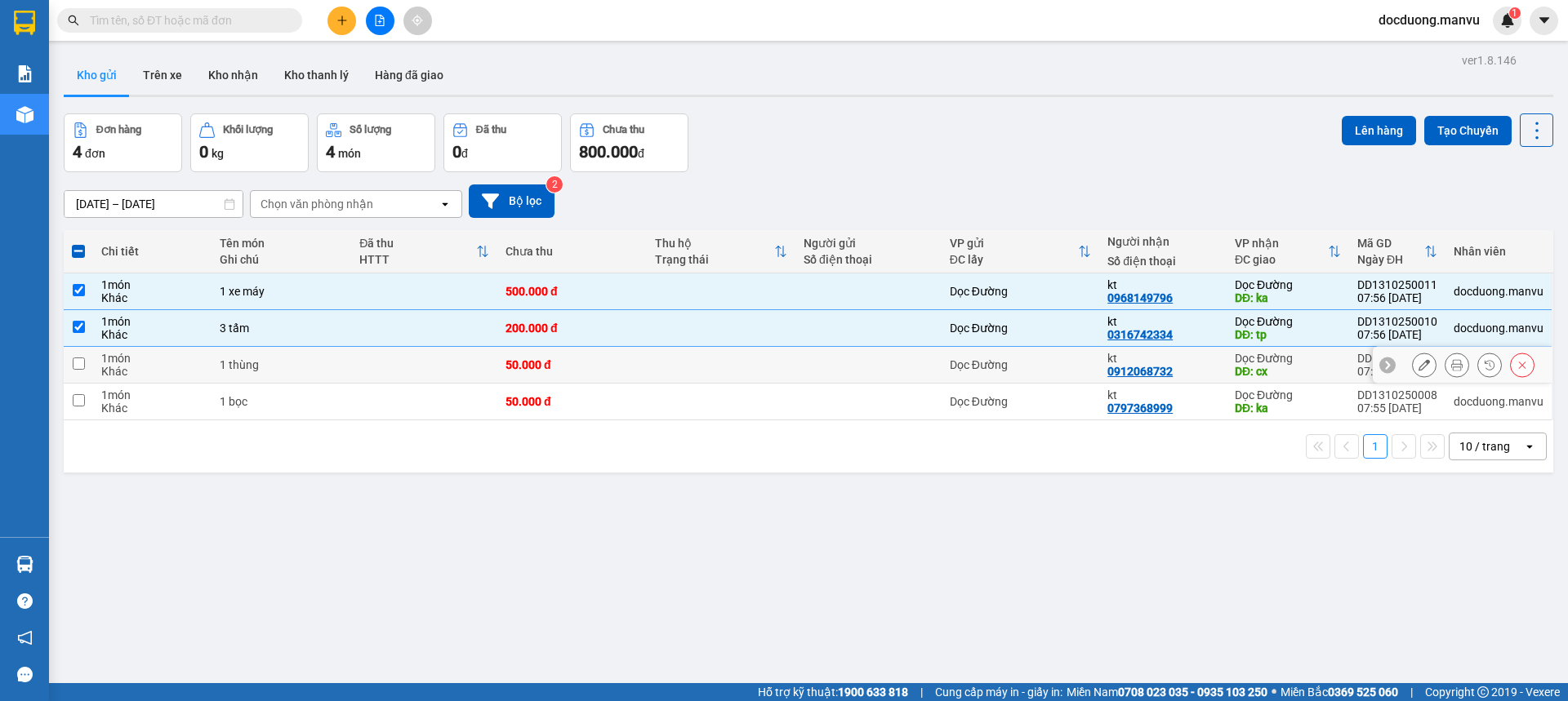
click at [752, 355] on td at bounding box center [721, 365] width 148 height 37
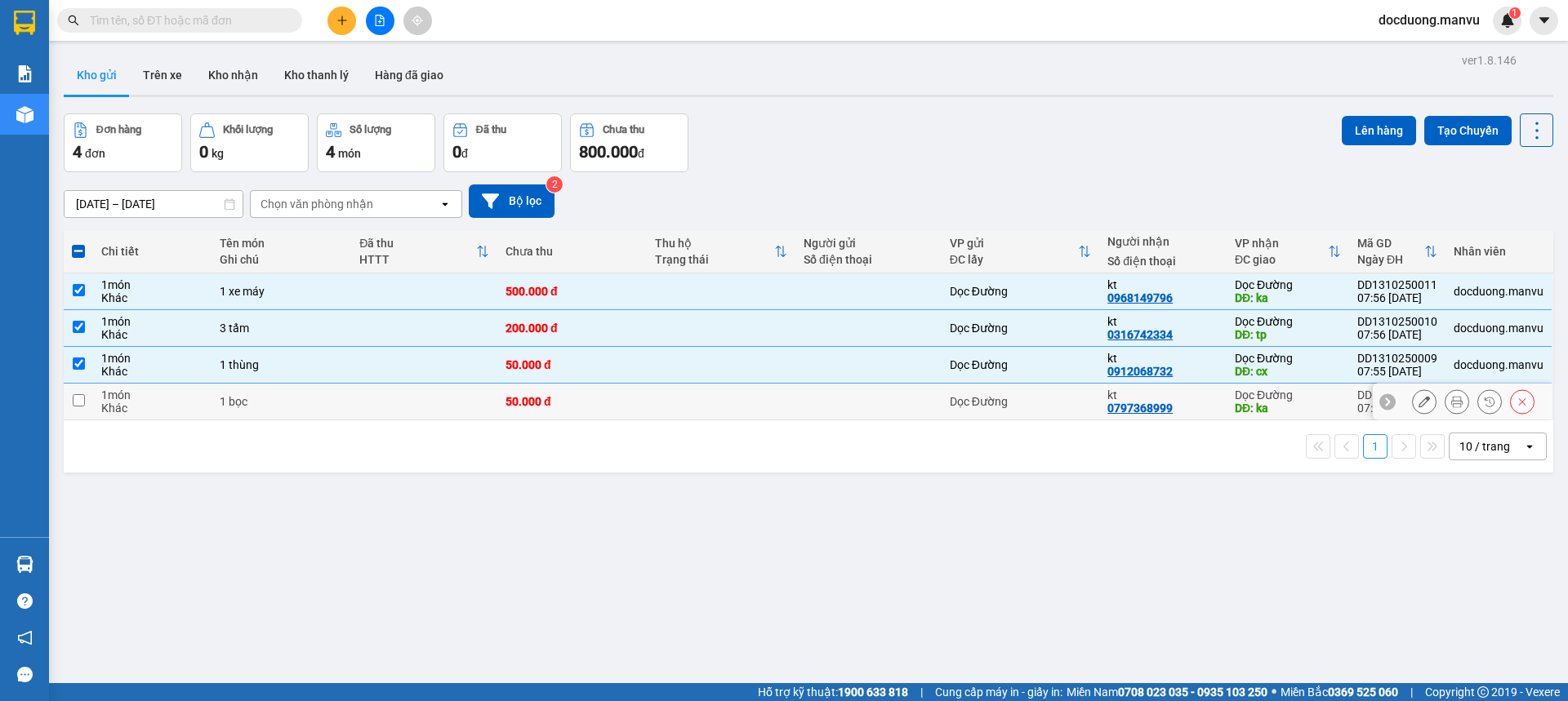
click at [673, 400] on td at bounding box center [721, 401] width 148 height 37
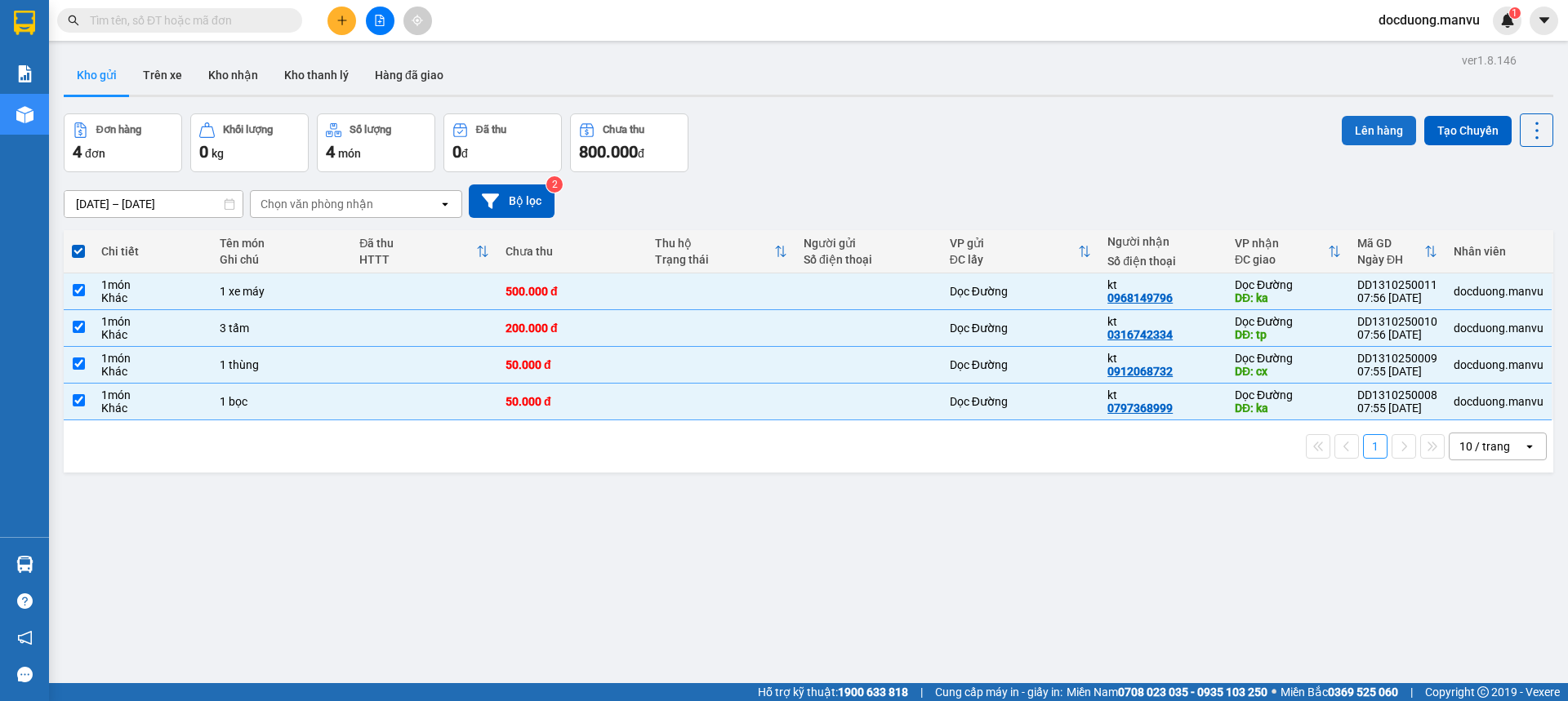
click at [1350, 130] on button "Lên hàng" at bounding box center [1379, 131] width 74 height 30
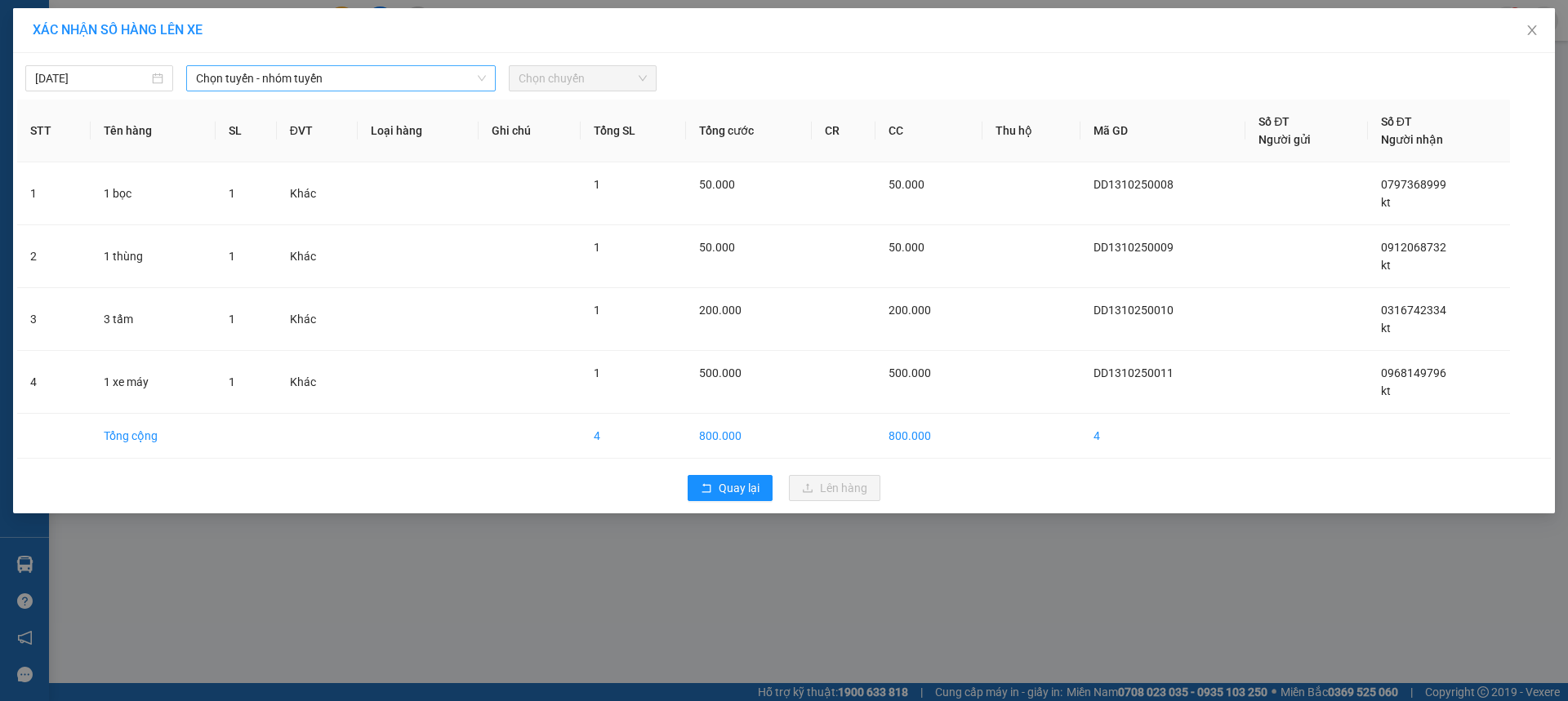
click at [386, 71] on span "Chọn tuyến - nhóm tuyến" at bounding box center [340, 78] width 290 height 25
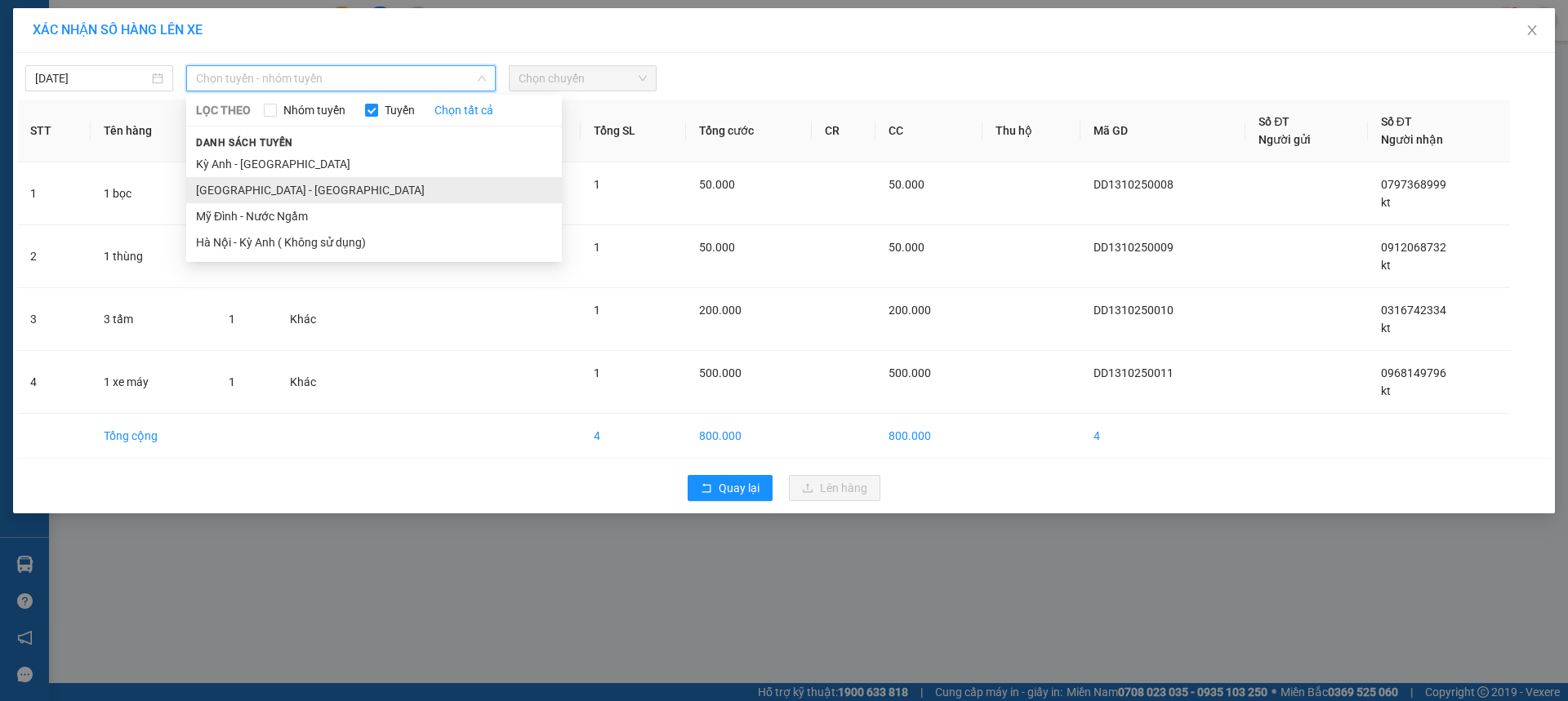
click at [276, 187] on li "[GEOGRAPHIC_DATA] - [GEOGRAPHIC_DATA]" at bounding box center [374, 190] width 376 height 26
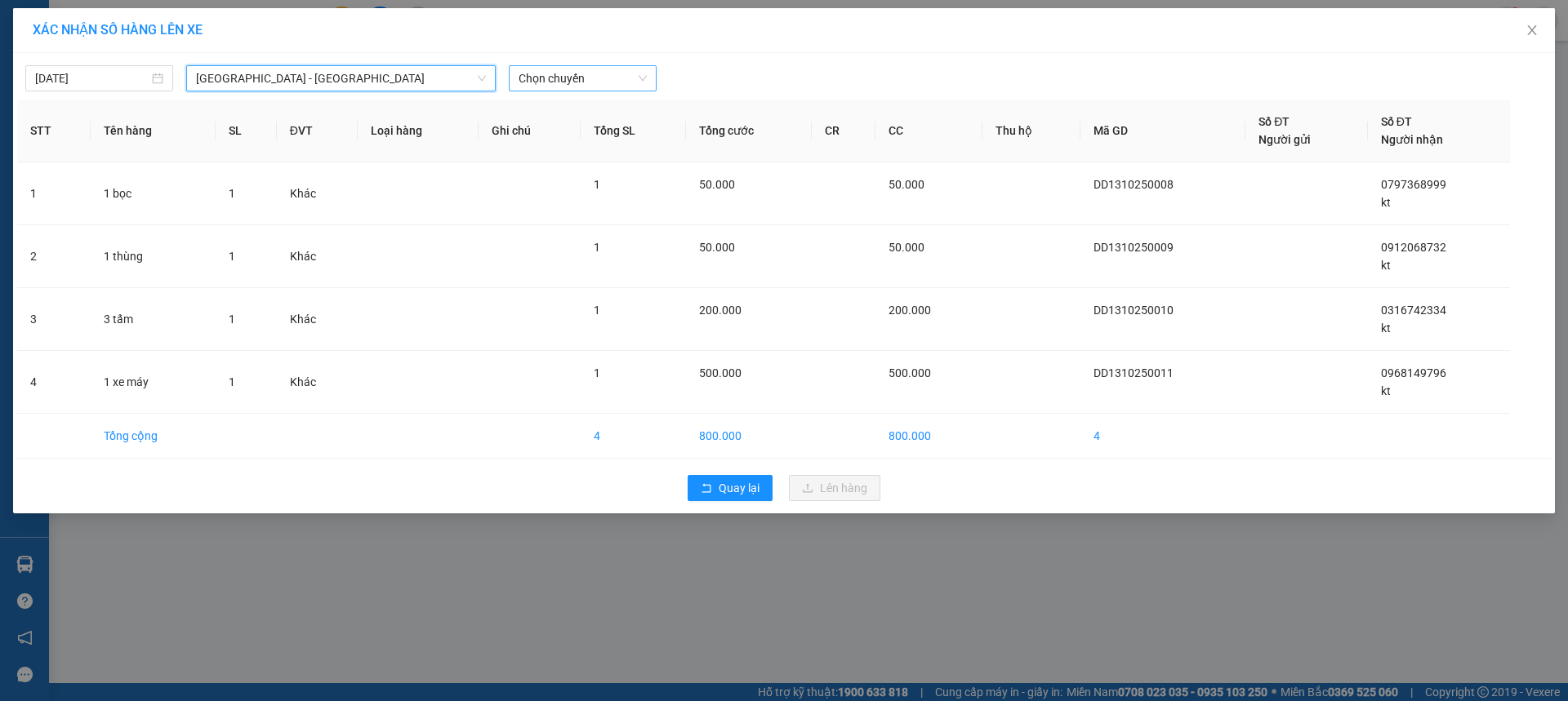
click at [550, 91] on div "Chọn chuyến" at bounding box center [582, 78] width 147 height 26
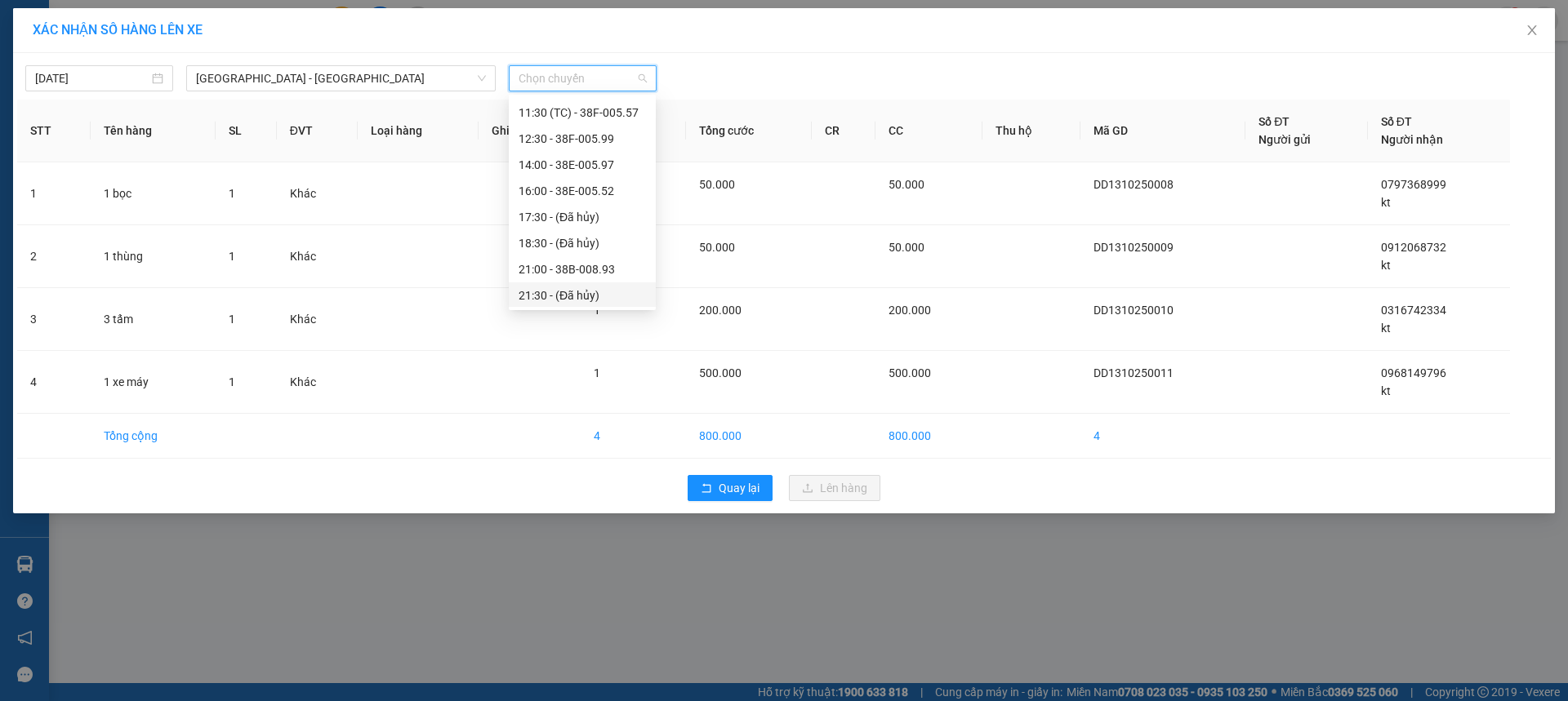
scroll to position [153, 0]
click at [616, 195] on div "16:00 - 38E-005.52" at bounding box center [582, 193] width 128 height 18
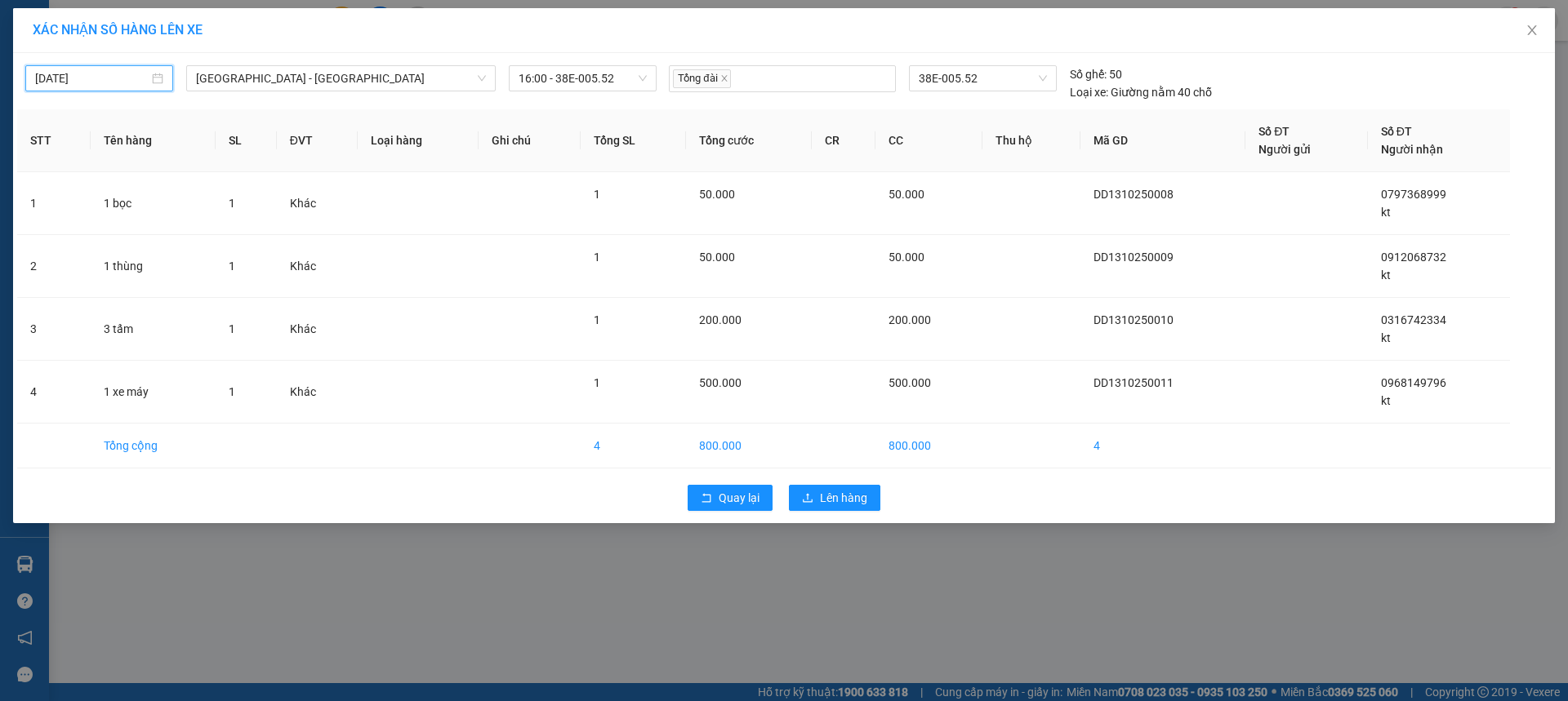
click at [119, 82] on input "[DATE]" at bounding box center [92, 78] width 114 height 18
click at [49, 225] on div "12" at bounding box center [49, 222] width 20 height 20
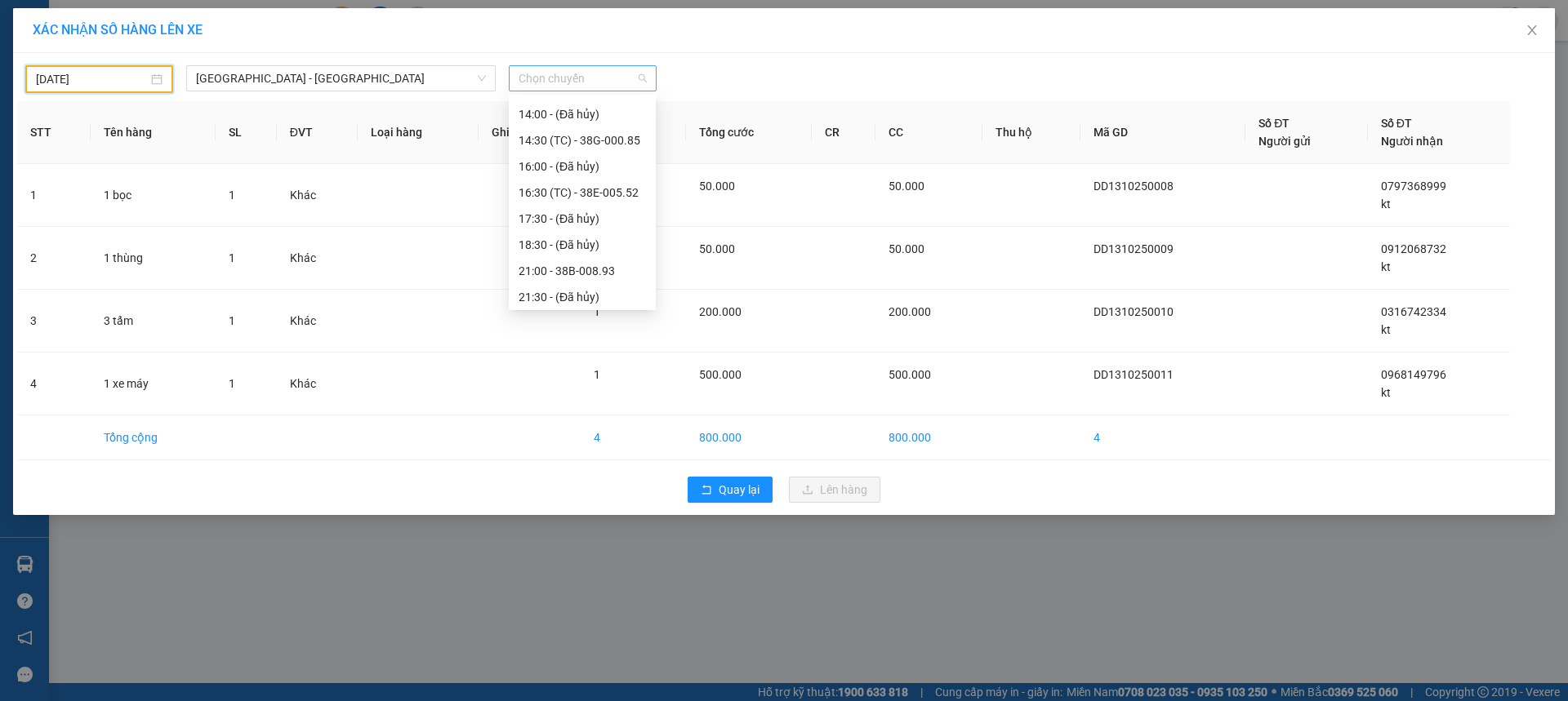
scroll to position [0, 0]
click at [579, 78] on span "Chọn chuyến" at bounding box center [583, 78] width 129 height 25
click at [606, 107] on div "16:30 (TC) - 38E-005.52" at bounding box center [582, 111] width 128 height 18
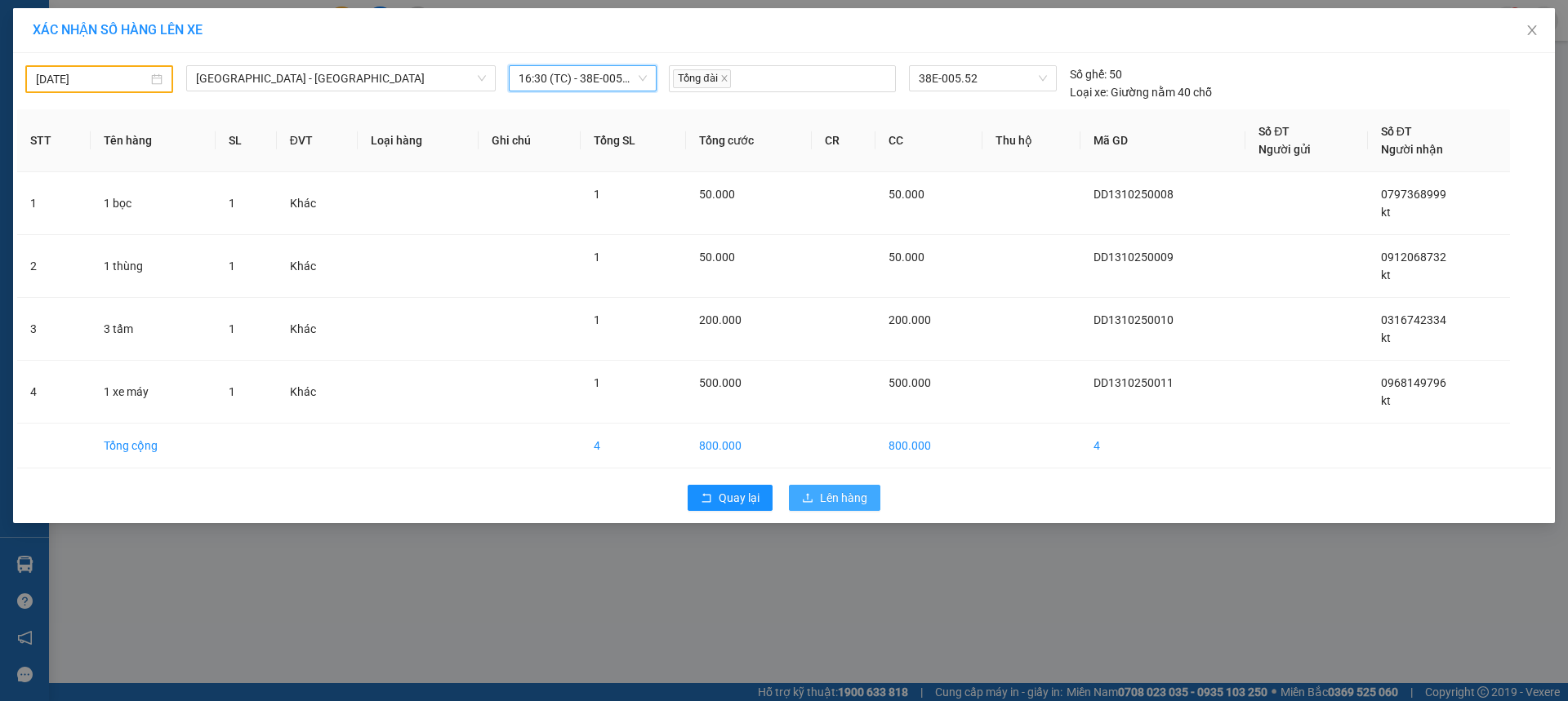
click at [833, 487] on button "Lên hàng" at bounding box center [835, 497] width 91 height 26
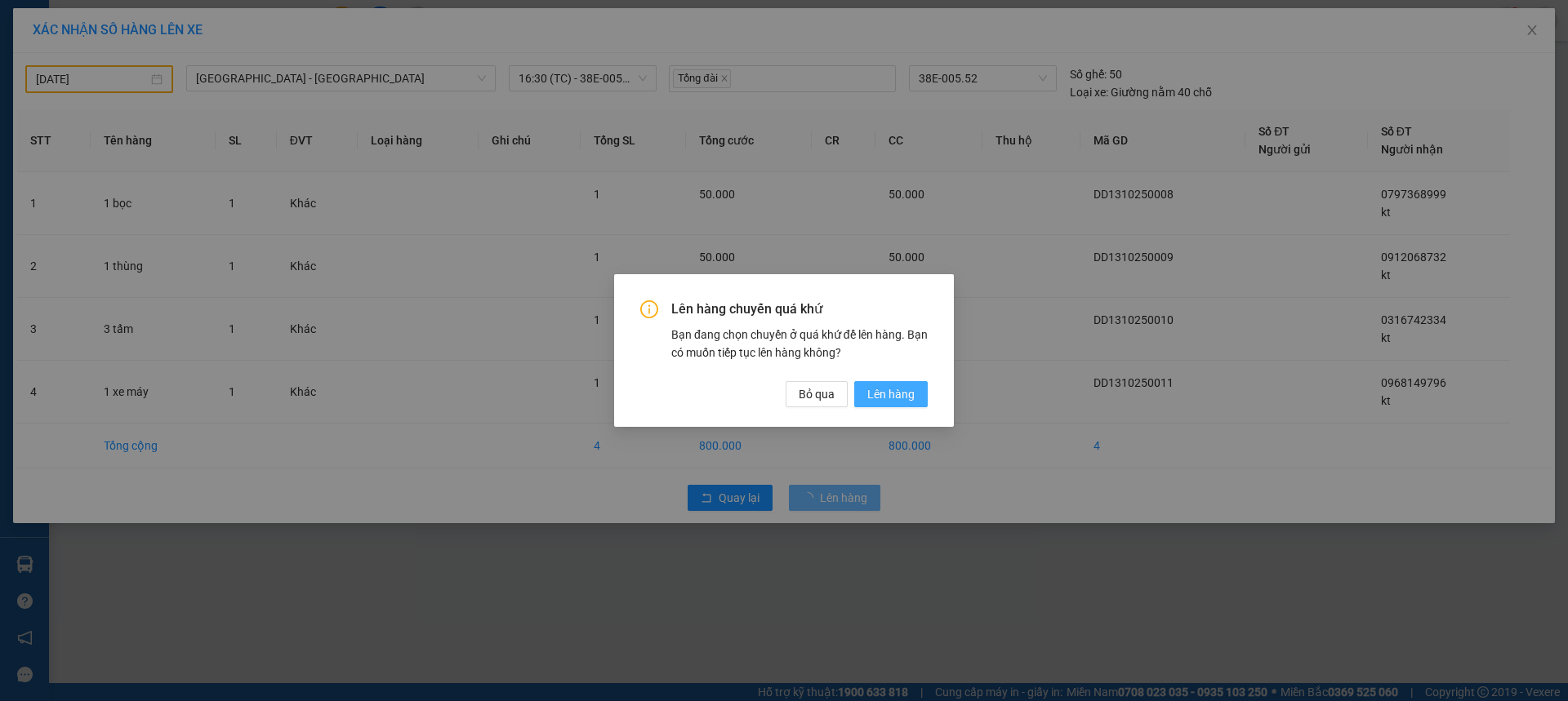
click at [894, 391] on span "Lên hàng" at bounding box center [891, 394] width 47 height 18
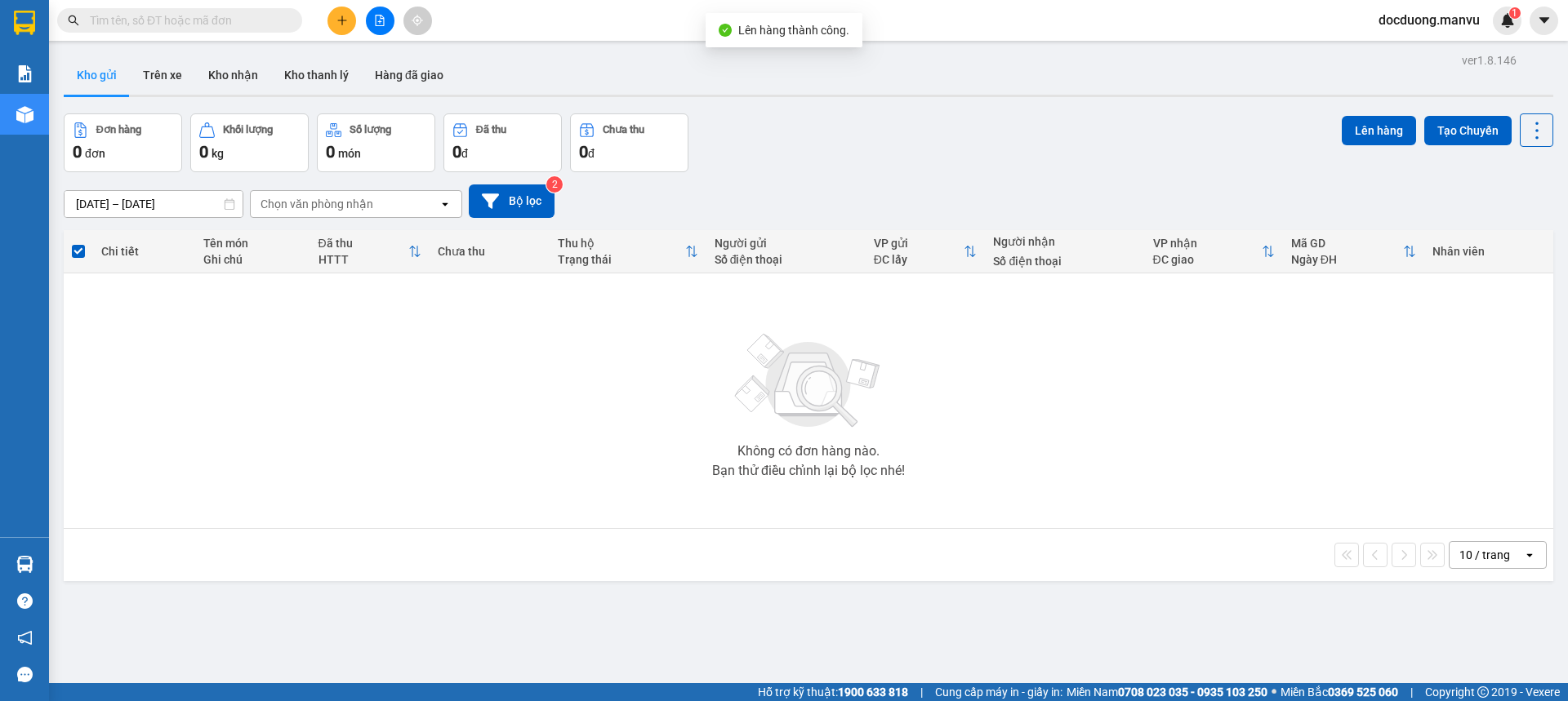
click at [331, 18] on button at bounding box center [341, 21] width 29 height 29
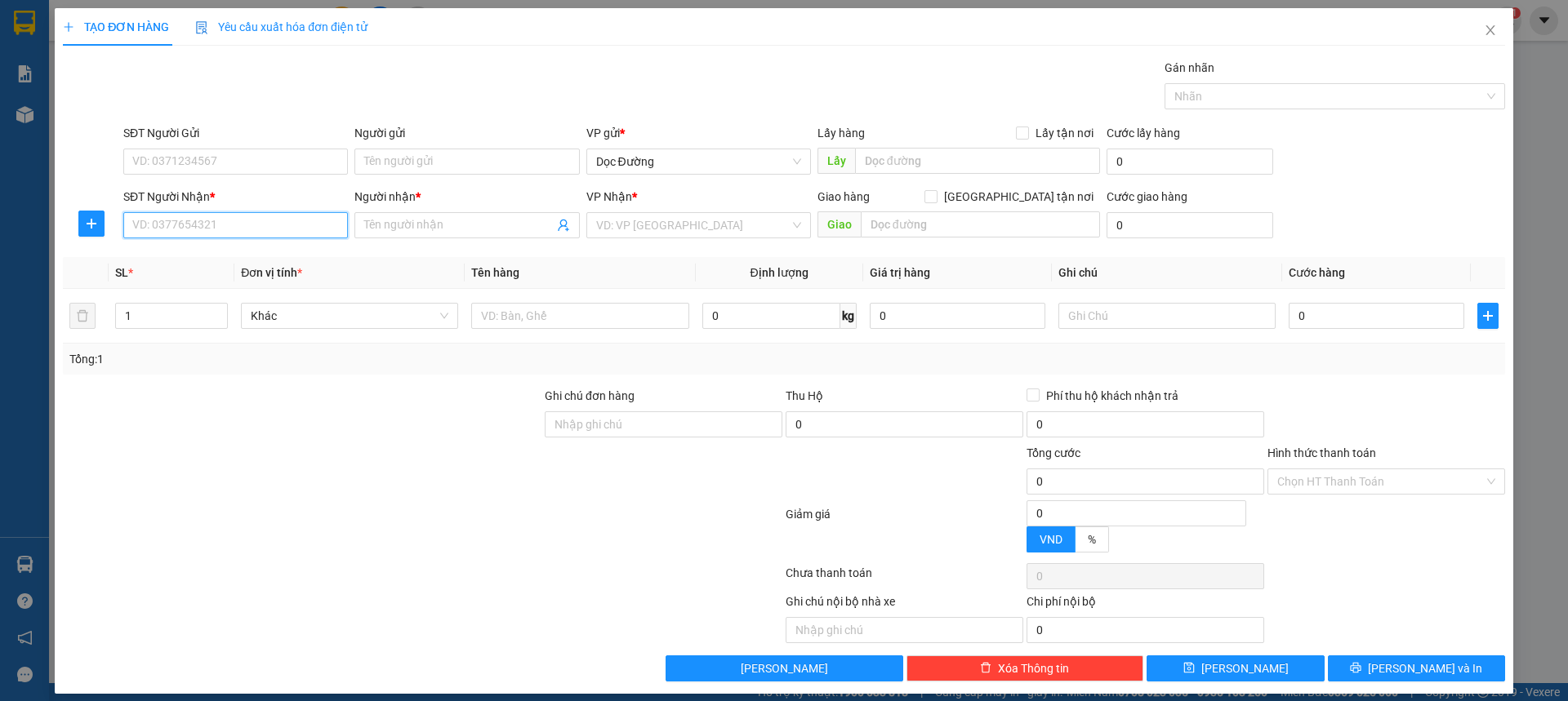
click at [253, 222] on input "SĐT Người Nhận *" at bounding box center [235, 225] width 225 height 26
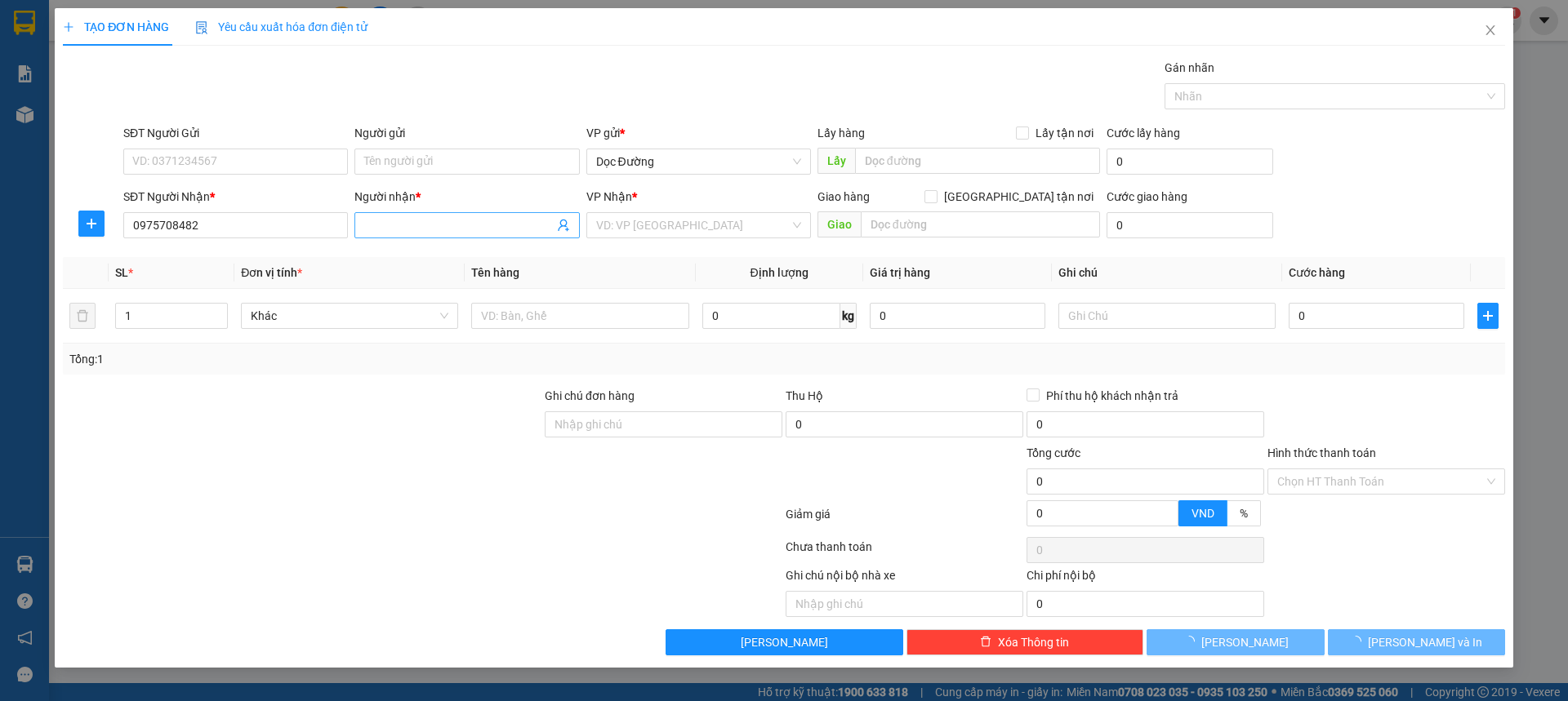
click at [513, 221] on input "Người nhận *" at bounding box center [458, 225] width 189 height 18
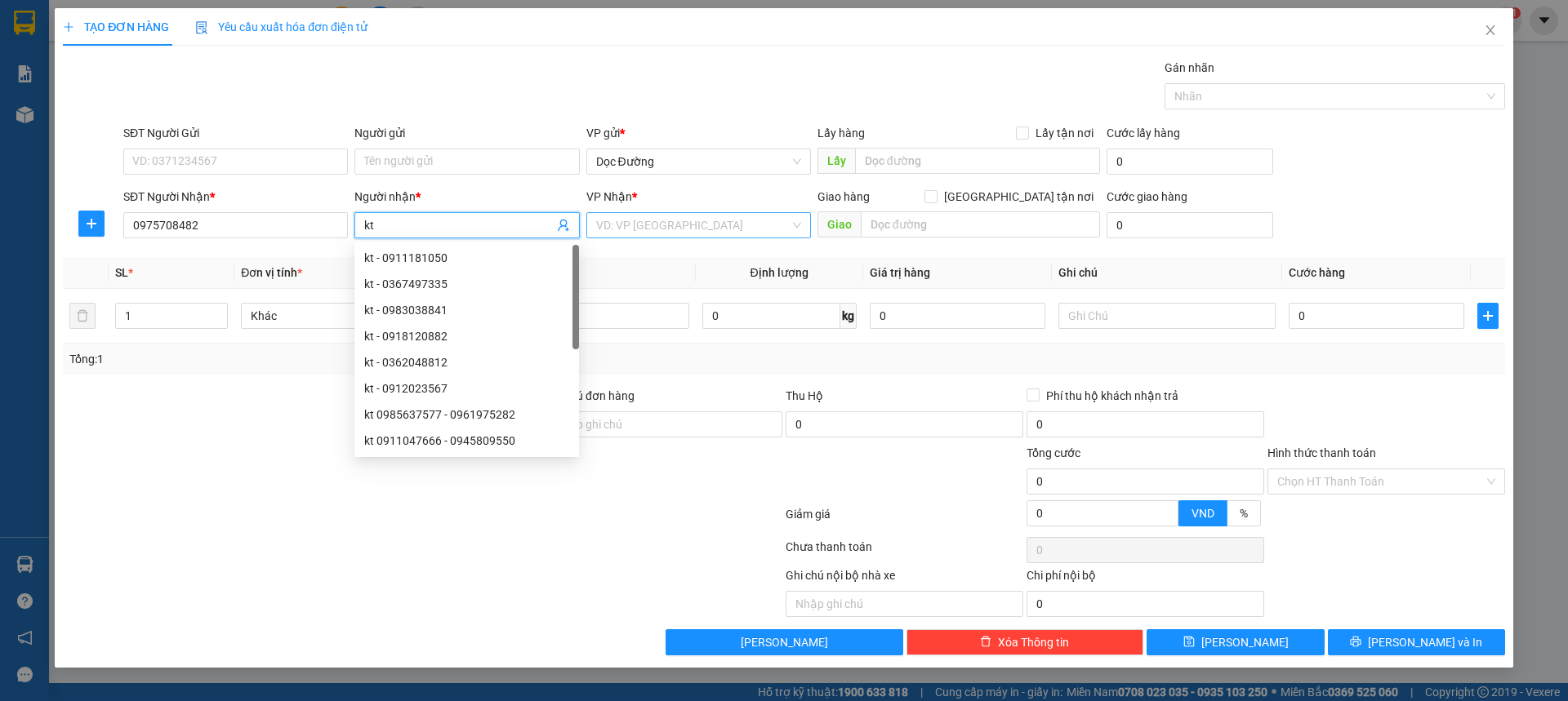
click at [623, 235] on input "search" at bounding box center [693, 224] width 194 height 25
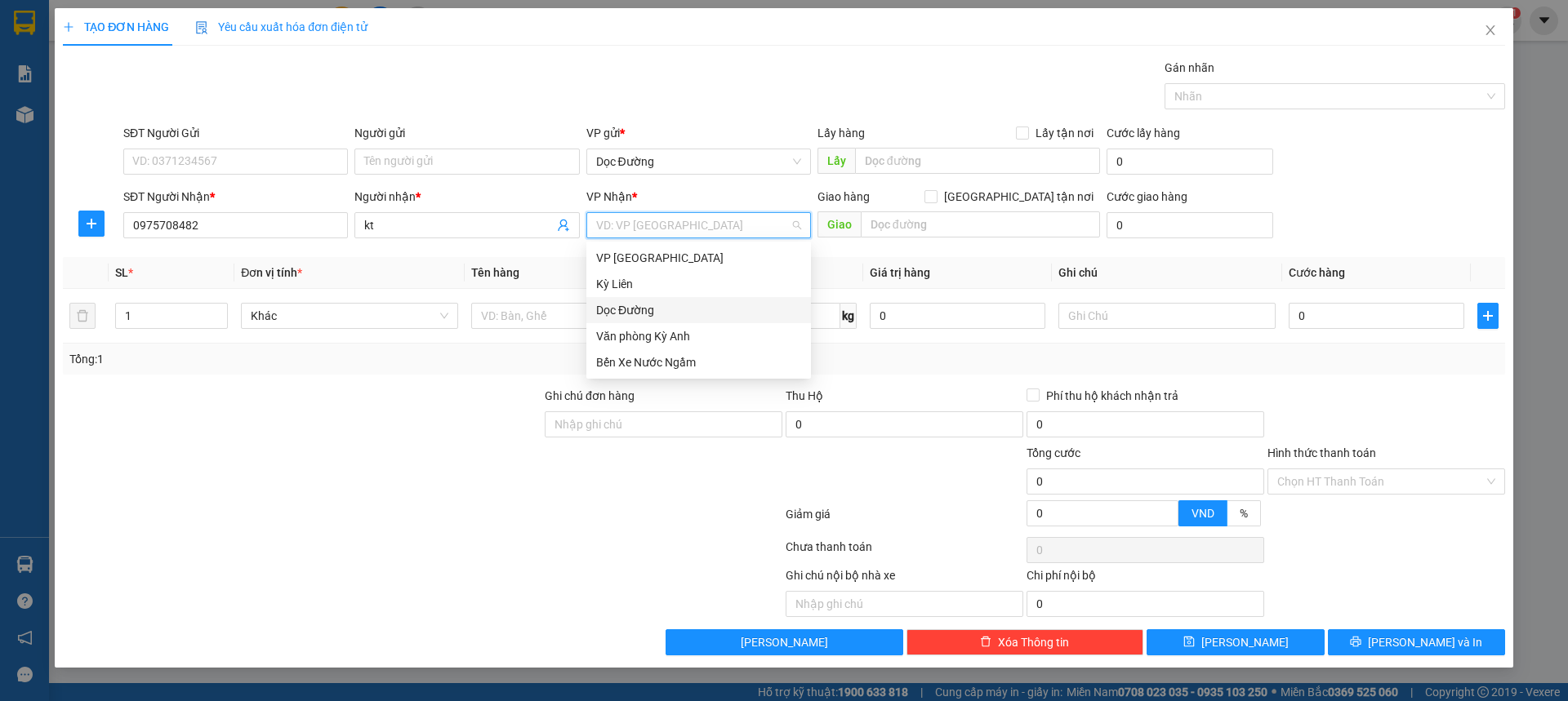
click at [629, 306] on div "Dọc Đường" at bounding box center [698, 310] width 205 height 18
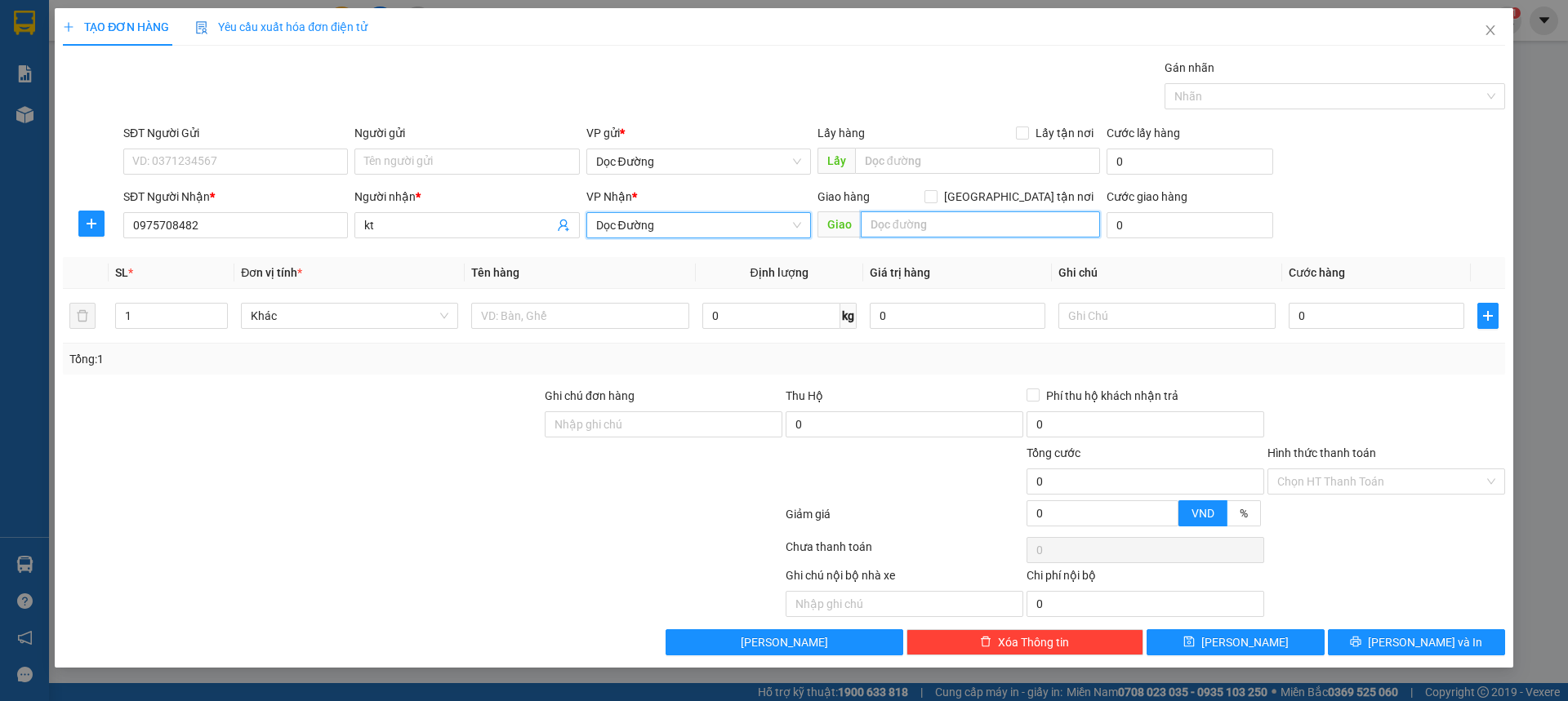
click at [991, 221] on input "text" at bounding box center [980, 224] width 239 height 26
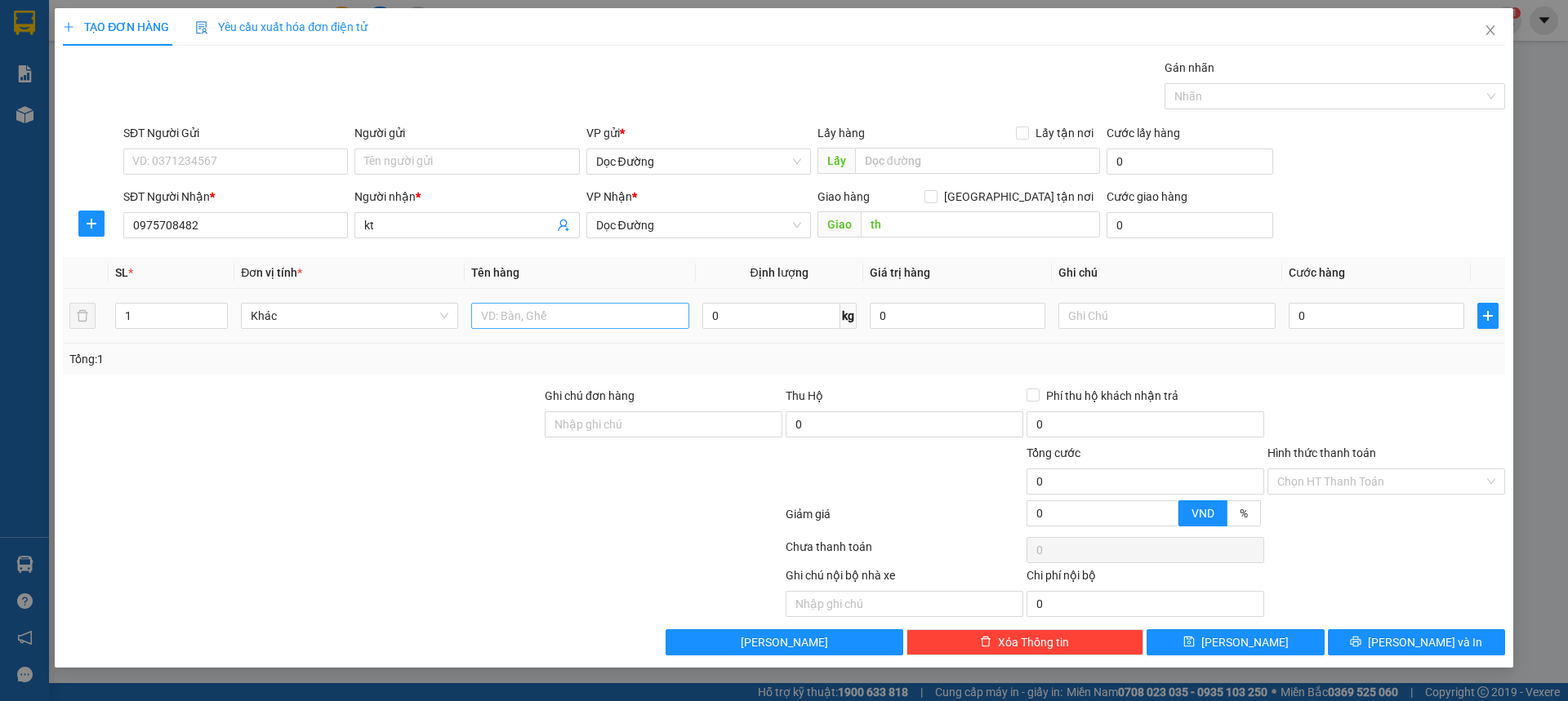
drag, startPoint x: 616, startPoint y: 331, endPoint x: 616, endPoint y: 320, distance: 11.0
click at [616, 329] on div at bounding box center [580, 315] width 218 height 33
click at [616, 317] on input "text" at bounding box center [580, 315] width 218 height 26
click at [1333, 310] on input "0" at bounding box center [1377, 315] width 176 height 26
click at [1349, 417] on div at bounding box center [1387, 415] width 241 height 57
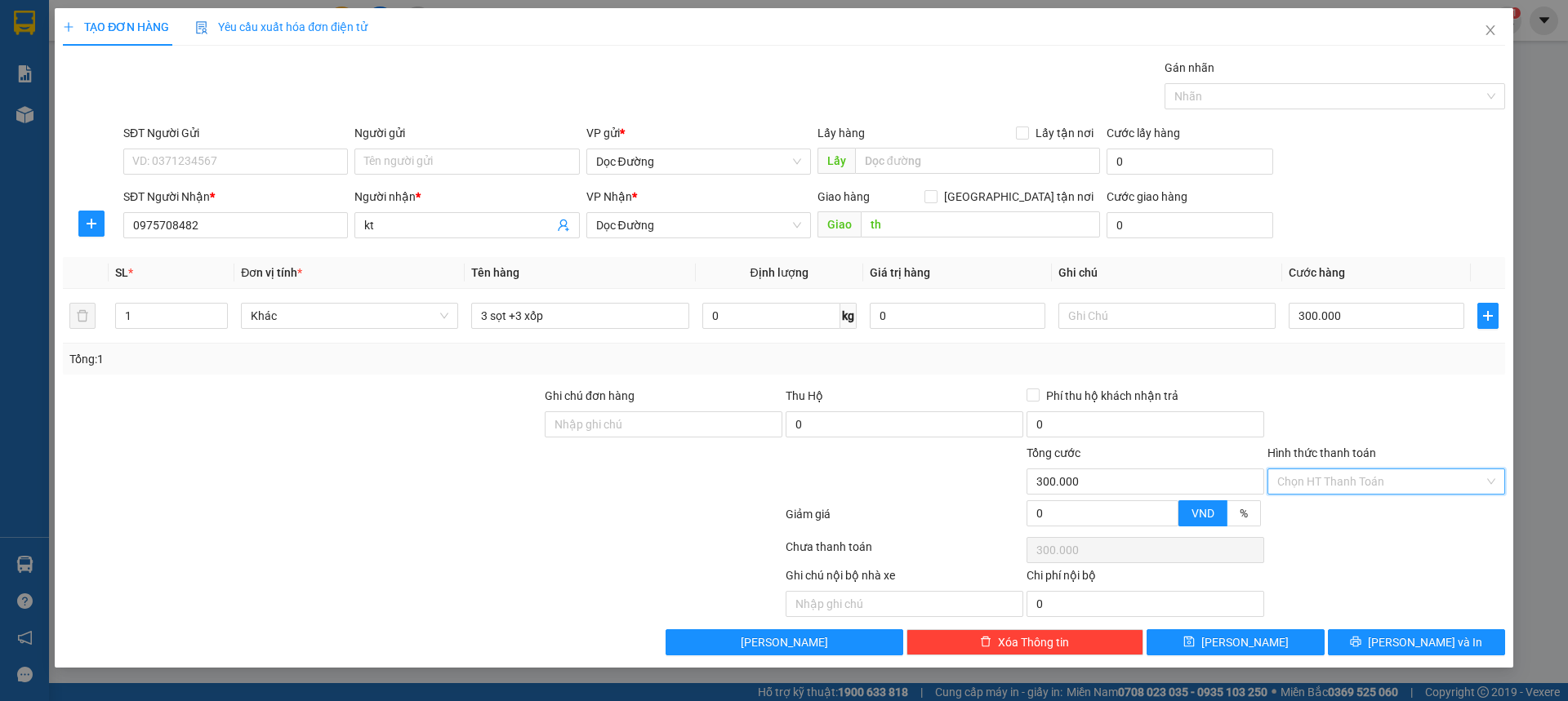
click at [1336, 490] on input "Hình thức thanh toán" at bounding box center [1380, 482] width 207 height 25
click at [1324, 508] on div "Tại văn phòng" at bounding box center [1386, 514] width 218 height 18
click at [1205, 665] on div "TẠO ĐƠN HÀNG Yêu cầu xuất hóa đơn điện tử Transit Pickup Surcharge Ids Transit …" at bounding box center [784, 337] width 1459 height 659
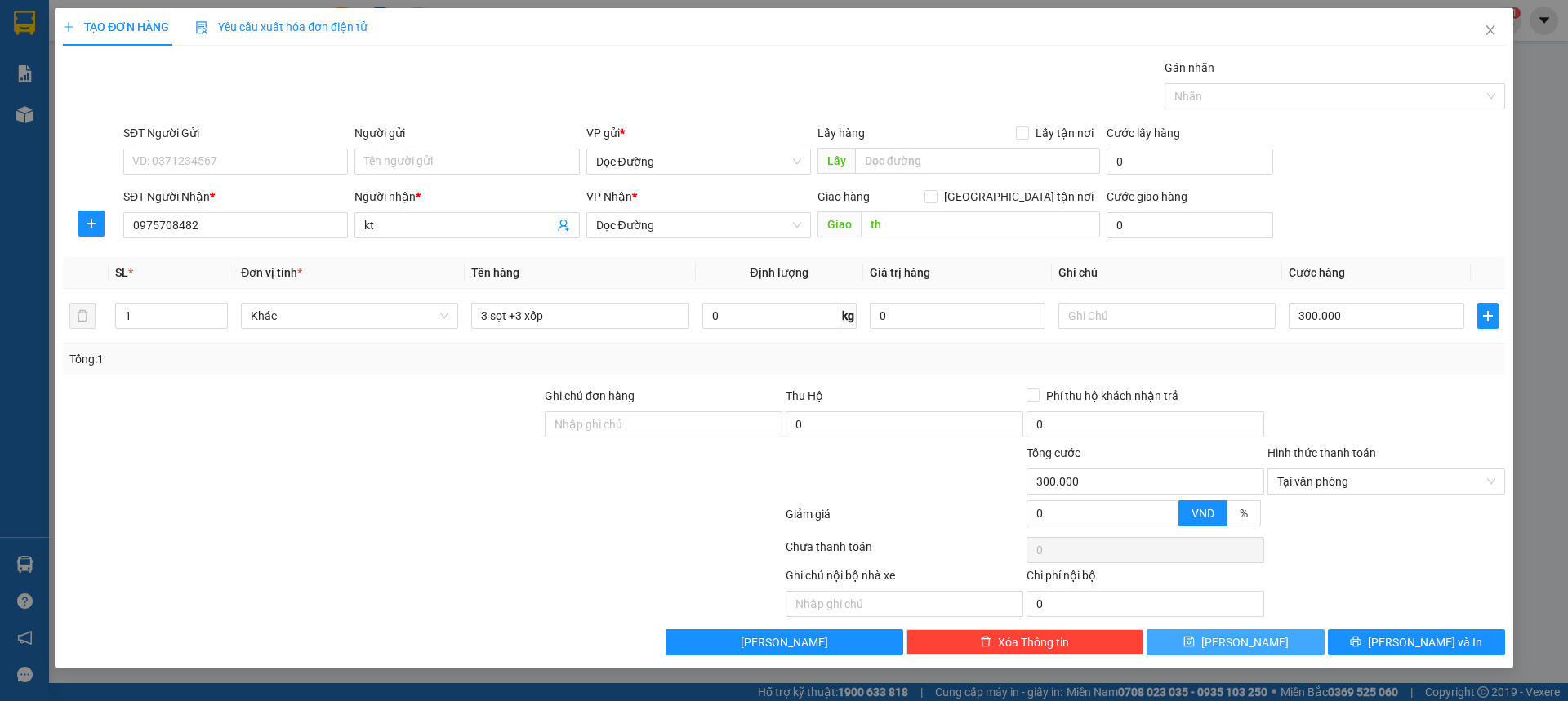
click at [1211, 651] on button "[PERSON_NAME]" at bounding box center [1235, 643] width 177 height 26
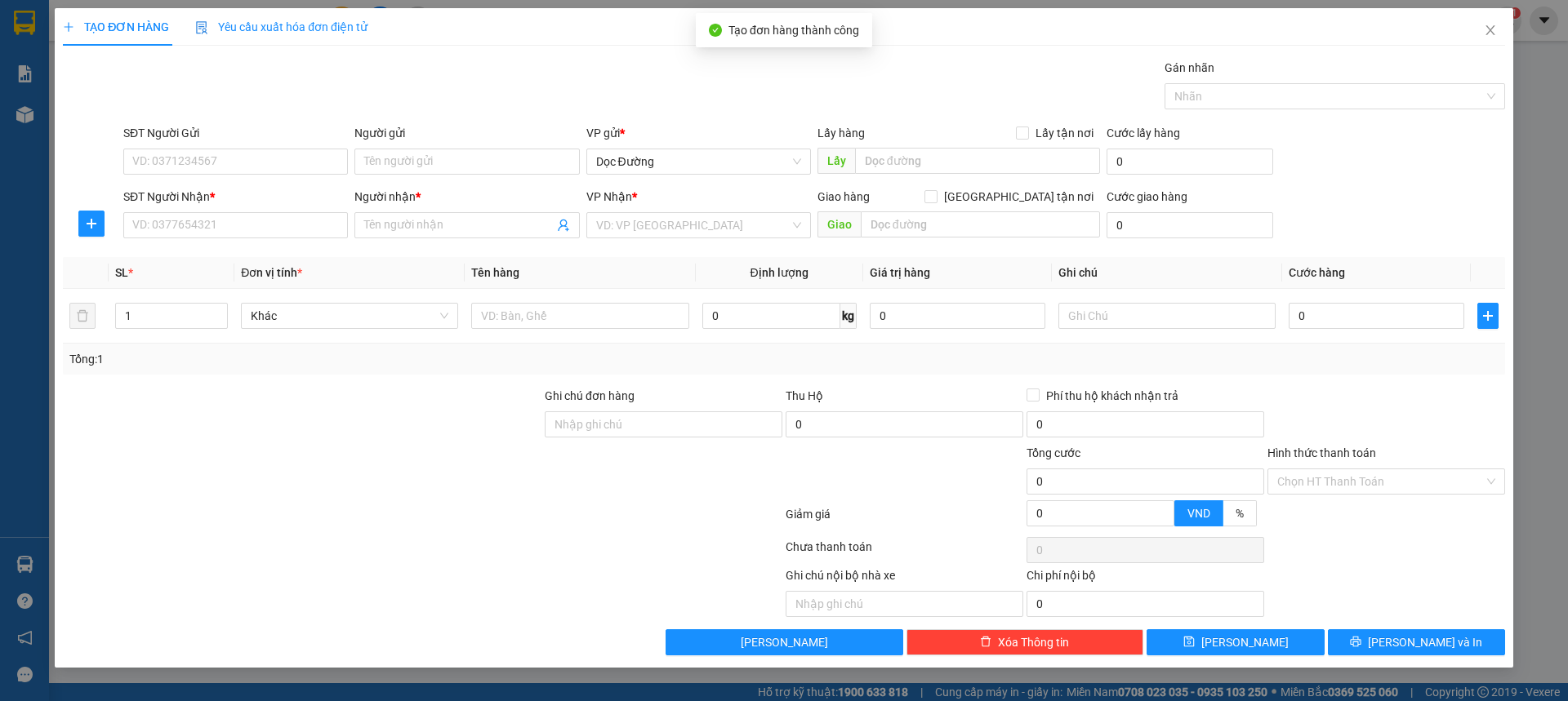
click at [275, 244] on div "Transit Pickup Surcharge Ids Transit Deliver Surcharge Ids Transit Deliver Surc…" at bounding box center [784, 357] width 1442 height 597
click at [281, 235] on input "SĐT Người Nhận *" at bounding box center [235, 225] width 225 height 26
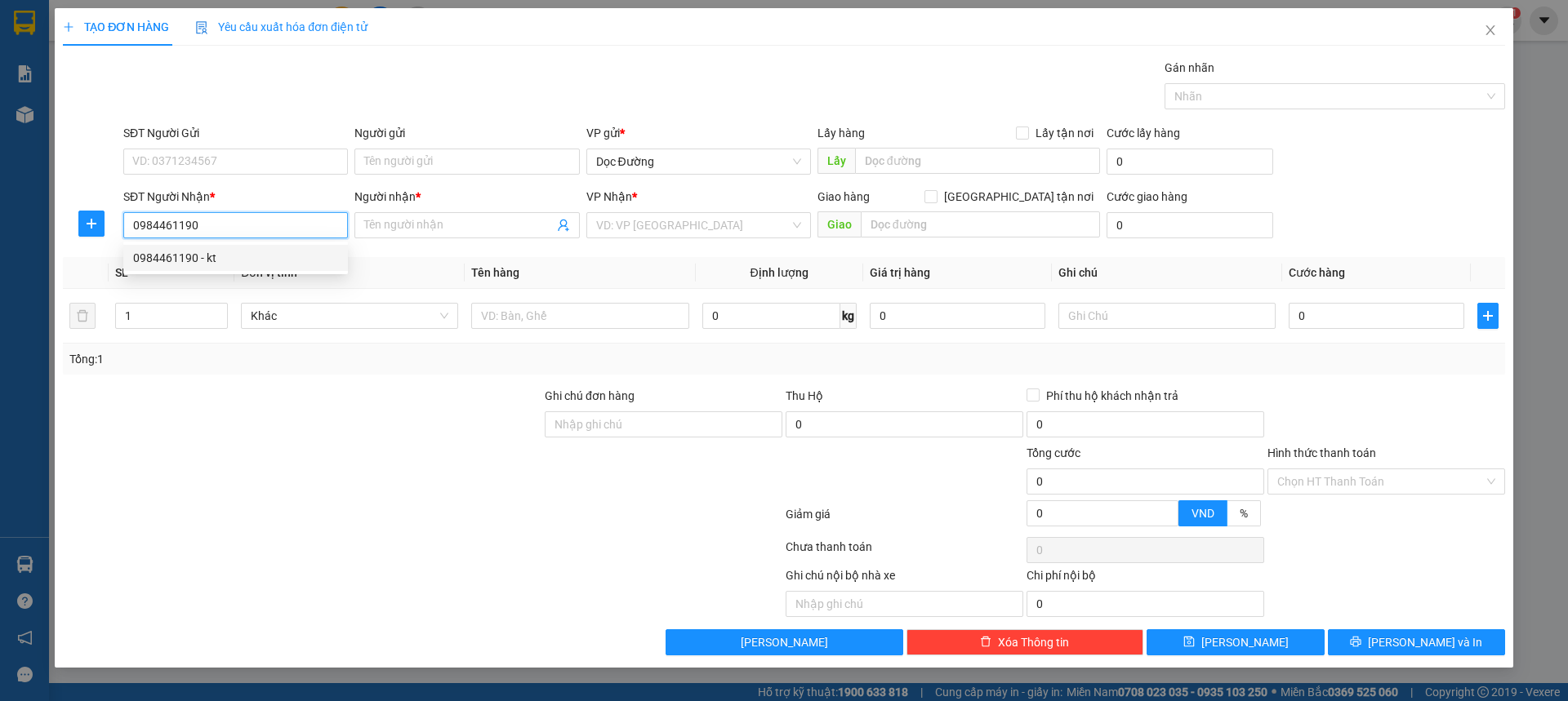
click at [206, 250] on div "0984461190 - kt" at bounding box center [235, 258] width 205 height 18
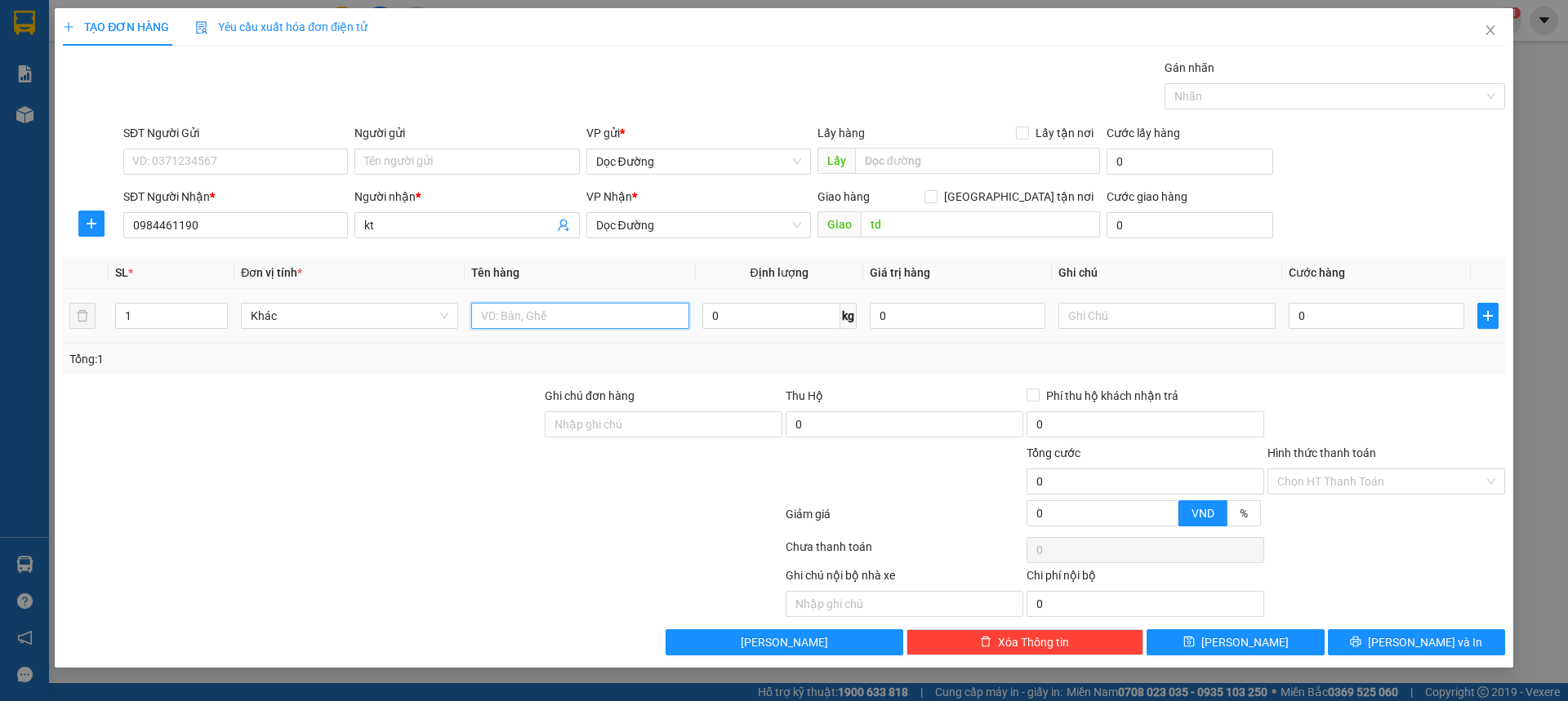
click at [526, 320] on input "text" at bounding box center [580, 315] width 218 height 26
click at [1415, 400] on div at bounding box center [1387, 415] width 241 height 57
click at [1382, 324] on input "100.000" at bounding box center [1377, 315] width 176 height 26
click at [1391, 320] on input "100.000" at bounding box center [1377, 315] width 176 height 26
click at [1418, 477] on input "Hình thức thanh toán" at bounding box center [1380, 482] width 207 height 25
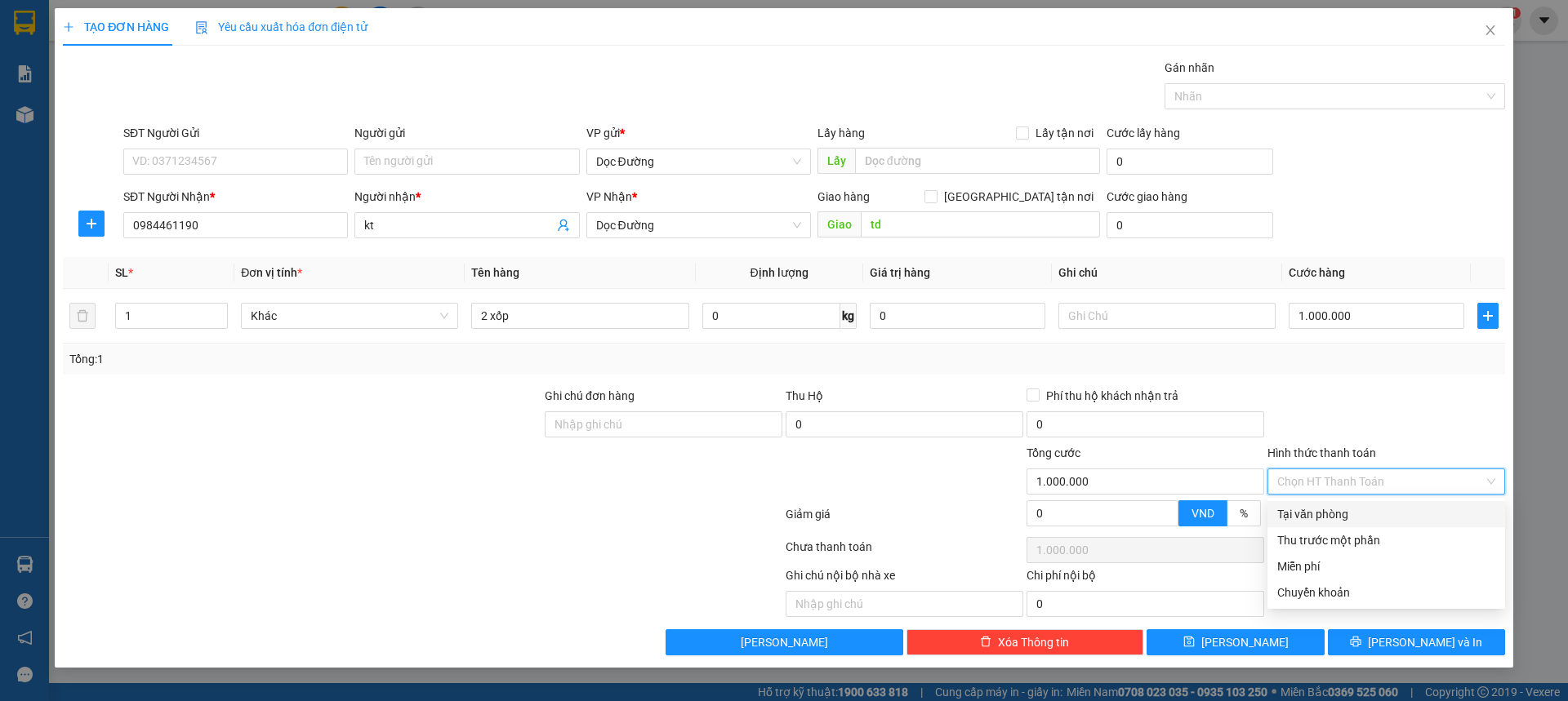
click at [1363, 508] on div "Tại văn phòng" at bounding box center [1386, 514] width 218 height 18
click at [1377, 344] on div "Tổng: 1" at bounding box center [784, 359] width 1442 height 31
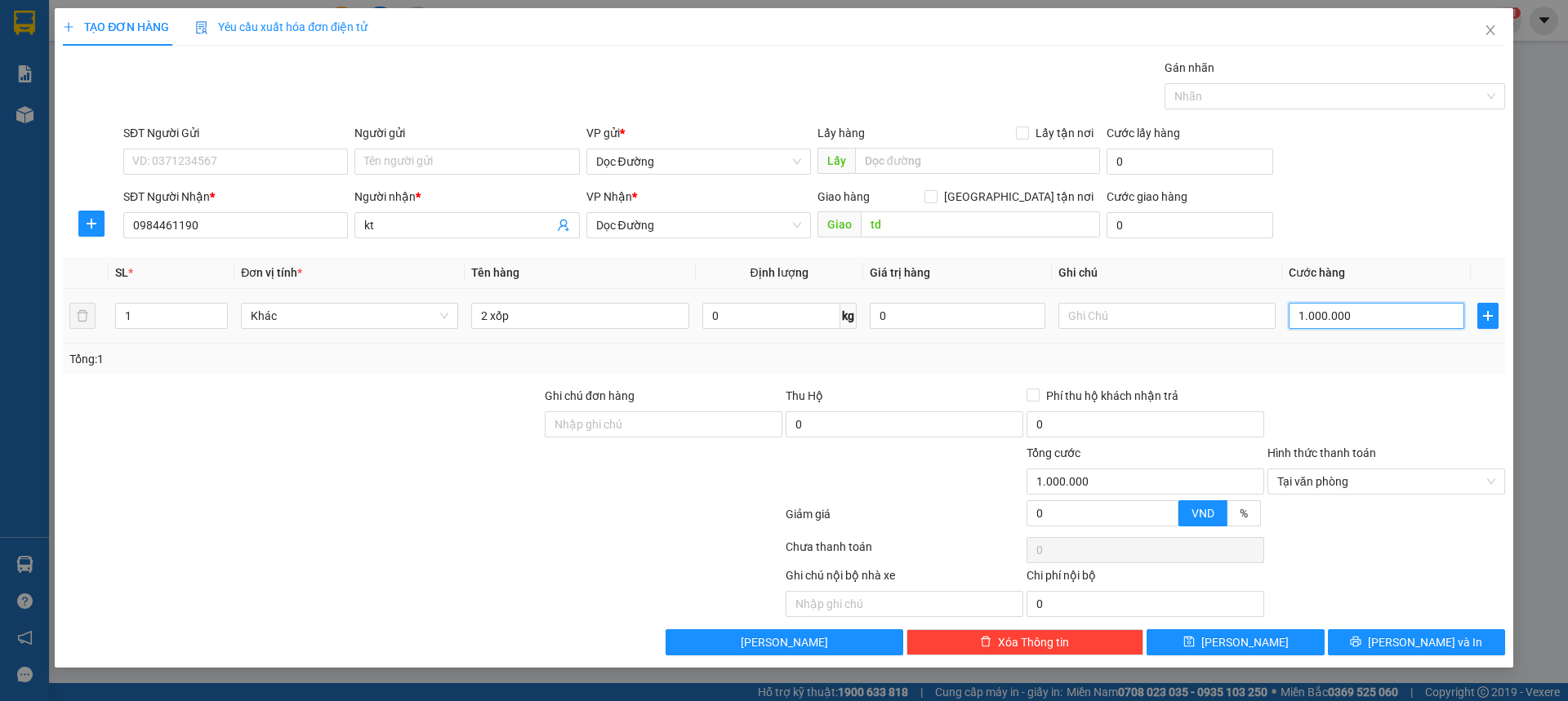
click at [1394, 320] on input "1.000.000" at bounding box center [1377, 315] width 176 height 26
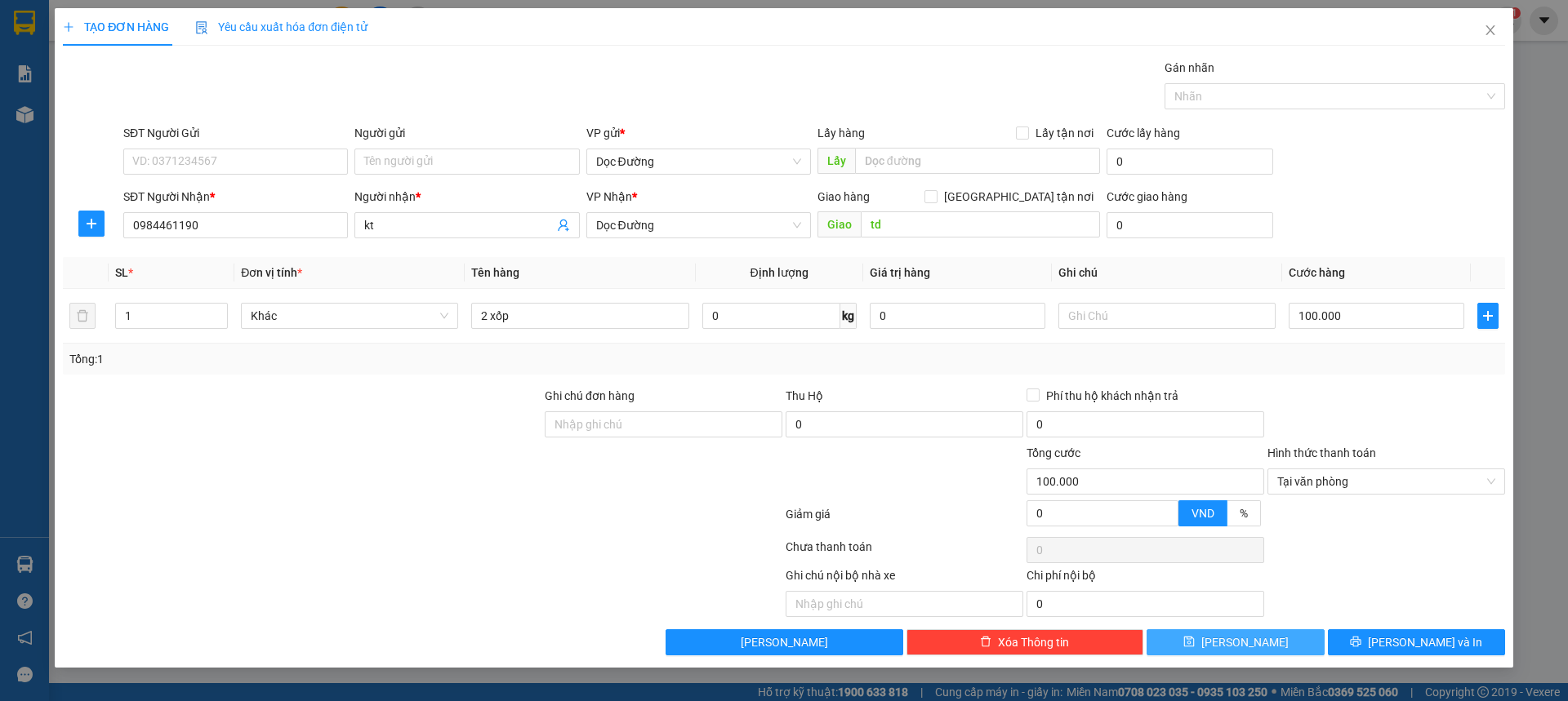
click at [1238, 639] on span "[PERSON_NAME]" at bounding box center [1245, 643] width 87 height 18
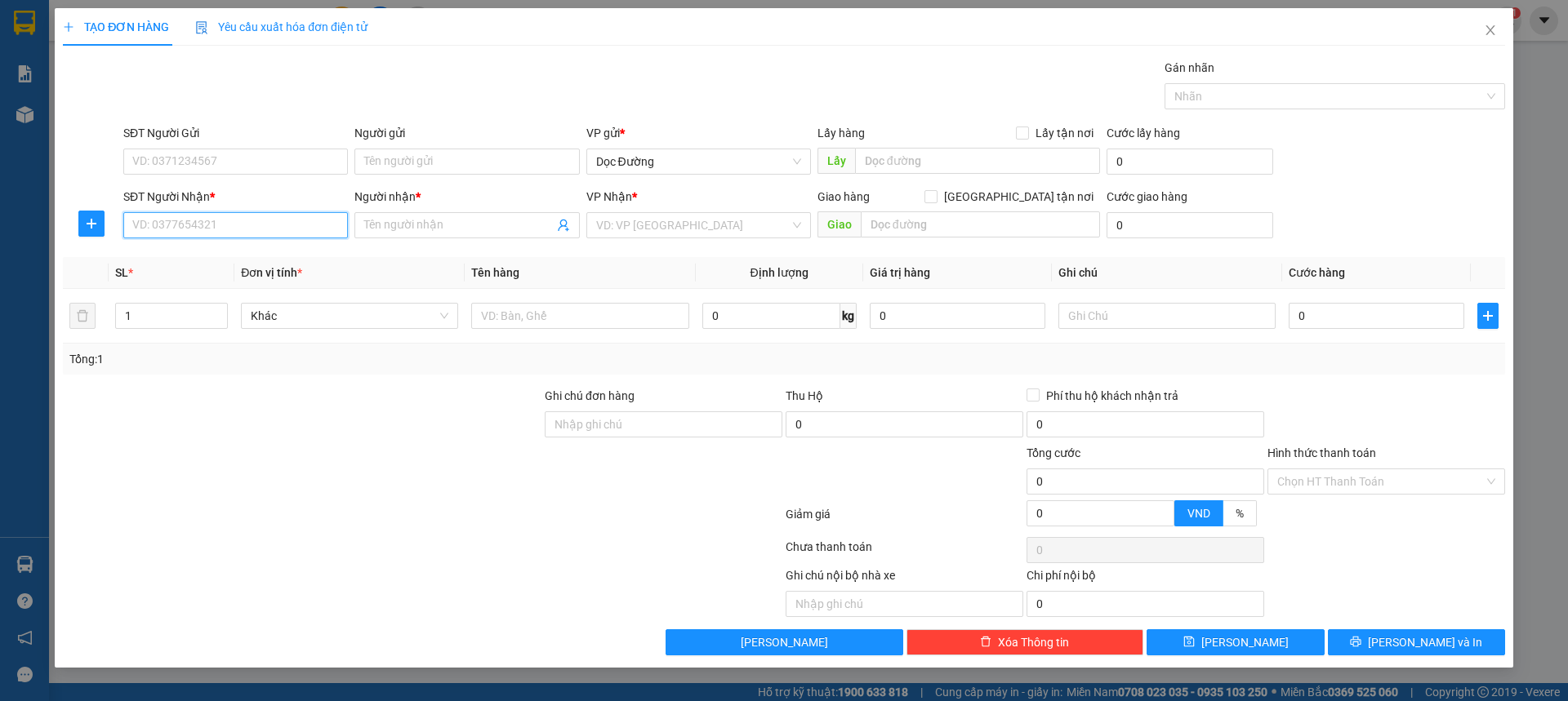
click at [168, 230] on input "SĐT Người Nhận *" at bounding box center [235, 225] width 225 height 26
click at [425, 231] on input "Người nhận *" at bounding box center [458, 225] width 189 height 18
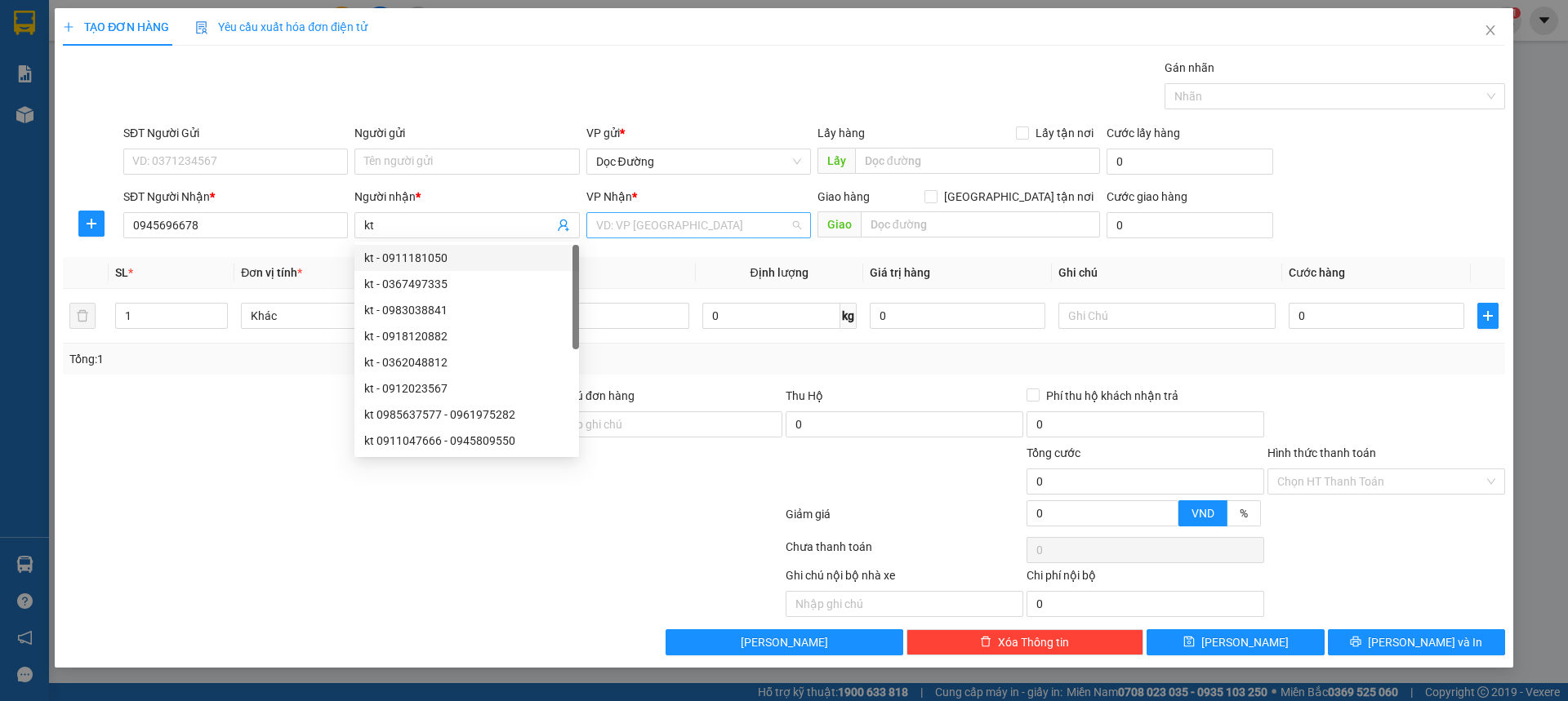
click at [652, 231] on input "search" at bounding box center [693, 224] width 194 height 25
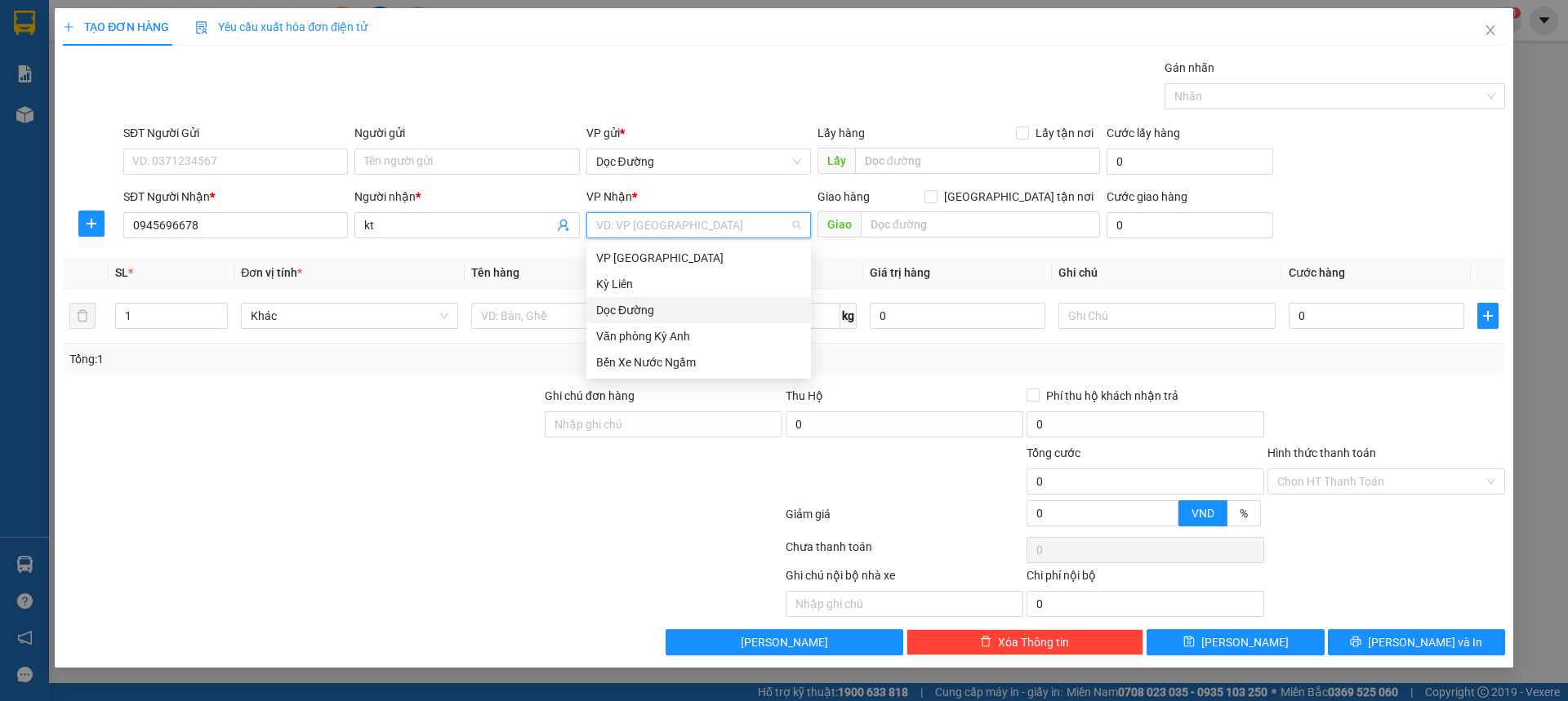
click at [633, 310] on div "Dọc Đường" at bounding box center [698, 310] width 205 height 18
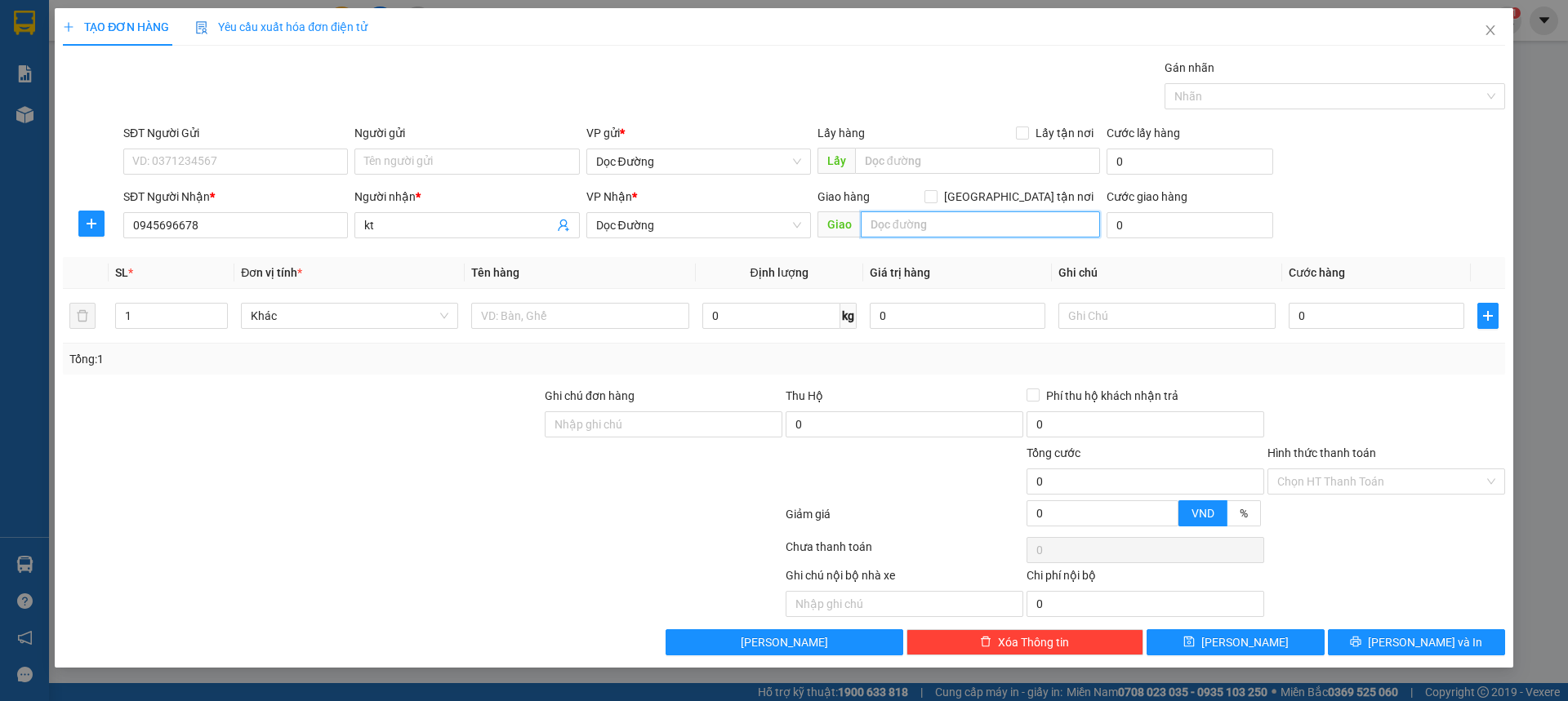
click at [902, 223] on input "text" at bounding box center [980, 224] width 239 height 26
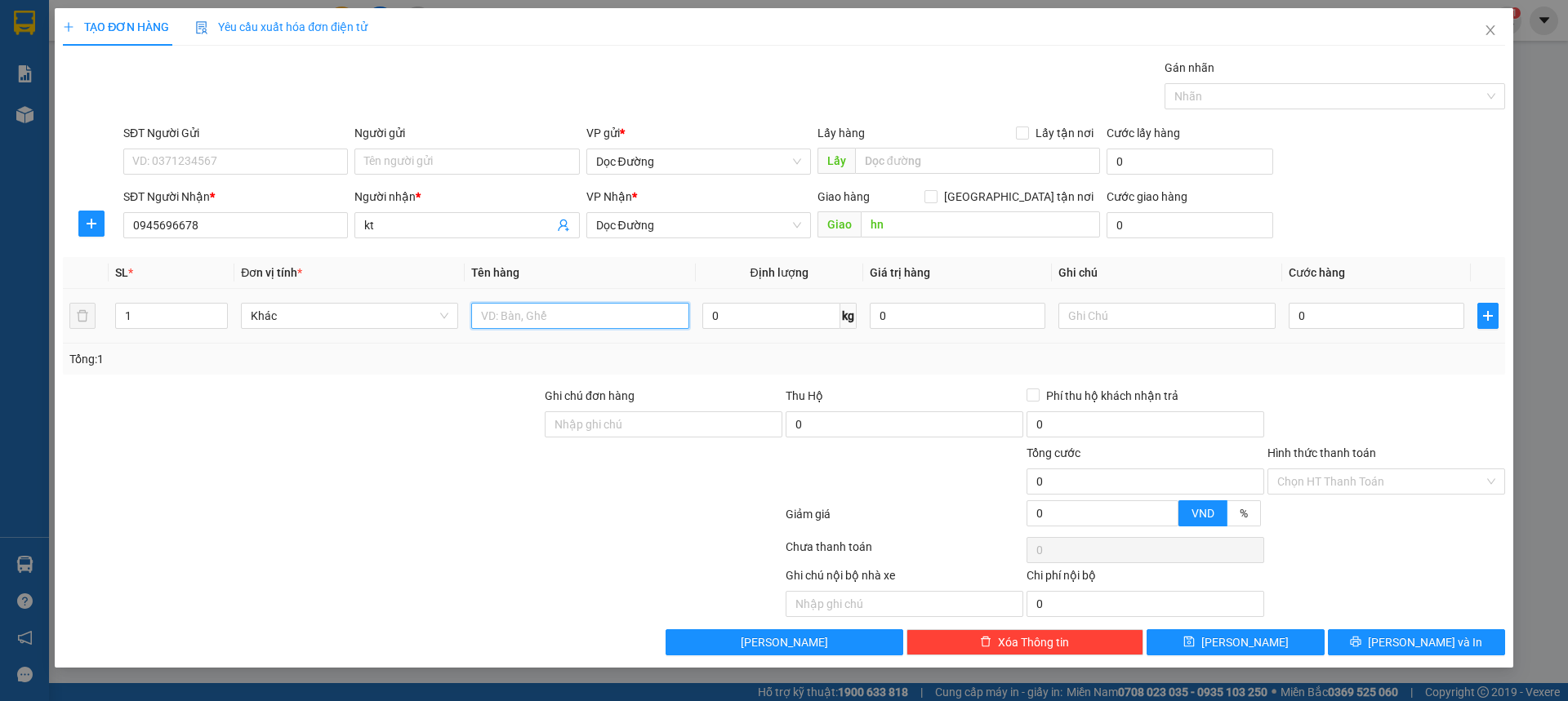
click at [579, 306] on input "text" at bounding box center [580, 315] width 218 height 26
click at [1335, 304] on input "0" at bounding box center [1377, 315] width 176 height 26
click at [1352, 429] on div at bounding box center [1387, 415] width 241 height 57
click at [1357, 480] on input "Hình thức thanh toán" at bounding box center [1380, 482] width 207 height 25
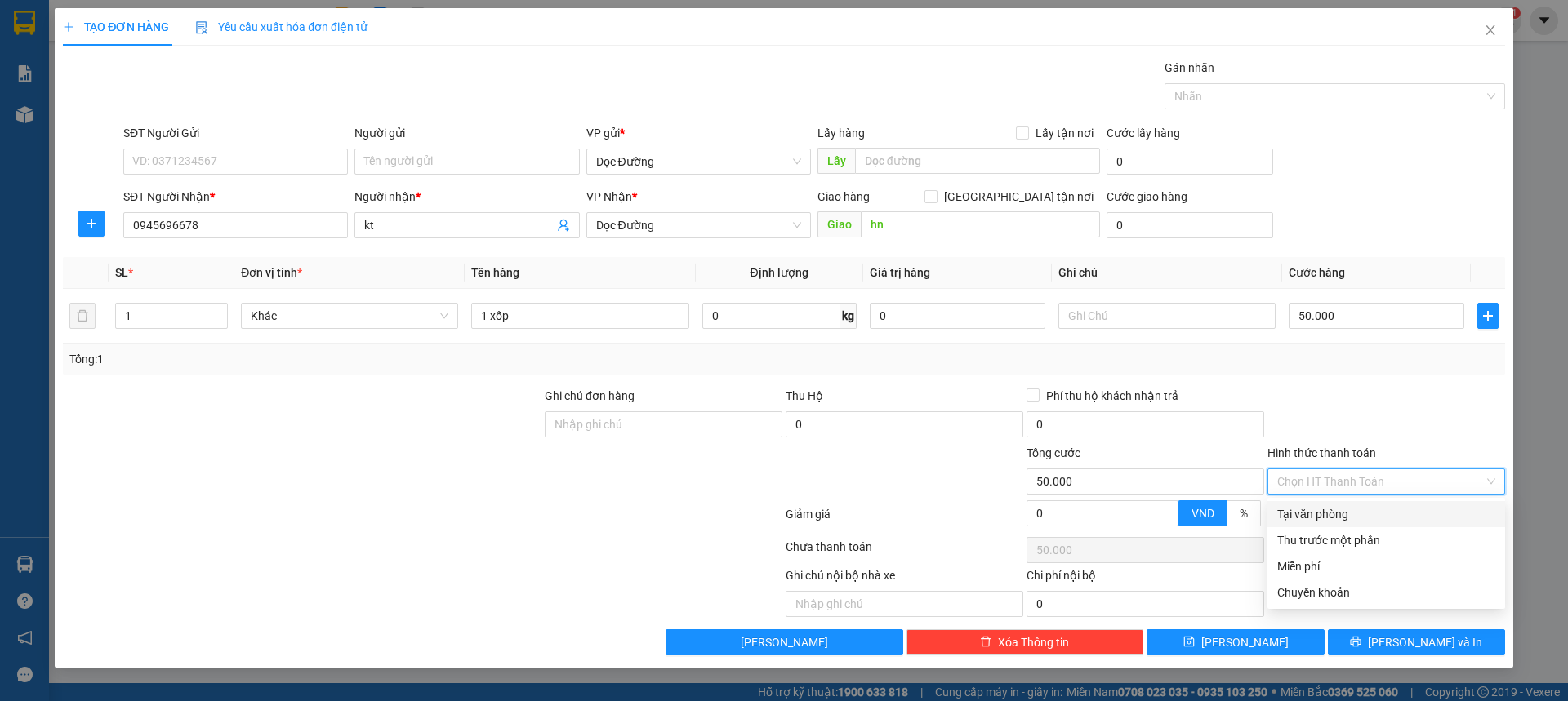
click at [1349, 506] on div "Tại văn phòng" at bounding box center [1386, 514] width 218 height 18
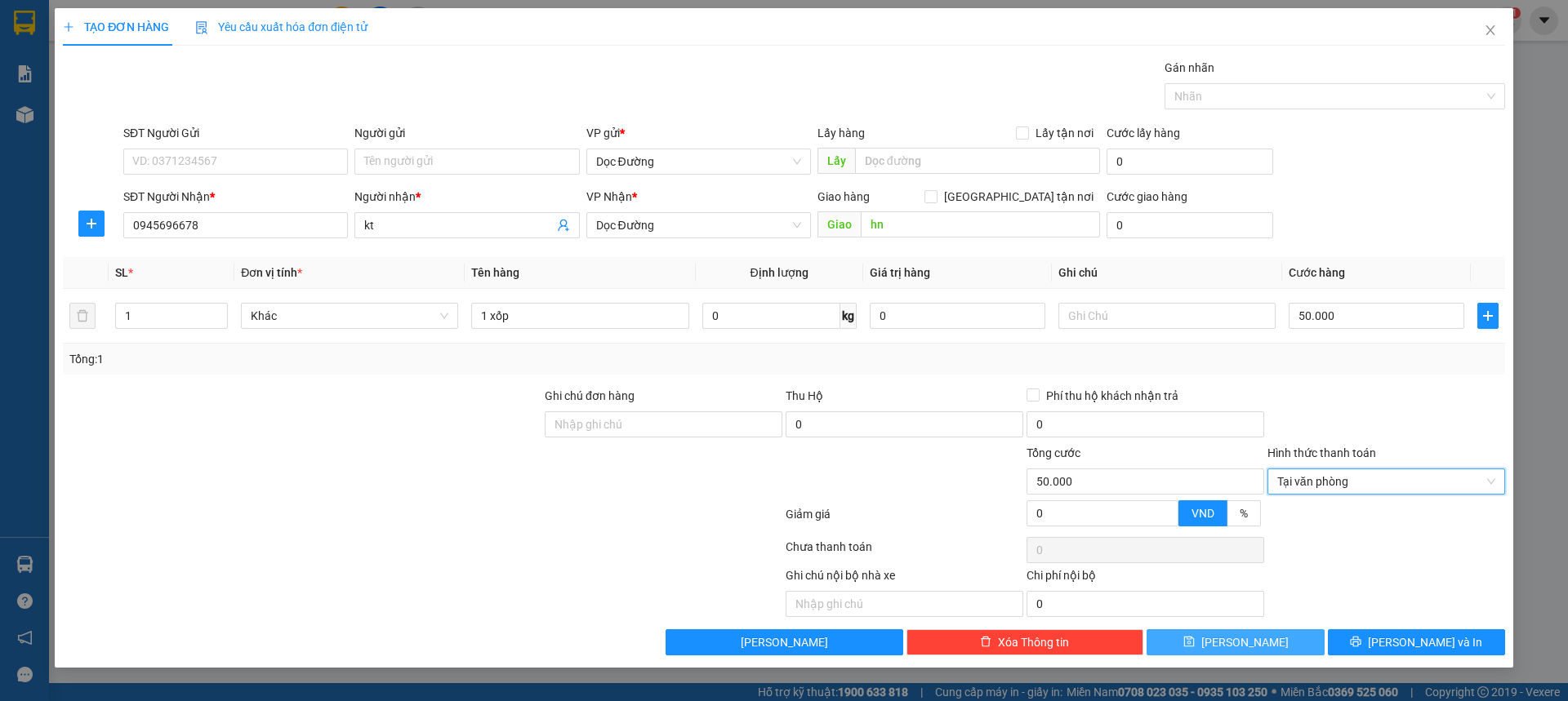
click at [1262, 638] on button "[PERSON_NAME]" at bounding box center [1235, 643] width 177 height 26
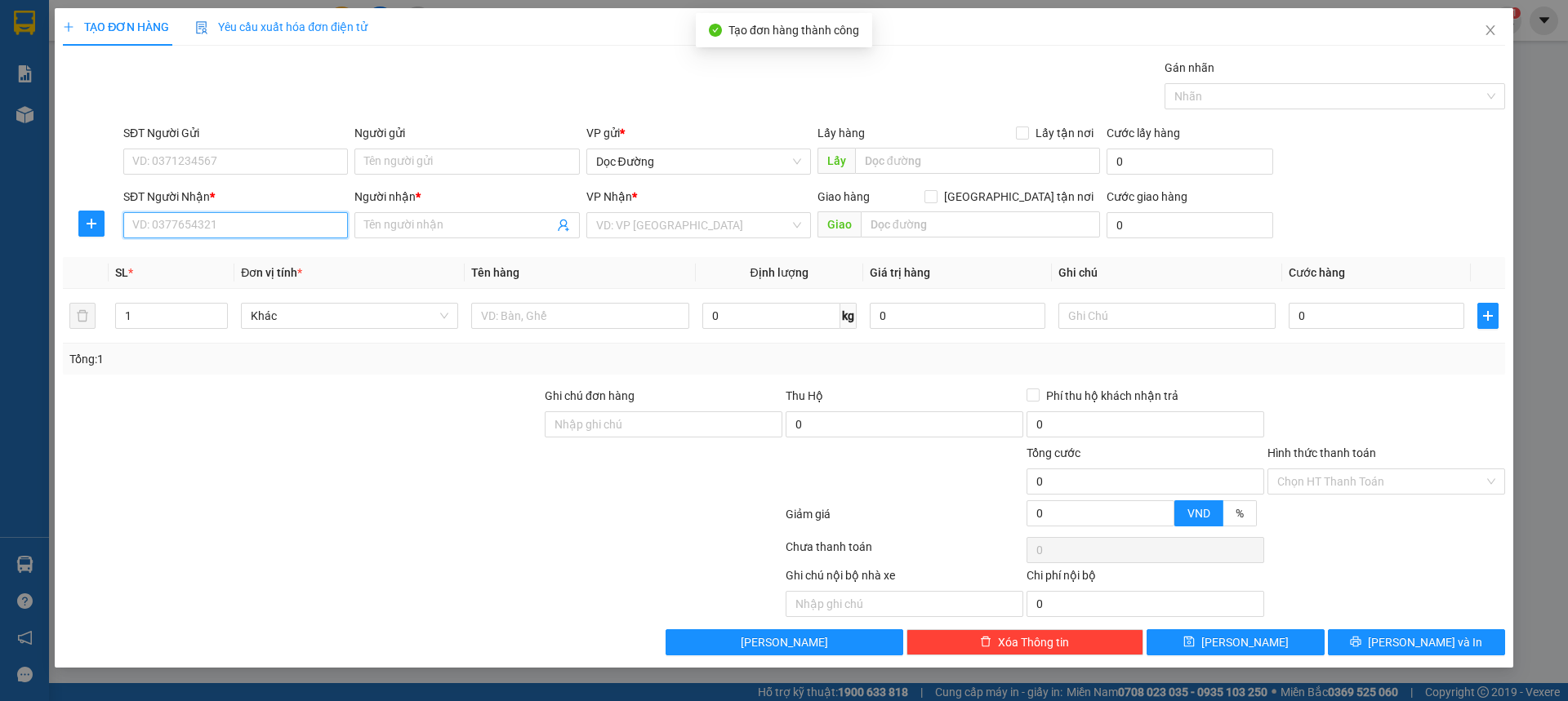
click at [253, 218] on input "SĐT Người Nhận *" at bounding box center [235, 225] width 225 height 26
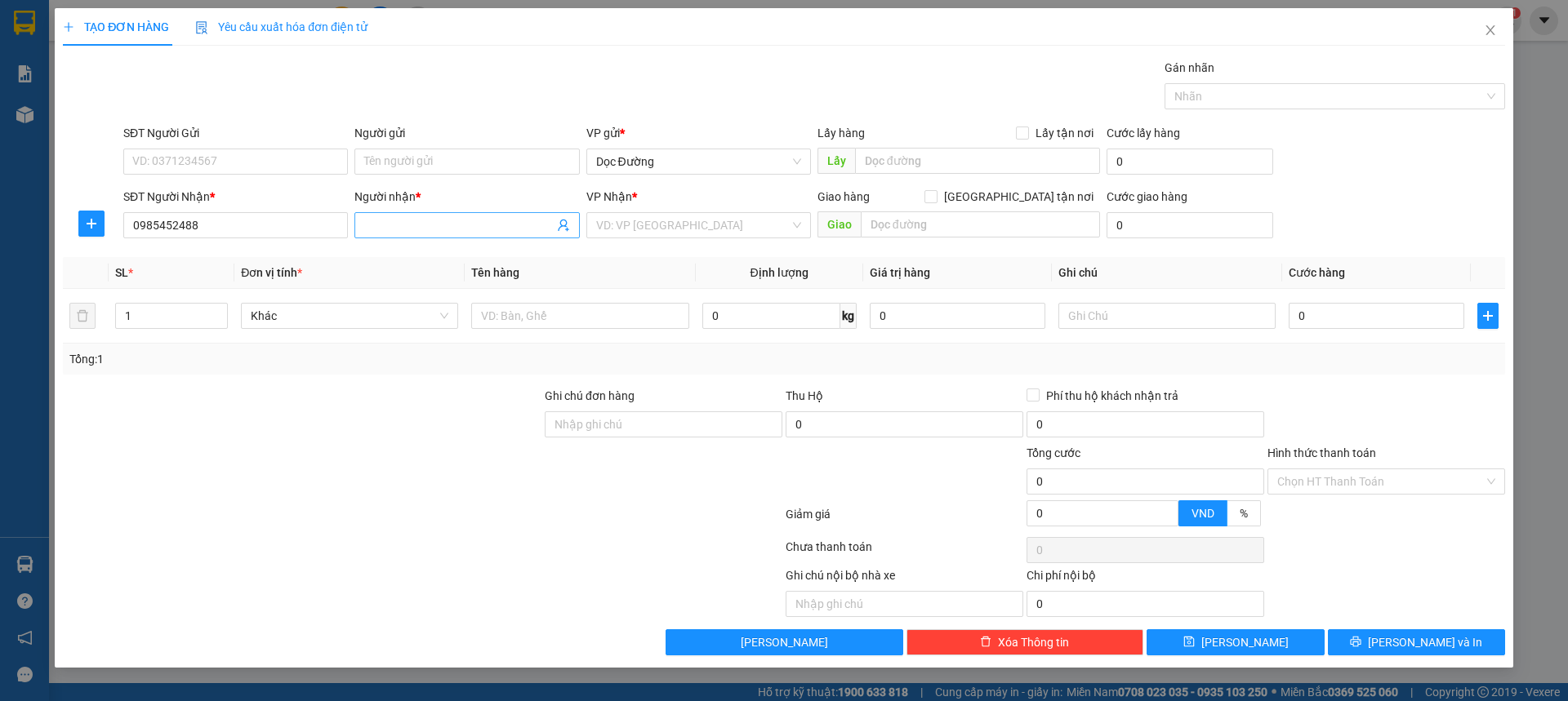
click at [438, 230] on input "Người nhận *" at bounding box center [458, 225] width 189 height 18
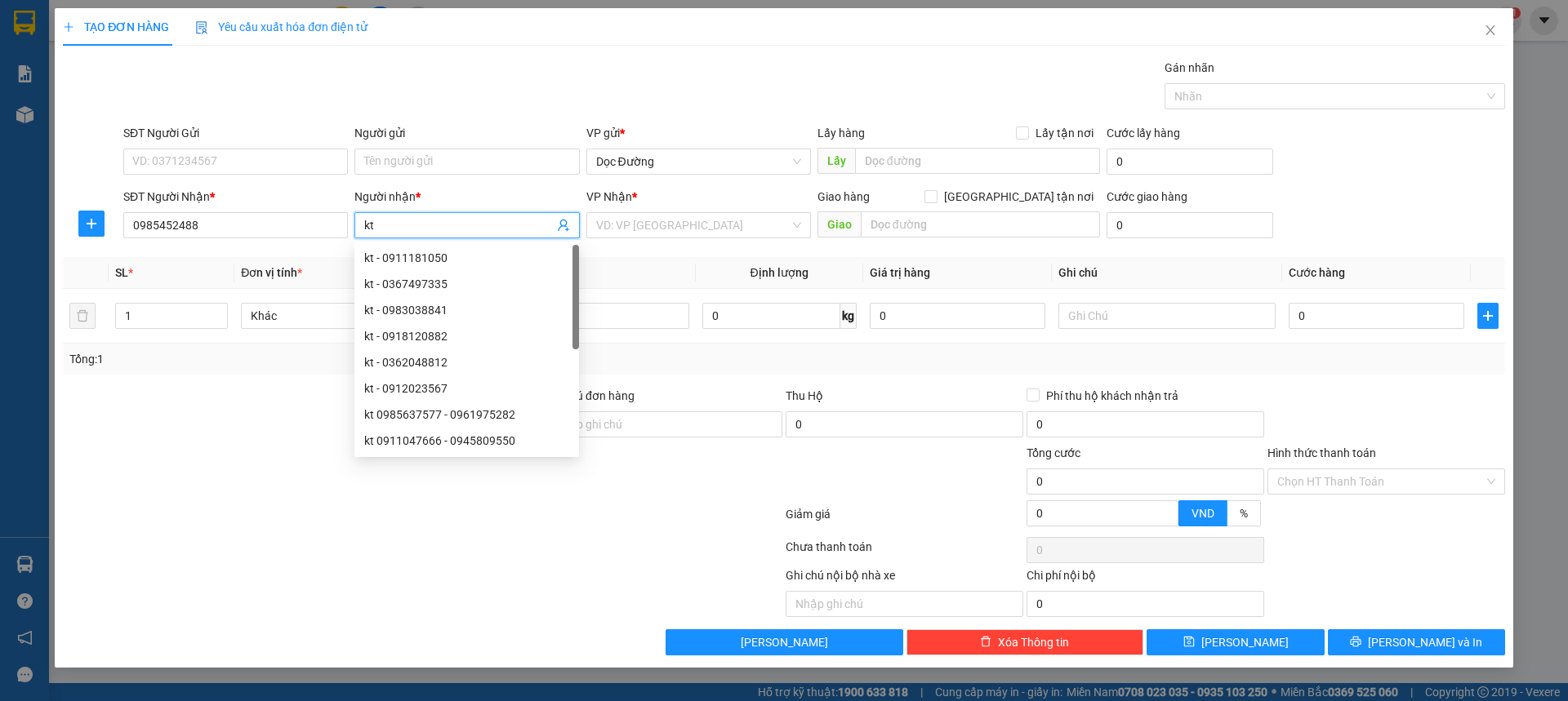
click at [693, 208] on div "VP Nhận *" at bounding box center [698, 200] width 225 height 25
click at [691, 217] on input "search" at bounding box center [693, 224] width 194 height 25
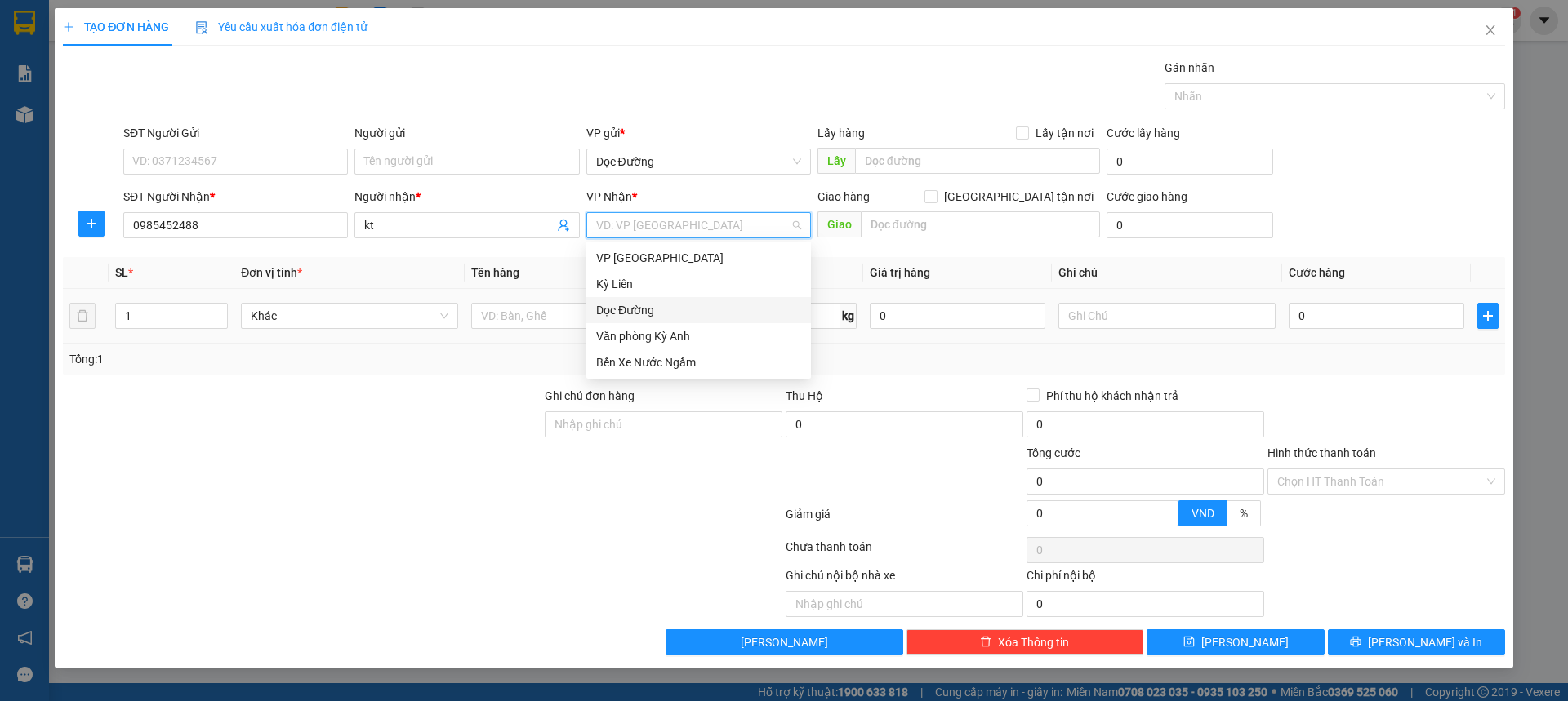
click at [647, 304] on div "Dọc Đường" at bounding box center [698, 310] width 205 height 18
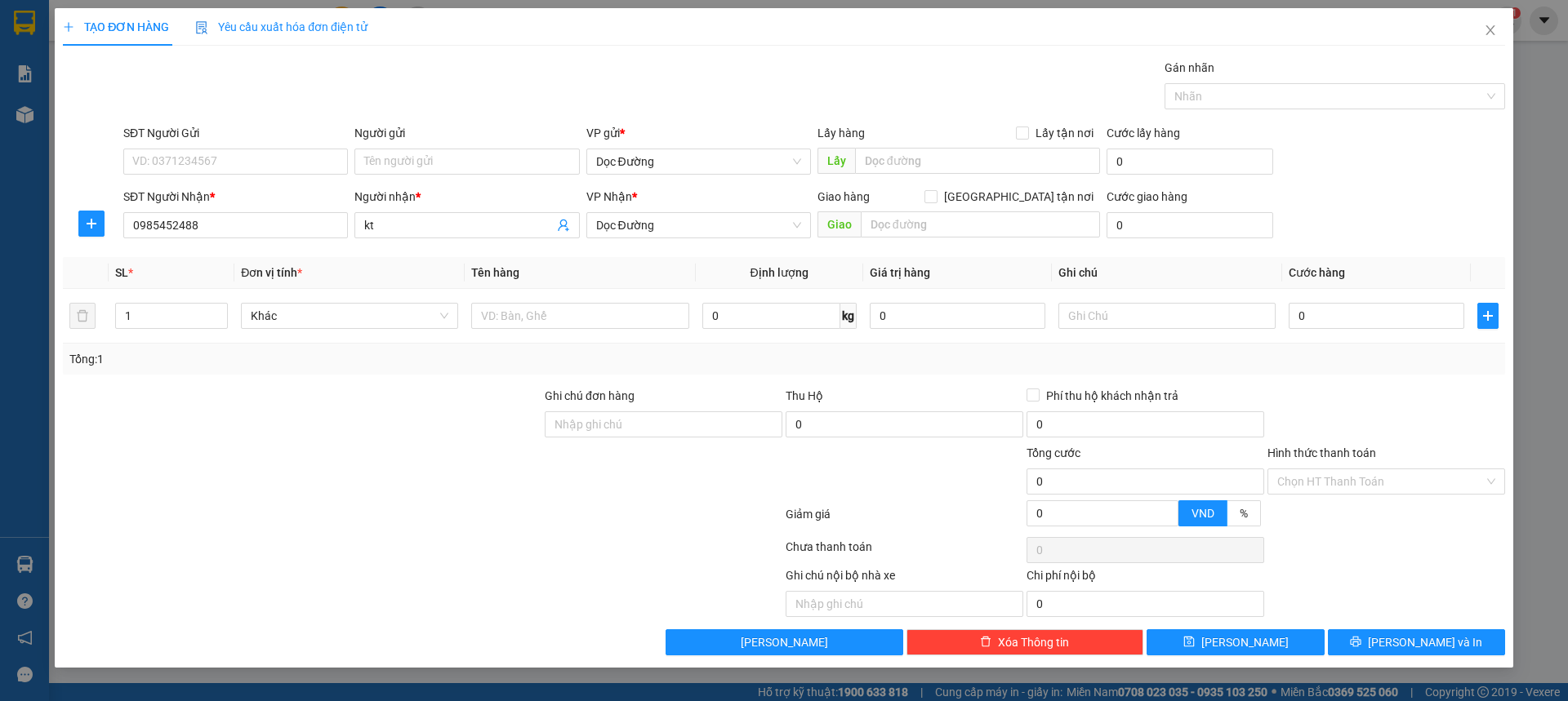
click at [872, 239] on div "Giao hàng [GEOGRAPHIC_DATA] tận nơi [GEOGRAPHIC_DATA]" at bounding box center [959, 217] width 283 height 57
click at [891, 227] on input "text" at bounding box center [980, 224] width 239 height 26
click at [632, 324] on input "text" at bounding box center [580, 315] width 218 height 26
click at [1337, 317] on input "0" at bounding box center [1377, 315] width 176 height 26
click at [1237, 638] on span "[PERSON_NAME]" at bounding box center [1245, 643] width 87 height 18
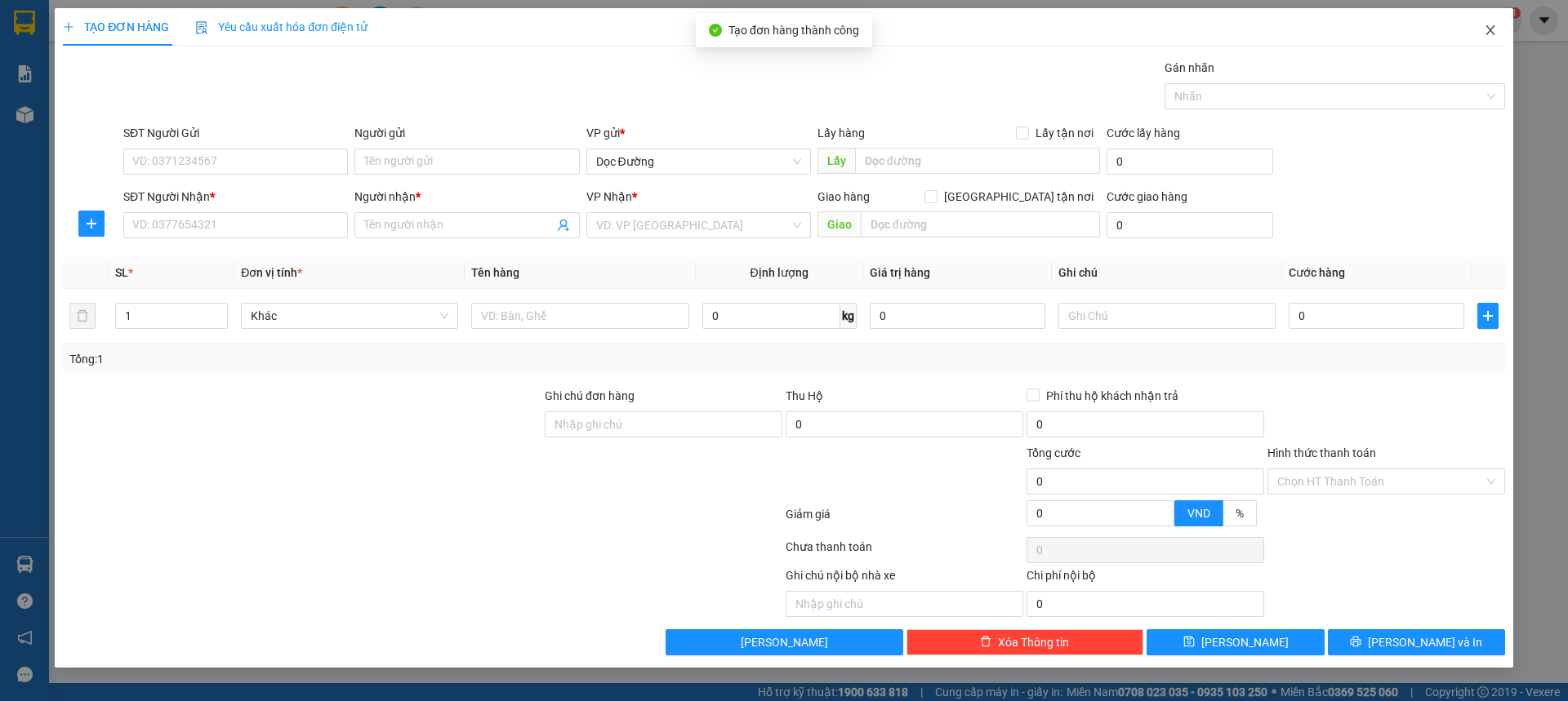
click at [1492, 30] on icon "close" at bounding box center [1490, 31] width 9 height 10
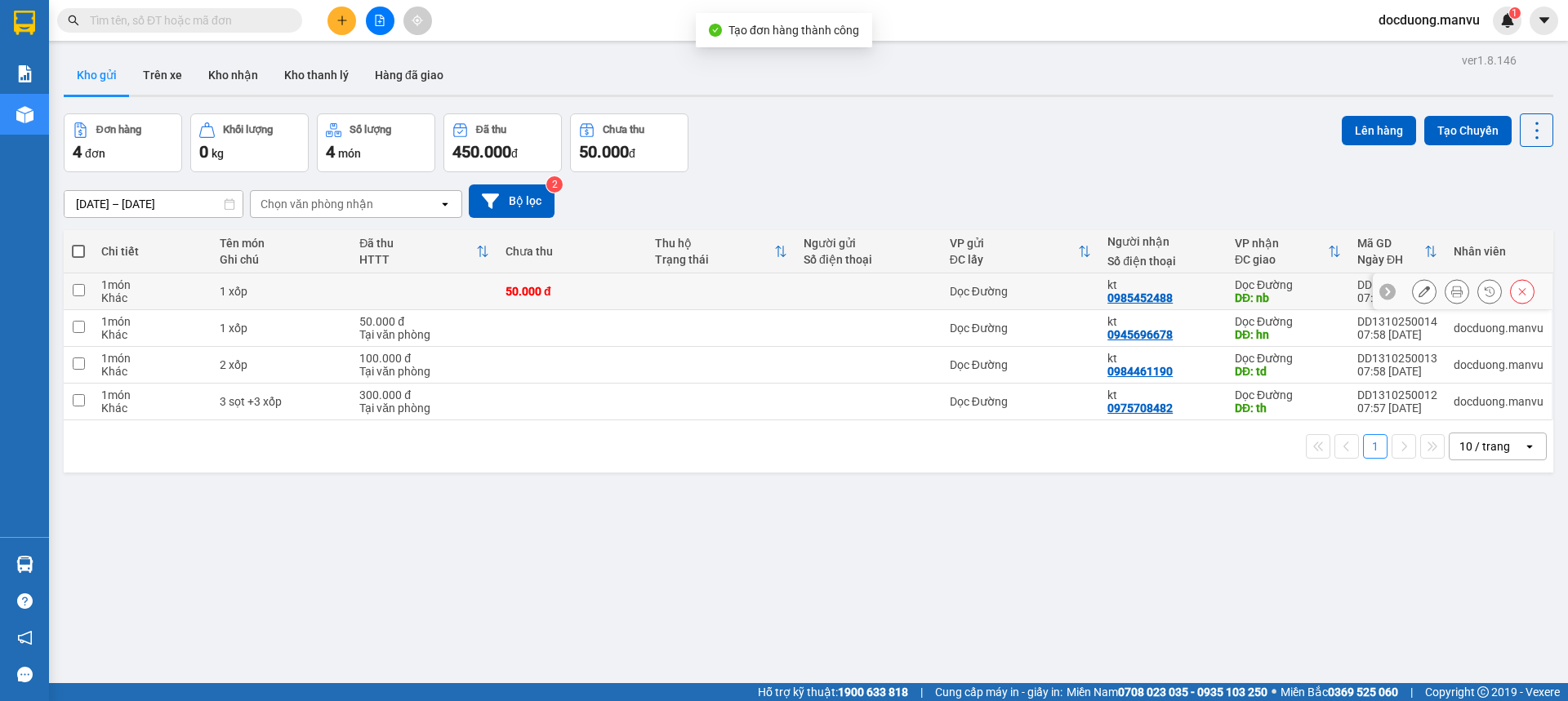
click at [658, 296] on td at bounding box center [721, 292] width 148 height 37
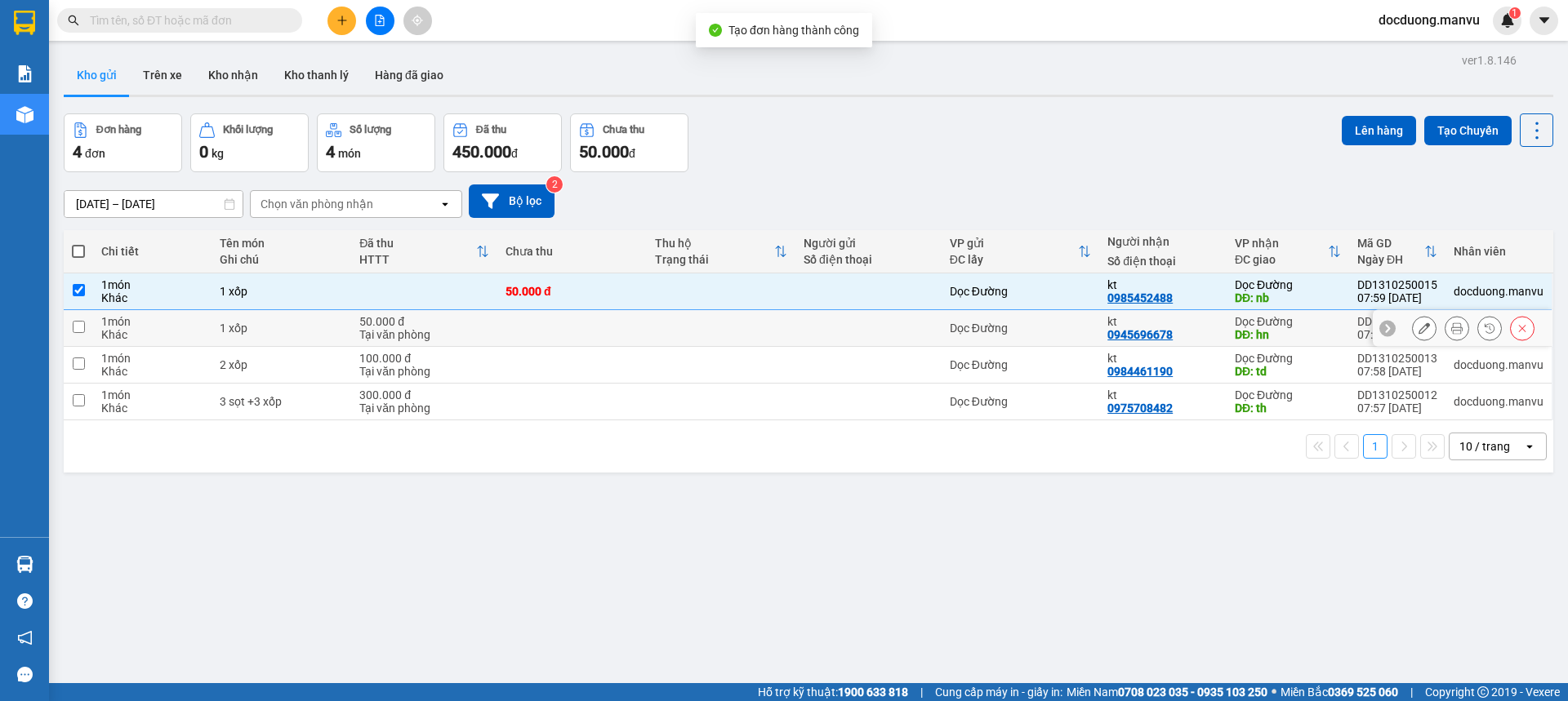
click at [619, 318] on td at bounding box center [572, 328] width 148 height 37
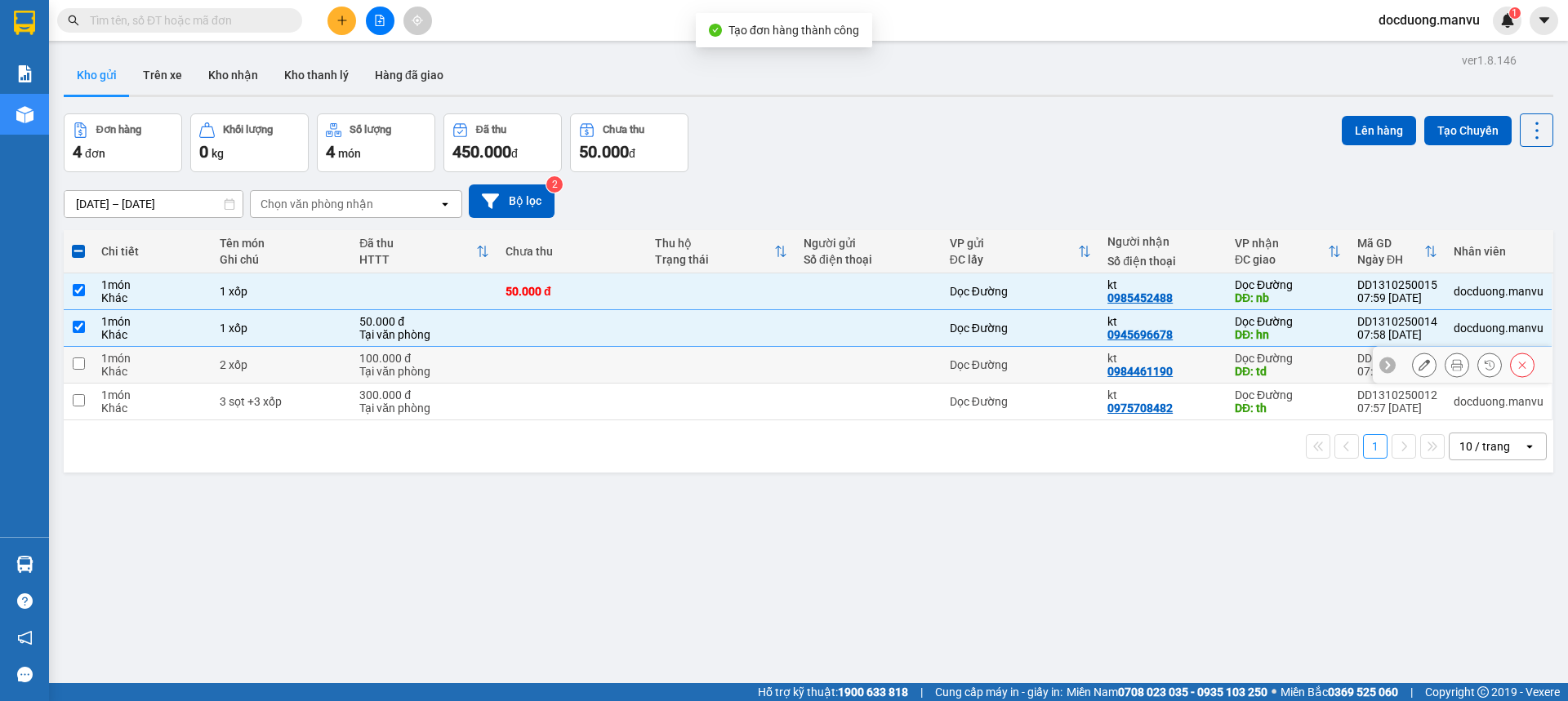
click at [503, 379] on td at bounding box center [572, 365] width 148 height 37
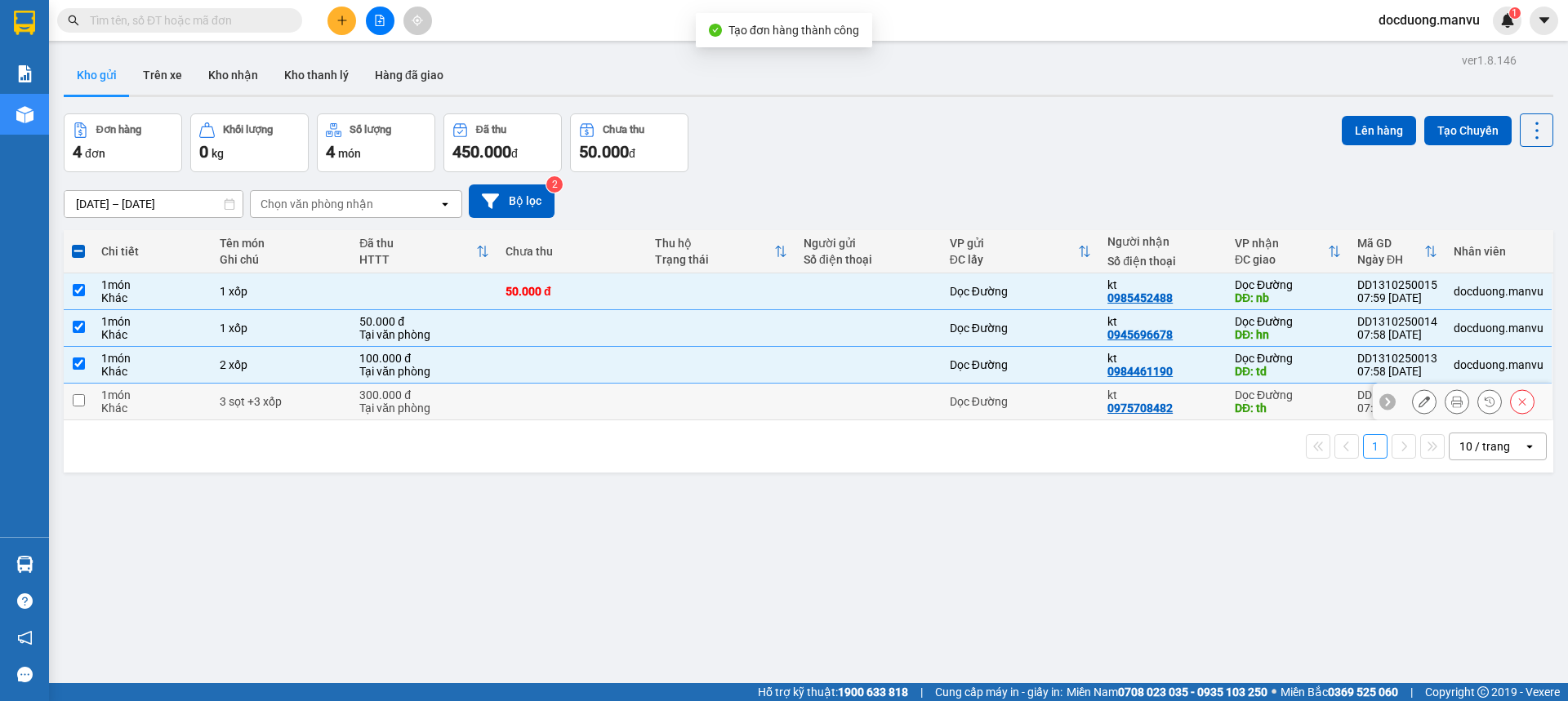
click at [459, 396] on div "300.000 đ" at bounding box center [423, 394] width 130 height 13
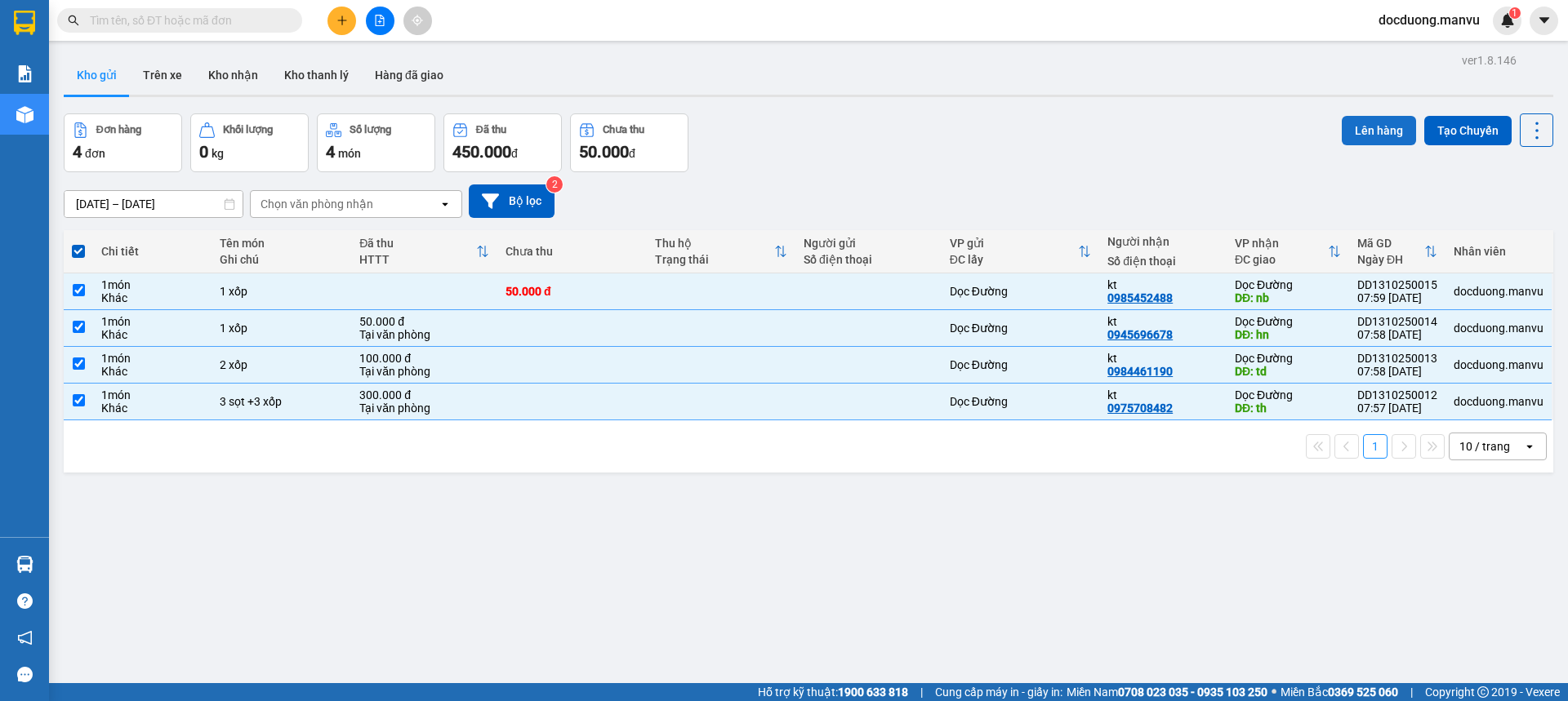
click at [1349, 133] on button "Lên hàng" at bounding box center [1379, 131] width 74 height 30
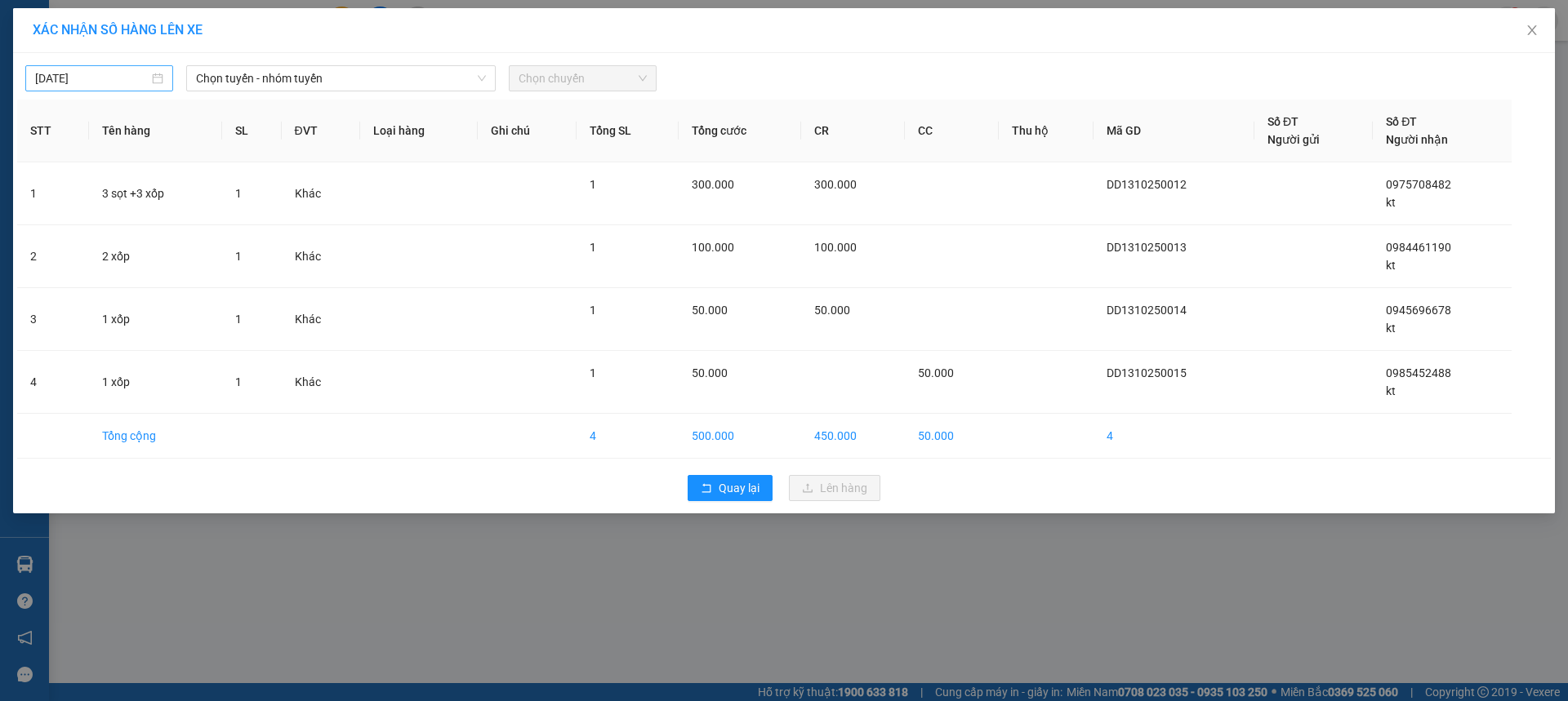
click at [72, 82] on input "[DATE]" at bounding box center [92, 78] width 114 height 18
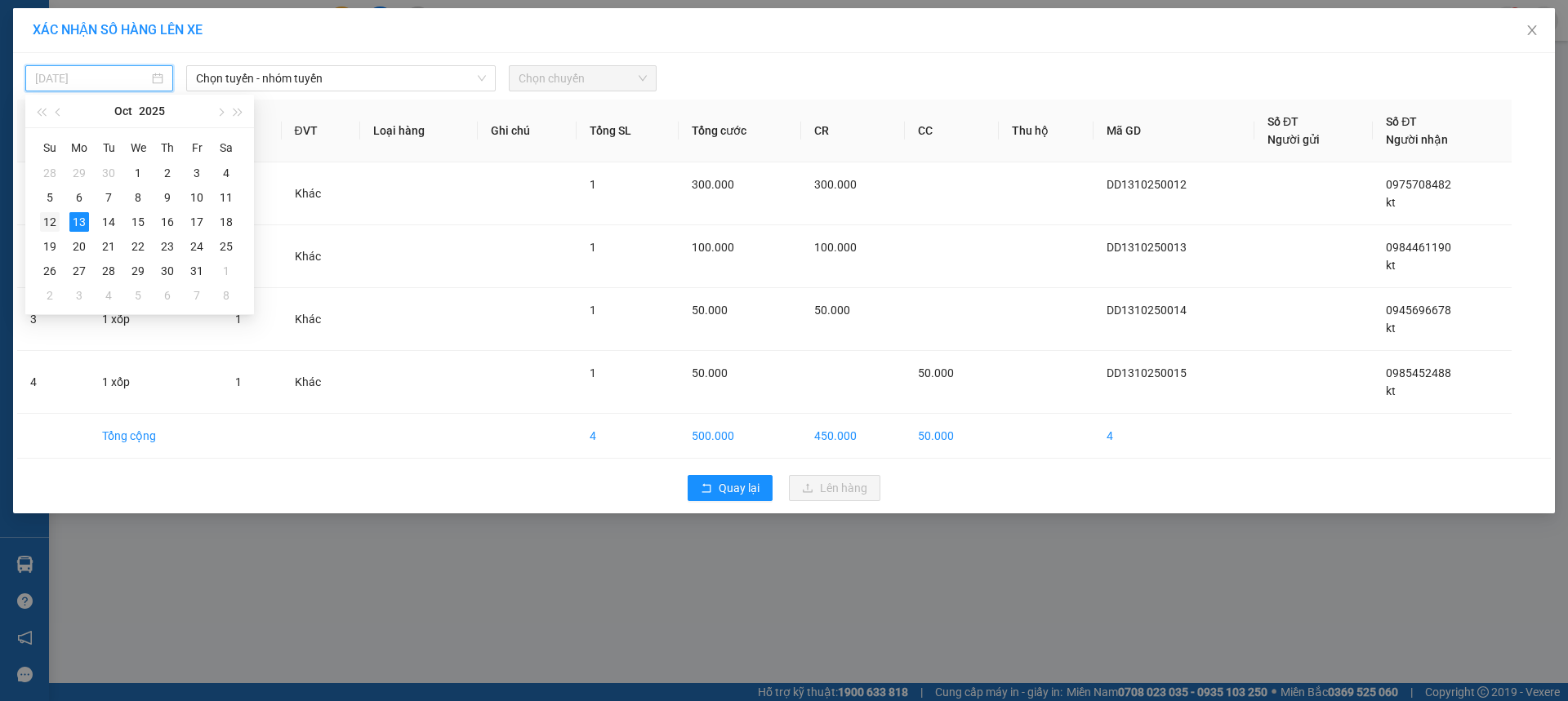
click at [47, 219] on div "12" at bounding box center [49, 222] width 20 height 20
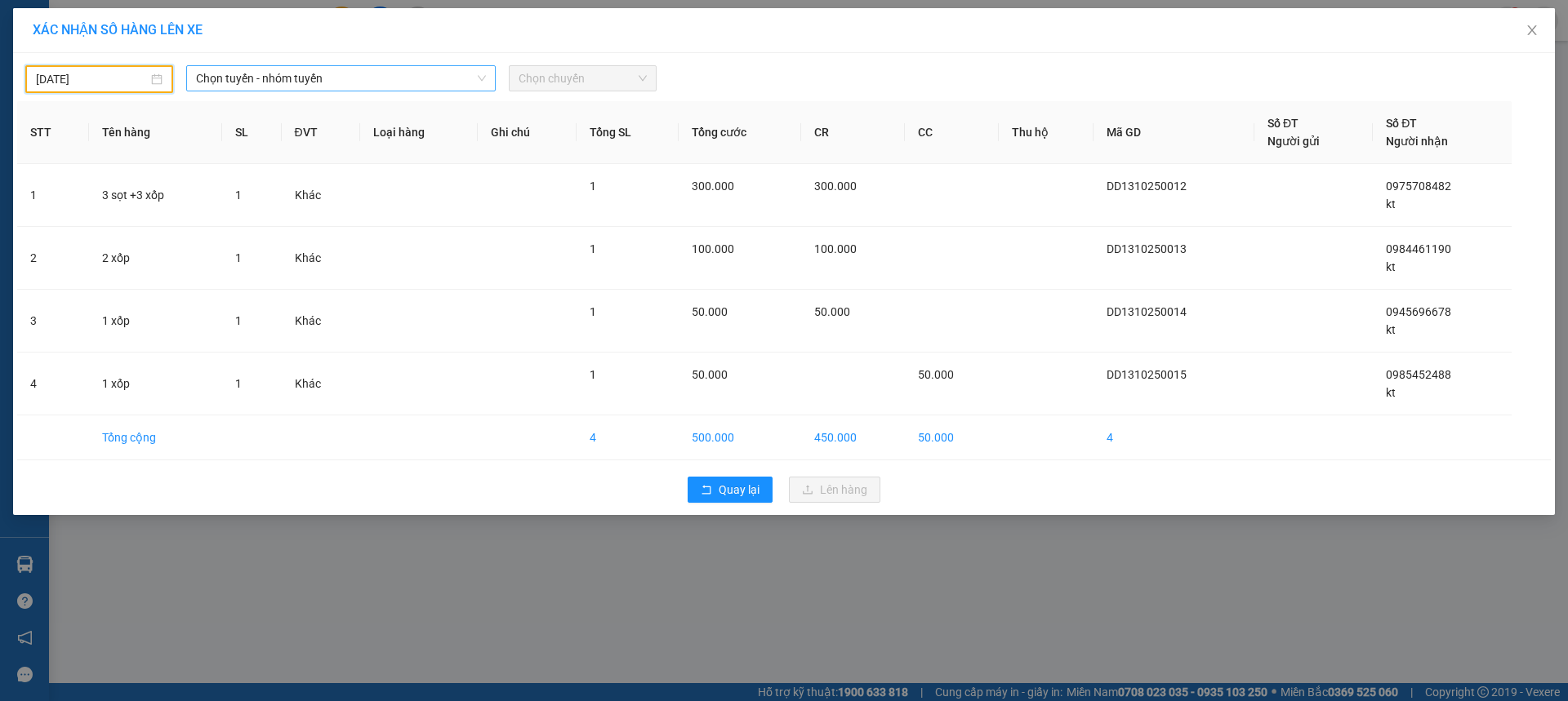
click at [279, 72] on span "Chọn tuyến - nhóm tuyến" at bounding box center [340, 78] width 290 height 25
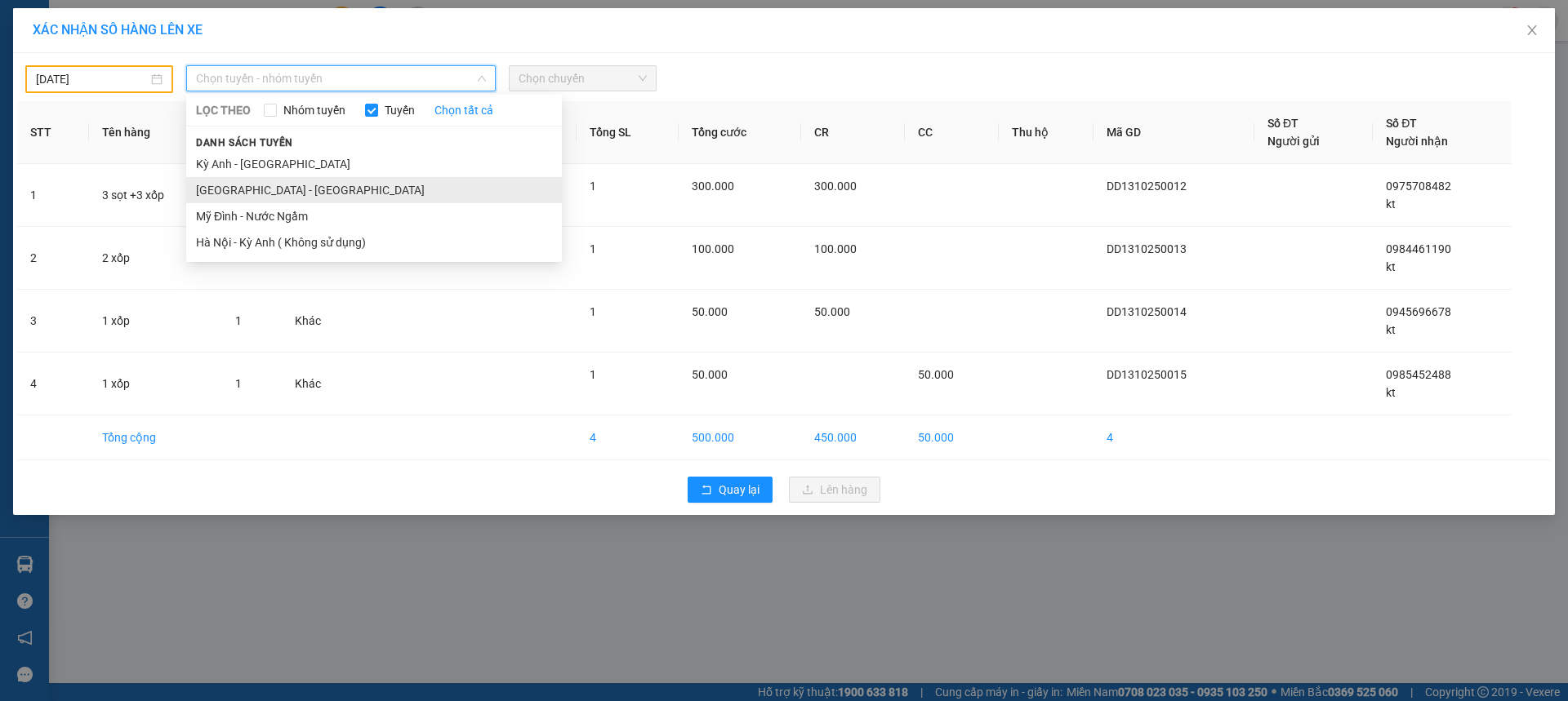
click at [249, 185] on li "[GEOGRAPHIC_DATA] - [GEOGRAPHIC_DATA]" at bounding box center [374, 190] width 376 height 26
click at [328, 77] on span "[GEOGRAPHIC_DATA] - [GEOGRAPHIC_DATA]" at bounding box center [340, 78] width 290 height 25
drag, startPoint x: 253, startPoint y: 157, endPoint x: 325, endPoint y: 129, distance: 77.3
click at [253, 157] on li "Kỳ Anh - [GEOGRAPHIC_DATA]" at bounding box center [374, 164] width 376 height 26
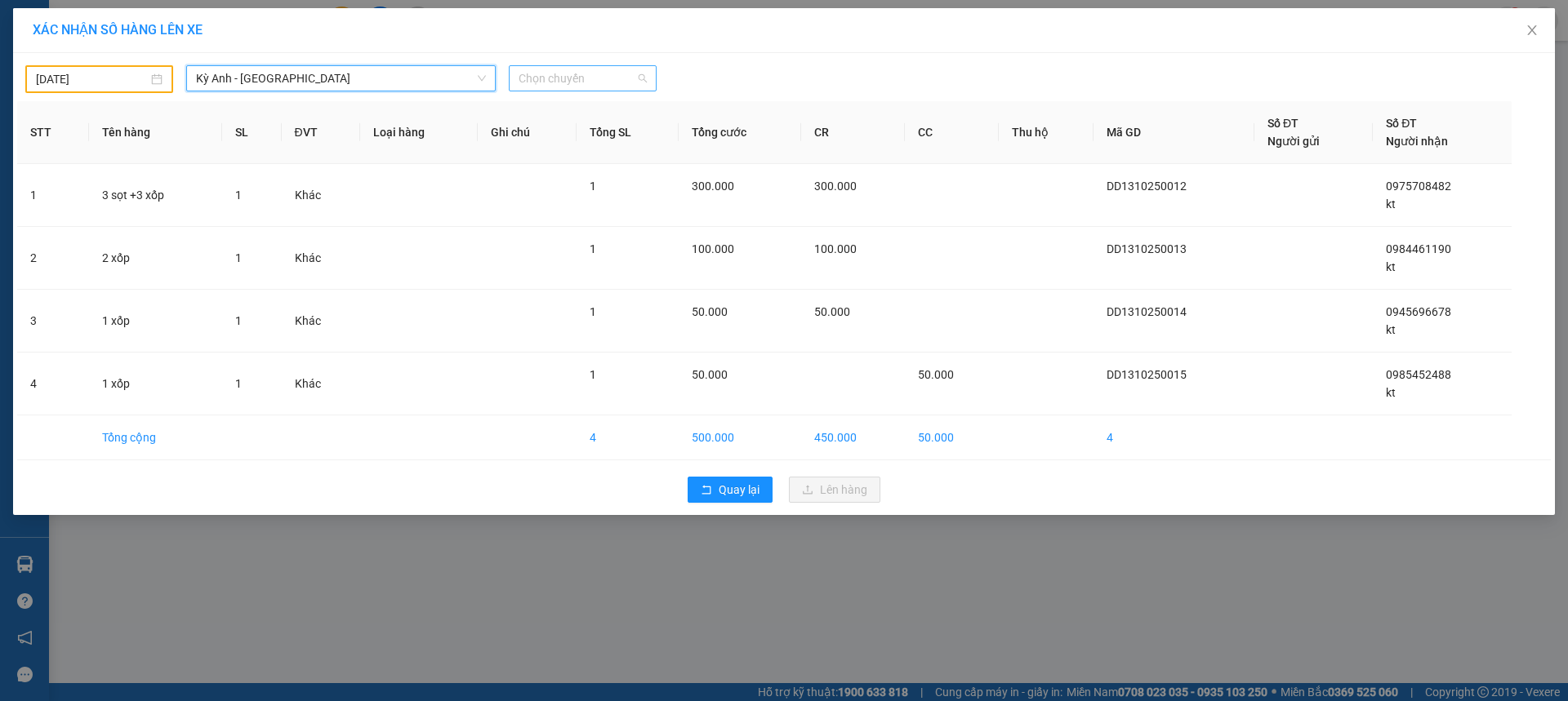
click at [631, 82] on span "Chọn chuyến" at bounding box center [583, 78] width 129 height 25
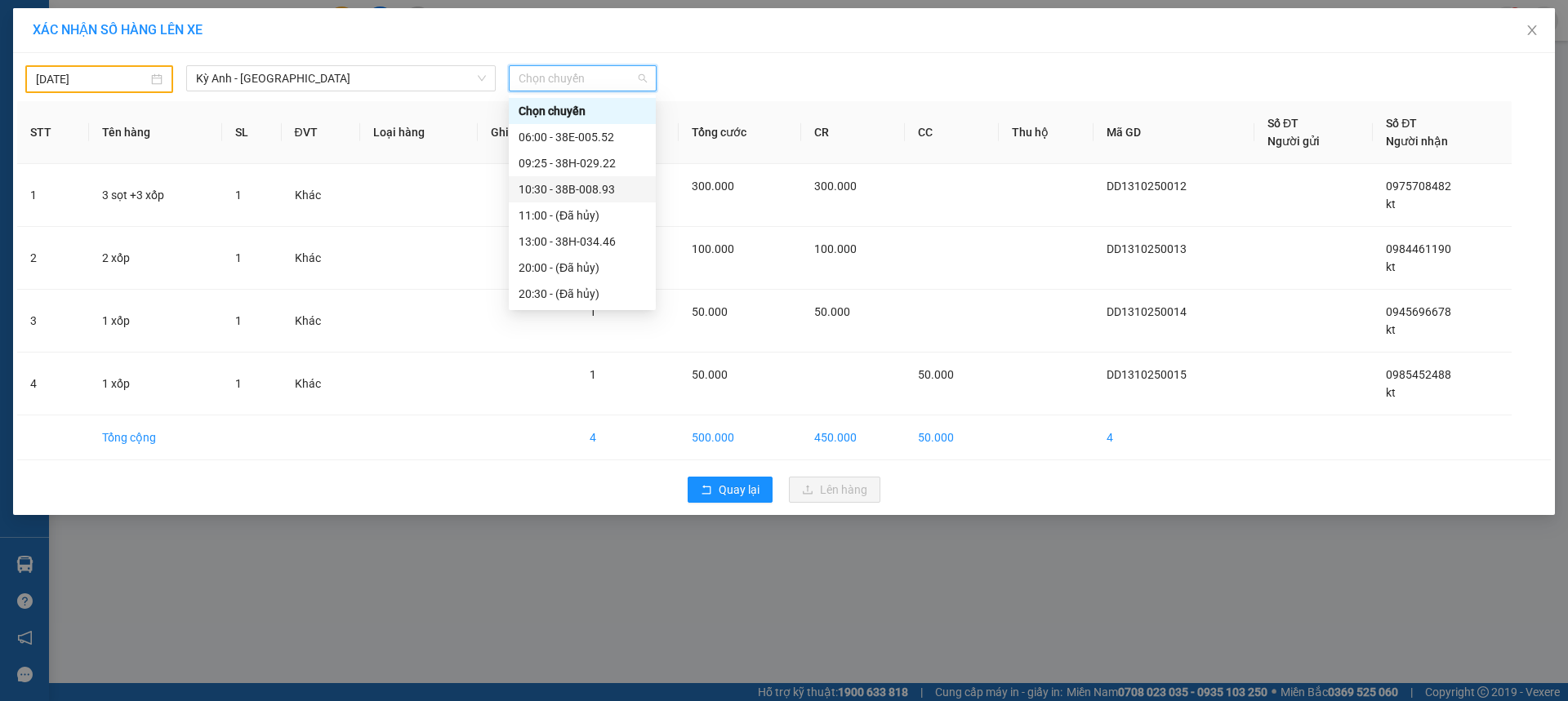
click at [605, 185] on div "10:30 - 38B-008.93" at bounding box center [582, 189] width 128 height 18
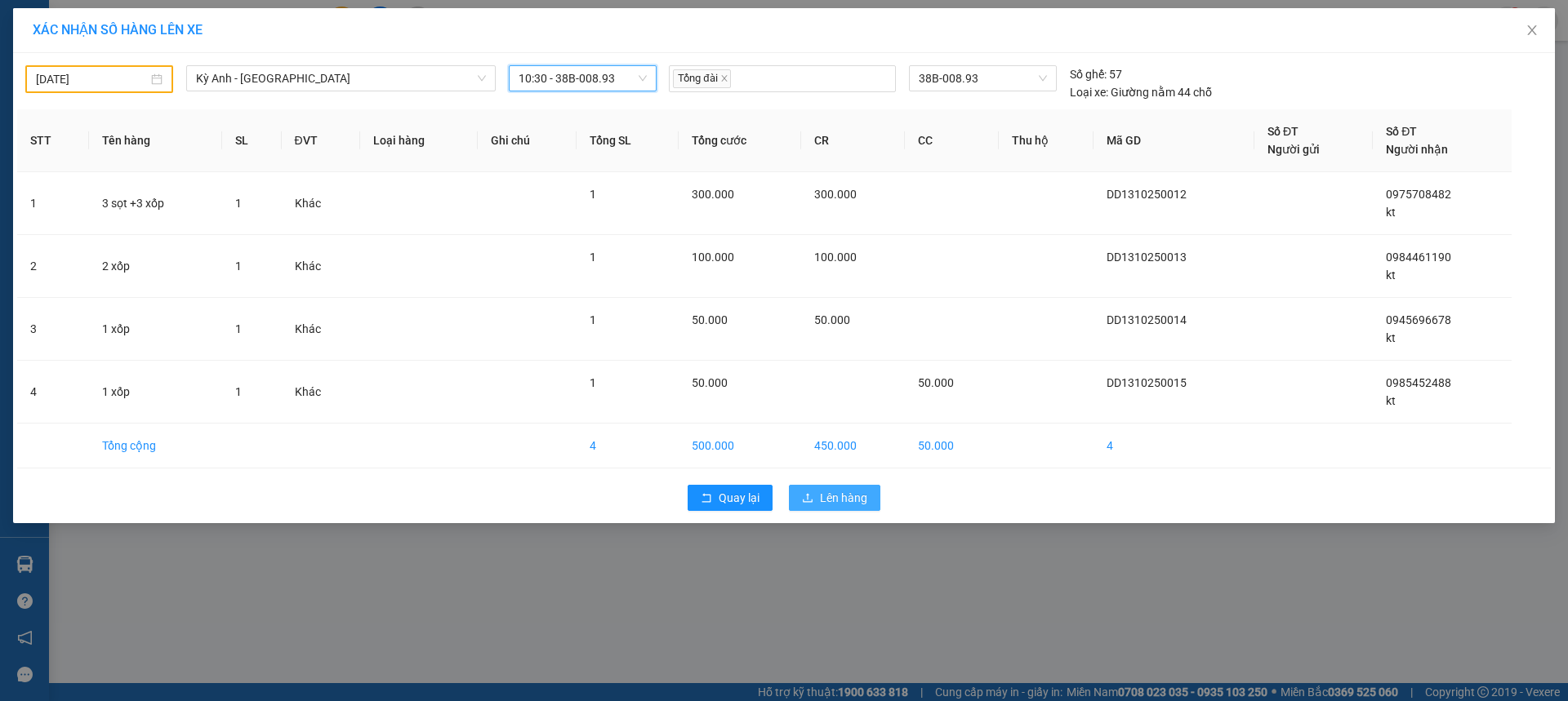
click at [850, 498] on span "Lên hàng" at bounding box center [844, 498] width 47 height 18
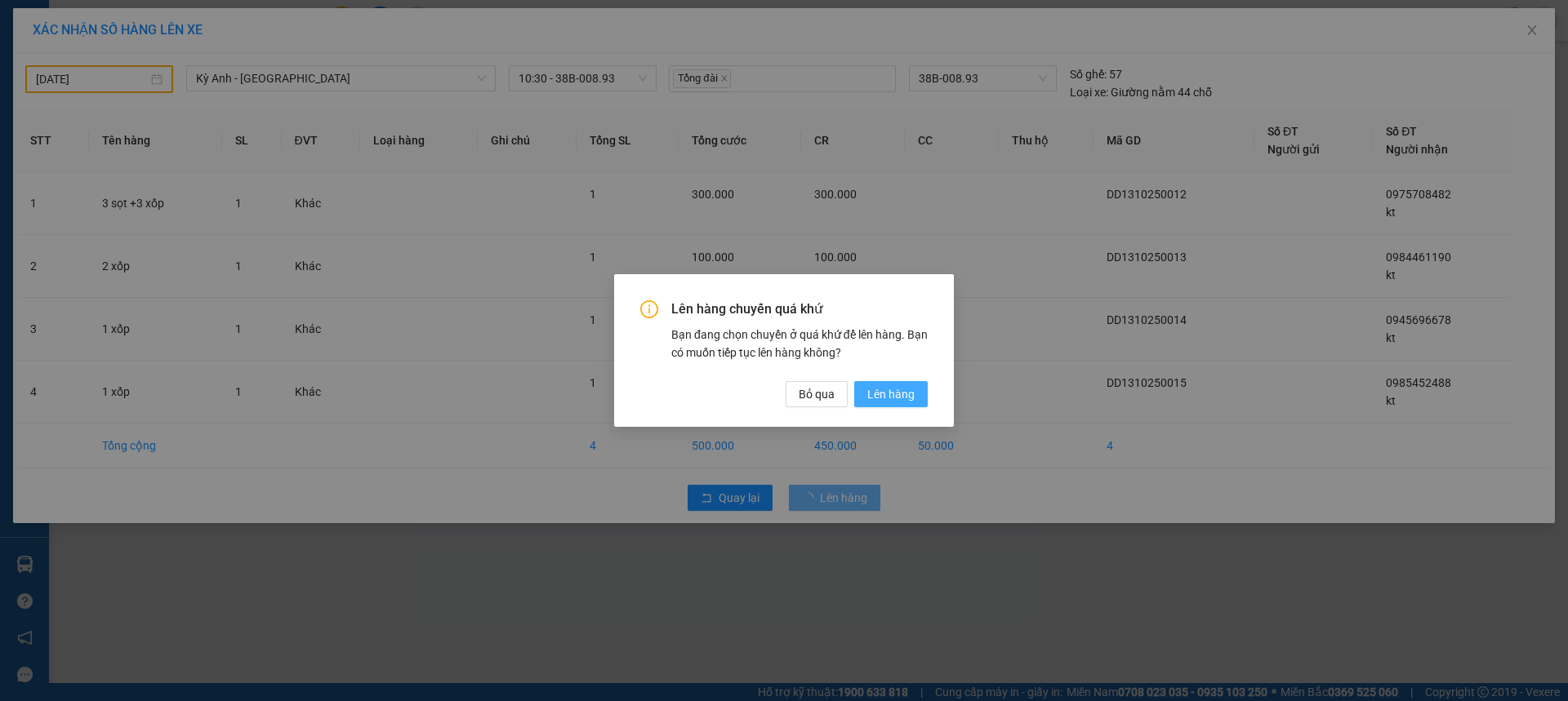
click at [903, 396] on span "Lên hàng" at bounding box center [891, 394] width 47 height 18
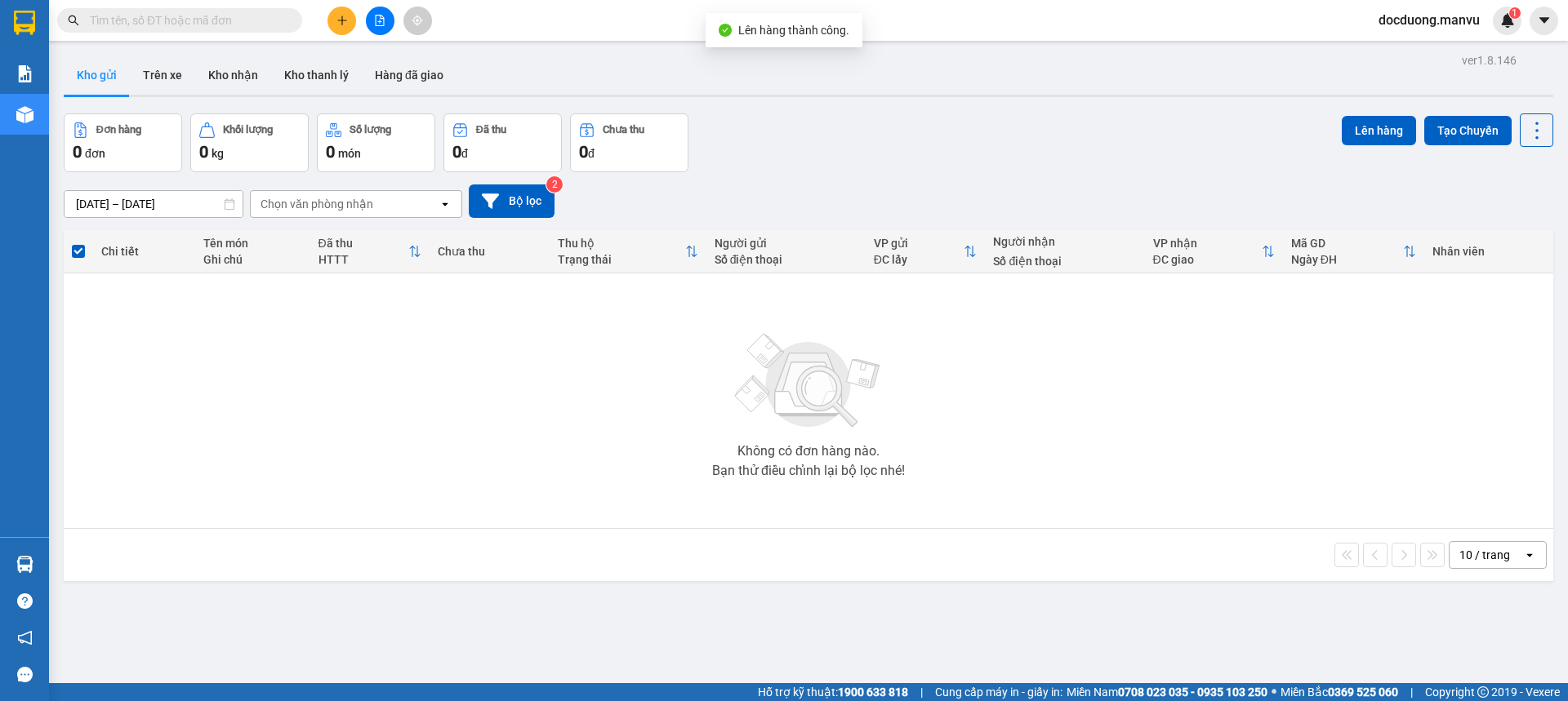
click at [344, 12] on button at bounding box center [341, 21] width 29 height 29
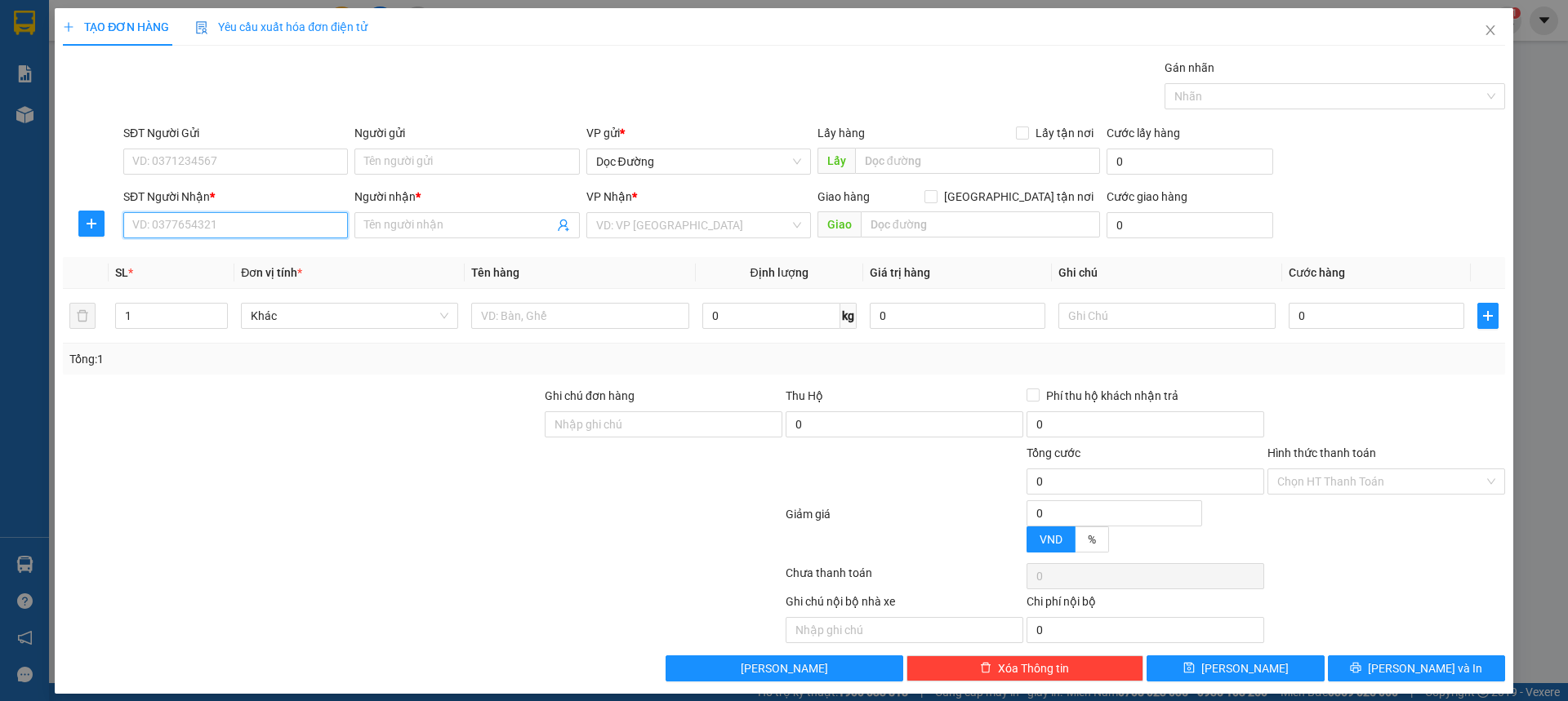
click at [184, 227] on input "SĐT Người Nhận *" at bounding box center [235, 225] width 225 height 26
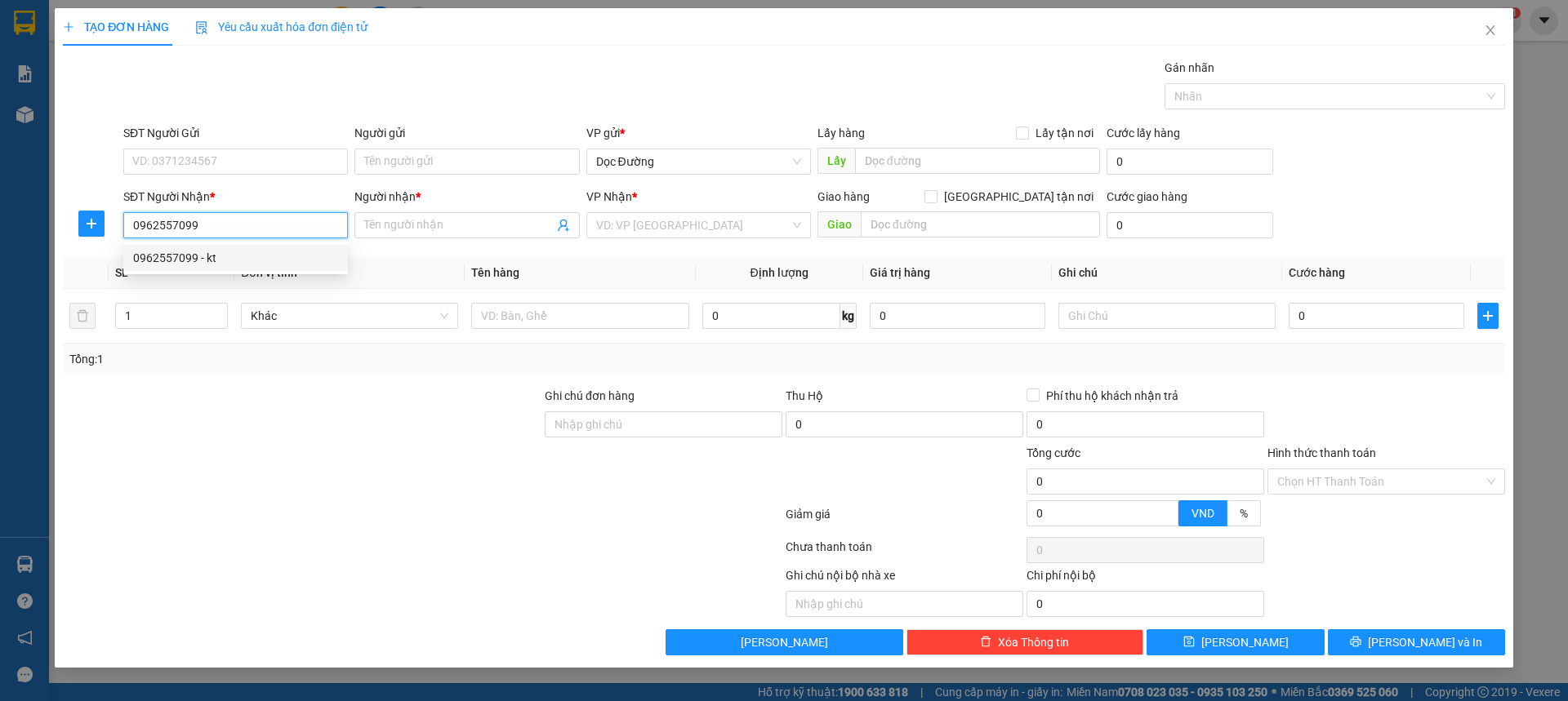
click at [285, 261] on div "0962557099 - kt" at bounding box center [235, 258] width 205 height 18
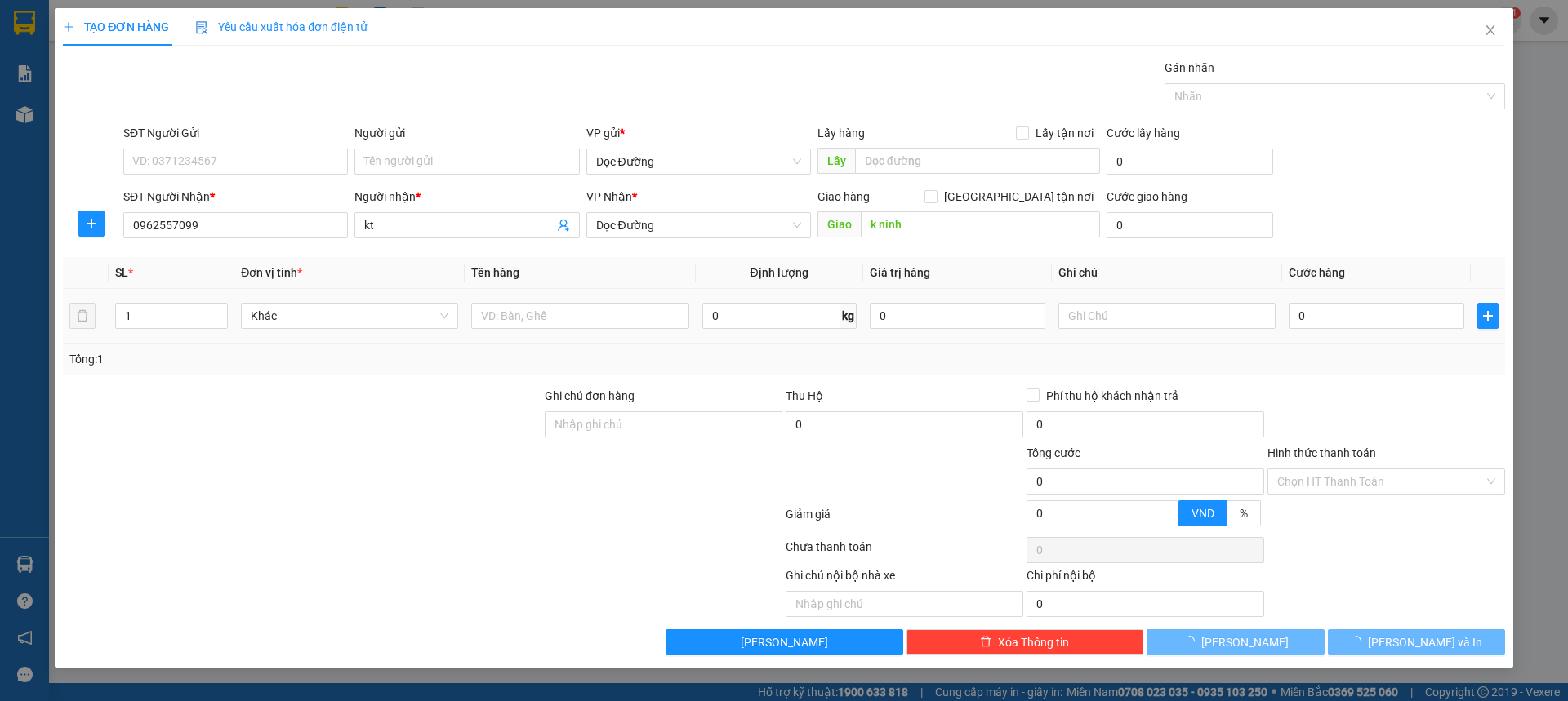
click at [590, 336] on td at bounding box center [580, 315] width 231 height 54
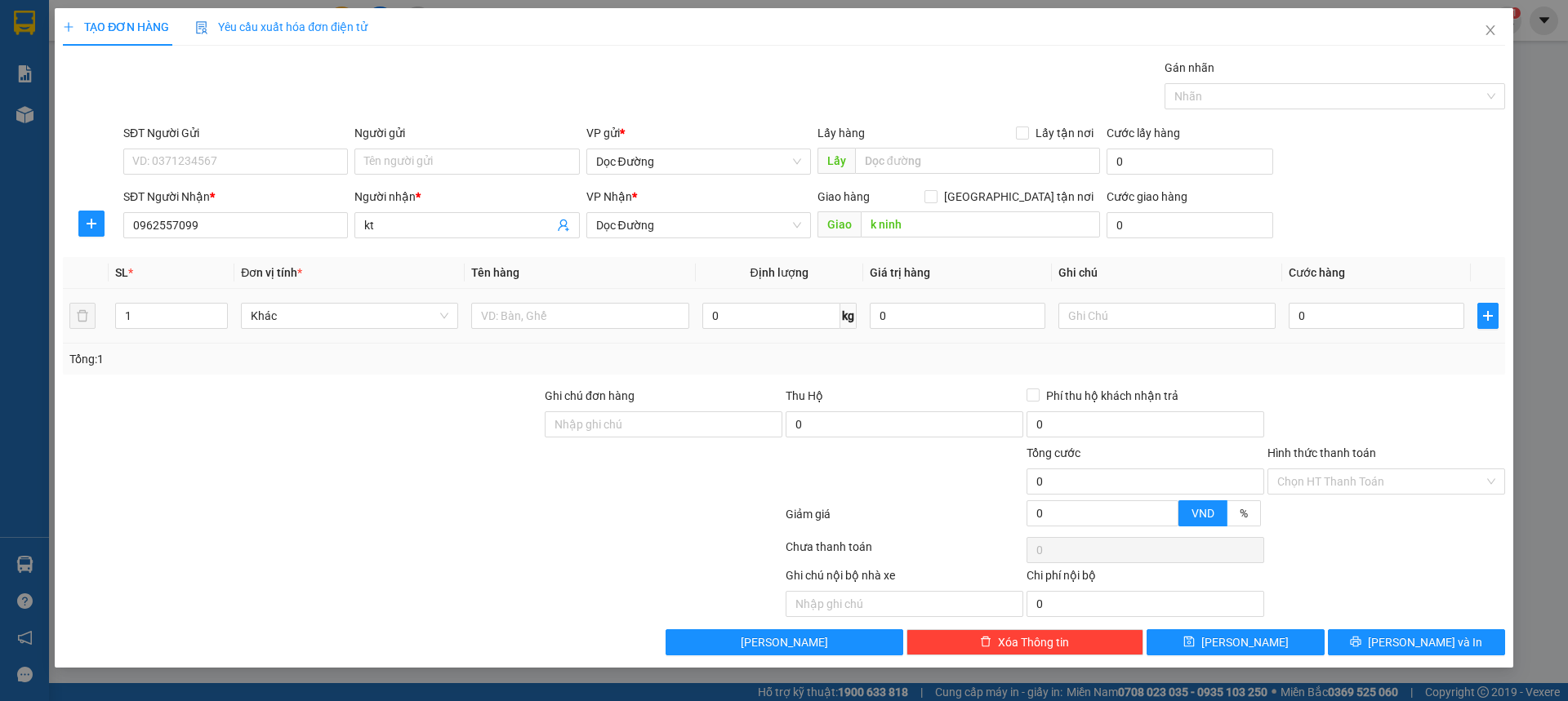
click at [593, 330] on div at bounding box center [580, 315] width 218 height 33
click at [597, 326] on input "text" at bounding box center [580, 315] width 218 height 26
click at [1307, 314] on input "0" at bounding box center [1377, 315] width 176 height 26
click at [1250, 644] on span "[PERSON_NAME]" at bounding box center [1245, 643] width 87 height 18
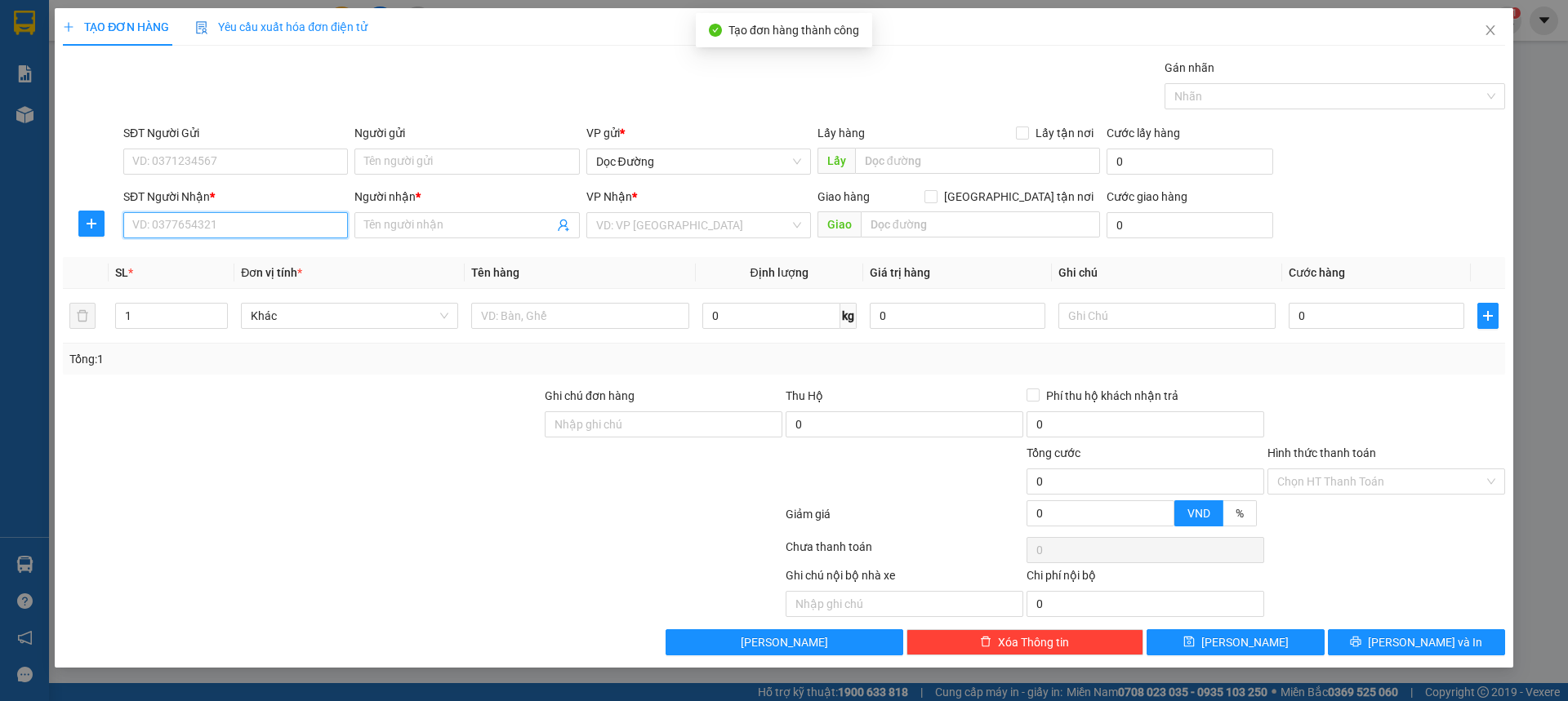
click at [217, 213] on input "SĐT Người Nhận *" at bounding box center [235, 225] width 225 height 26
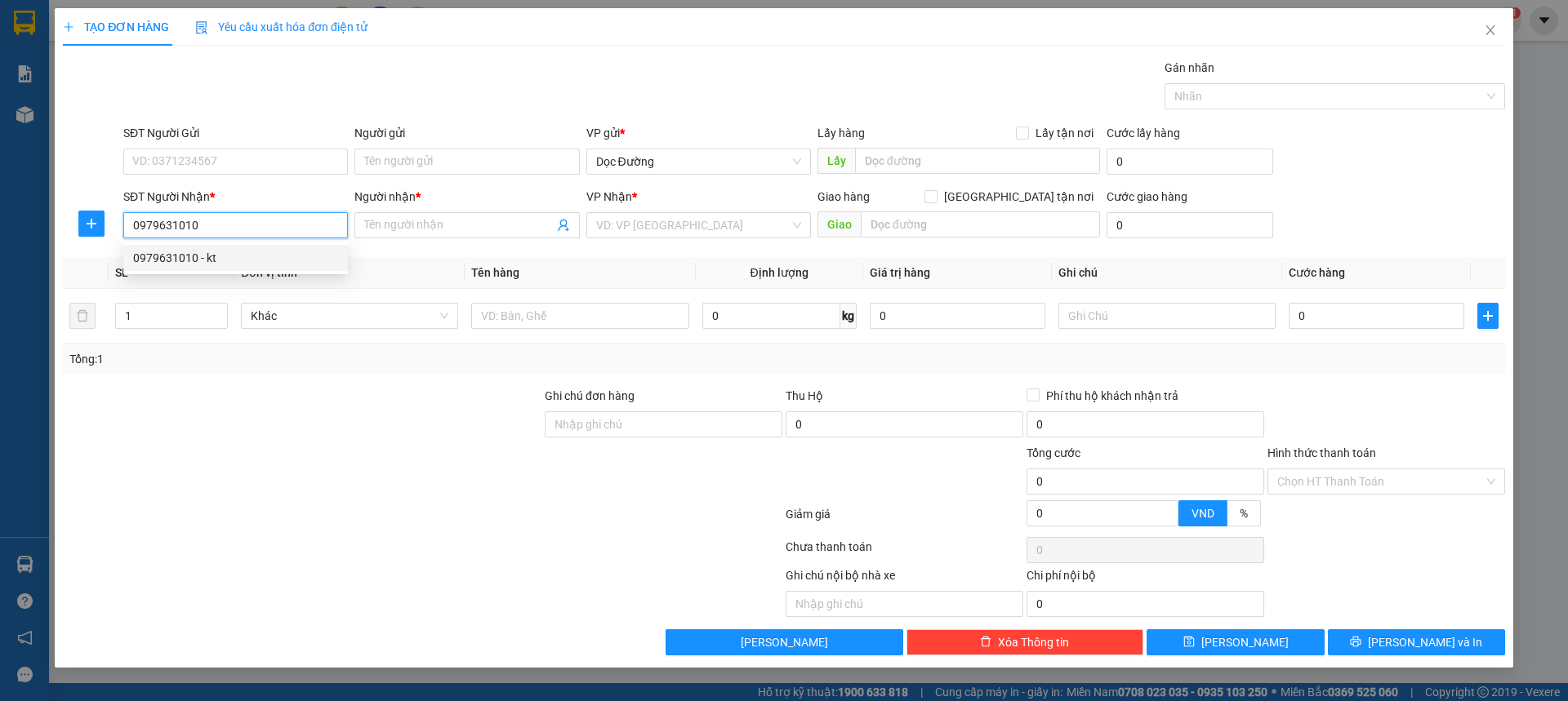
drag, startPoint x: 242, startPoint y: 265, endPoint x: 378, endPoint y: 279, distance: 136.7
click at [241, 265] on div "0979631010 - kt" at bounding box center [235, 258] width 205 height 18
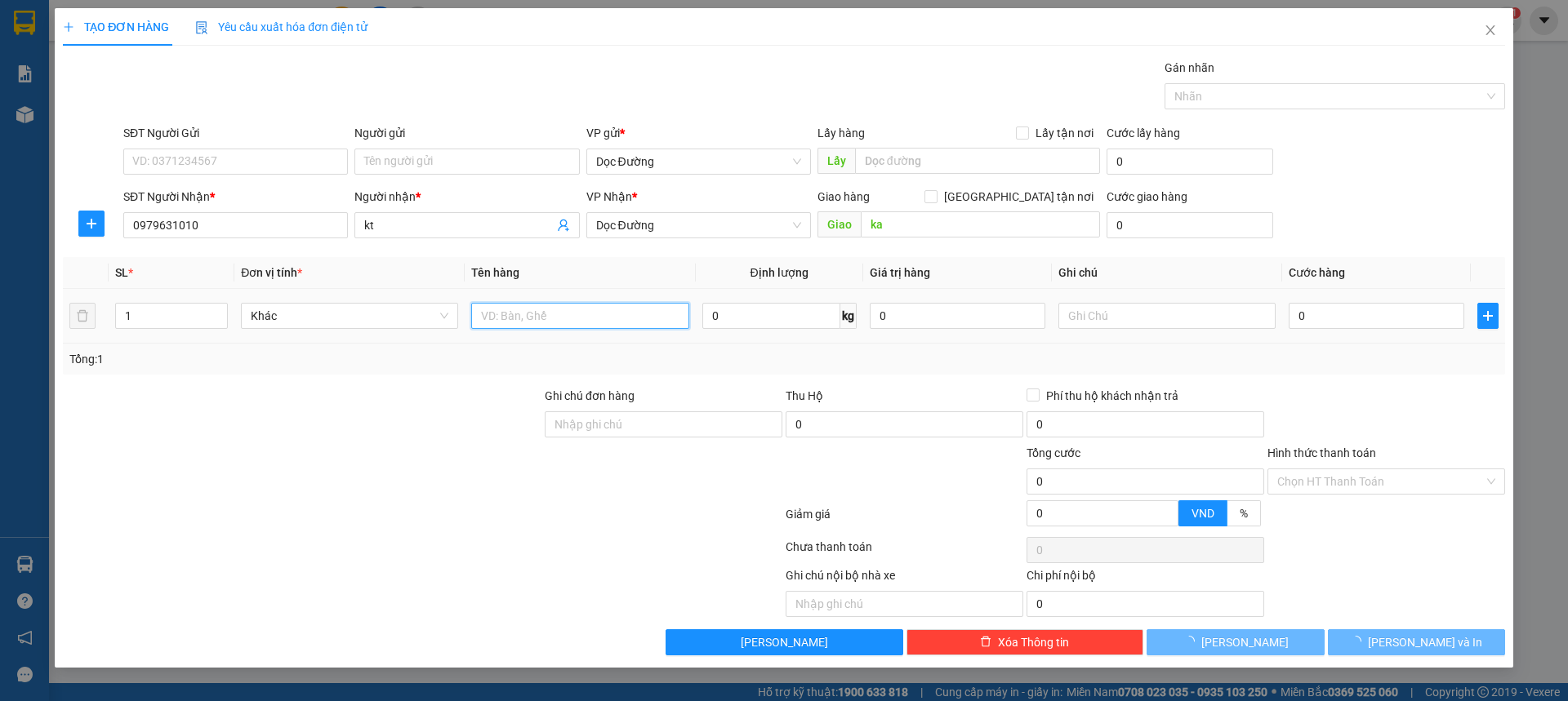
click at [578, 311] on input "text" at bounding box center [580, 315] width 218 height 26
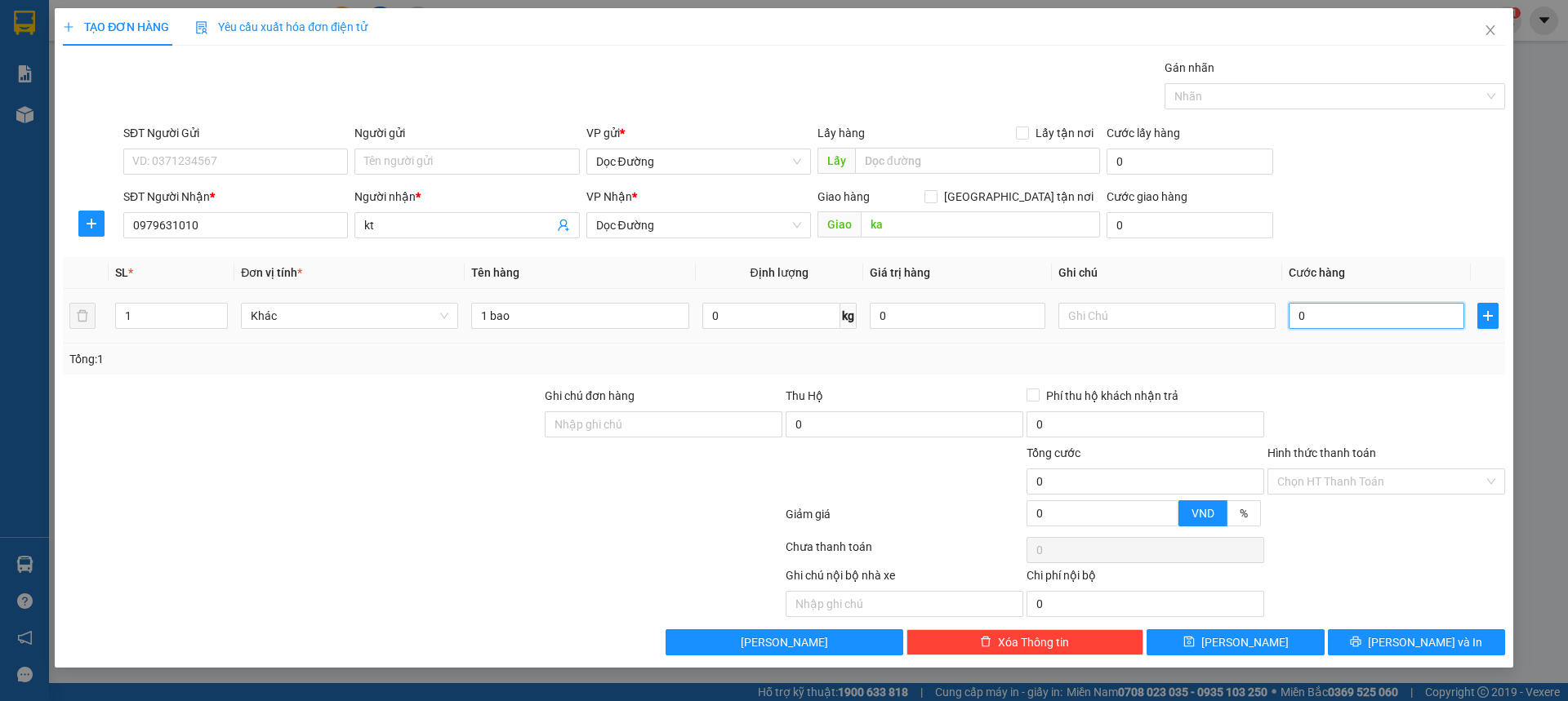
click at [1375, 311] on input "0" at bounding box center [1377, 315] width 176 height 26
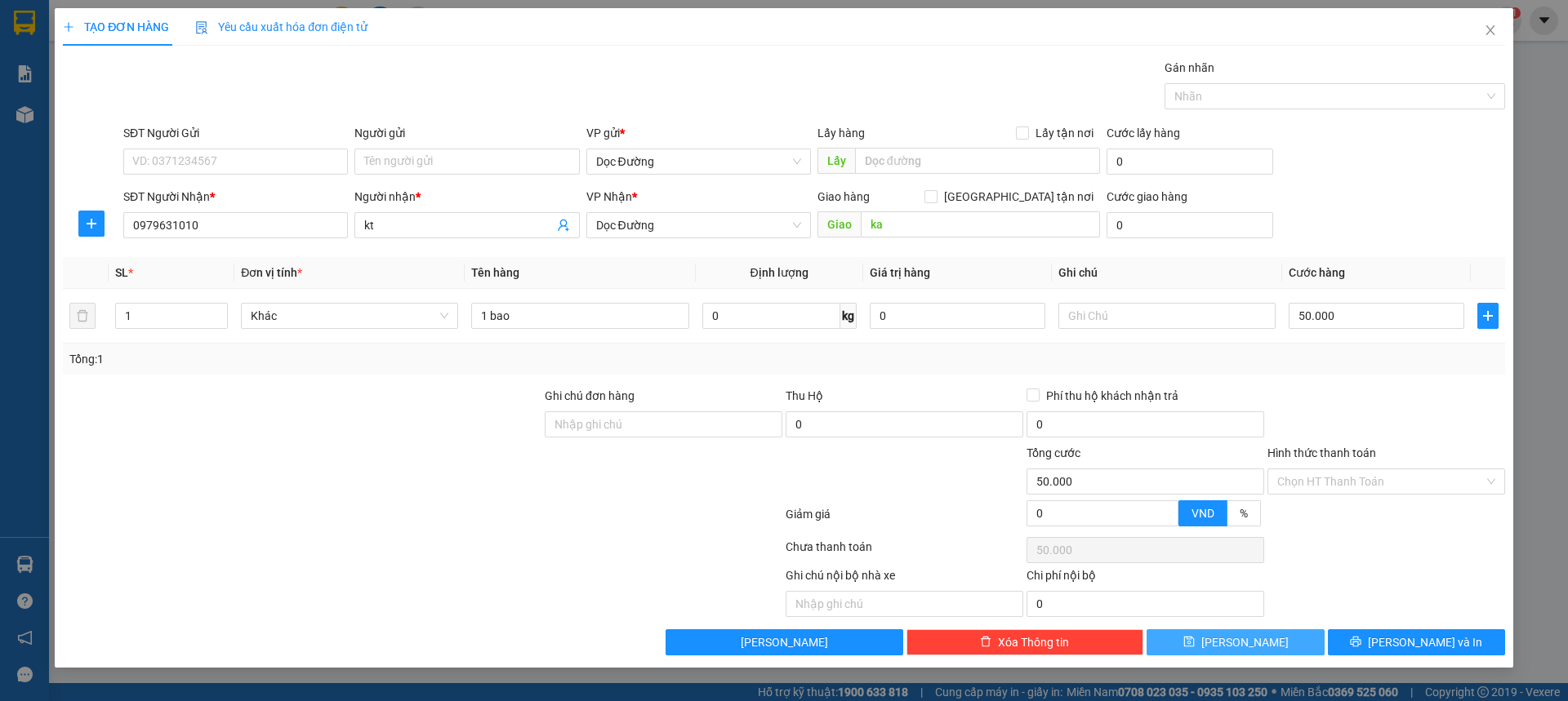
click at [1245, 632] on div "Transit Pickup Surcharge Ids Transit Deliver Surcharge Ids Transit Deliver Surc…" at bounding box center [784, 357] width 1442 height 597
click at [1245, 638] on span "[PERSON_NAME]" at bounding box center [1245, 643] width 87 height 18
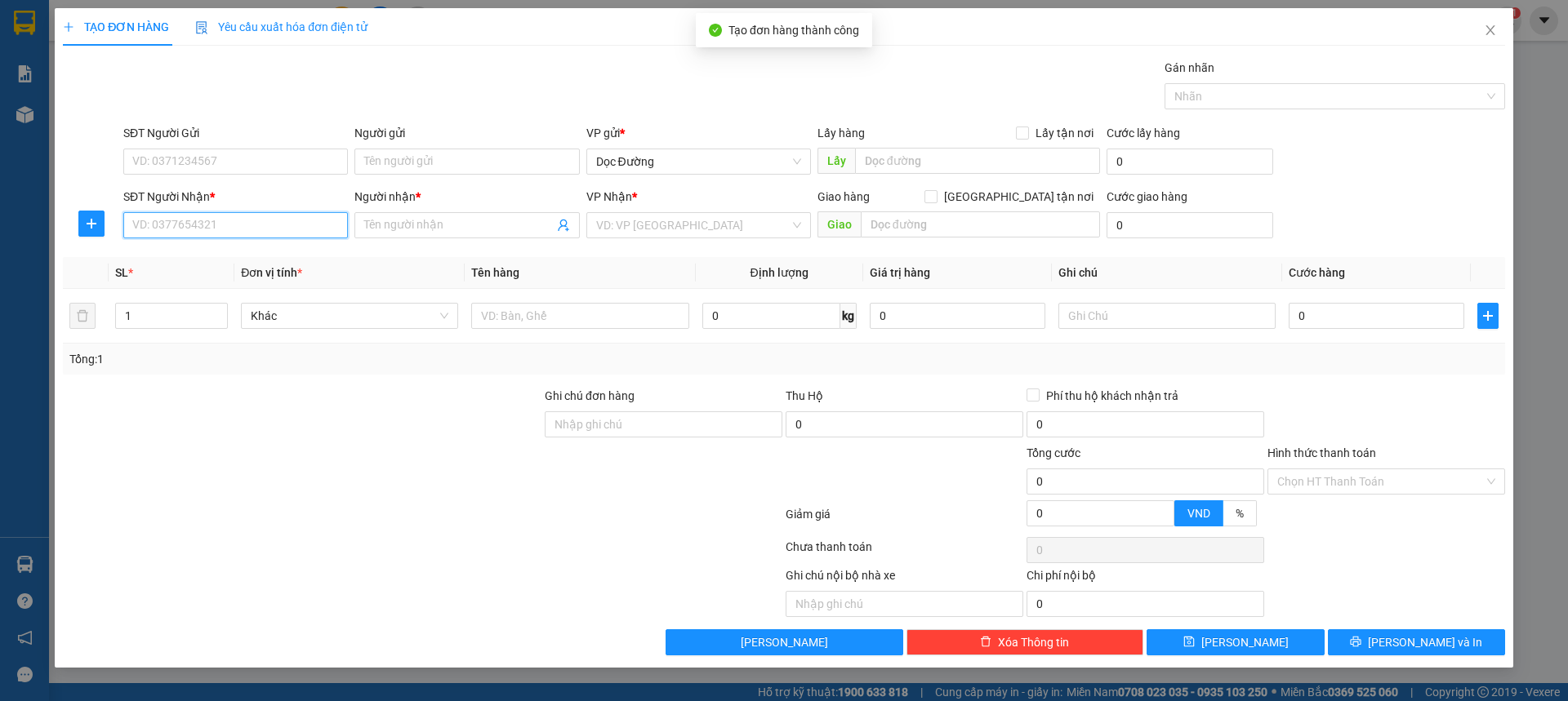
drag, startPoint x: 282, startPoint y: 235, endPoint x: 287, endPoint y: 227, distance: 9.4
click at [284, 232] on input "SĐT Người Nhận *" at bounding box center [235, 225] width 225 height 26
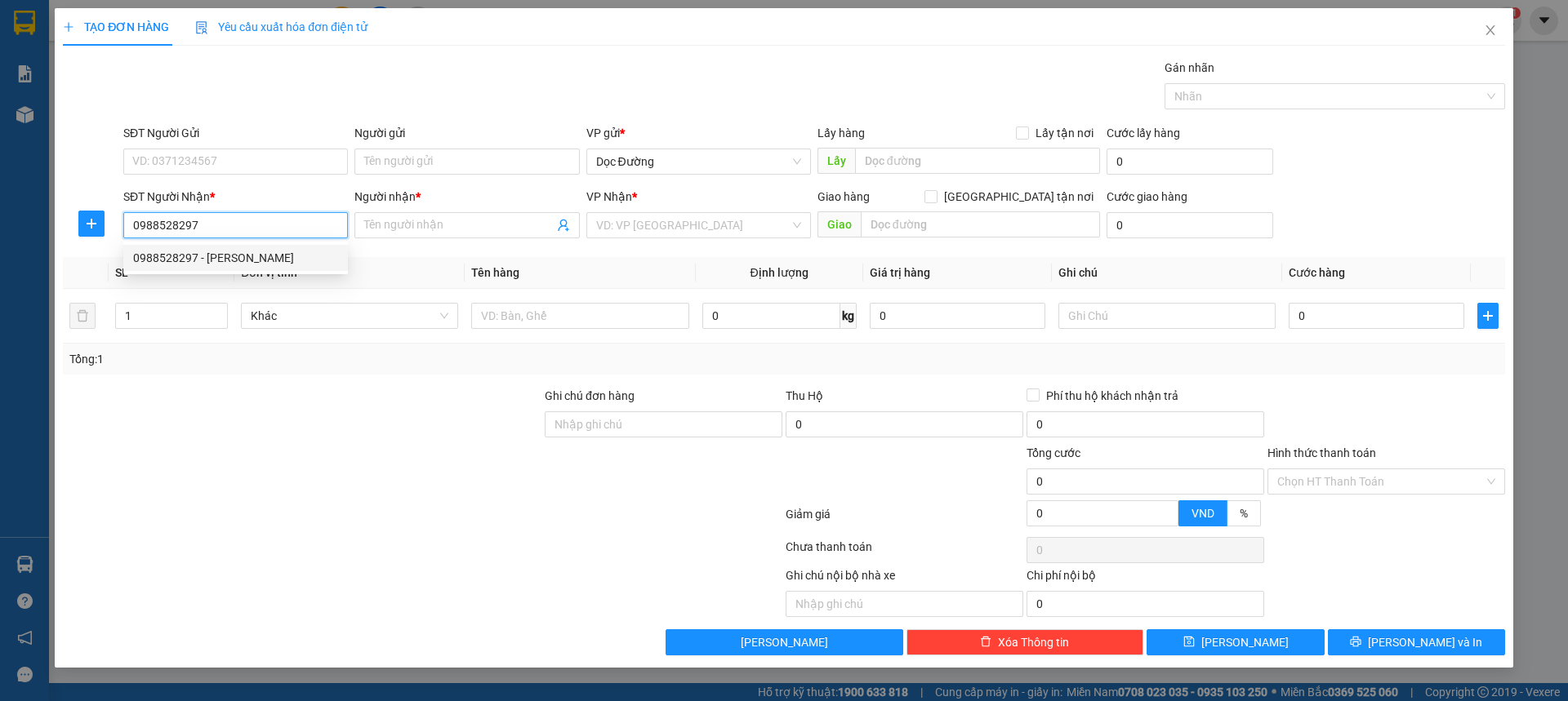
click at [278, 251] on div "0988528297 - [PERSON_NAME]" at bounding box center [235, 258] width 205 height 18
click at [624, 230] on span "Văn phòng Kỳ Anh" at bounding box center [698, 224] width 205 height 25
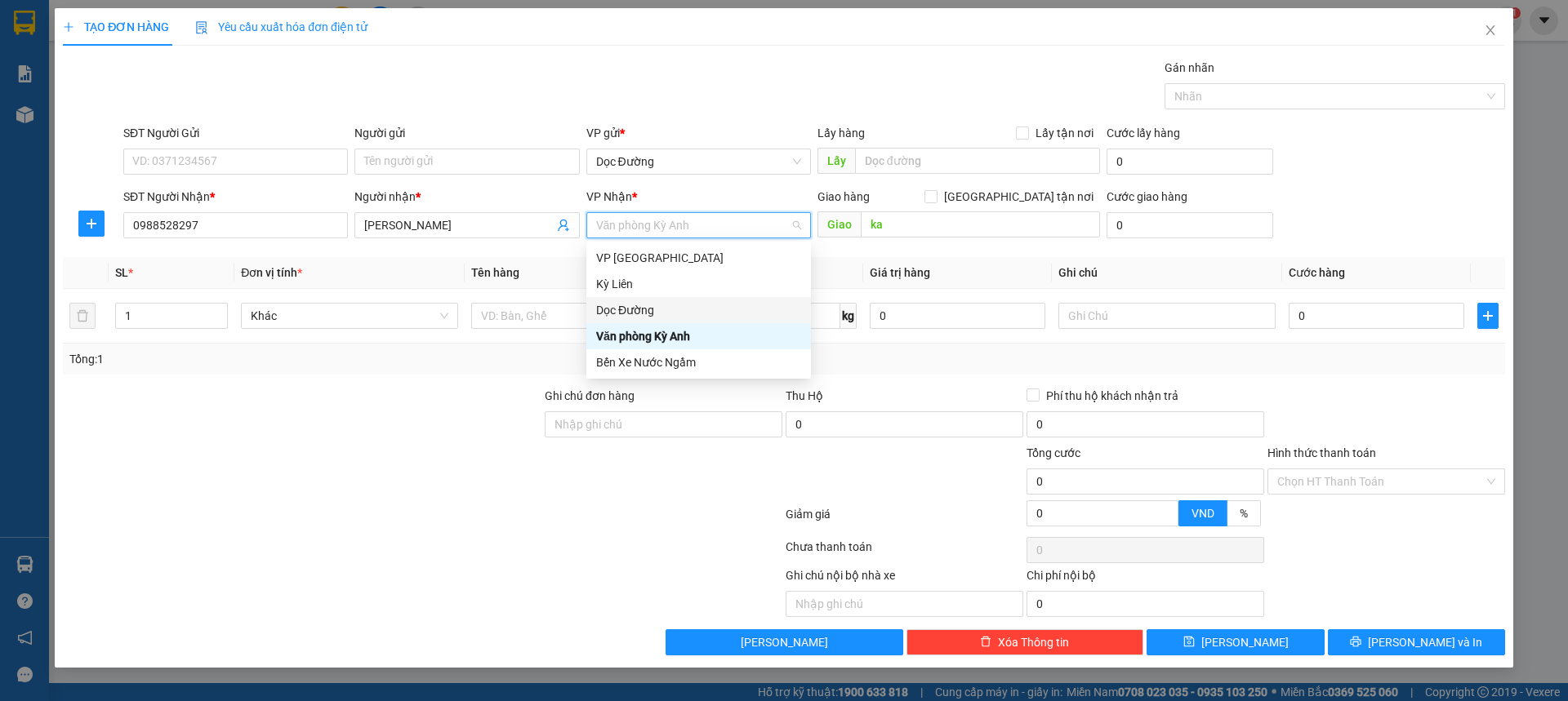
click at [616, 309] on div "Dọc Đường" at bounding box center [698, 310] width 205 height 18
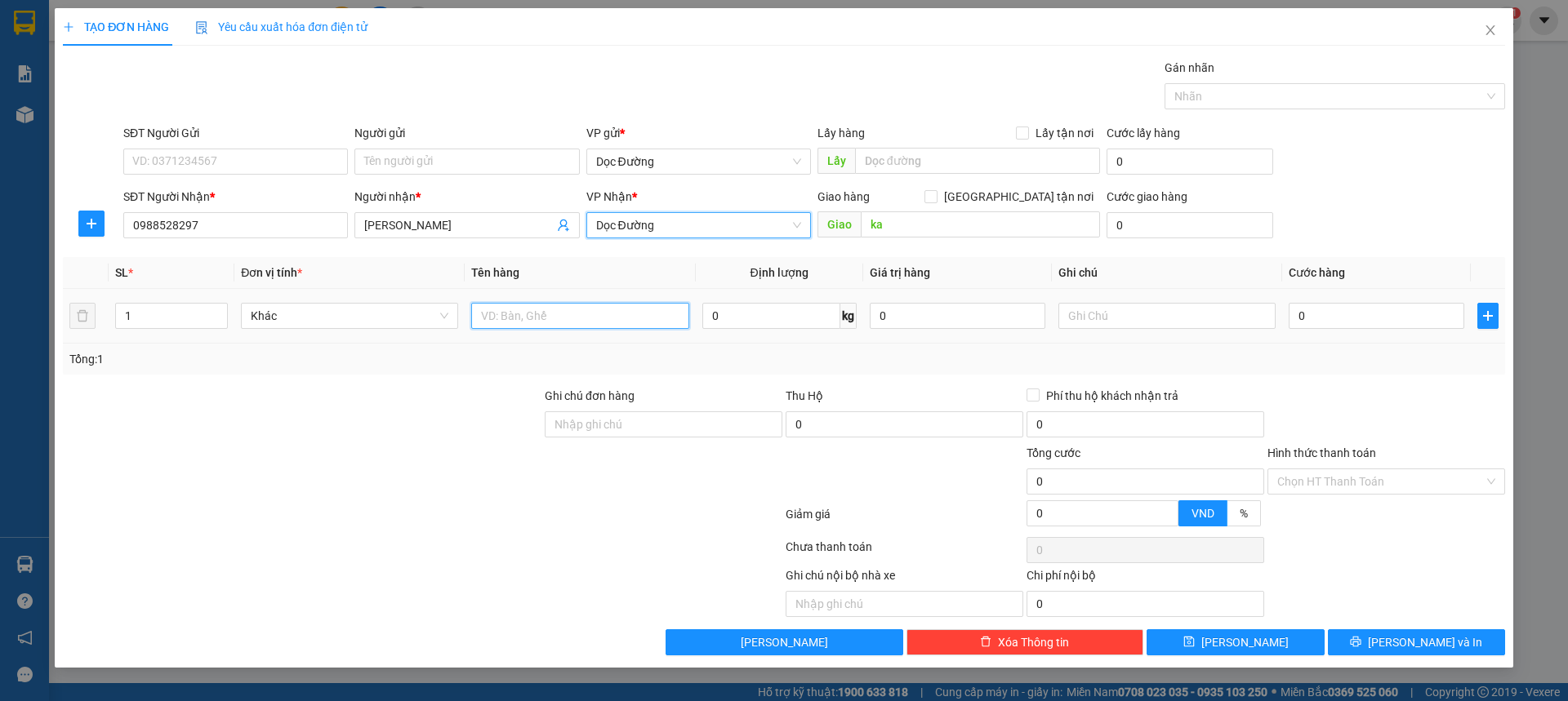
click at [519, 309] on input "text" at bounding box center [580, 315] width 218 height 26
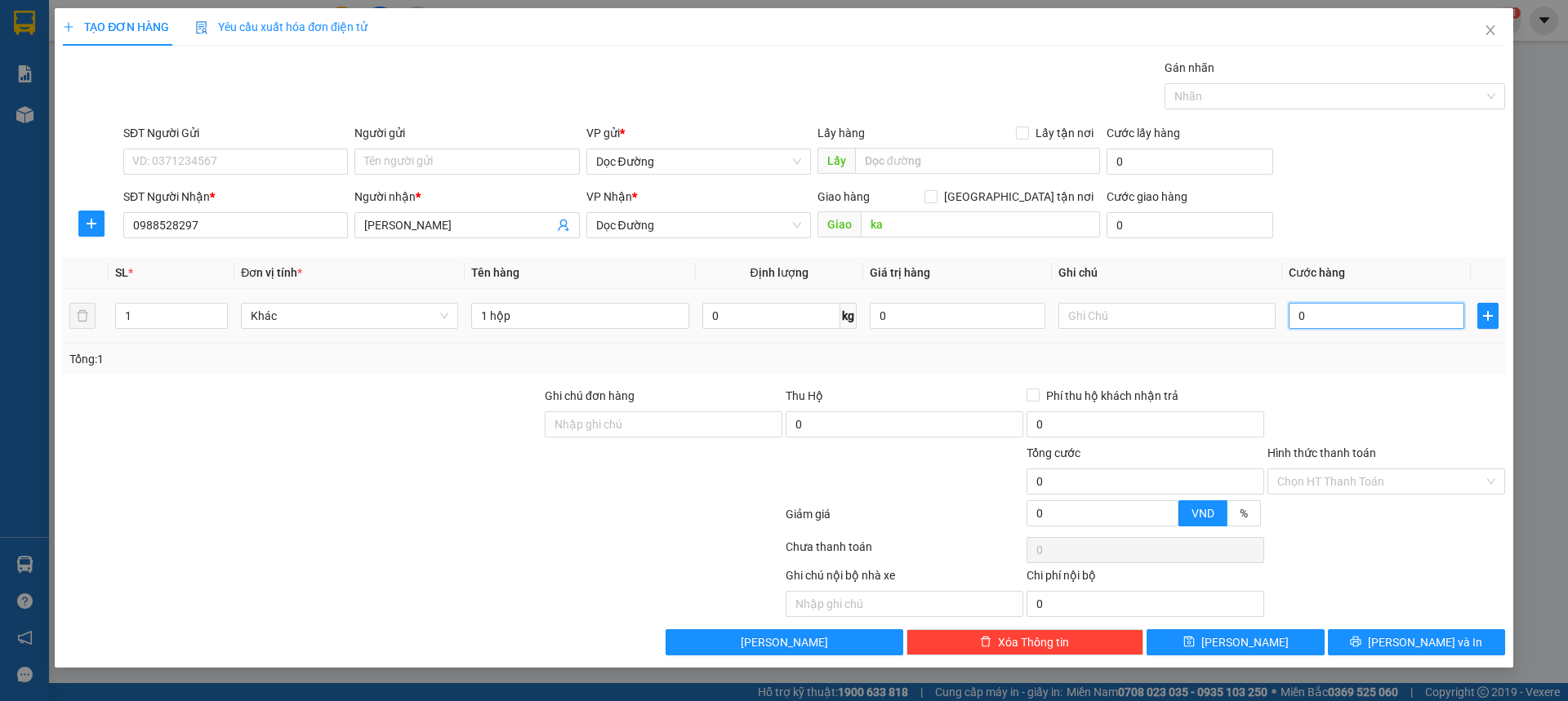
click at [1336, 328] on input "0" at bounding box center [1377, 315] width 176 height 26
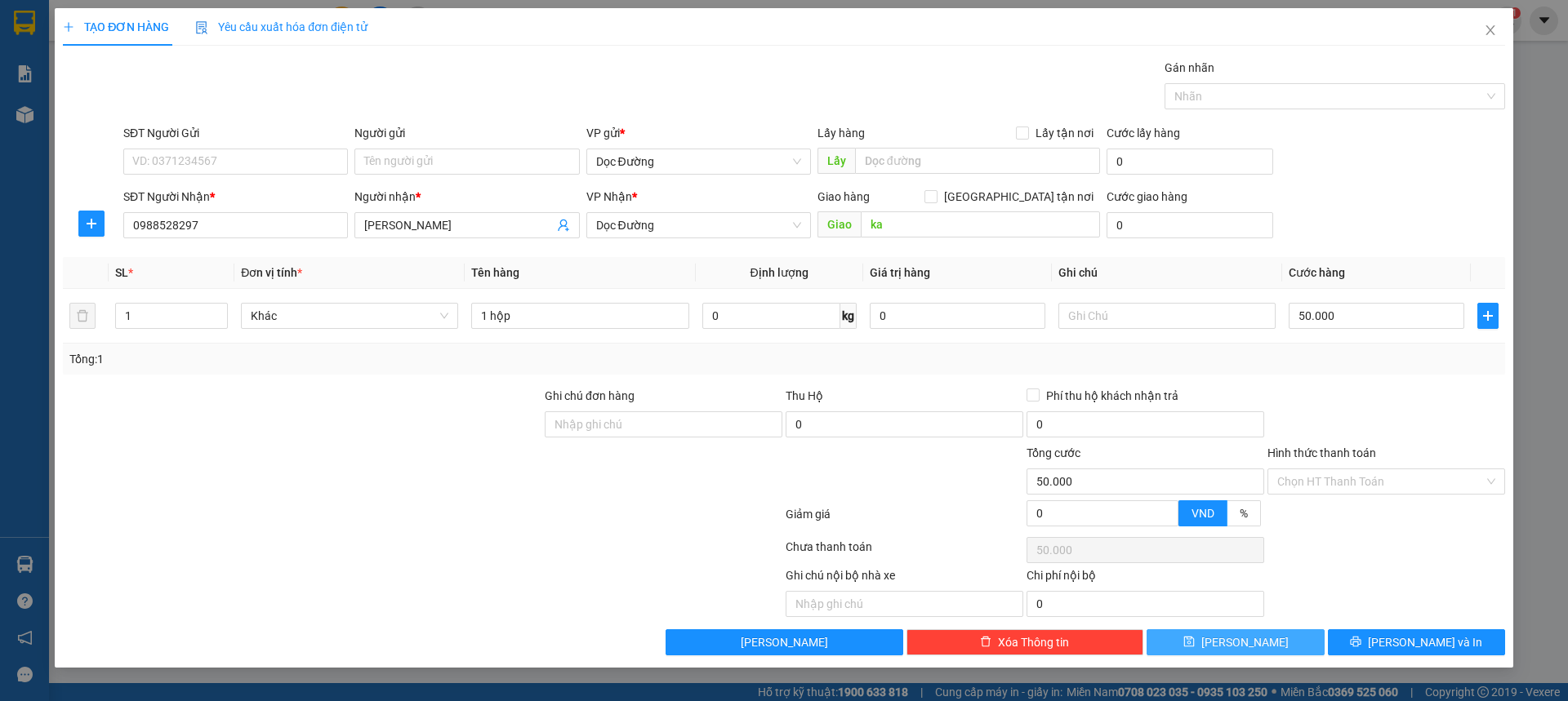
click at [1213, 643] on button "[PERSON_NAME]" at bounding box center [1235, 643] width 177 height 26
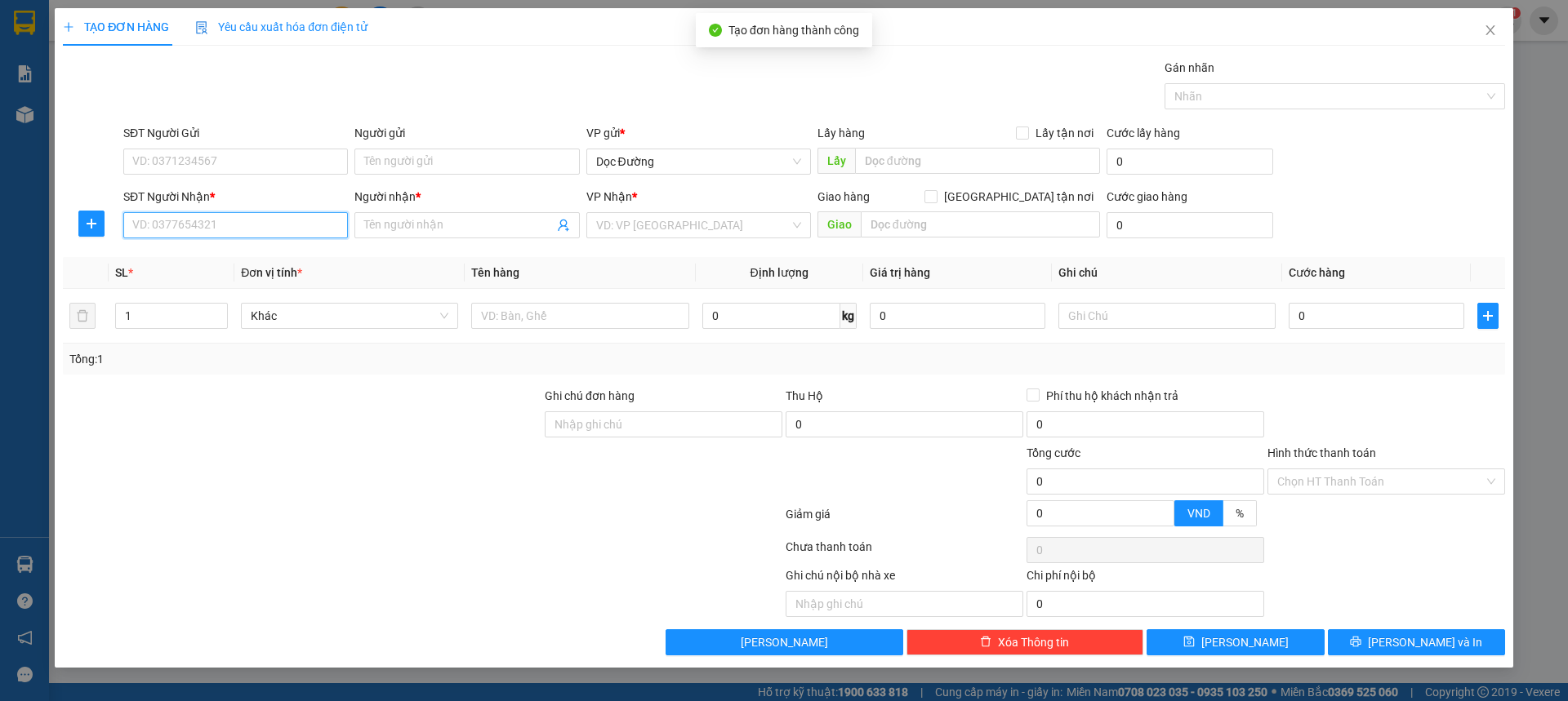
click at [265, 232] on input "SĐT Người Nhận *" at bounding box center [235, 225] width 225 height 26
click at [1484, 47] on span "Close" at bounding box center [1491, 31] width 46 height 45
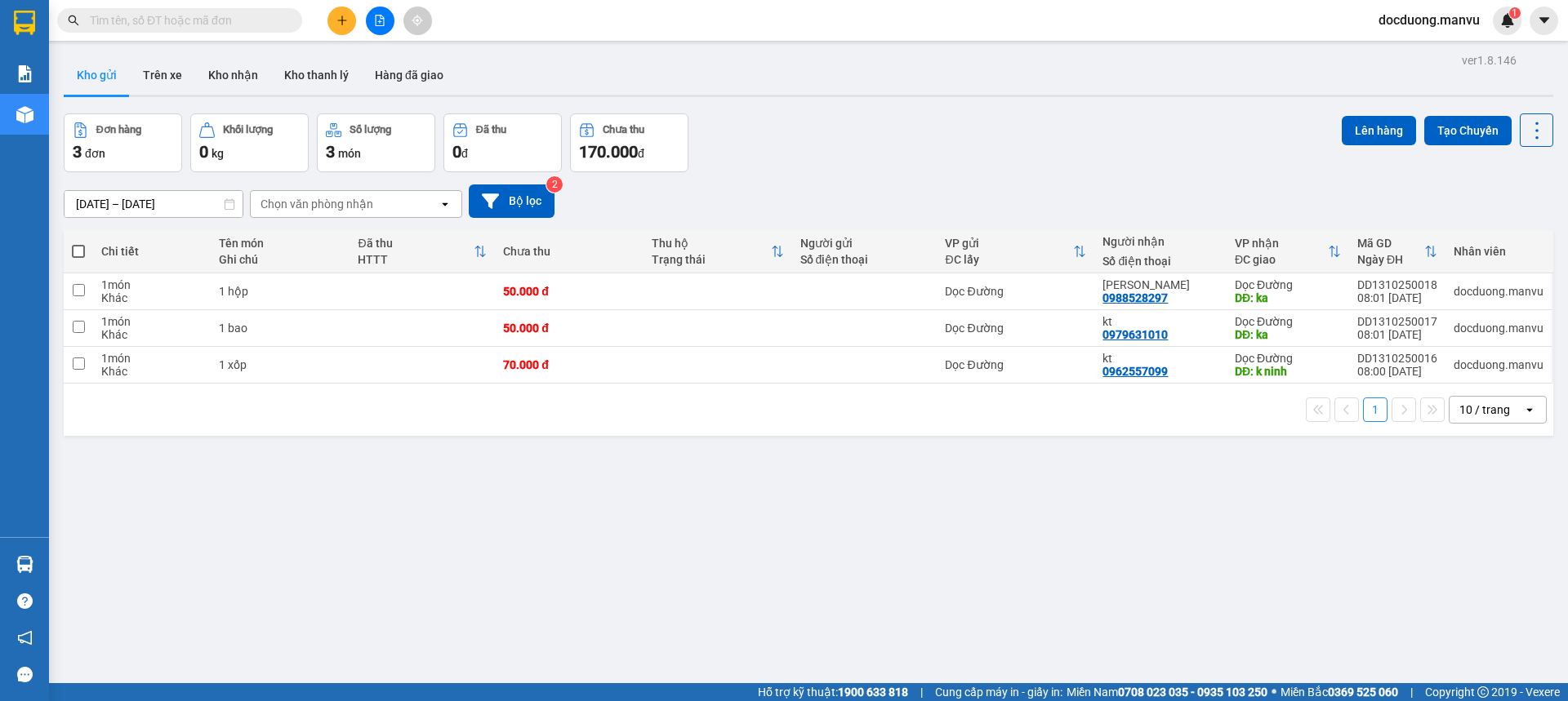
click at [343, 17] on icon "plus" at bounding box center [342, 21] width 12 height 12
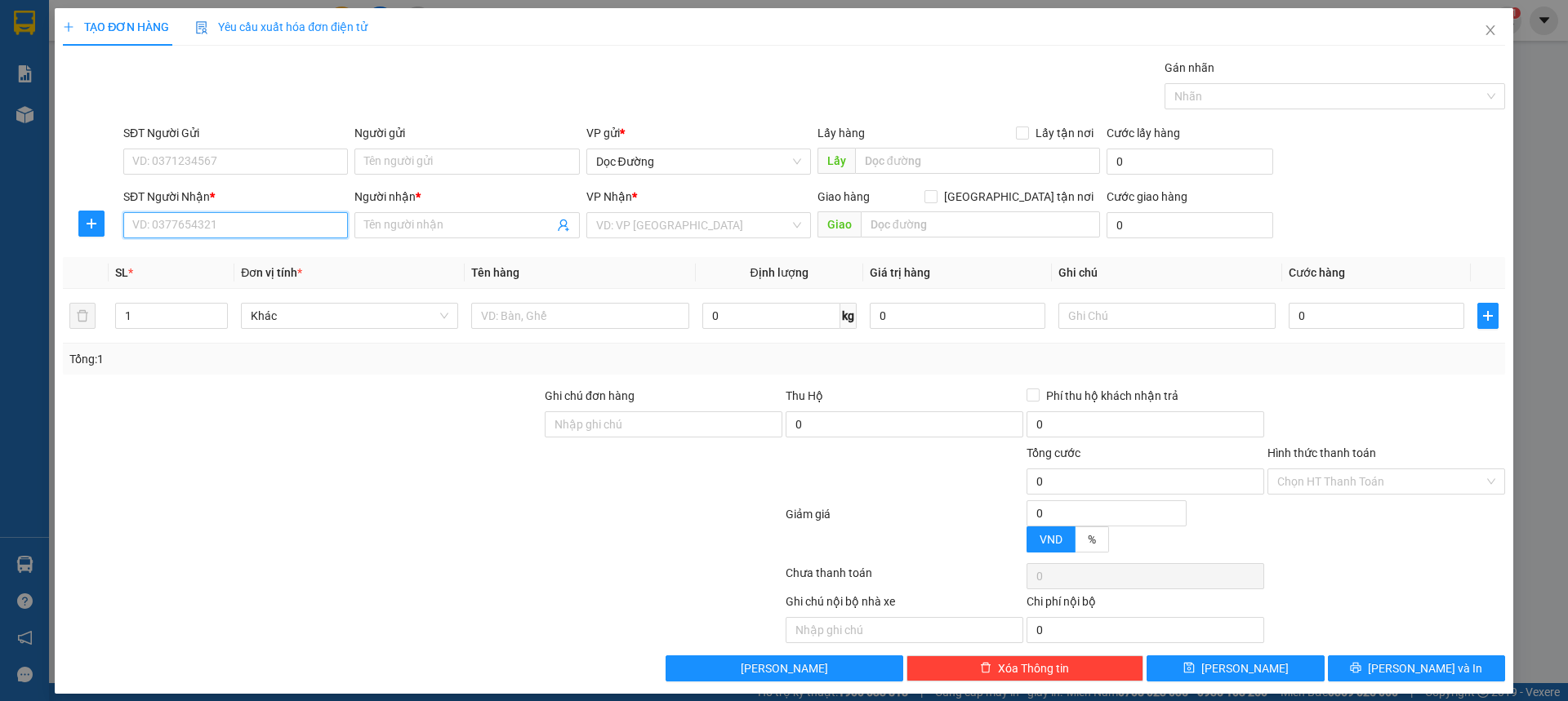
click at [277, 216] on input "SĐT Người Nhận *" at bounding box center [235, 225] width 225 height 26
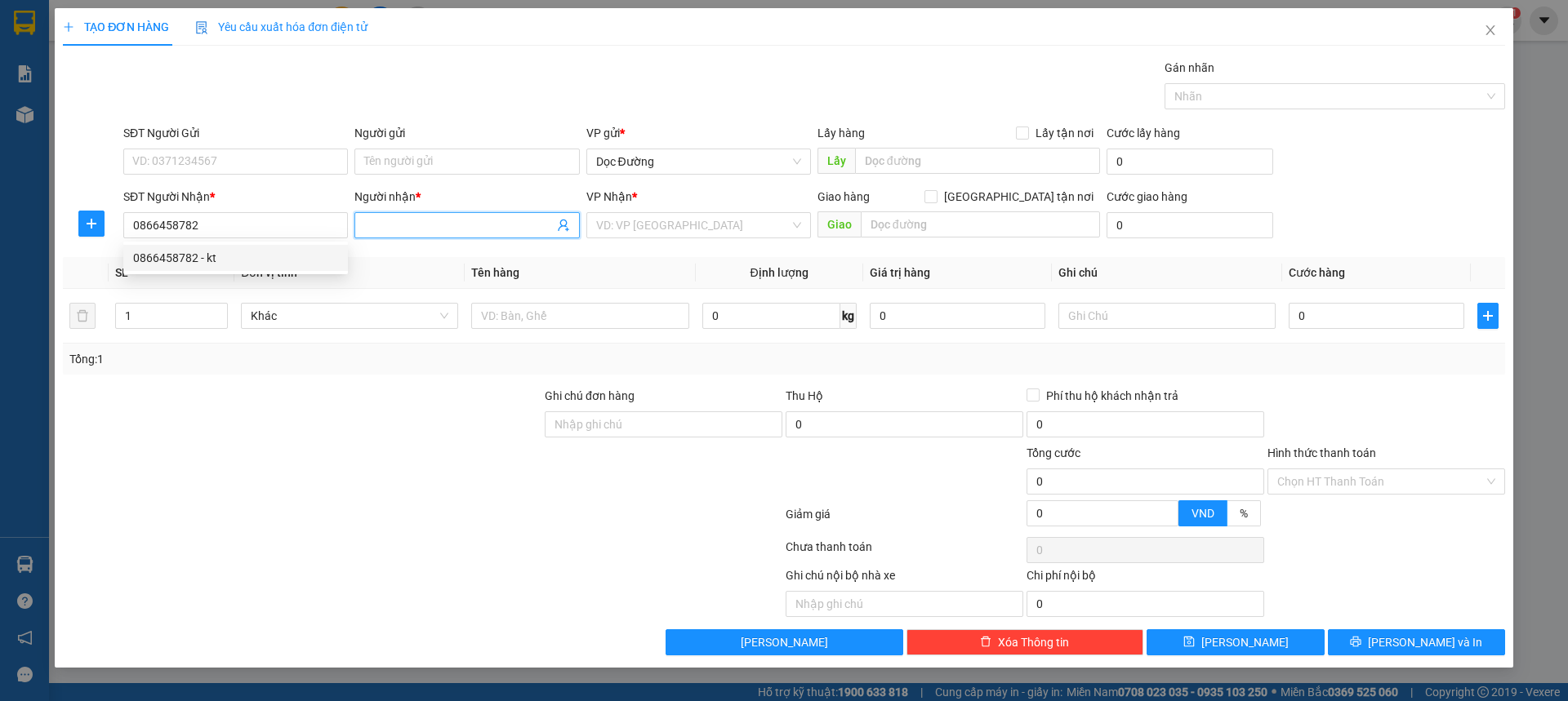
click at [443, 218] on input "Người nhận *" at bounding box center [458, 225] width 189 height 18
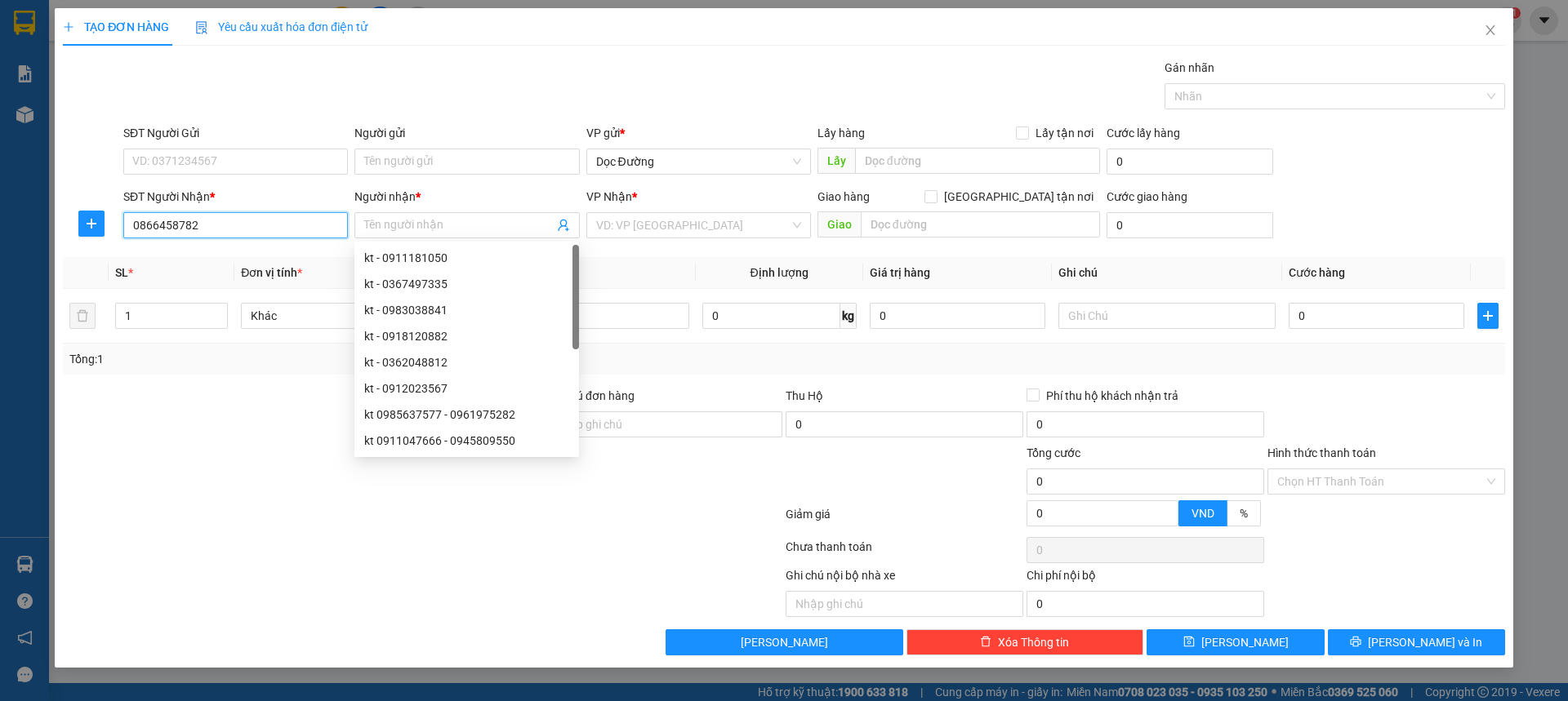
drag, startPoint x: 290, startPoint y: 219, endPoint x: 265, endPoint y: 241, distance: 33.3
click at [285, 219] on input "0866458782" at bounding box center [235, 225] width 225 height 26
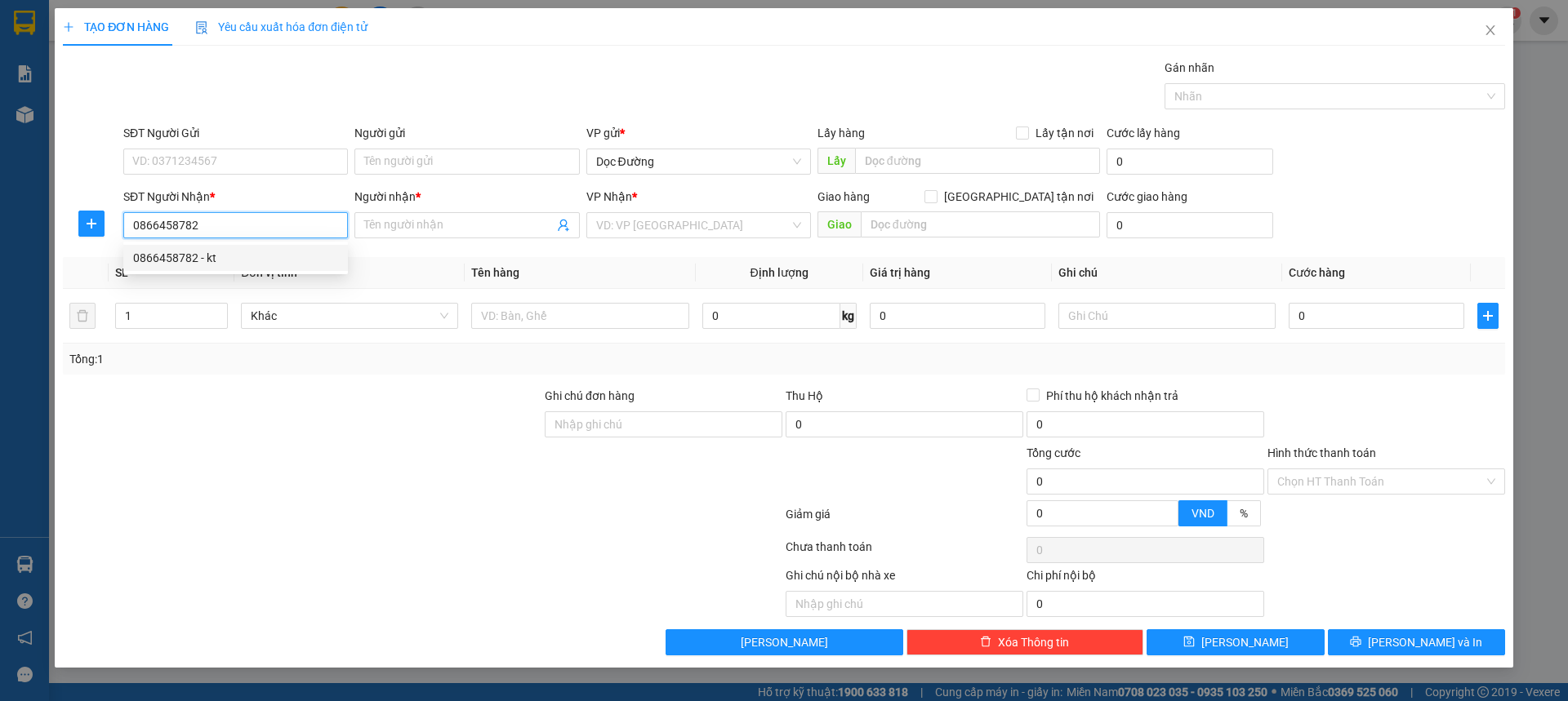
click at [226, 265] on div "0866458782 - kt" at bounding box center [235, 258] width 205 height 18
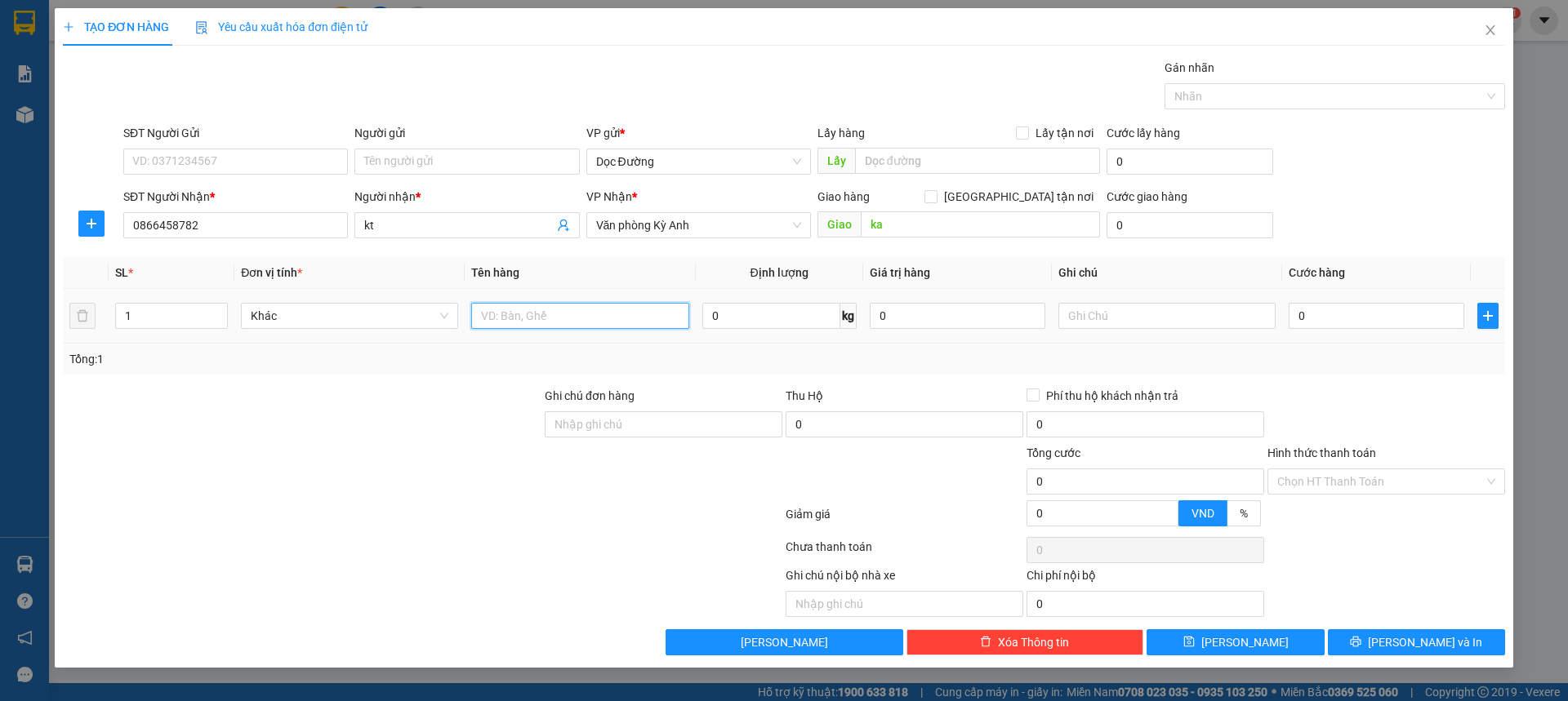
click at [520, 321] on input "text" at bounding box center [580, 315] width 218 height 26
click at [654, 231] on span "Văn phòng Kỳ Anh" at bounding box center [698, 224] width 205 height 25
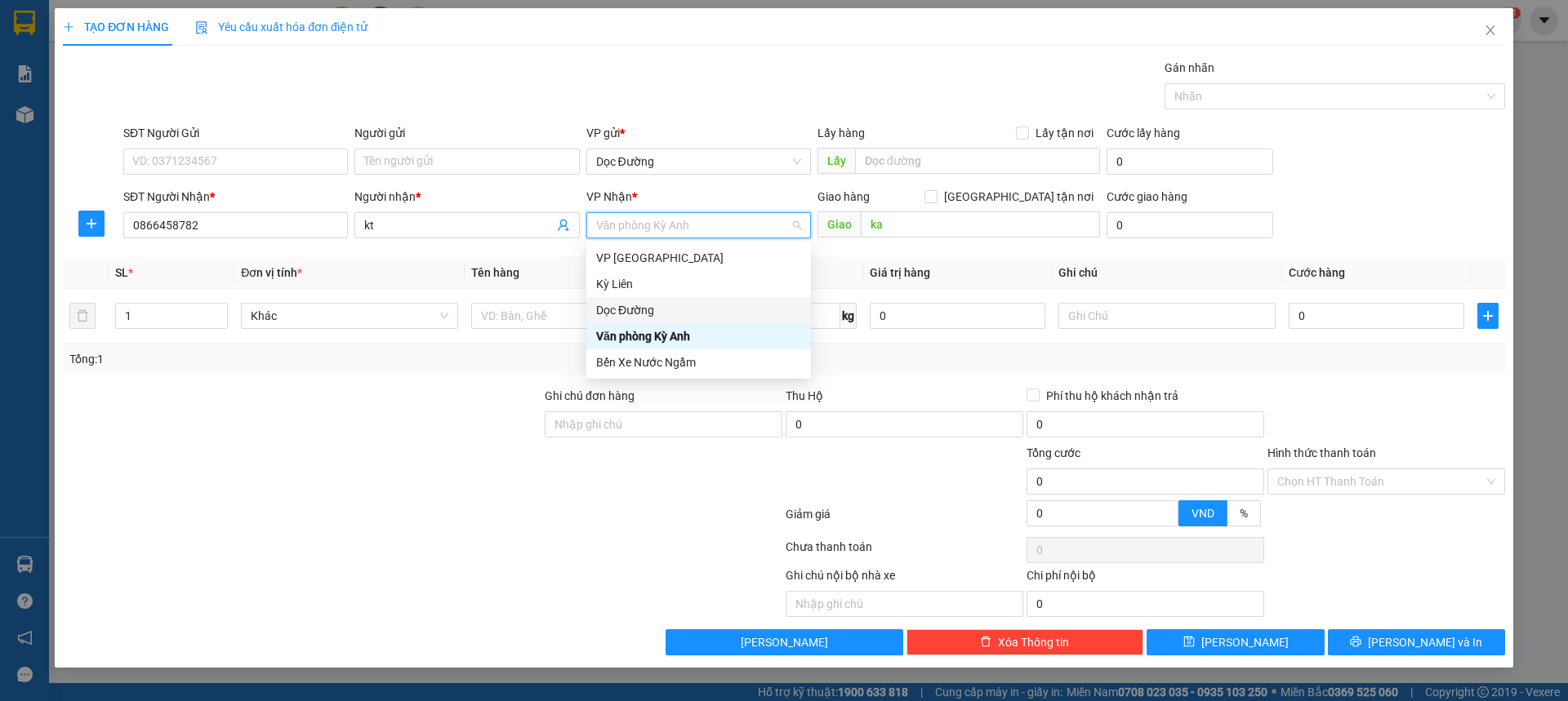
click at [603, 307] on div "Dọc Đường" at bounding box center [698, 310] width 205 height 18
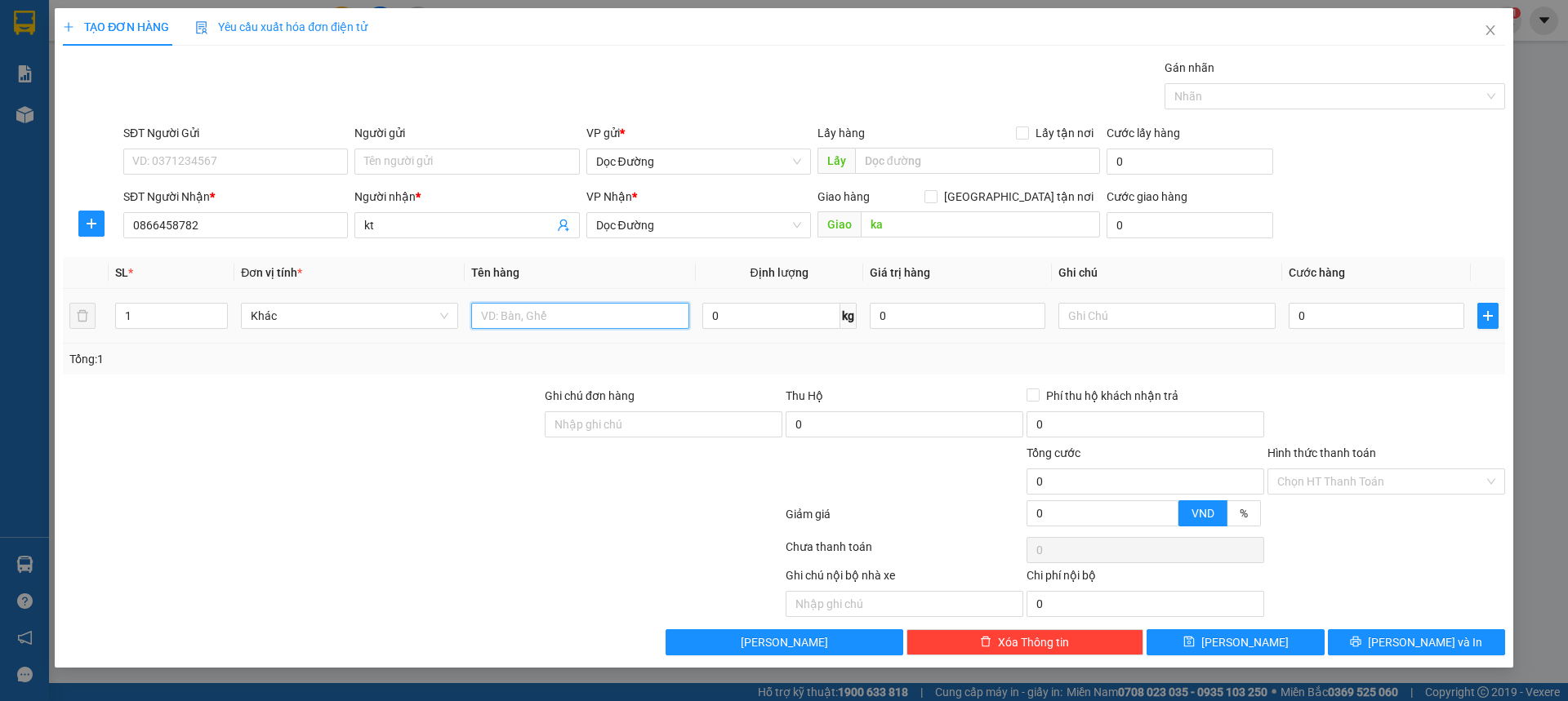
click at [553, 316] on input "text" at bounding box center [580, 315] width 218 height 26
click at [1337, 319] on input "0" at bounding box center [1377, 315] width 176 height 26
click at [1351, 363] on div "Tổng: 1" at bounding box center [784, 359] width 1430 height 18
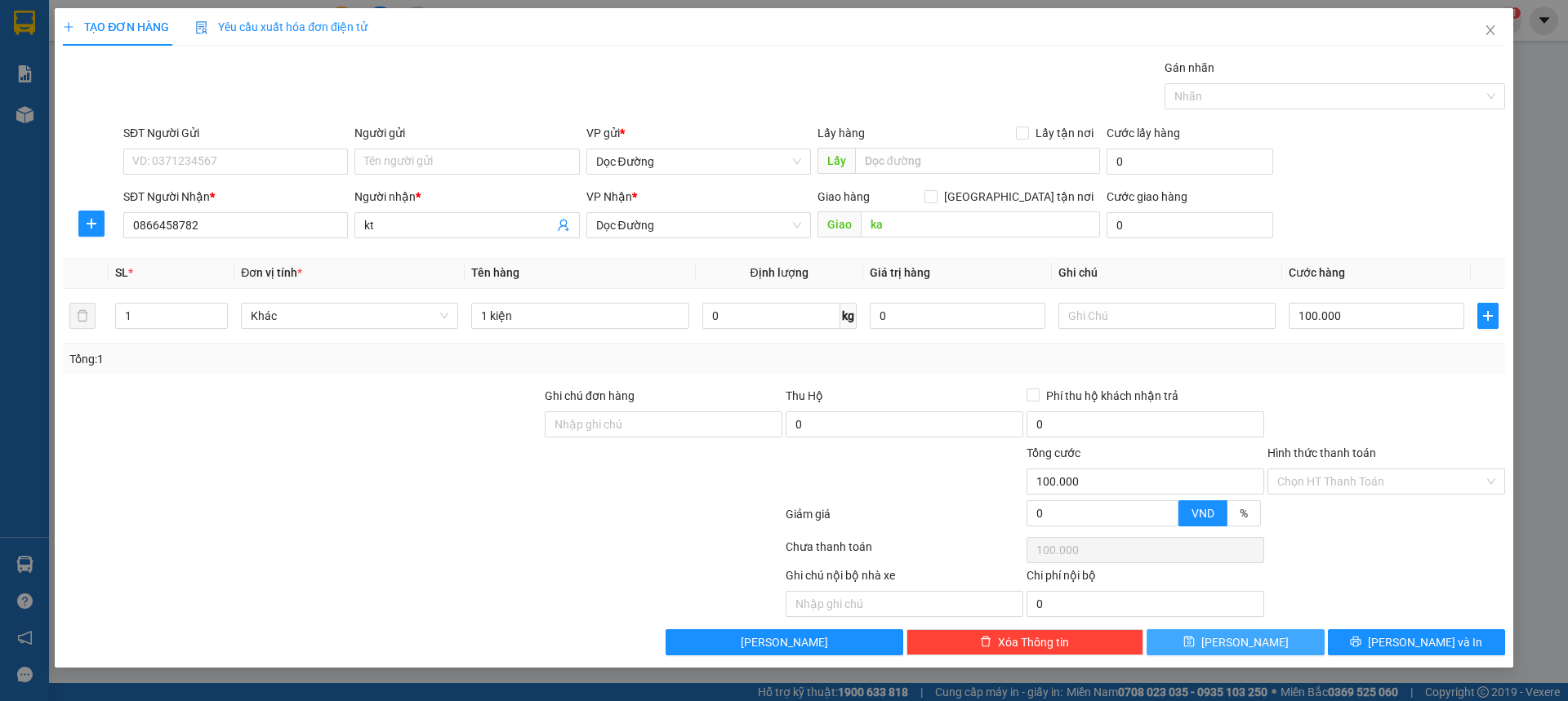
drag, startPoint x: 1256, startPoint y: 650, endPoint x: 1260, endPoint y: 636, distance: 14.6
click at [1258, 649] on button "[PERSON_NAME]" at bounding box center [1235, 643] width 177 height 26
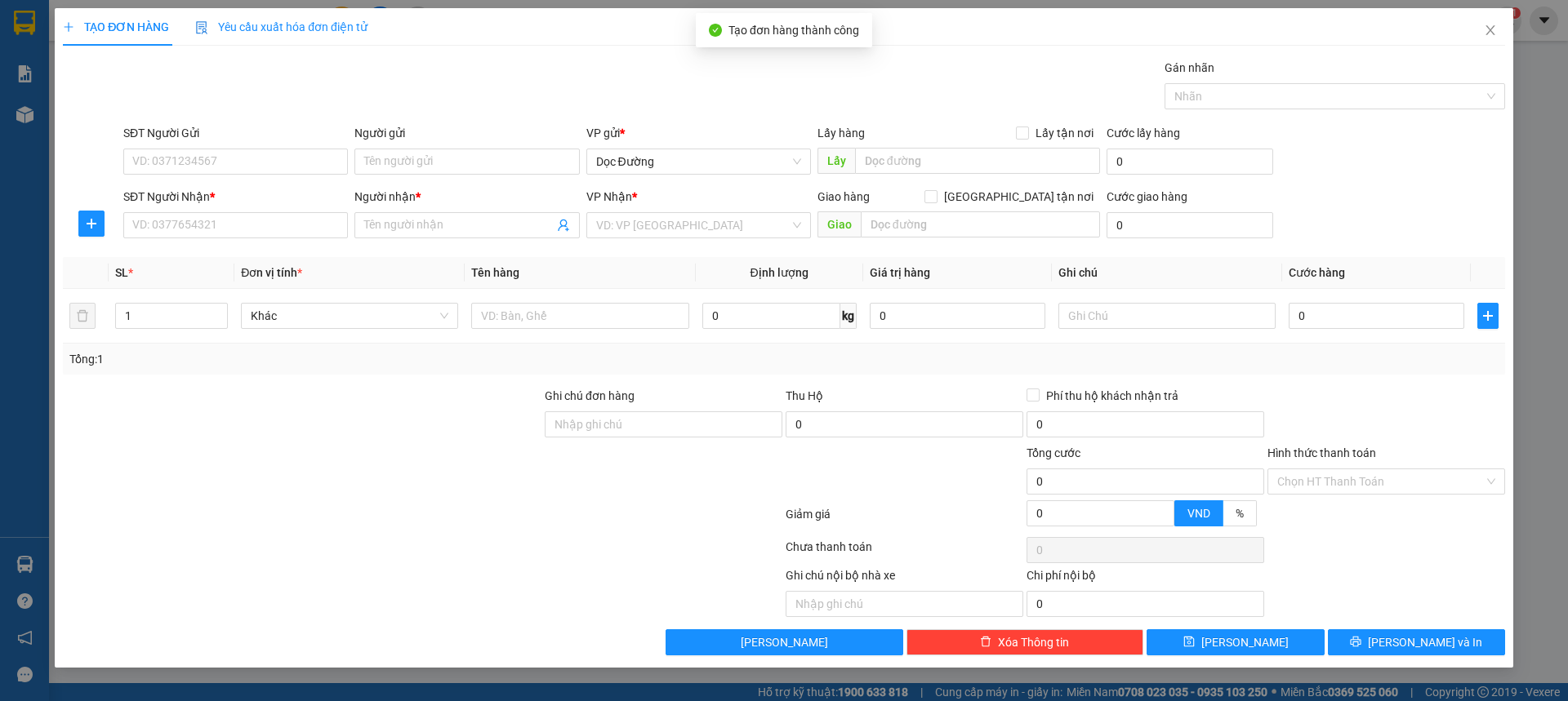
click at [223, 211] on div "SĐT Người Nhận *" at bounding box center [235, 200] width 225 height 25
click at [220, 213] on div "SĐT Người Nhận * VD: 0377654321" at bounding box center [235, 217] width 225 height 57
click at [222, 218] on input "SĐT Người Nhận *" at bounding box center [235, 225] width 225 height 26
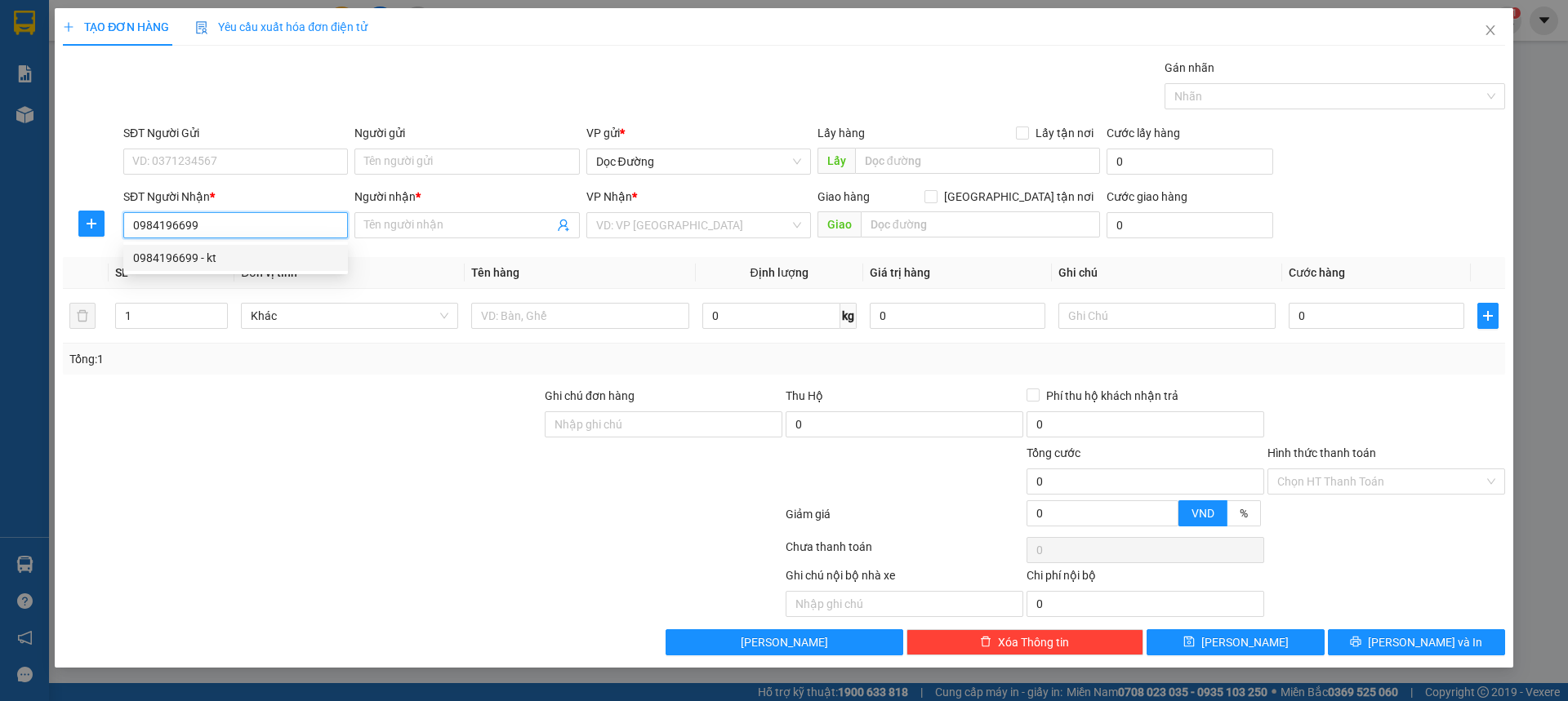
click at [248, 255] on div "0984196699 - kt" at bounding box center [235, 258] width 205 height 18
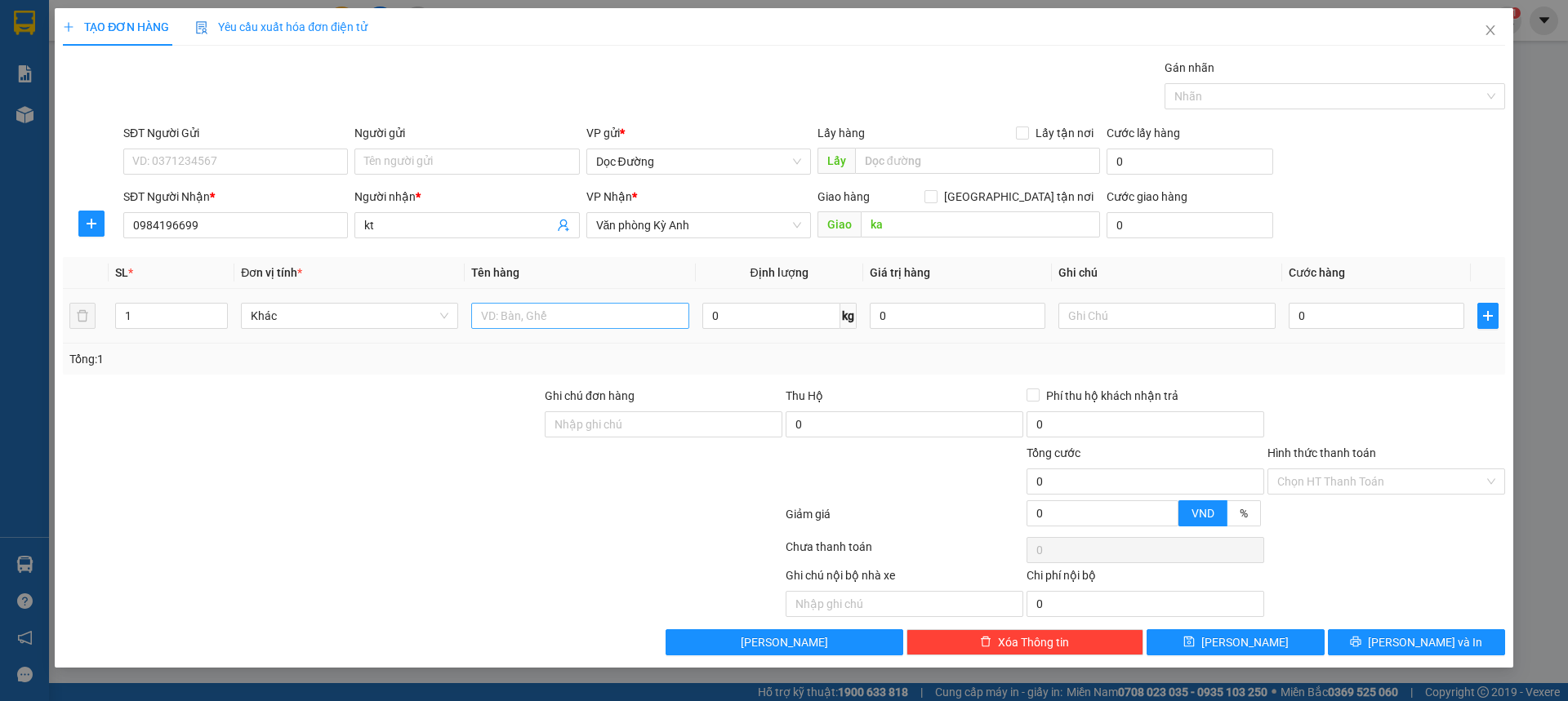
click at [525, 327] on div at bounding box center [580, 315] width 218 height 33
click at [655, 233] on span "Văn phòng Kỳ Anh" at bounding box center [698, 224] width 205 height 25
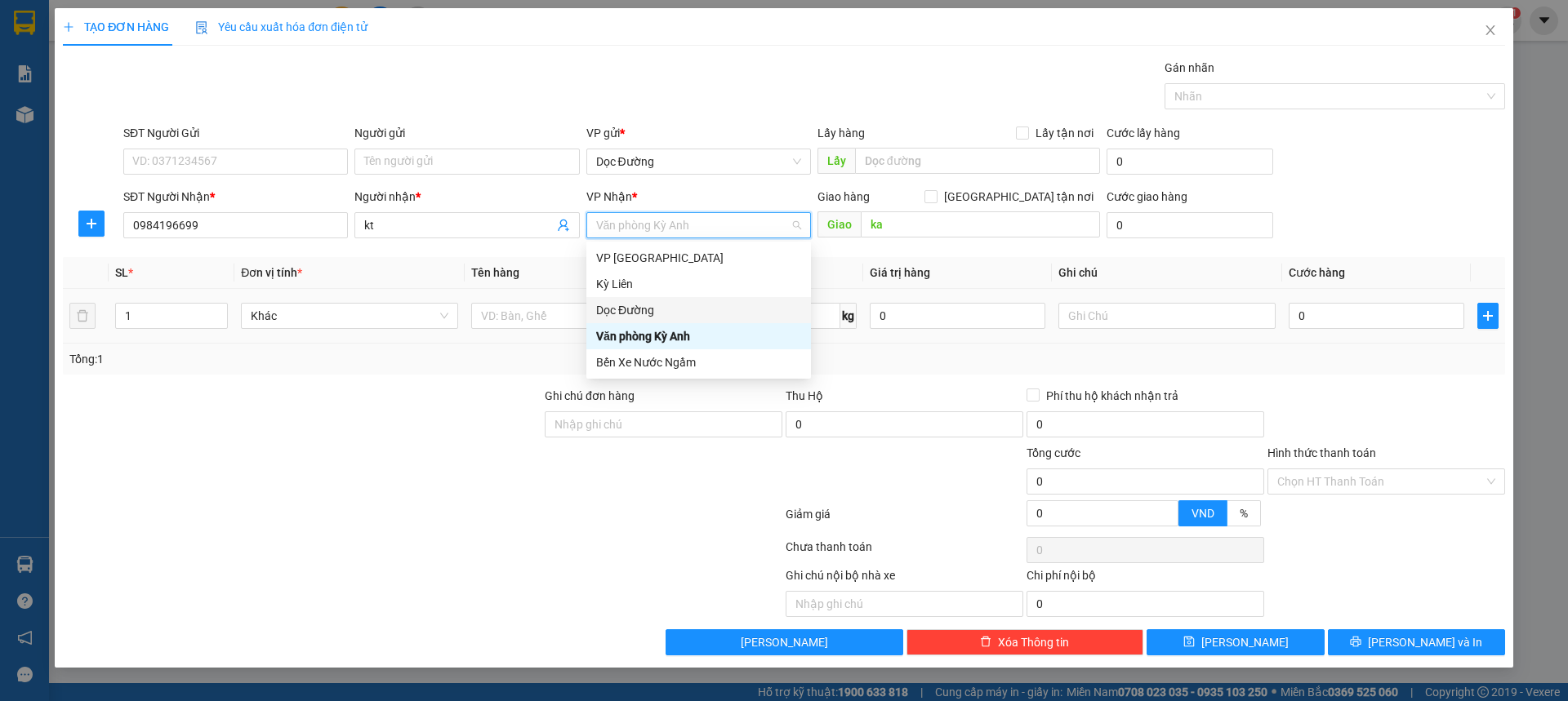
click at [617, 300] on div "Dọc Đường" at bounding box center [698, 310] width 225 height 26
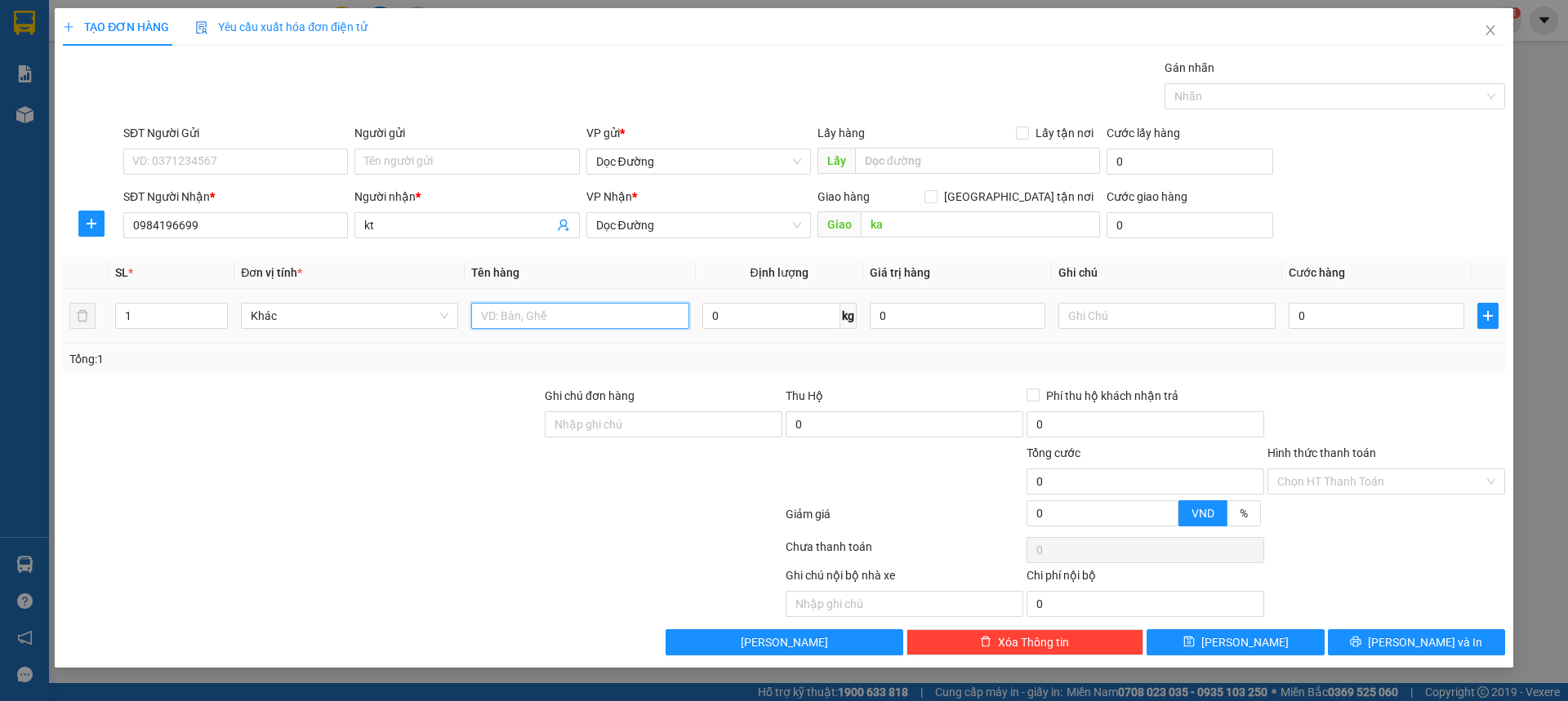
click at [598, 319] on input "text" at bounding box center [580, 315] width 218 height 26
click at [1324, 312] on input "0" at bounding box center [1377, 315] width 176 height 26
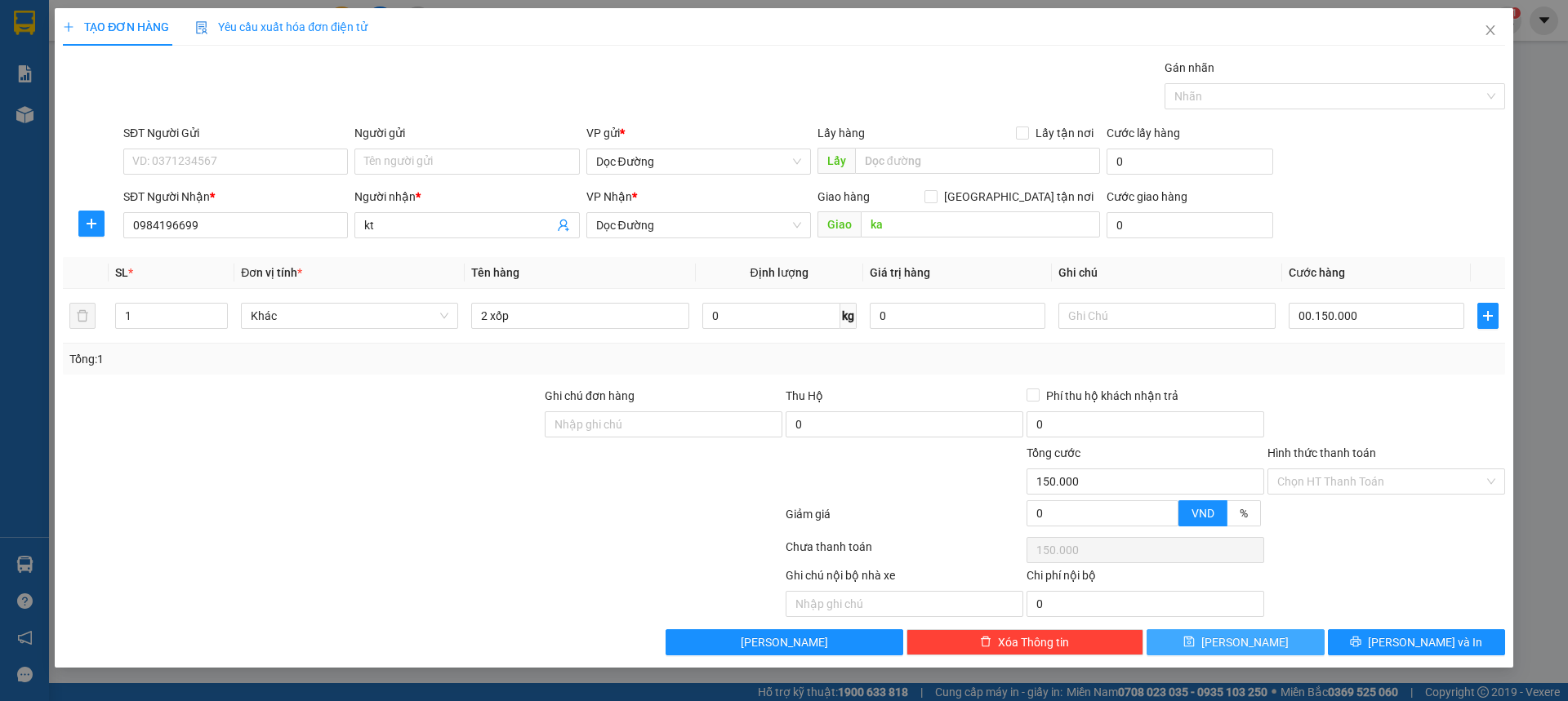
click at [1195, 640] on icon "save" at bounding box center [1189, 642] width 12 height 12
click at [1500, 26] on span "Close" at bounding box center [1491, 31] width 46 height 45
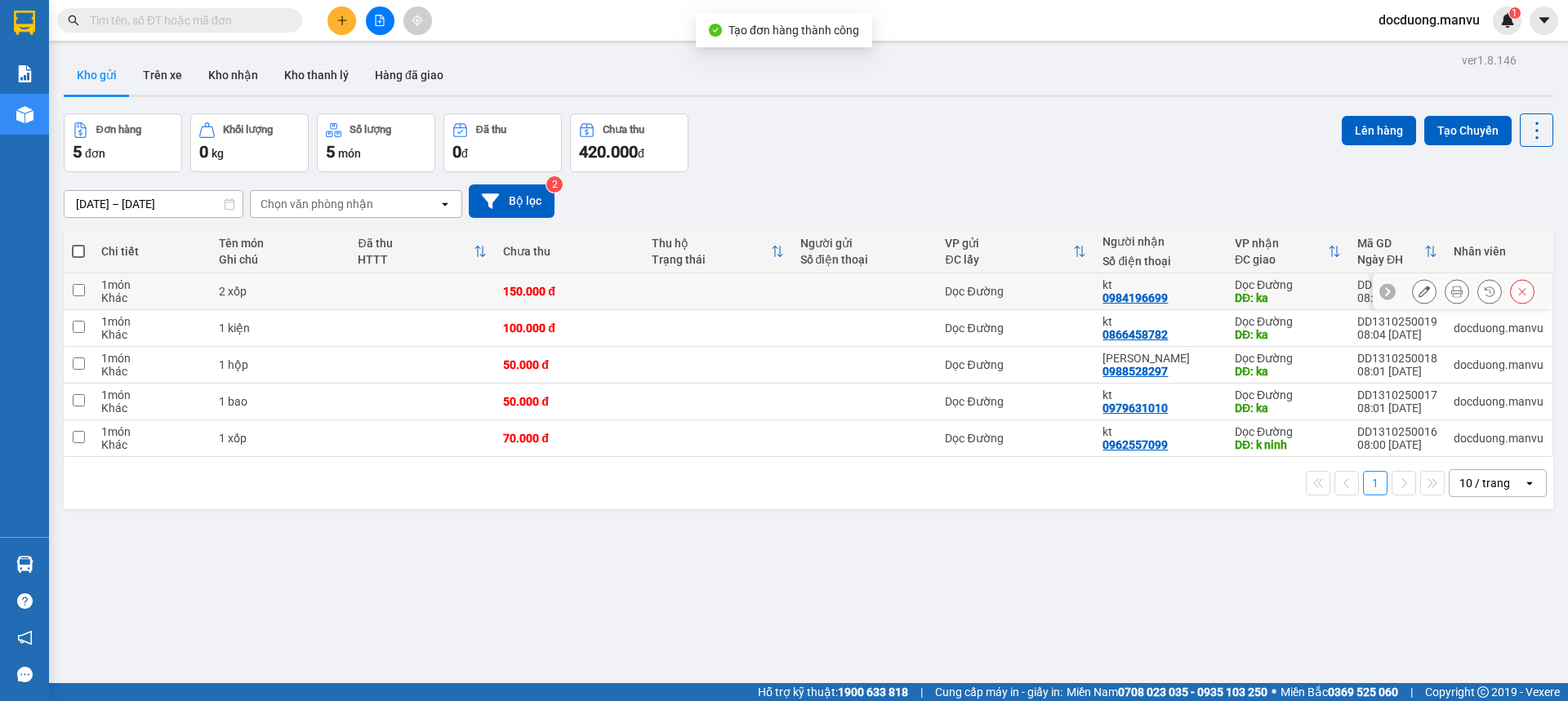
click at [591, 293] on div "150.000 đ" at bounding box center [570, 291] width 133 height 13
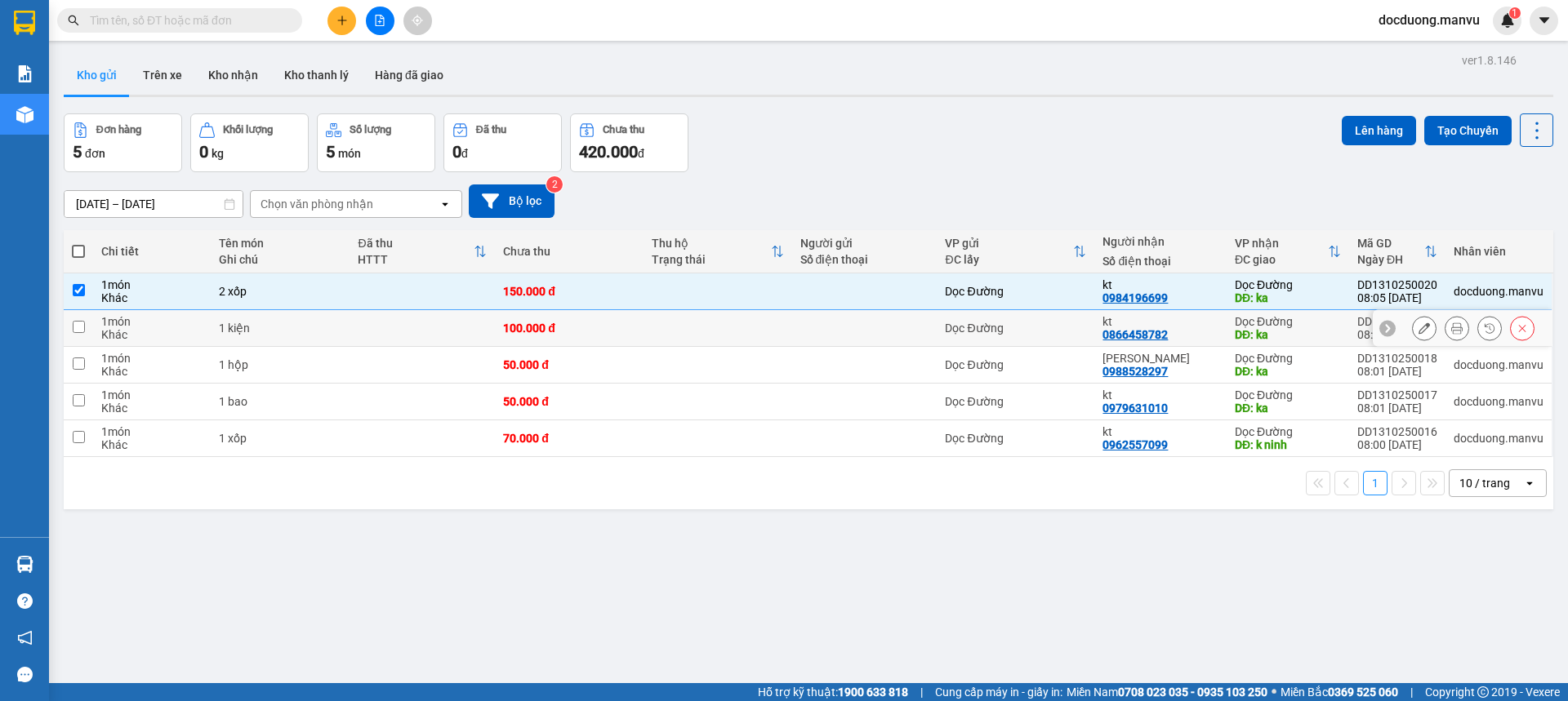
click at [569, 333] on div "100.000 đ" at bounding box center [570, 327] width 133 height 13
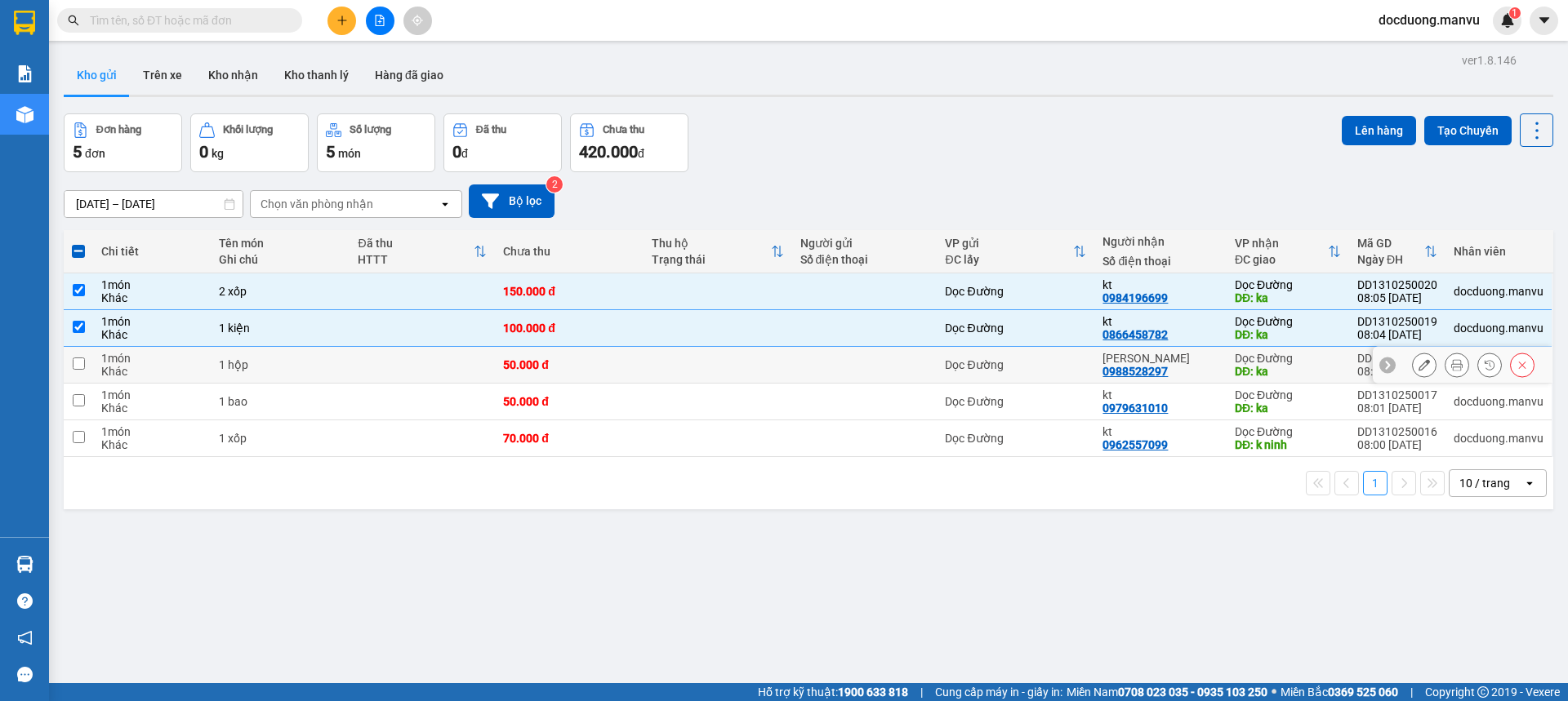
click at [557, 353] on td "50.000 đ" at bounding box center [569, 365] width 148 height 37
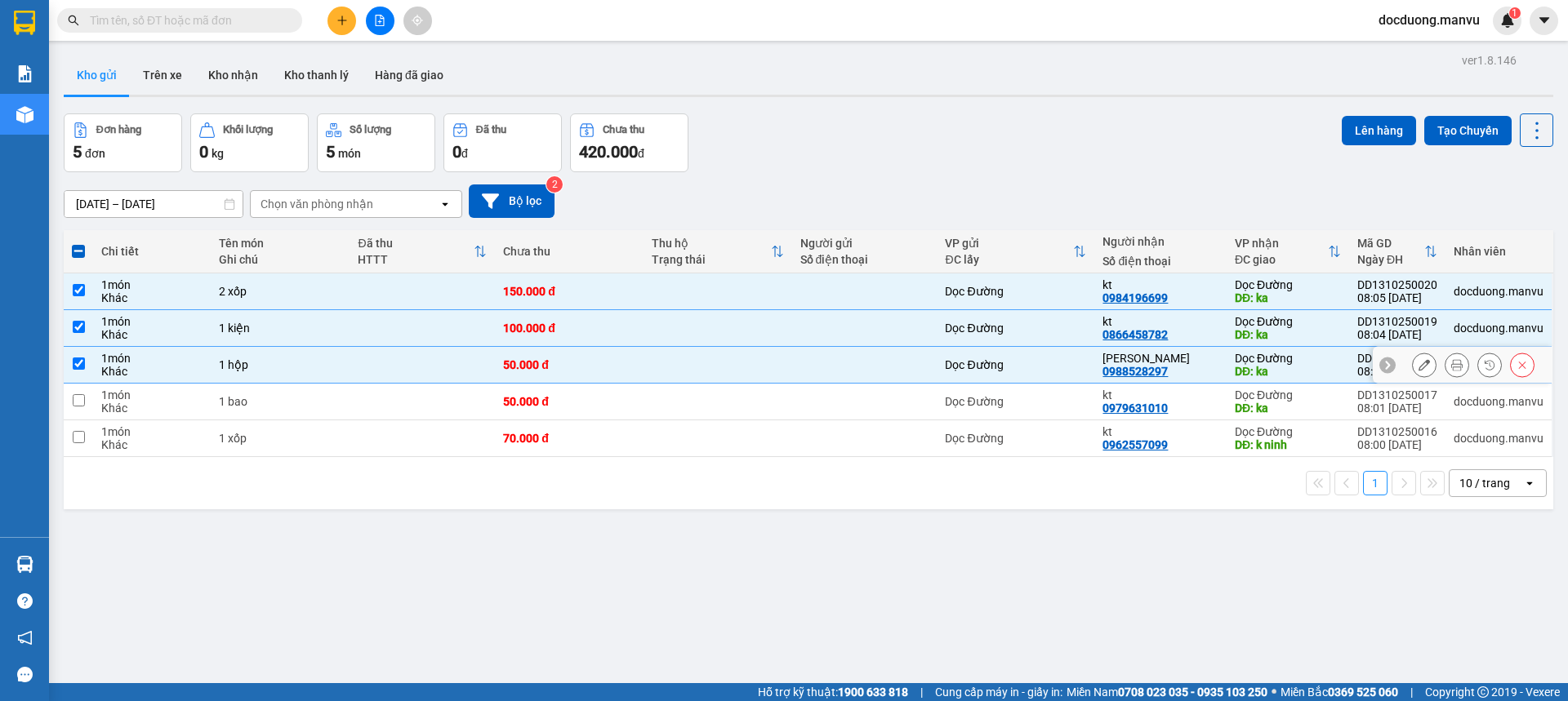
click at [536, 387] on td "50.000 đ" at bounding box center [569, 401] width 148 height 37
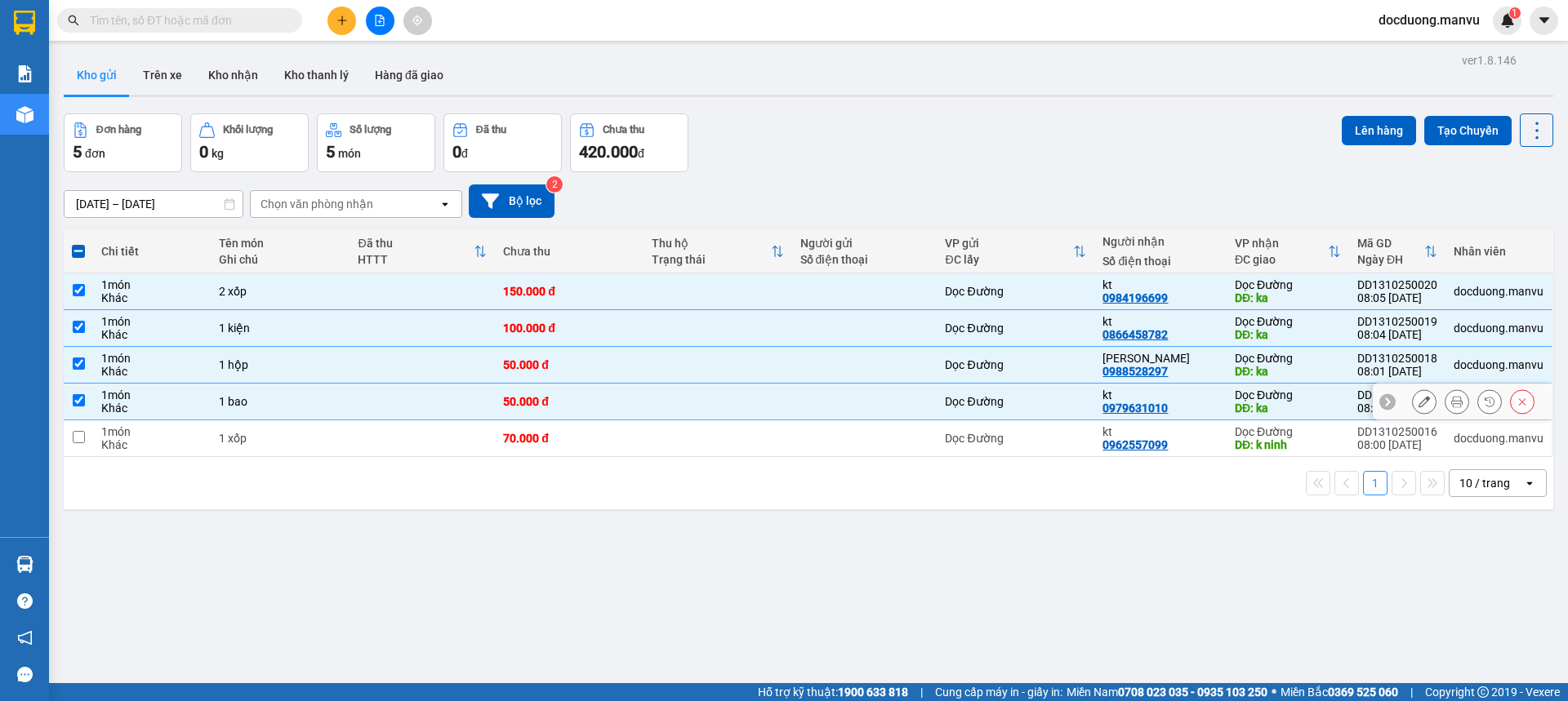
click at [528, 414] on td "50.000 đ" at bounding box center [569, 401] width 148 height 37
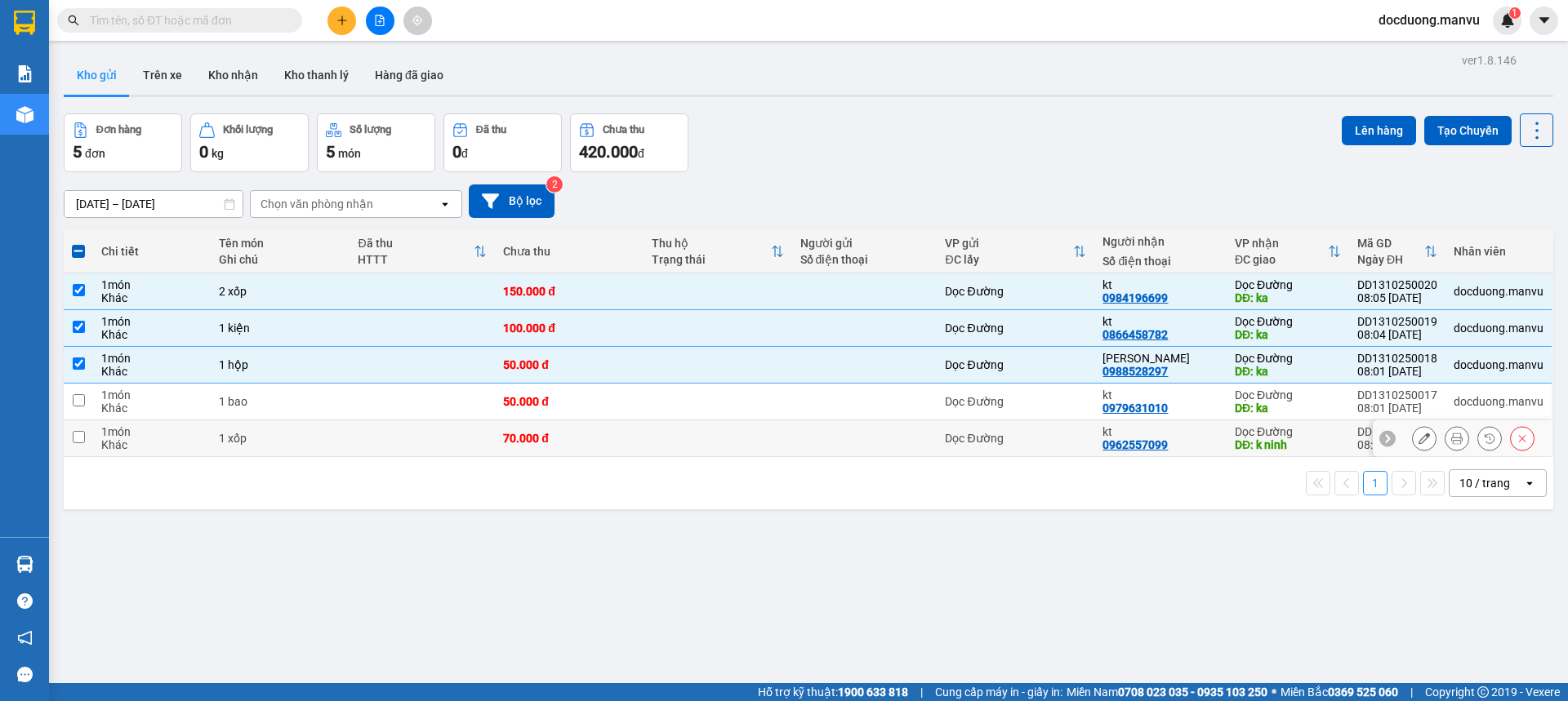
click at [526, 427] on td "70.000 đ" at bounding box center [569, 438] width 148 height 37
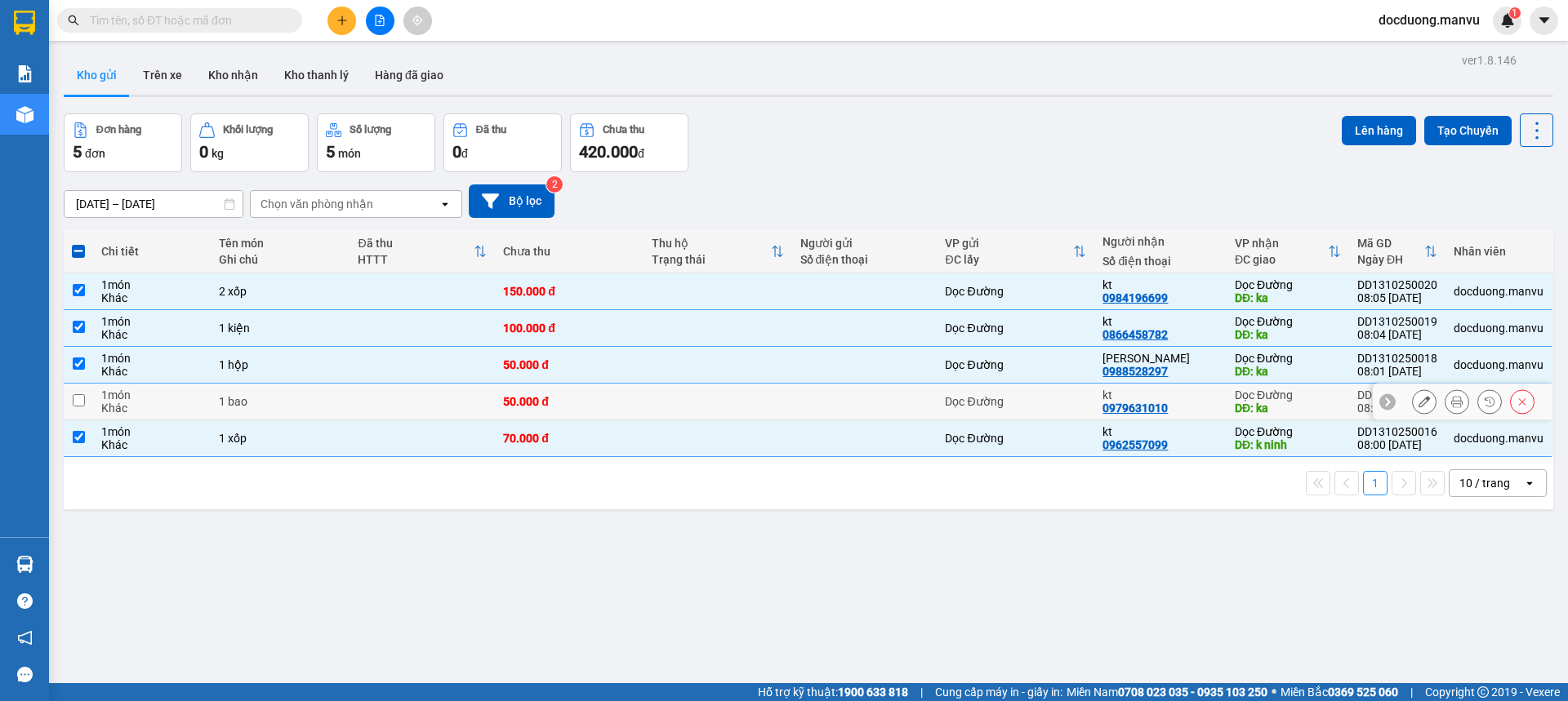
click at [553, 399] on div "50.000 đ" at bounding box center [570, 401] width 133 height 13
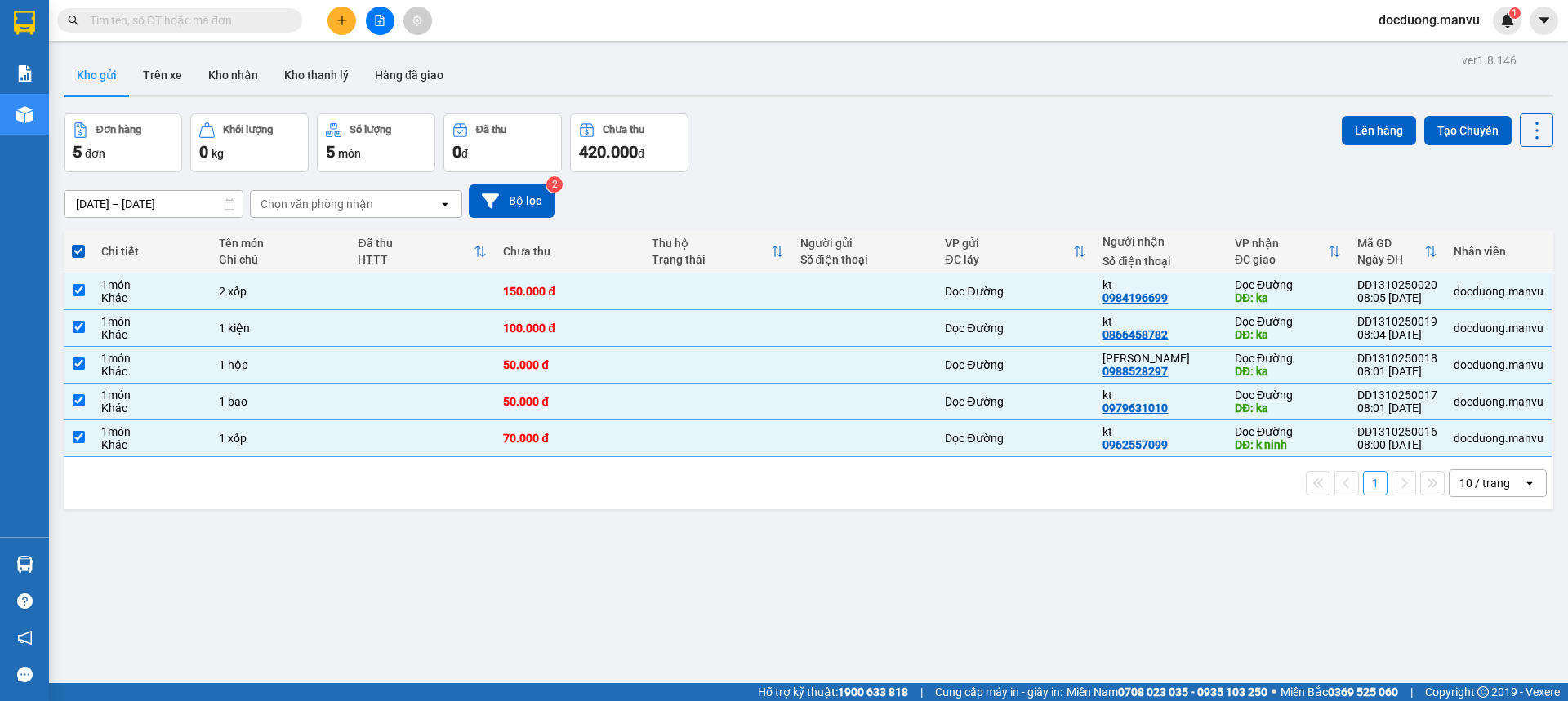
click at [1381, 103] on div "ver 1.8.146 Kho gửi Trên xe Kho nhận Kho thanh [PERSON_NAME] đã giao Đơn hàng 5…" at bounding box center [808, 399] width 1503 height 701
click at [1406, 129] on div "Lên hàng Tạo Chuyến" at bounding box center [1448, 131] width 212 height 34
click at [1347, 120] on button "Lên hàng" at bounding box center [1379, 131] width 74 height 30
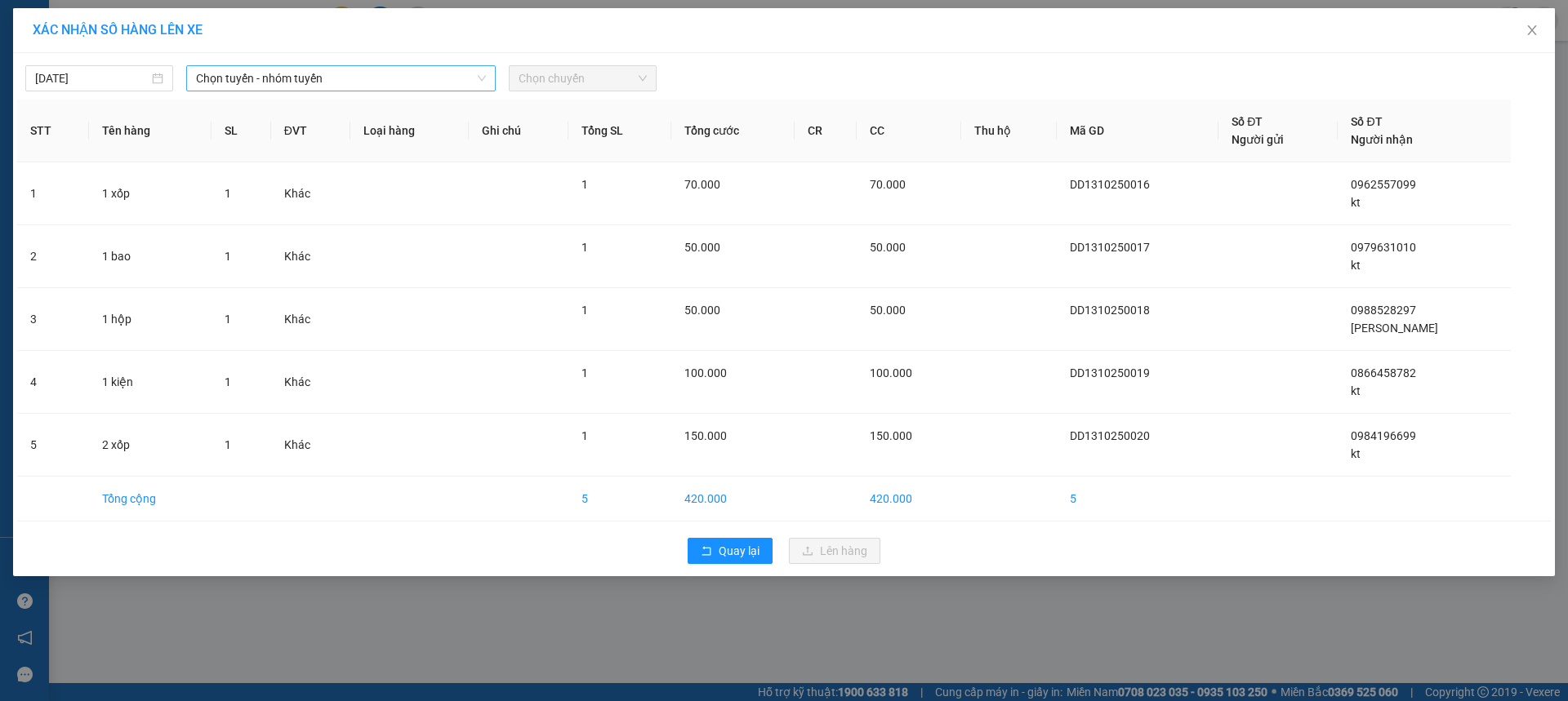
click at [345, 83] on span "Chọn tuyến - nhóm tuyến" at bounding box center [340, 78] width 290 height 25
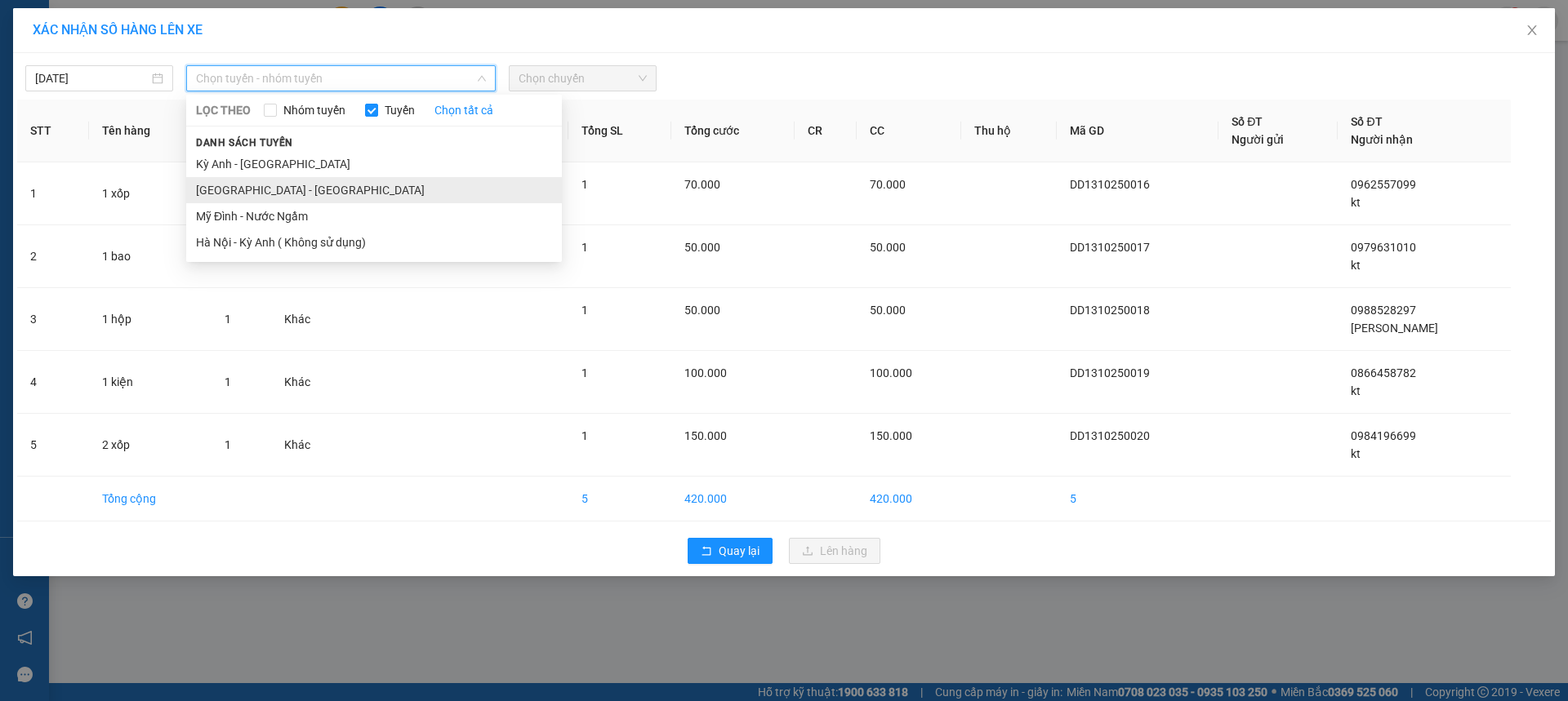
click at [279, 185] on li "[GEOGRAPHIC_DATA] - [GEOGRAPHIC_DATA]" at bounding box center [374, 190] width 376 height 26
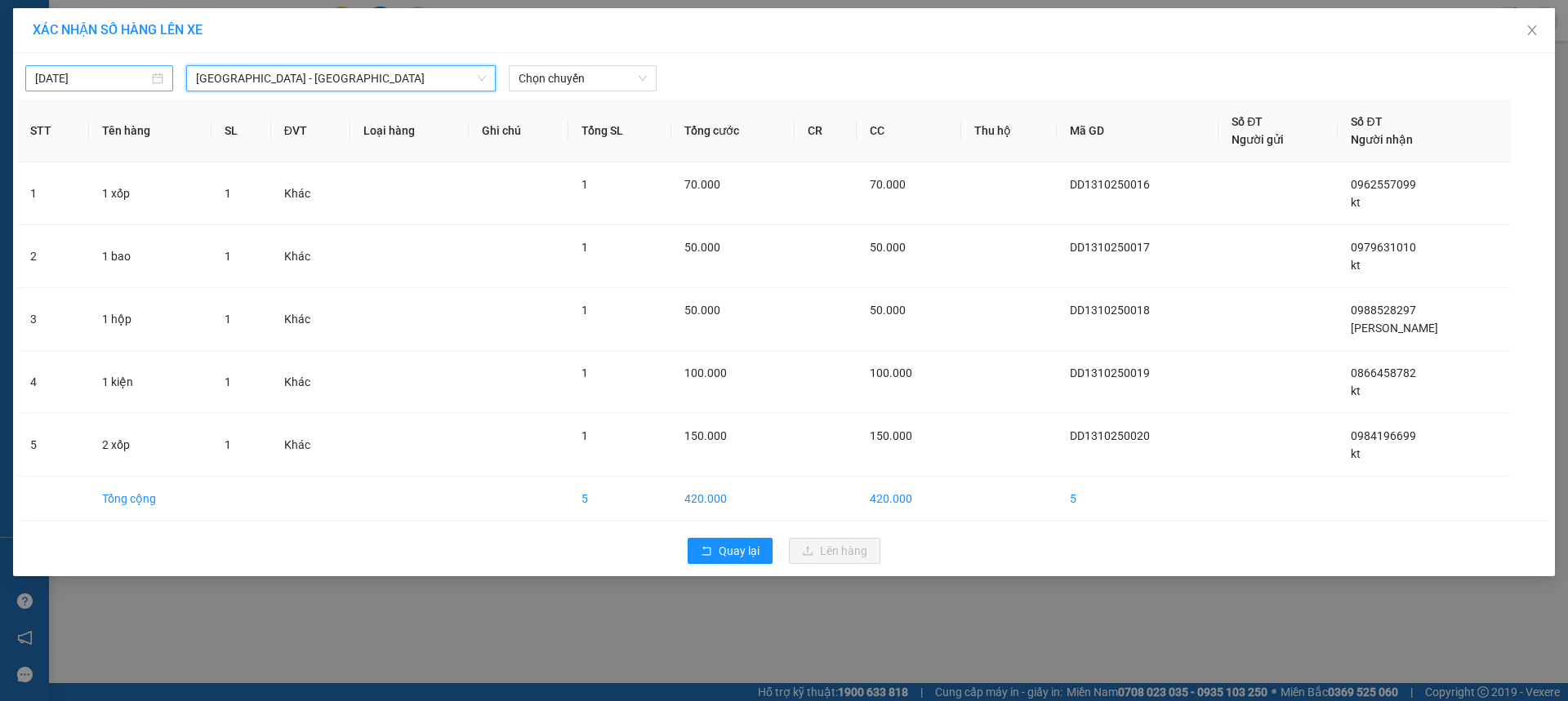
click at [119, 87] on input "[DATE]" at bounding box center [92, 78] width 114 height 18
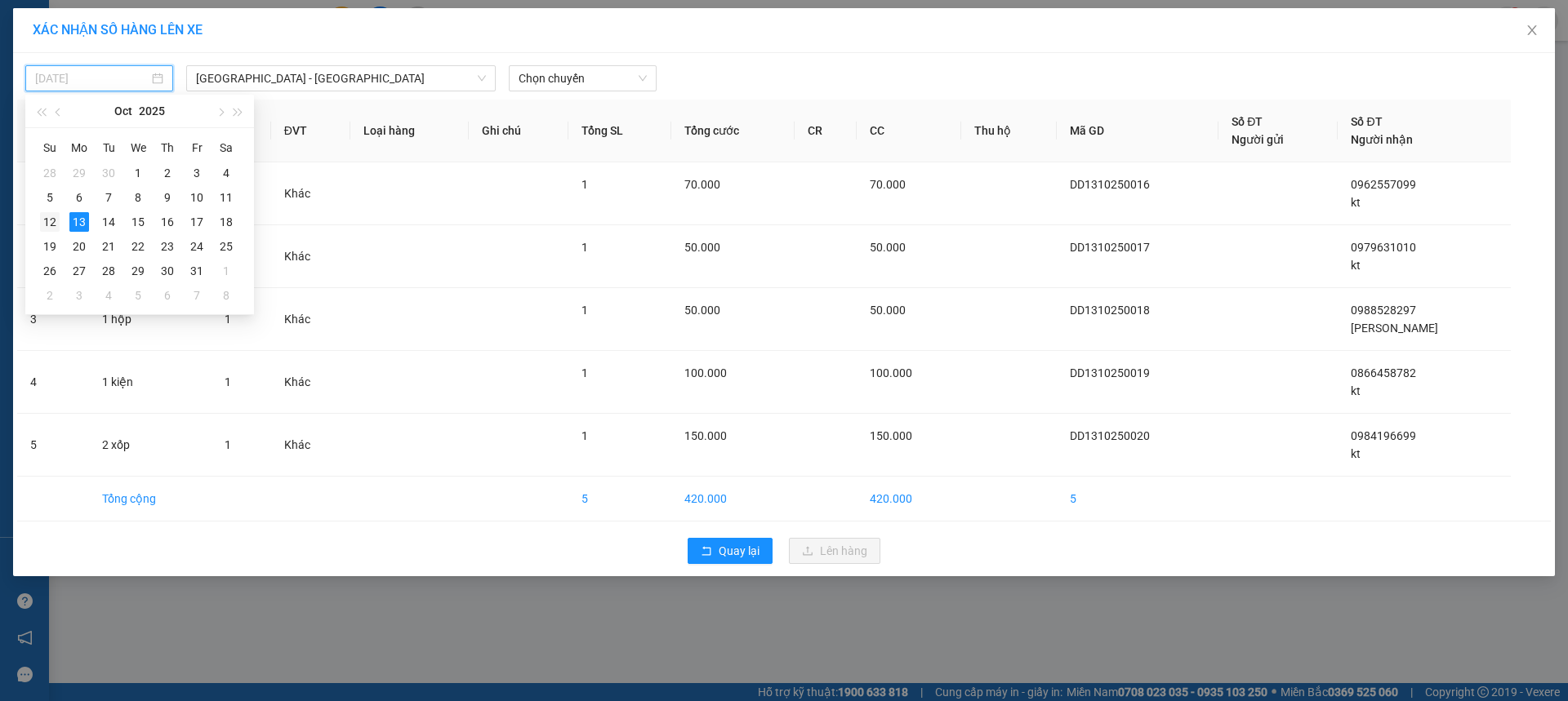
click at [59, 221] on td "12" at bounding box center [50, 221] width 30 height 25
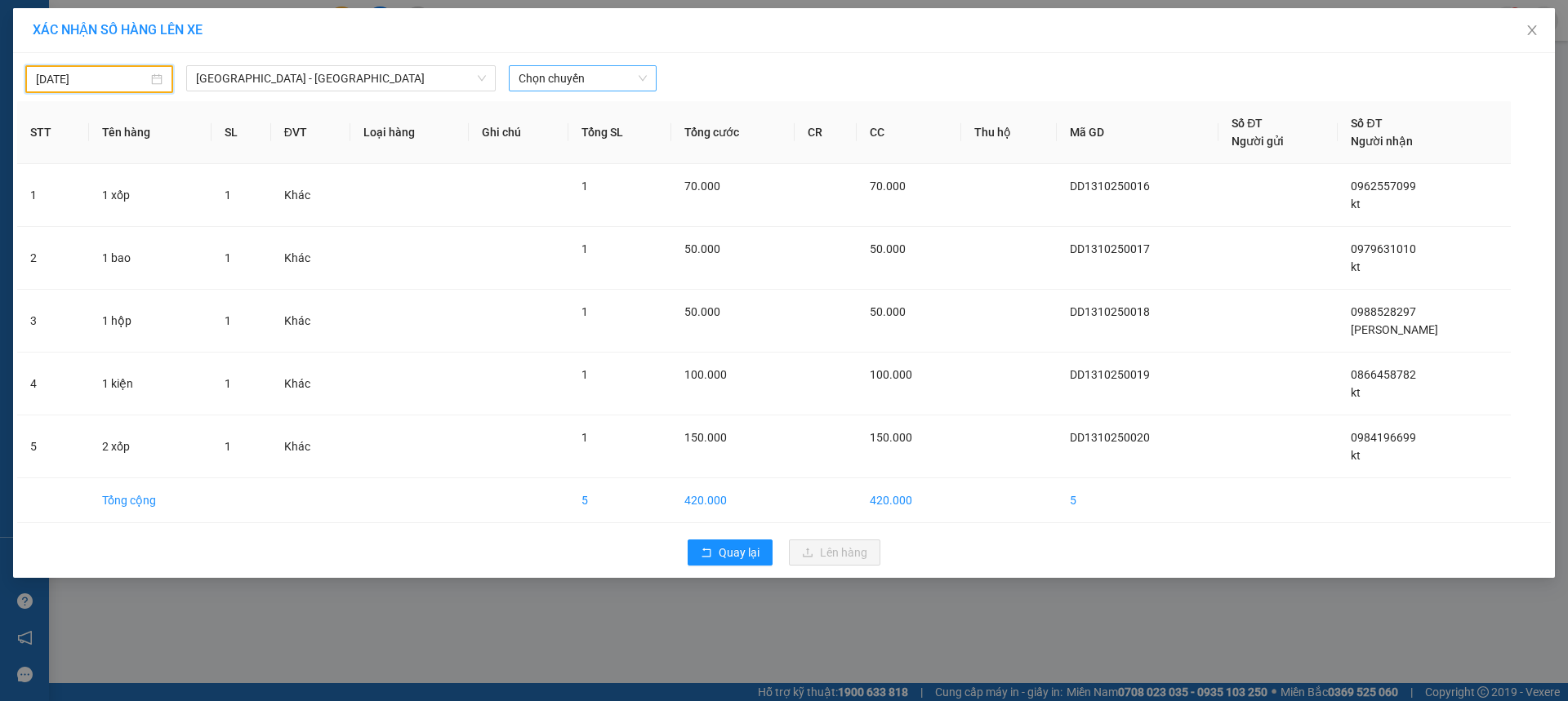
click at [584, 82] on span "Chọn chuyến" at bounding box center [583, 78] width 129 height 25
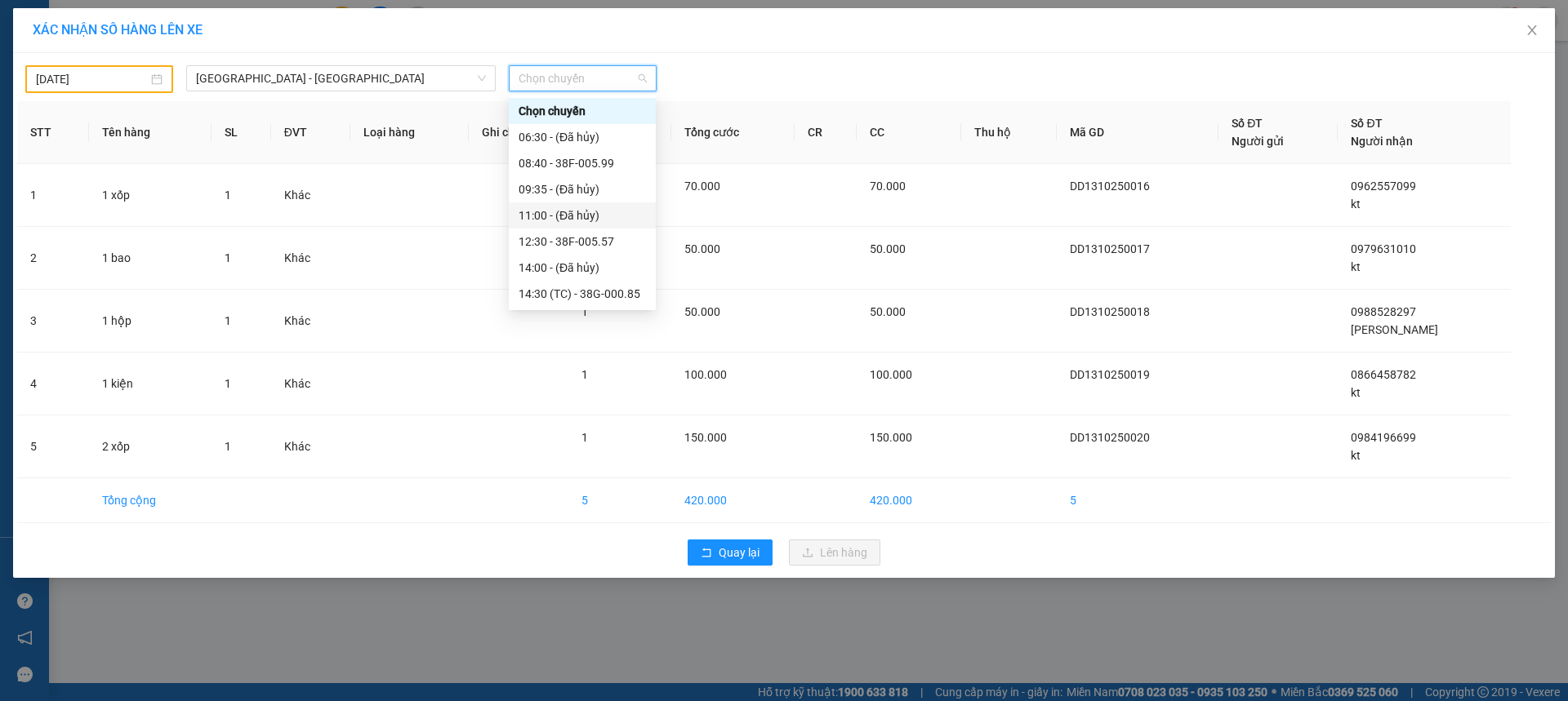
scroll to position [235, 0]
click at [612, 194] on div "21:00 - 38B-008.93" at bounding box center [582, 189] width 128 height 18
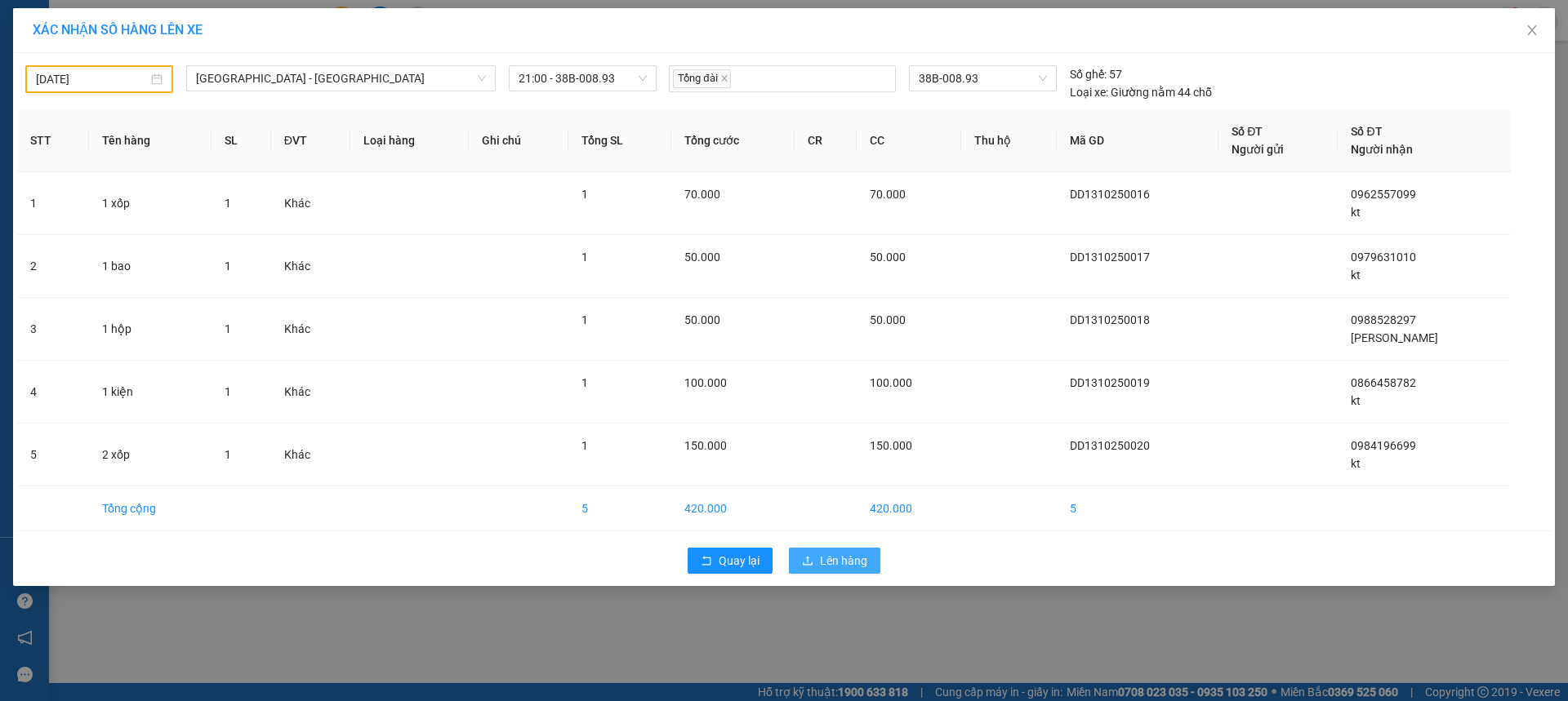
click at [803, 557] on icon "upload" at bounding box center [808, 561] width 12 height 12
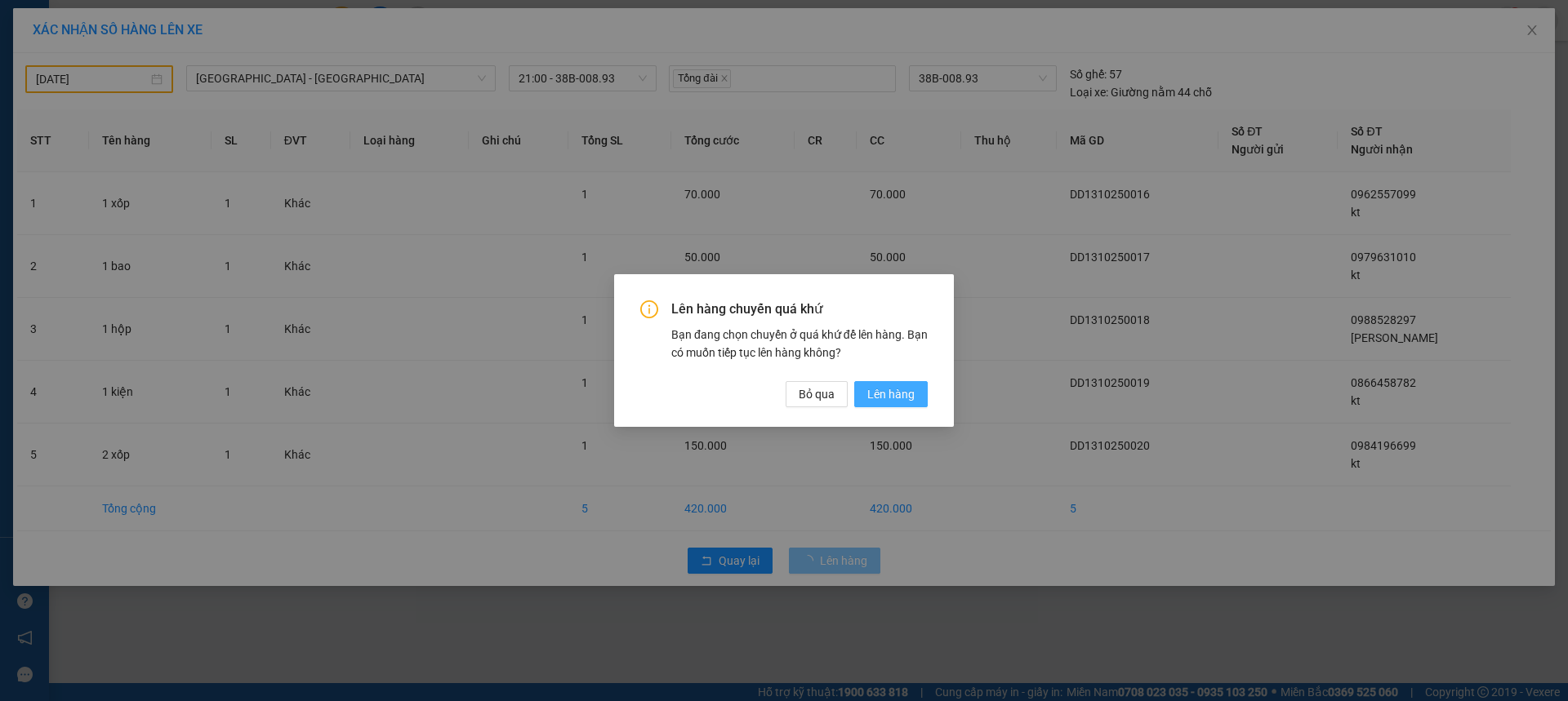
click at [916, 406] on button "Lên hàng" at bounding box center [891, 394] width 73 height 26
